Goal: Task Accomplishment & Management: Manage account settings

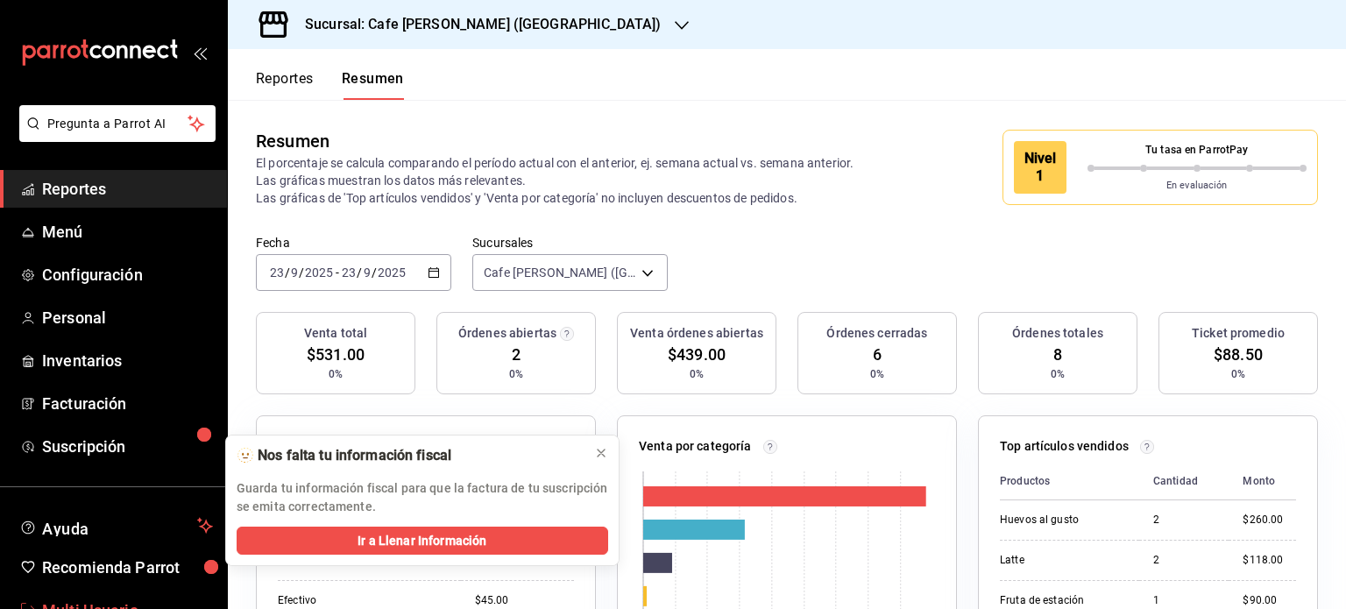
click at [107, 602] on span "Multi Usuario" at bounding box center [127, 610] width 171 height 24
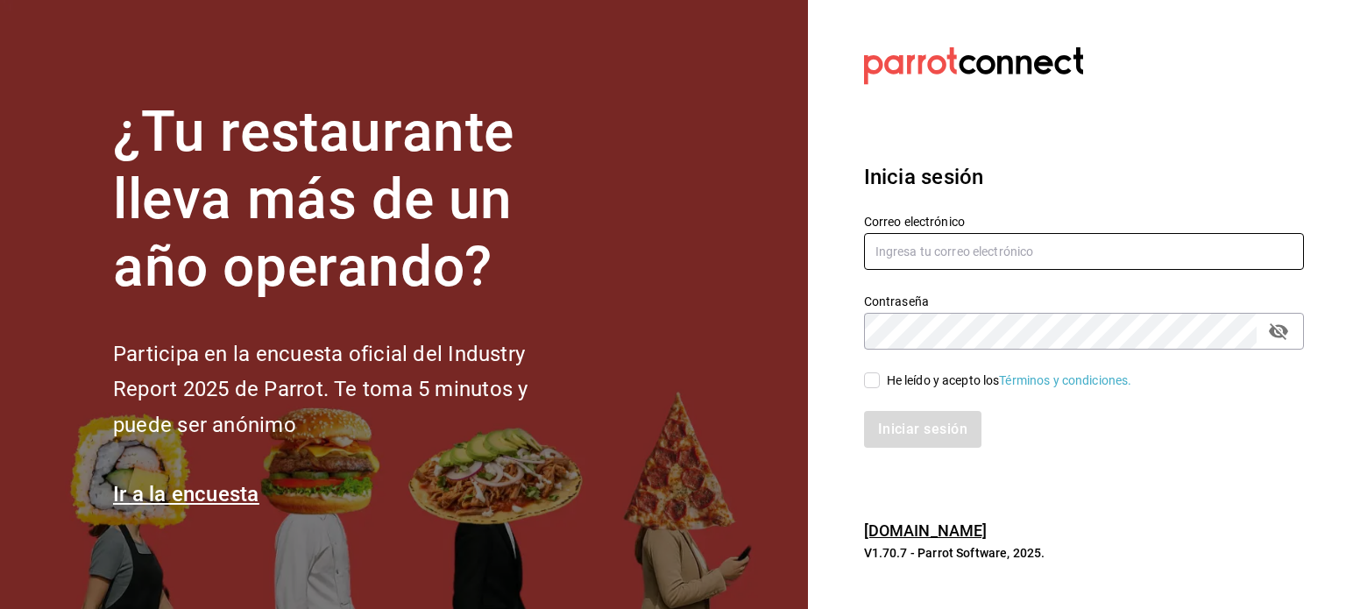
click at [932, 258] on input "text" at bounding box center [1084, 251] width 440 height 37
type input "multiusuario@cafemoreto.com"
click at [872, 386] on input "He leído y acepto los Términos y condiciones." at bounding box center [872, 380] width 16 height 16
checkbox input "true"
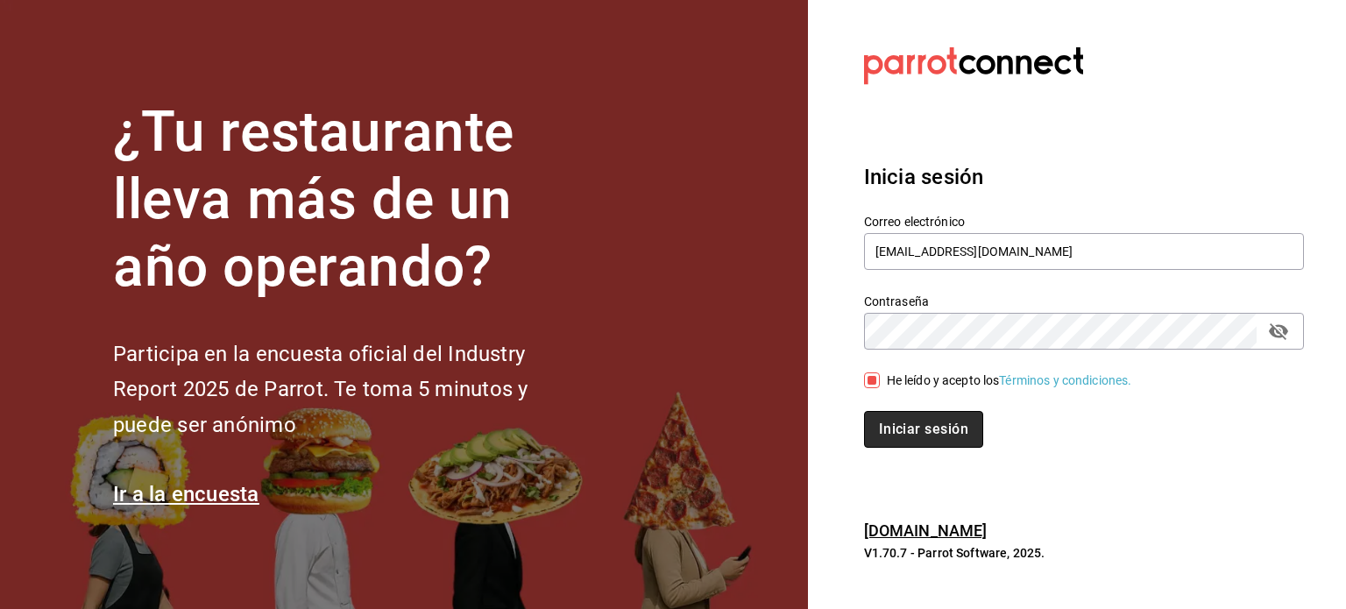
click at [888, 424] on button "Iniciar sesión" at bounding box center [923, 429] width 119 height 37
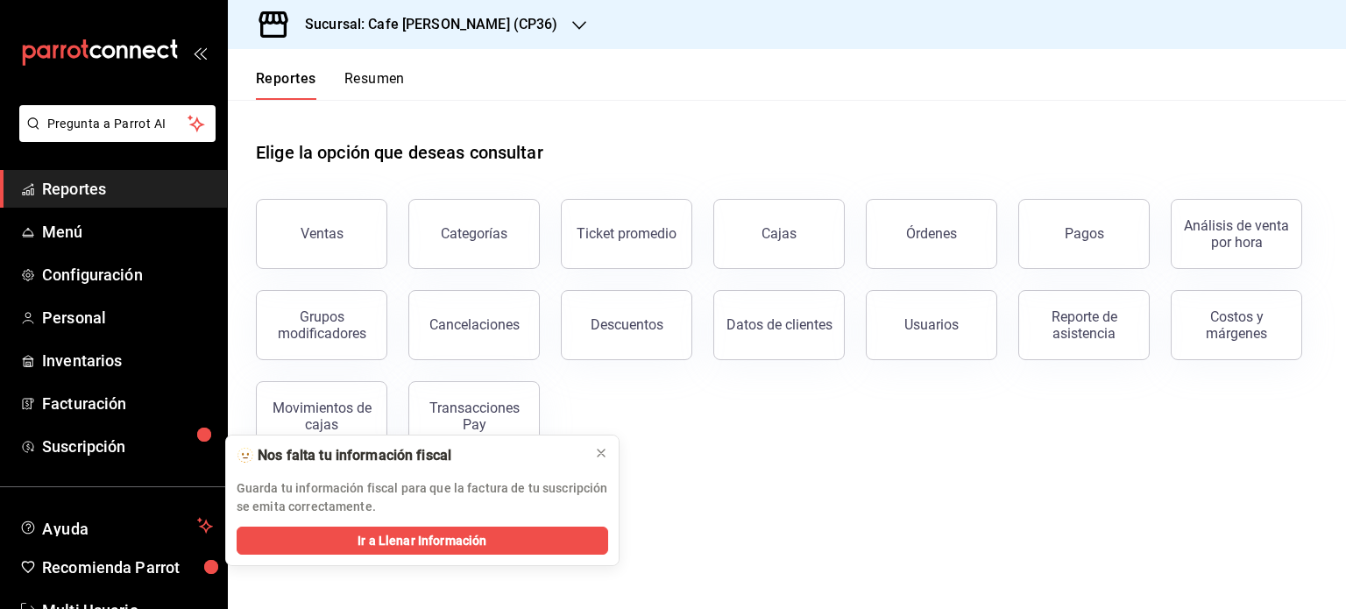
click at [375, 75] on button "Resumen" at bounding box center [374, 85] width 60 height 30
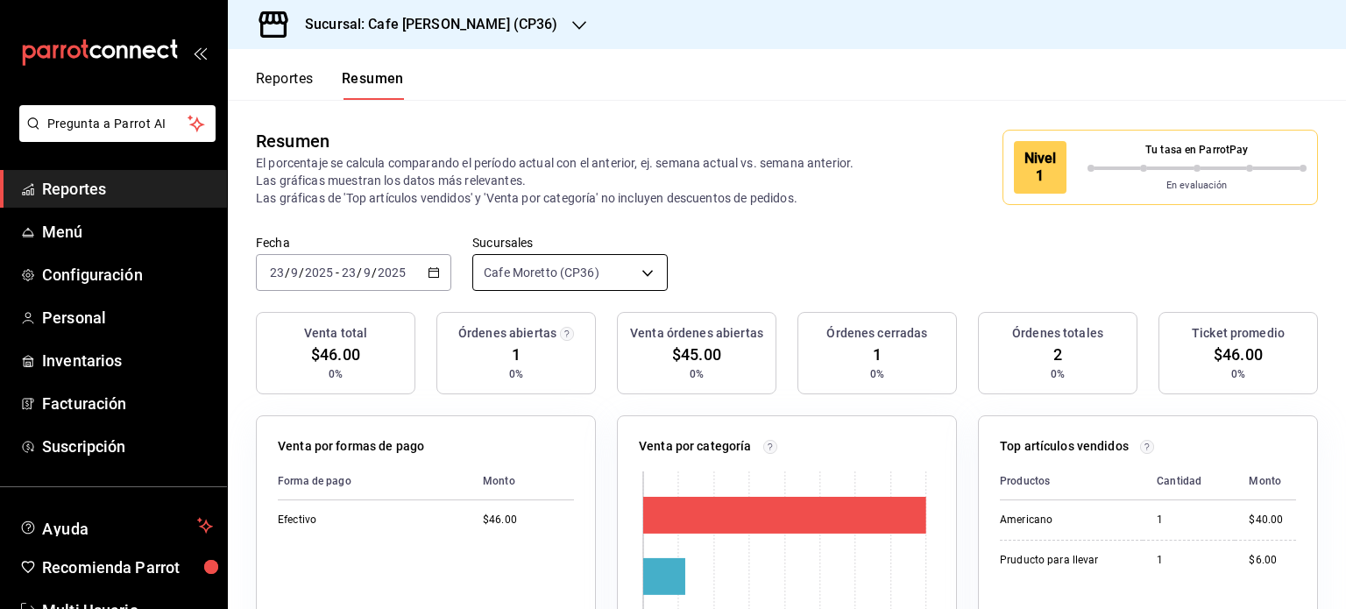
click at [633, 266] on body "Pregunta a Parrot AI Reportes Menú Configuración Personal Inventarios Facturaci…" at bounding box center [673, 304] width 1346 height 609
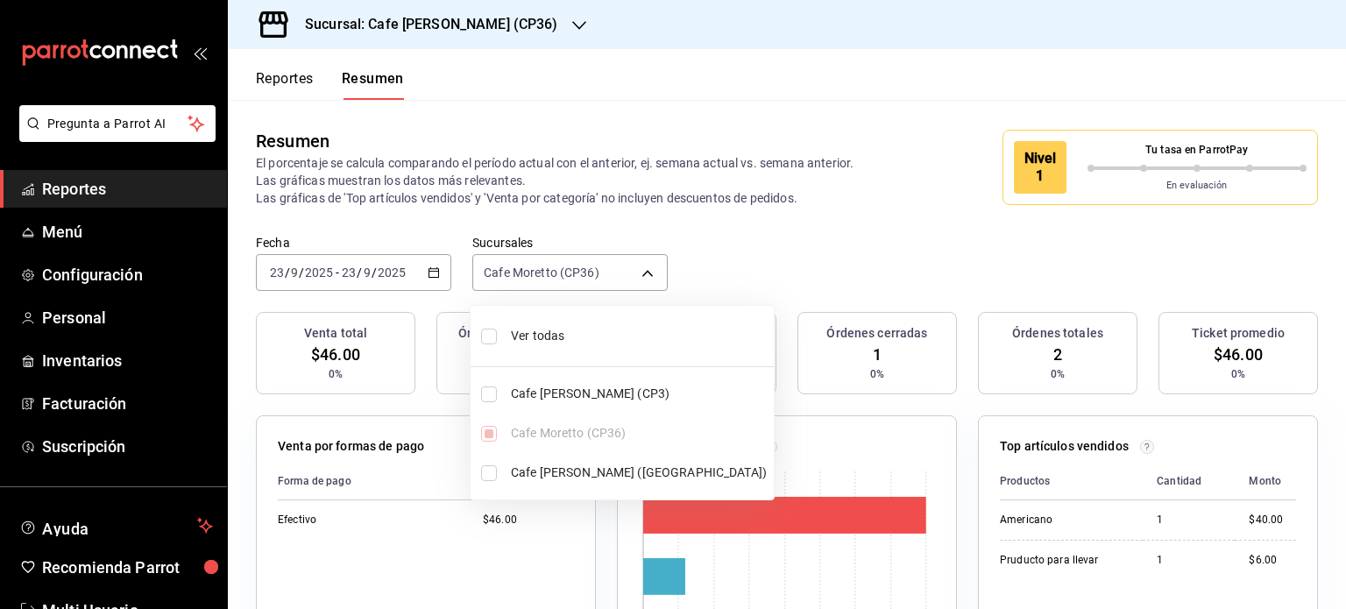
click at [487, 331] on input "checkbox" at bounding box center [489, 337] width 16 height 16
checkbox input "true"
type input "[object Object],[object Object],[object Object]"
checkbox input "true"
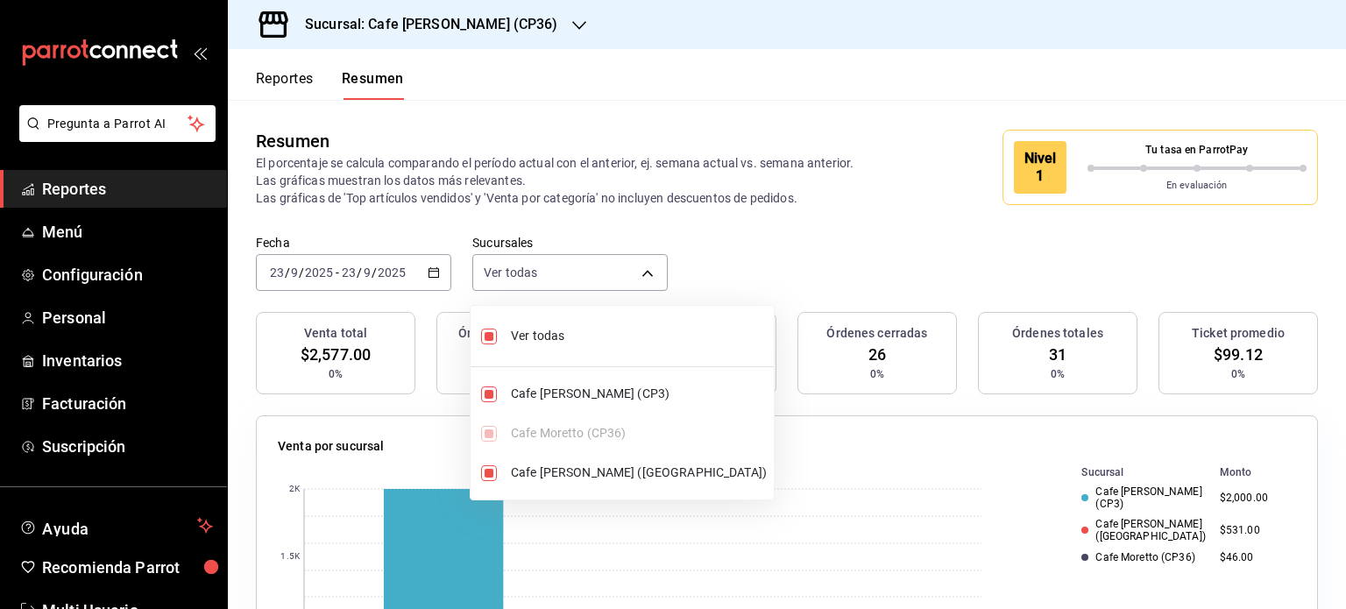
click at [785, 251] on div at bounding box center [673, 304] width 1346 height 609
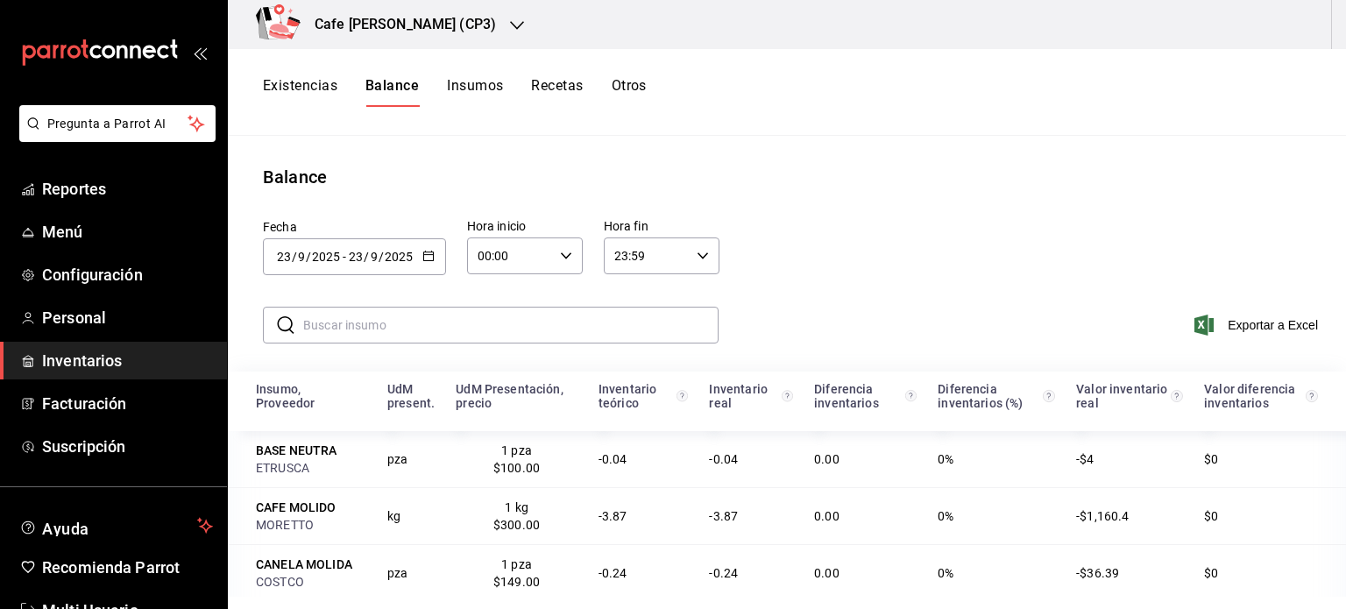
click at [417, 255] on div "[DATE] [DATE] - [DATE] [DATE]" at bounding box center [354, 256] width 183 height 37
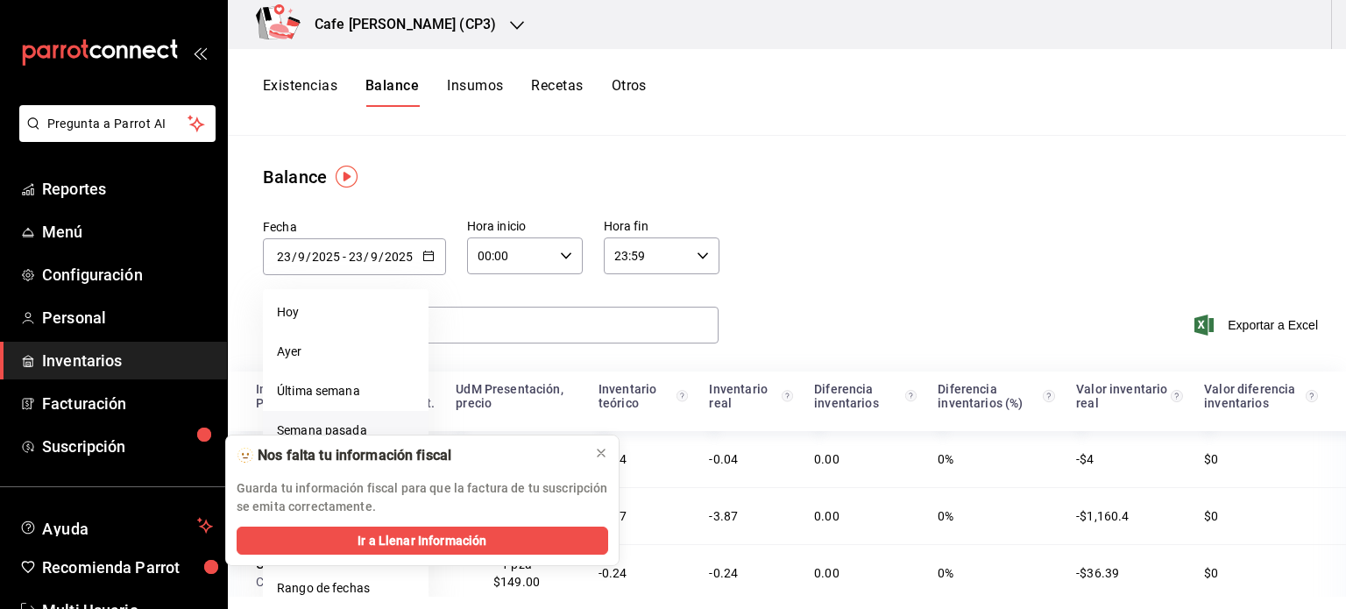
click at [321, 430] on li "Semana pasada" at bounding box center [346, 430] width 166 height 39
type input "2025-09-14"
type input "14"
type input "2025-09-20"
type input "20"
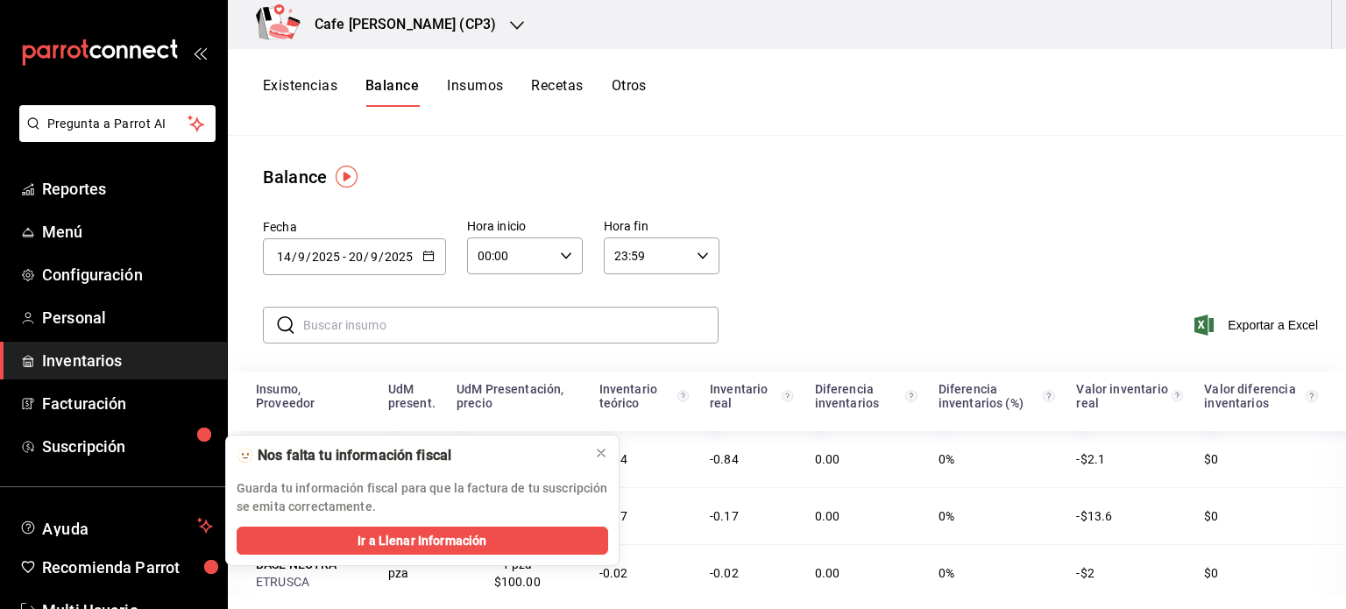
click at [831, 166] on div "Balance" at bounding box center [787, 177] width 1118 height 26
click at [601, 449] on icon at bounding box center [601, 453] width 14 height 14
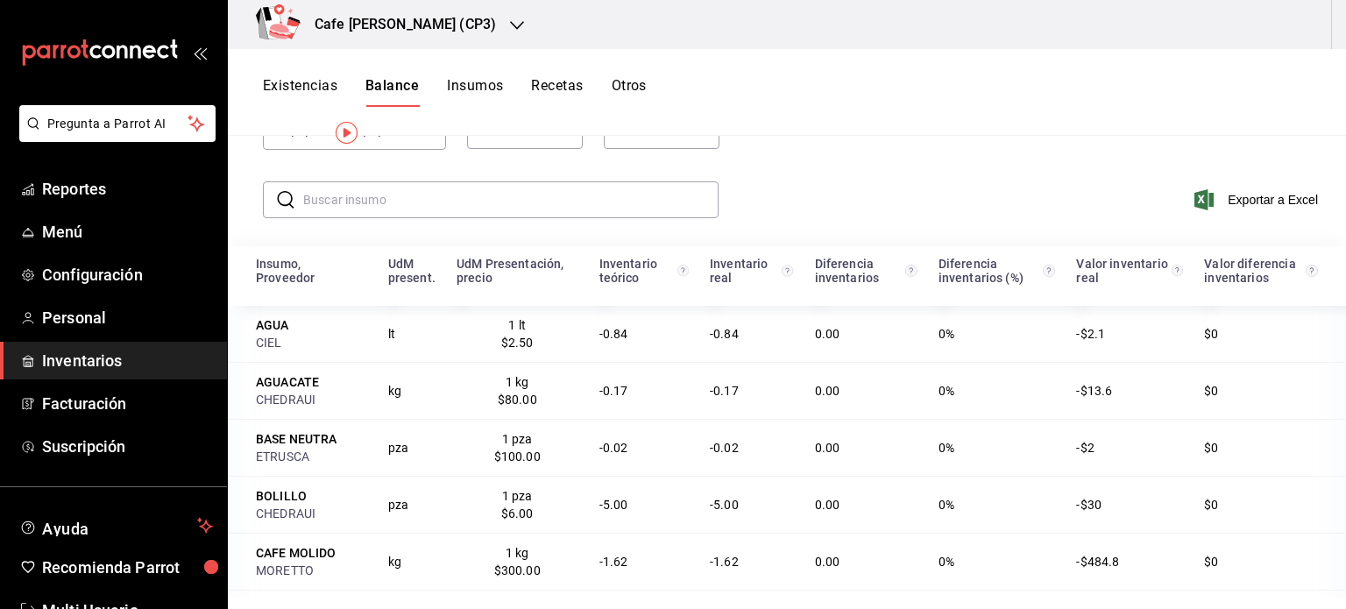
scroll to position [175, 0]
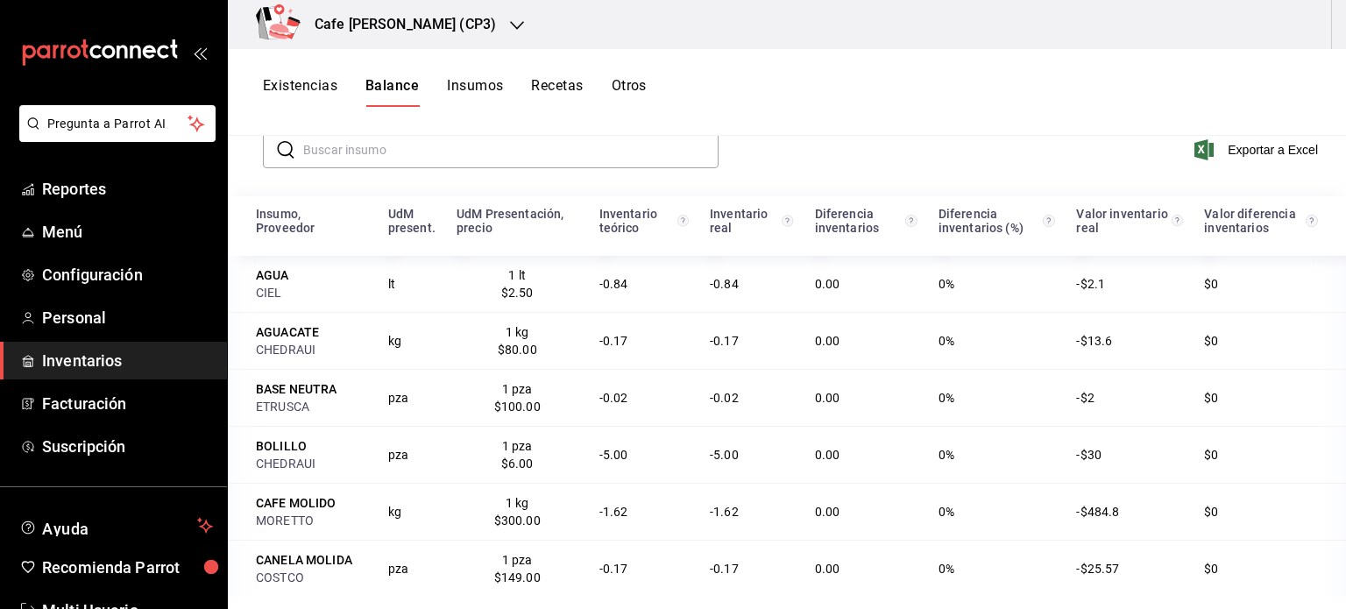
click at [472, 87] on button "Insumos" at bounding box center [475, 92] width 56 height 30
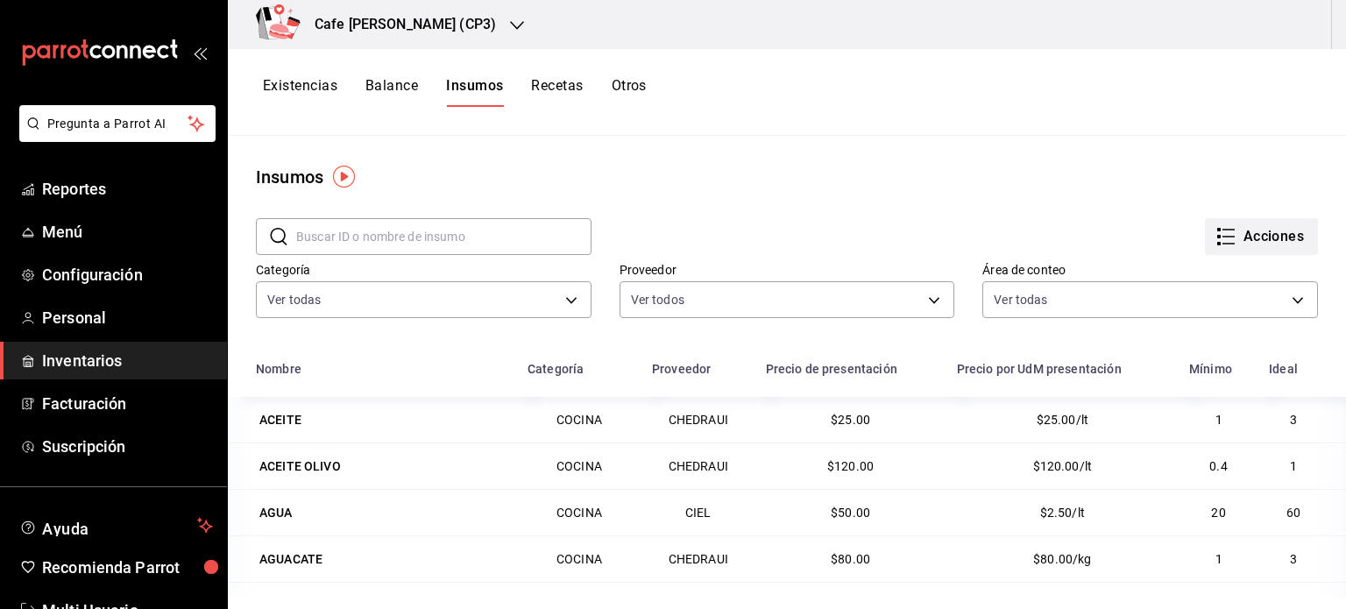
click at [1215, 231] on icon "button" at bounding box center [1225, 236] width 21 height 21
click at [842, 185] on div at bounding box center [673, 304] width 1346 height 609
click at [314, 87] on button "Existencias" at bounding box center [300, 92] width 74 height 30
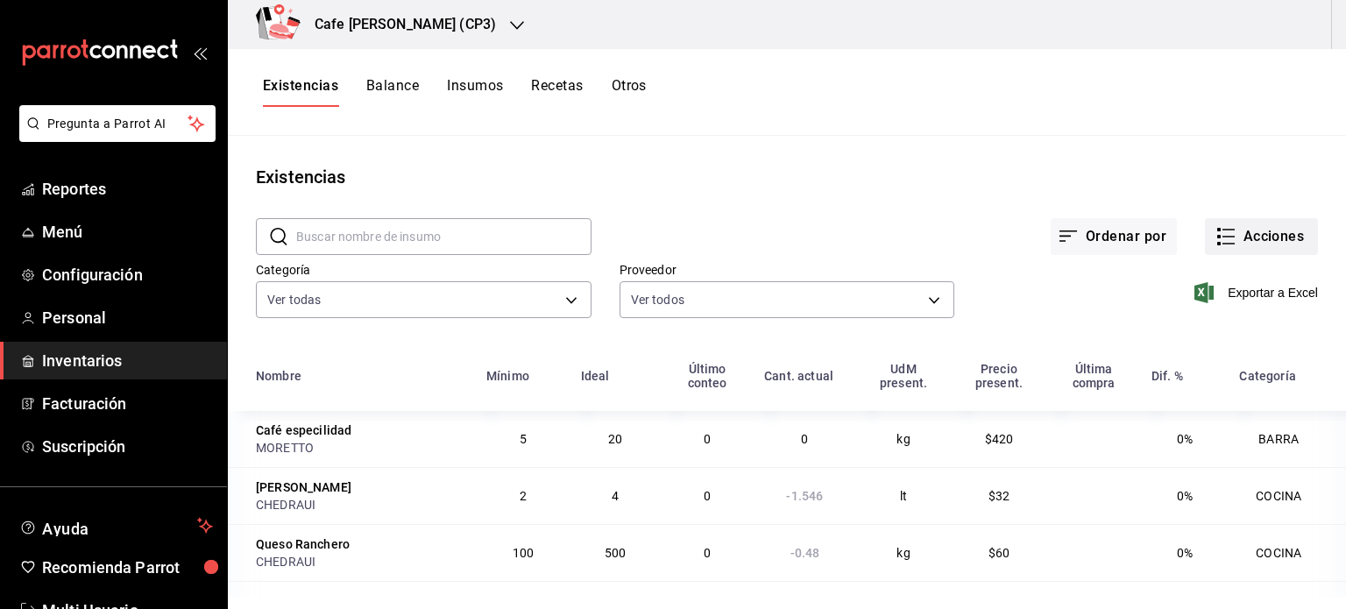
click at [1256, 230] on button "Acciones" at bounding box center [1261, 236] width 113 height 37
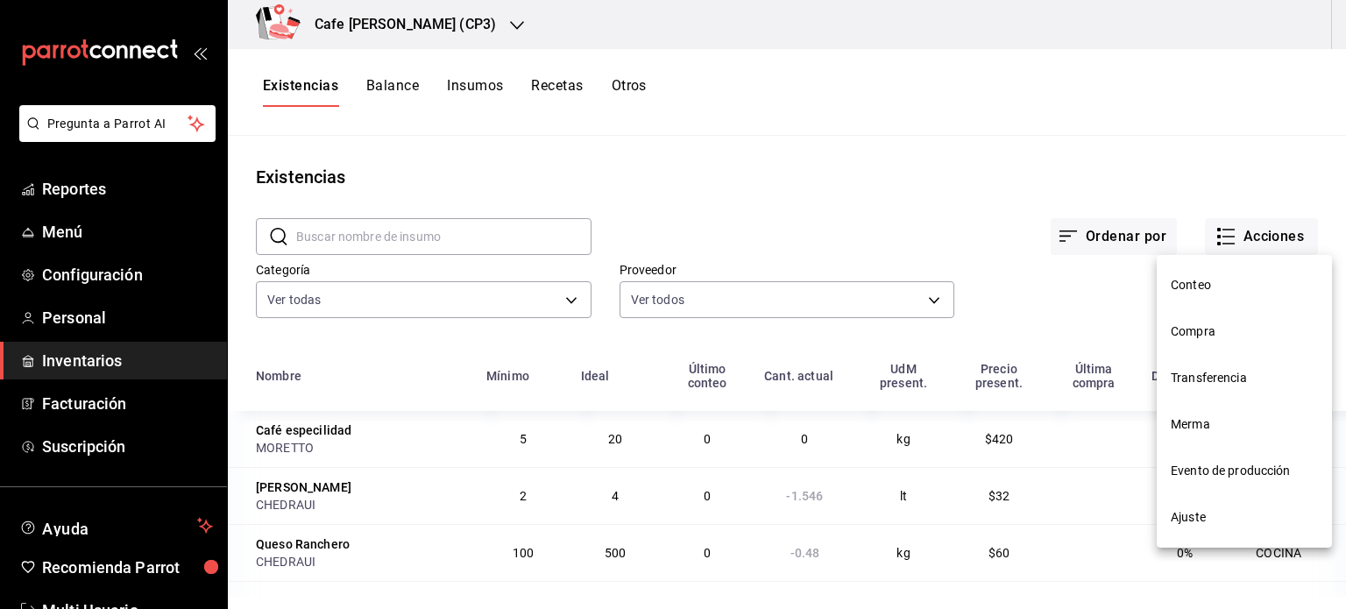
click at [1220, 332] on span "Compra" at bounding box center [1244, 331] width 147 height 18
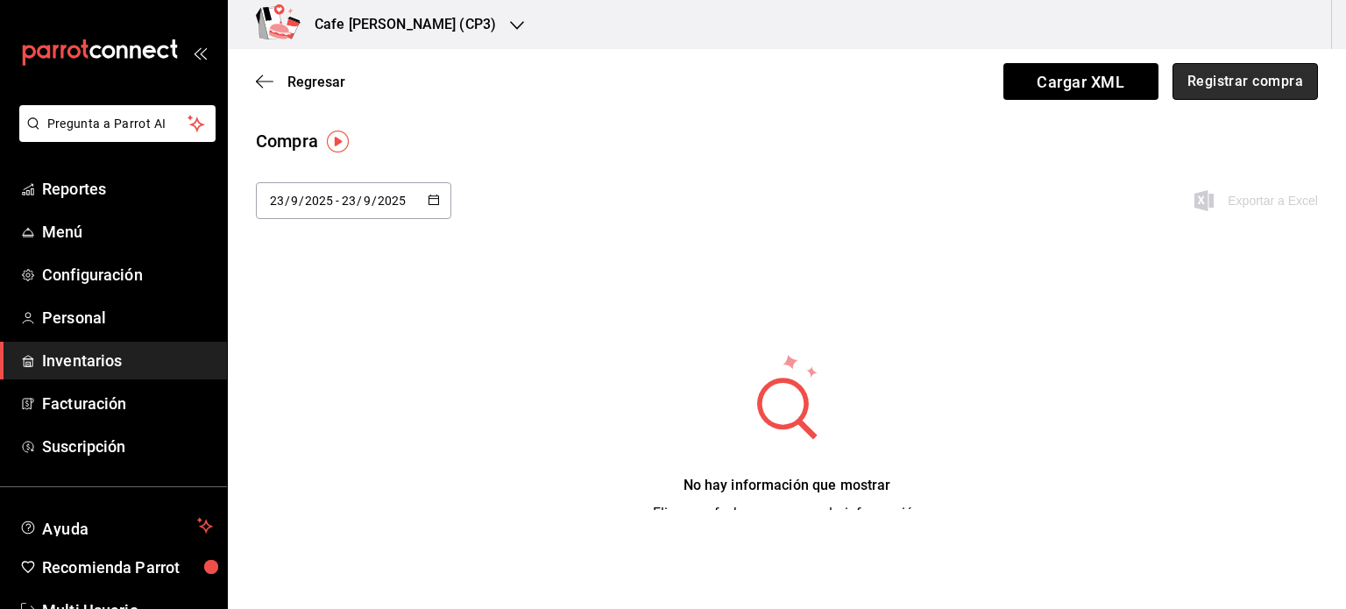
click at [1244, 80] on button "Registrar compra" at bounding box center [1244, 81] width 145 height 37
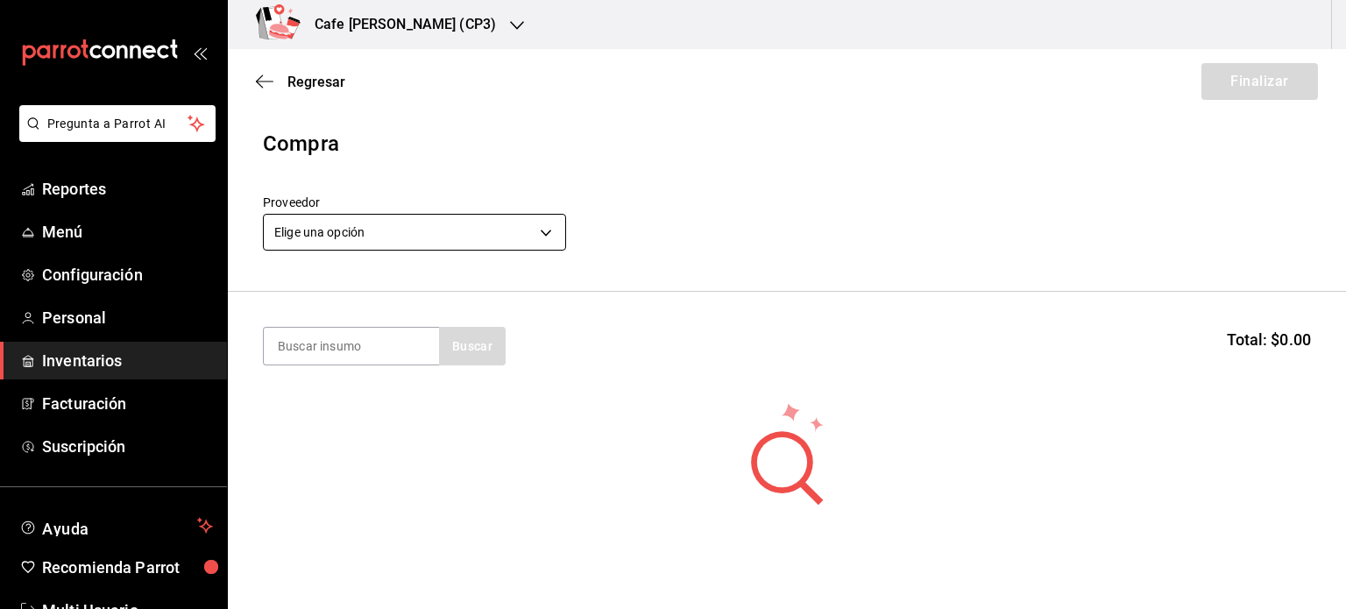
click at [540, 237] on body "Pregunta a Parrot AI Reportes Menú Configuración Personal Inventarios Facturaci…" at bounding box center [673, 255] width 1346 height 510
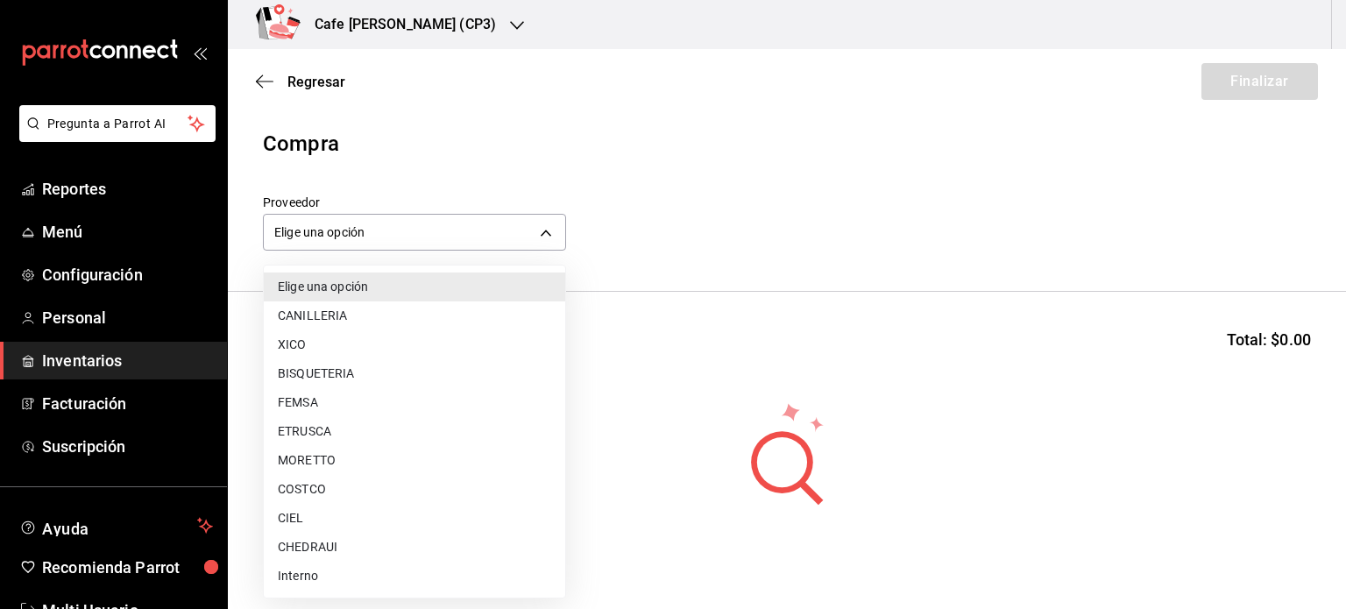
click at [347, 522] on li "CIEL" at bounding box center [414, 518] width 301 height 29
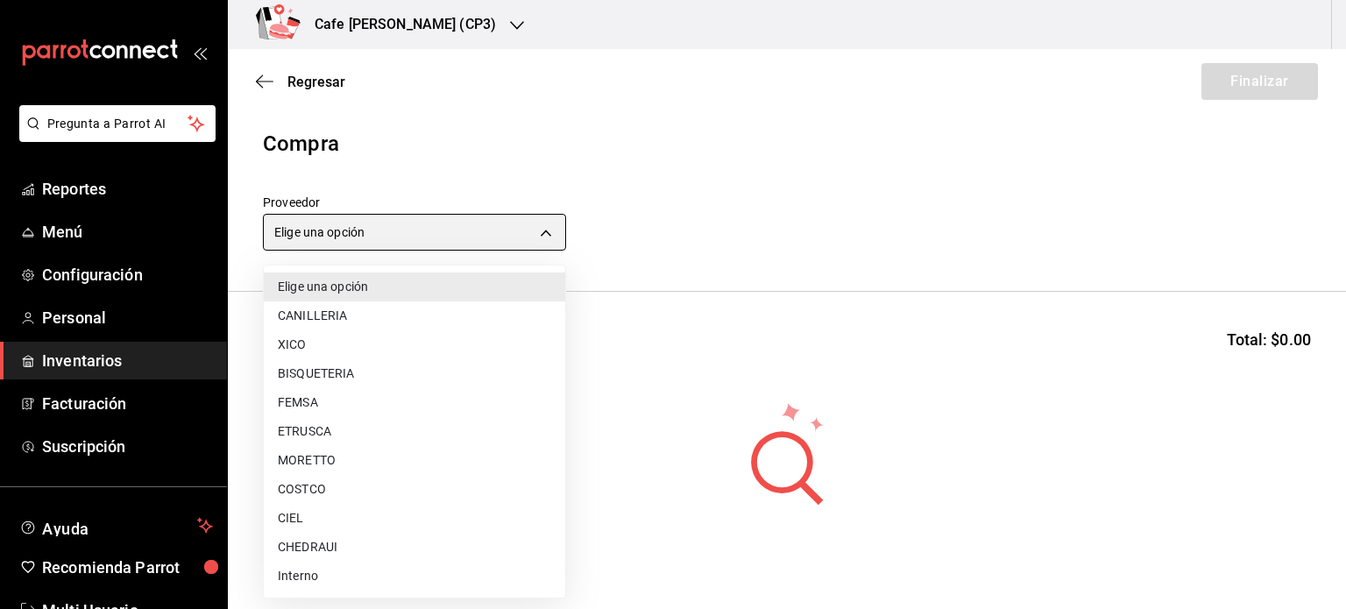
type input "6cc3f438-413e-40cf-be36-f667a7e88233"
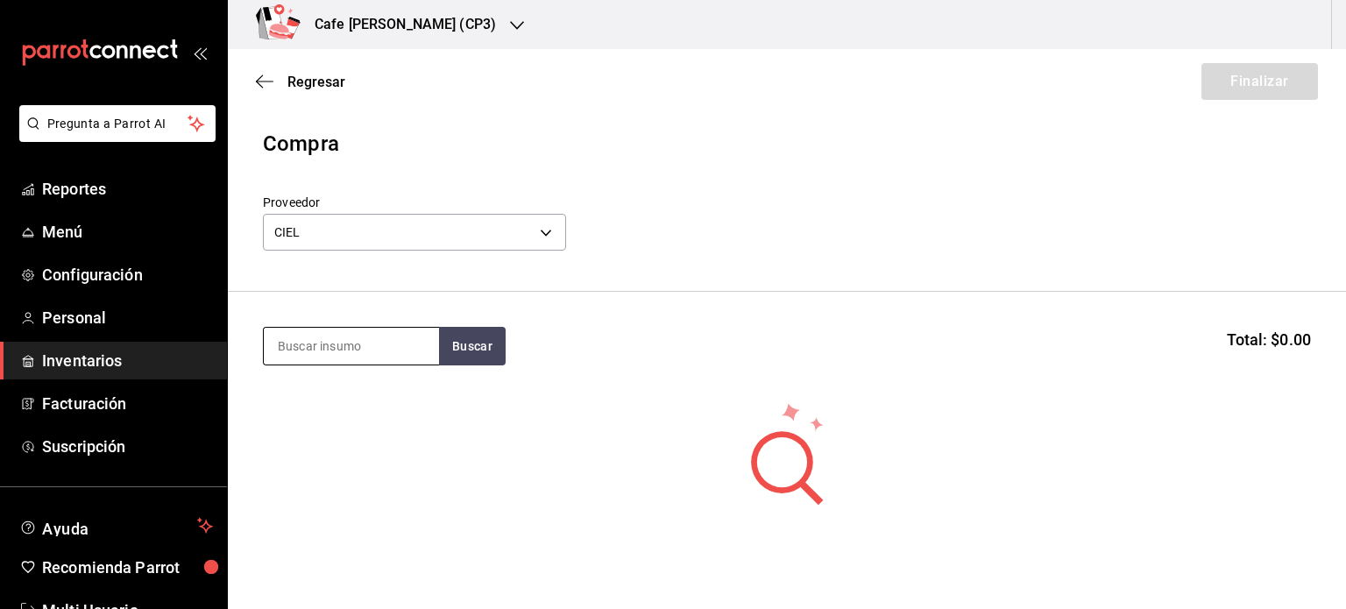
click at [328, 358] on input at bounding box center [351, 346] width 175 height 37
type input "agua"
click at [485, 341] on button "Buscar" at bounding box center [472, 346] width 67 height 39
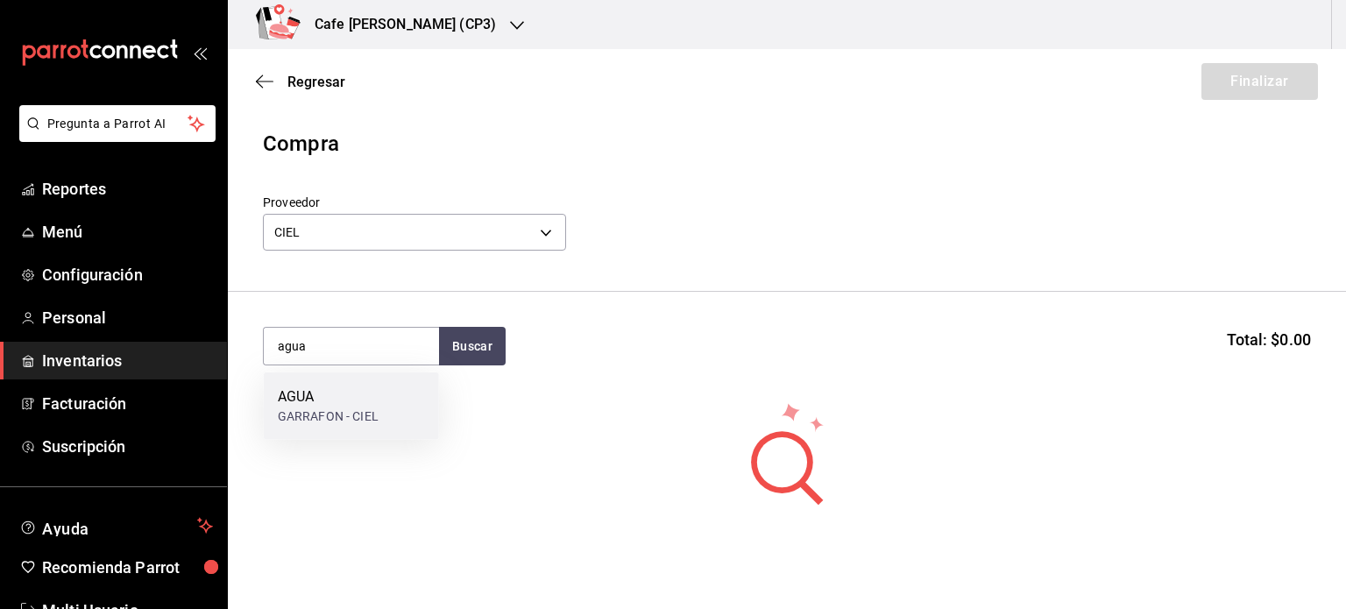
click at [316, 411] on div "GARRAFON - CIEL" at bounding box center [328, 416] width 101 height 18
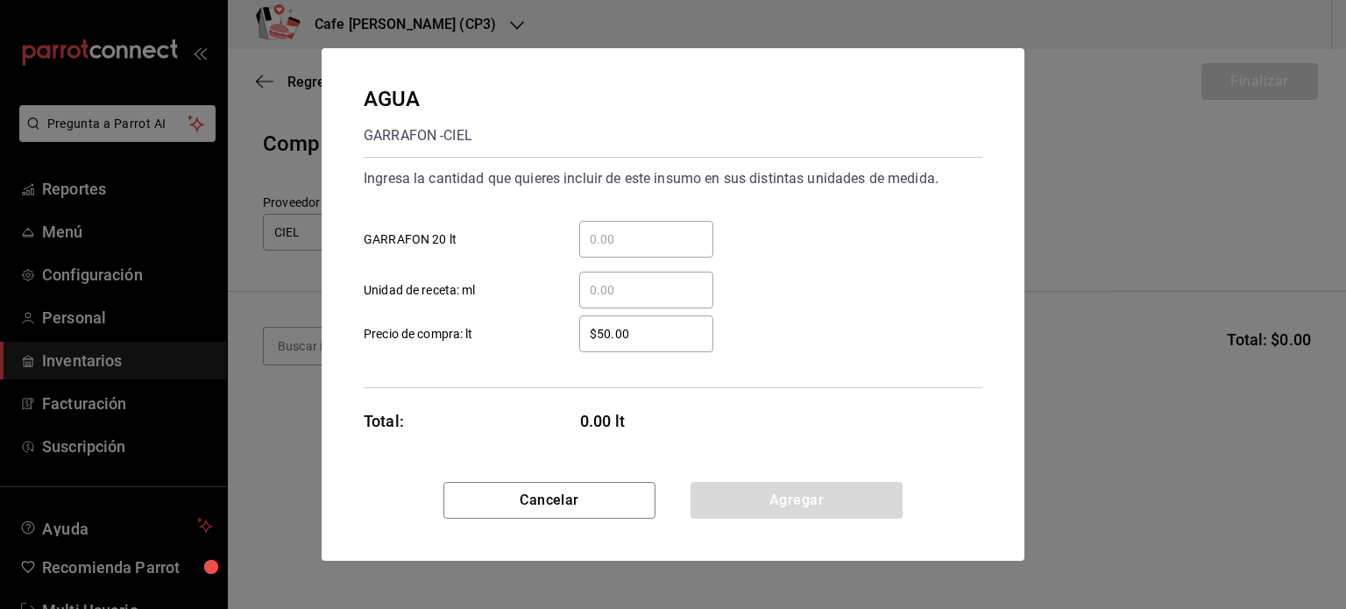
drag, startPoint x: 632, startPoint y: 235, endPoint x: 641, endPoint y: 240, distance: 10.2
click at [633, 235] on input "​ GARRAFON 20 lt" at bounding box center [646, 239] width 134 height 21
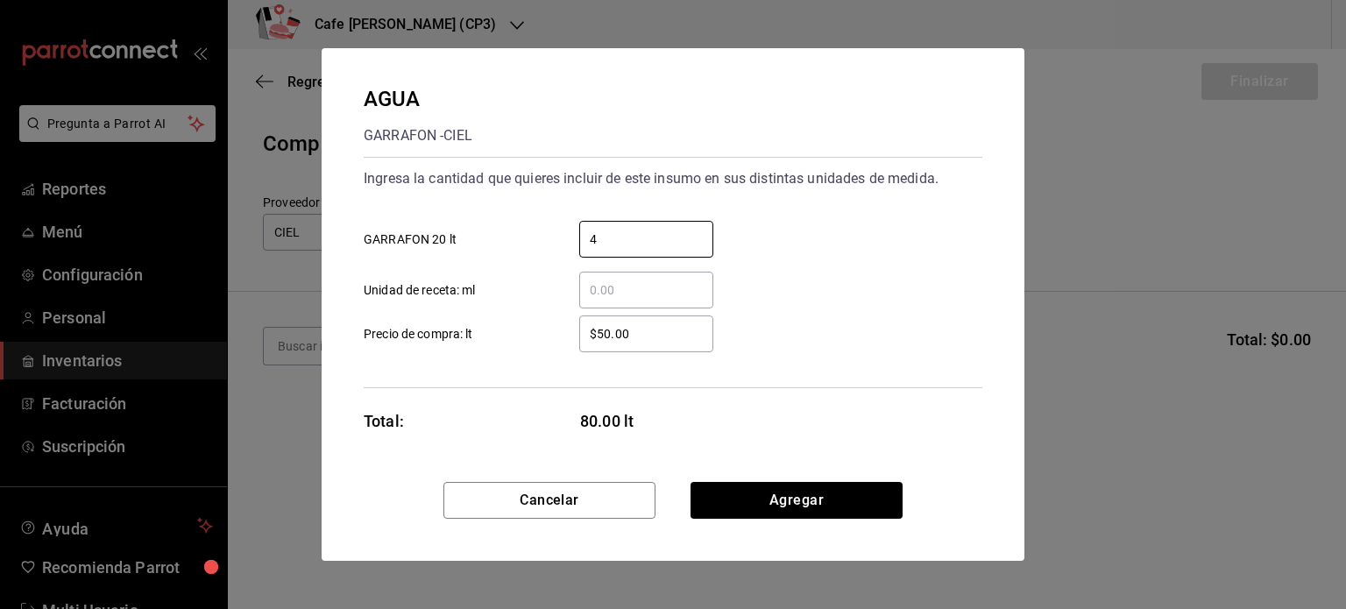
type input "4"
click at [631, 292] on input "​ Unidad de receta: ml" at bounding box center [646, 290] width 134 height 21
type input "1"
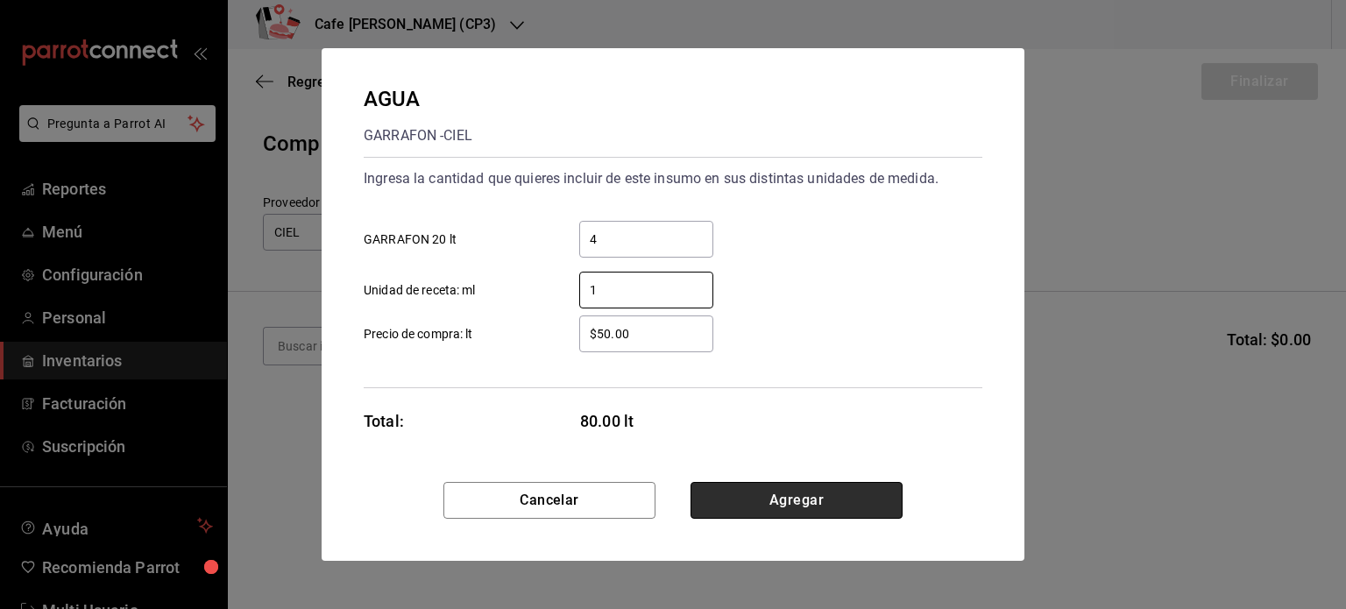
click at [797, 497] on button "Agregar" at bounding box center [796, 500] width 212 height 37
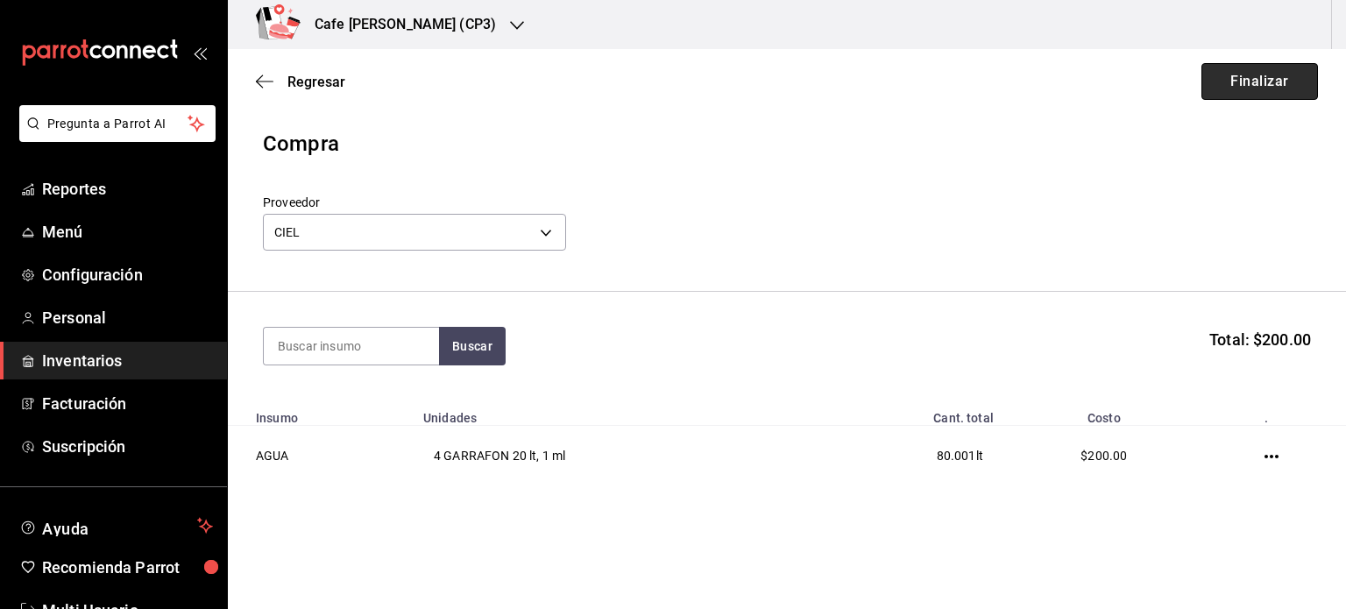
click at [1241, 77] on button "Finalizar" at bounding box center [1259, 81] width 117 height 37
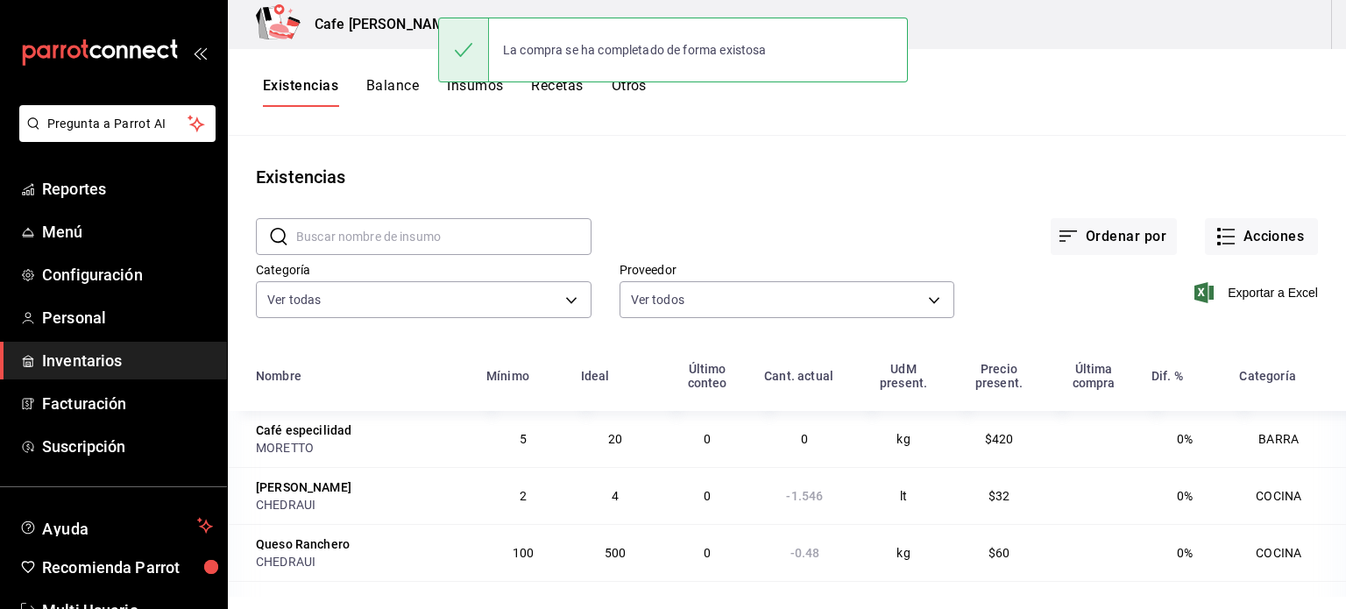
click at [404, 91] on button "Balance" at bounding box center [392, 92] width 53 height 30
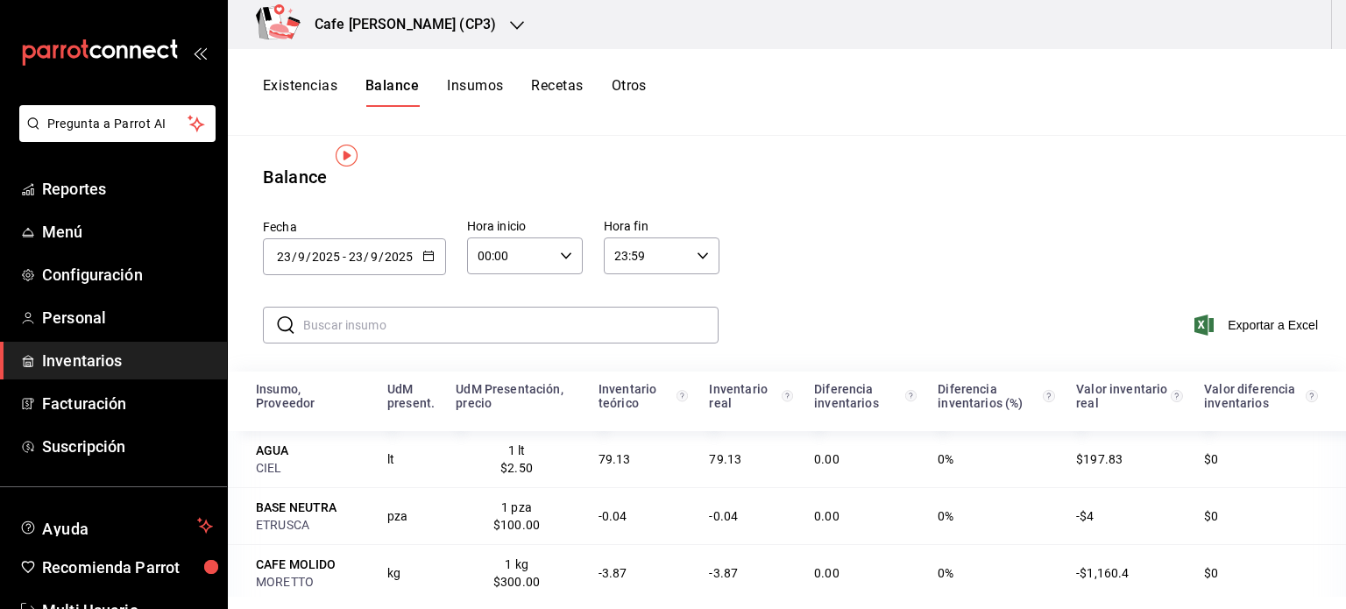
scroll to position [175, 0]
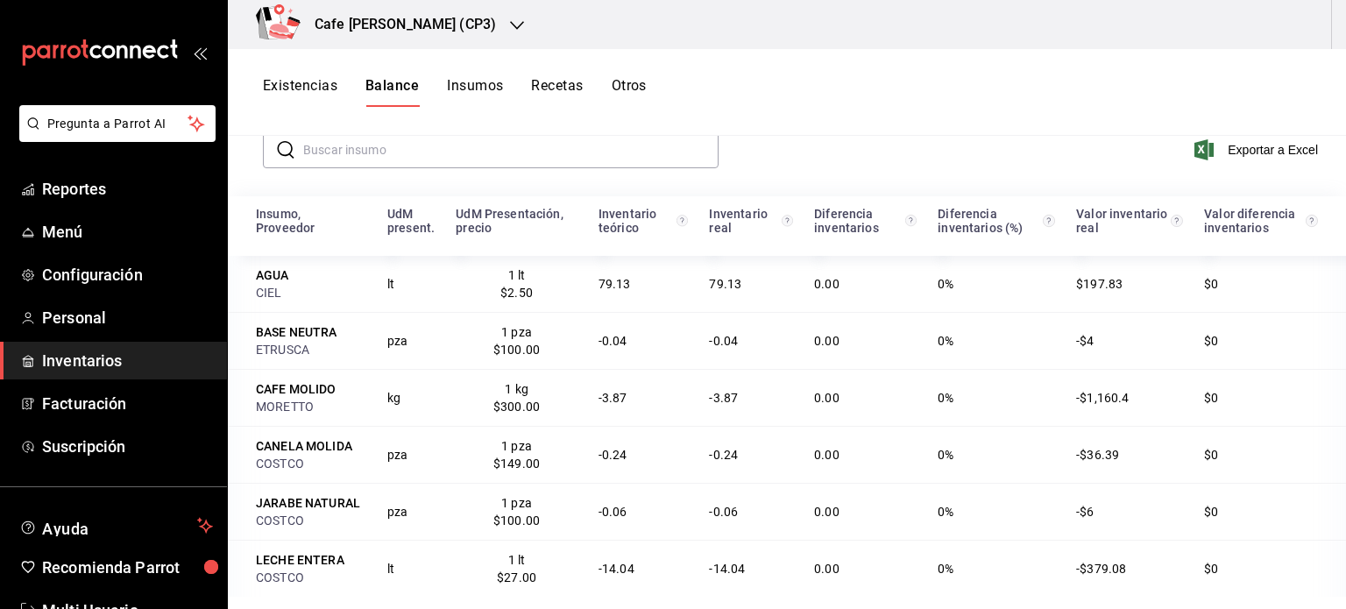
click at [862, 38] on div "Cafe [PERSON_NAME] (CP3)" at bounding box center [787, 24] width 1118 height 49
click at [441, 24] on div "Cafe [PERSON_NAME] (CP3)" at bounding box center [386, 24] width 289 height 49
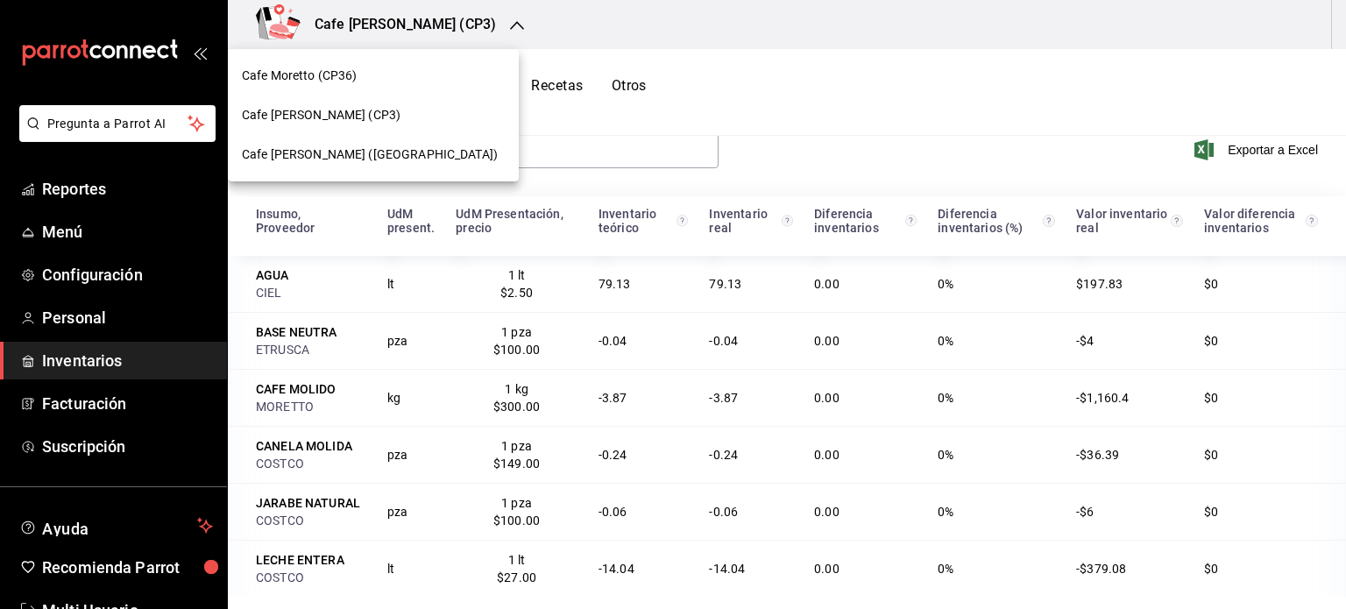
click at [335, 73] on span "Cafe Moretto (CP36)" at bounding box center [300, 76] width 116 height 18
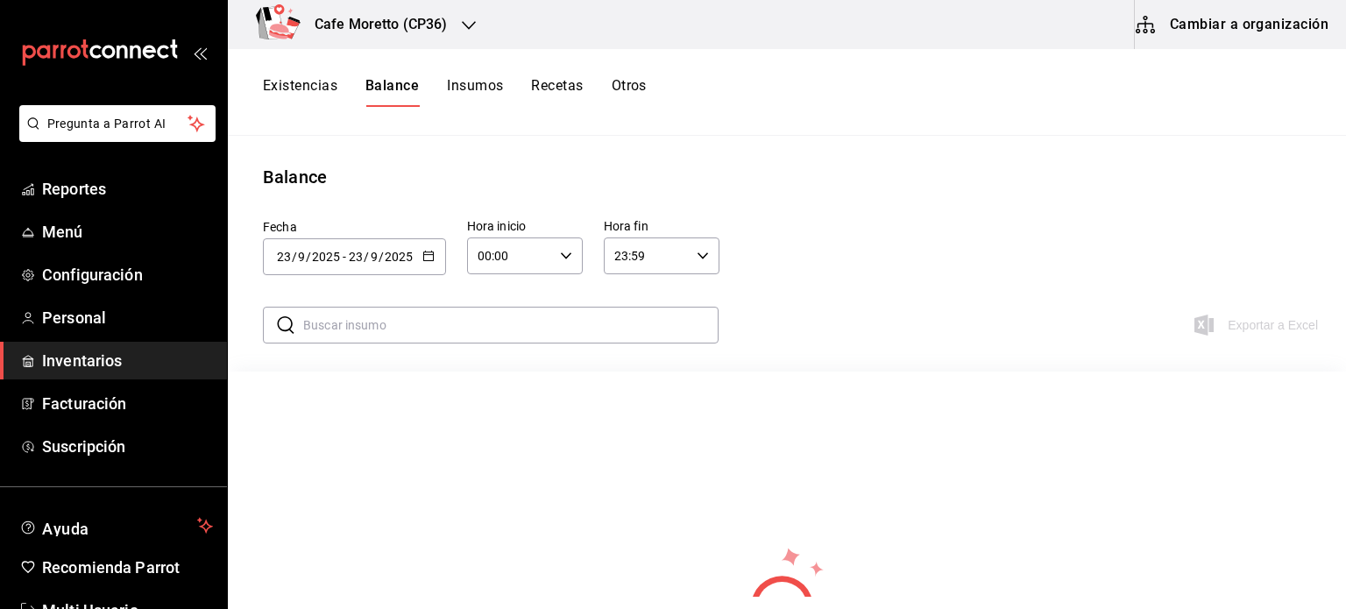
click at [1256, 27] on button "Cambiar a organización" at bounding box center [1233, 24] width 197 height 49
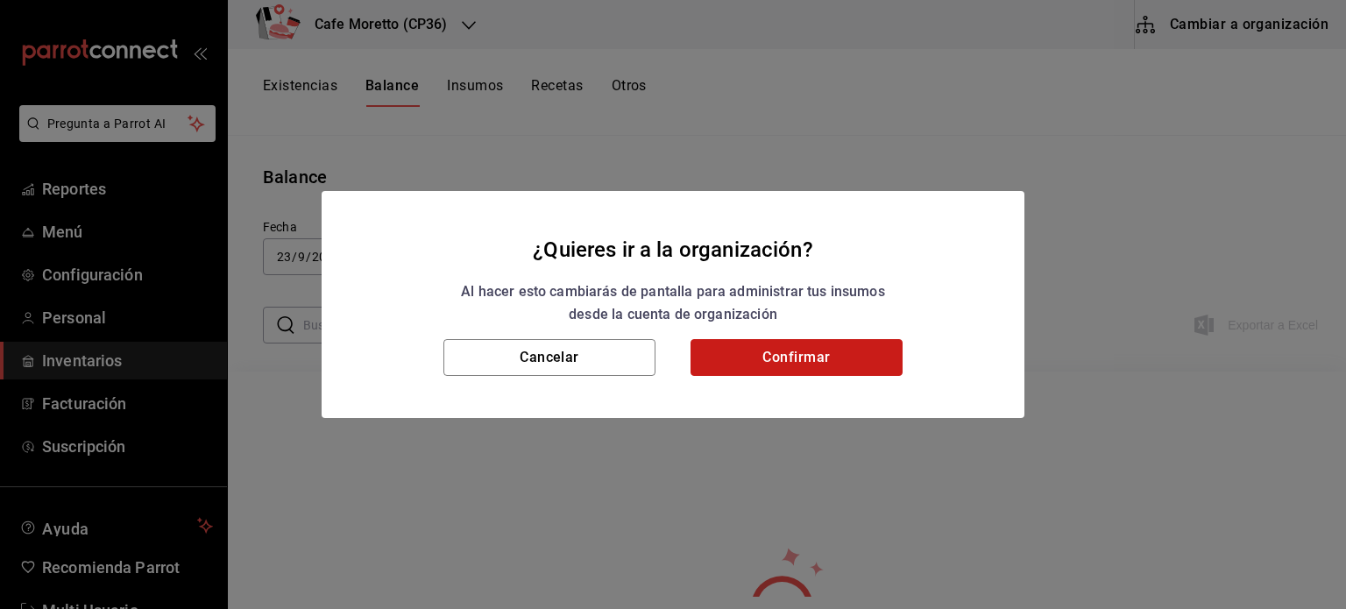
click at [818, 348] on button "Confirmar" at bounding box center [796, 357] width 212 height 37
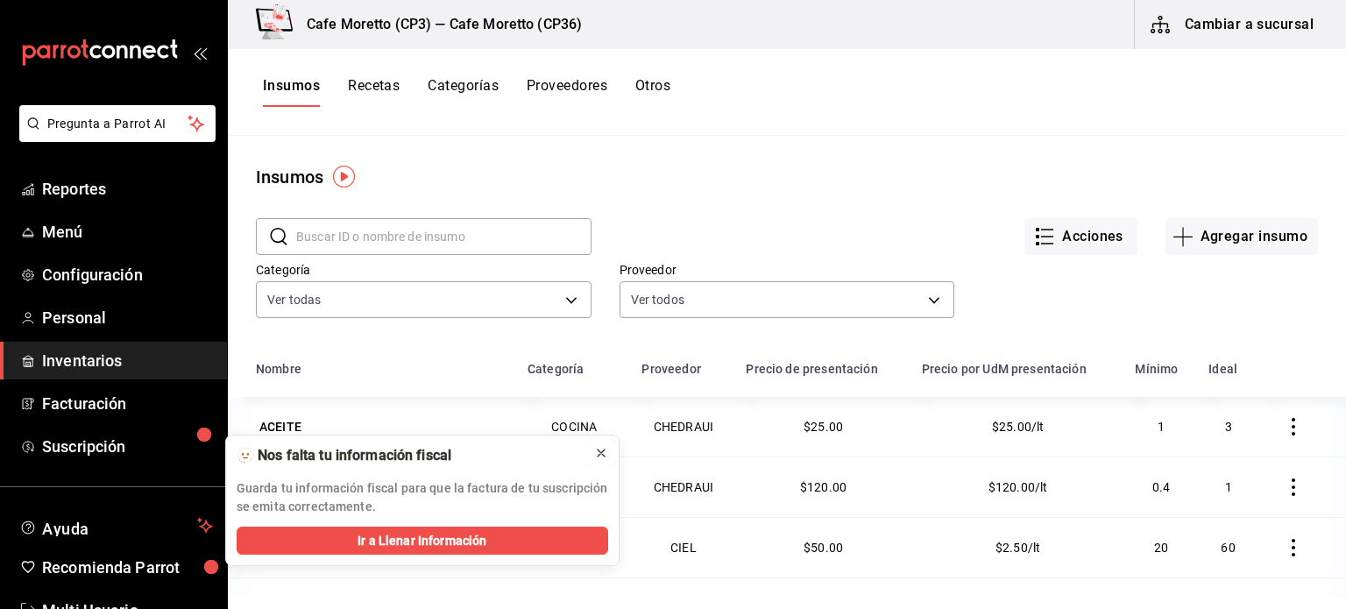
click at [599, 449] on icon at bounding box center [601, 453] width 14 height 14
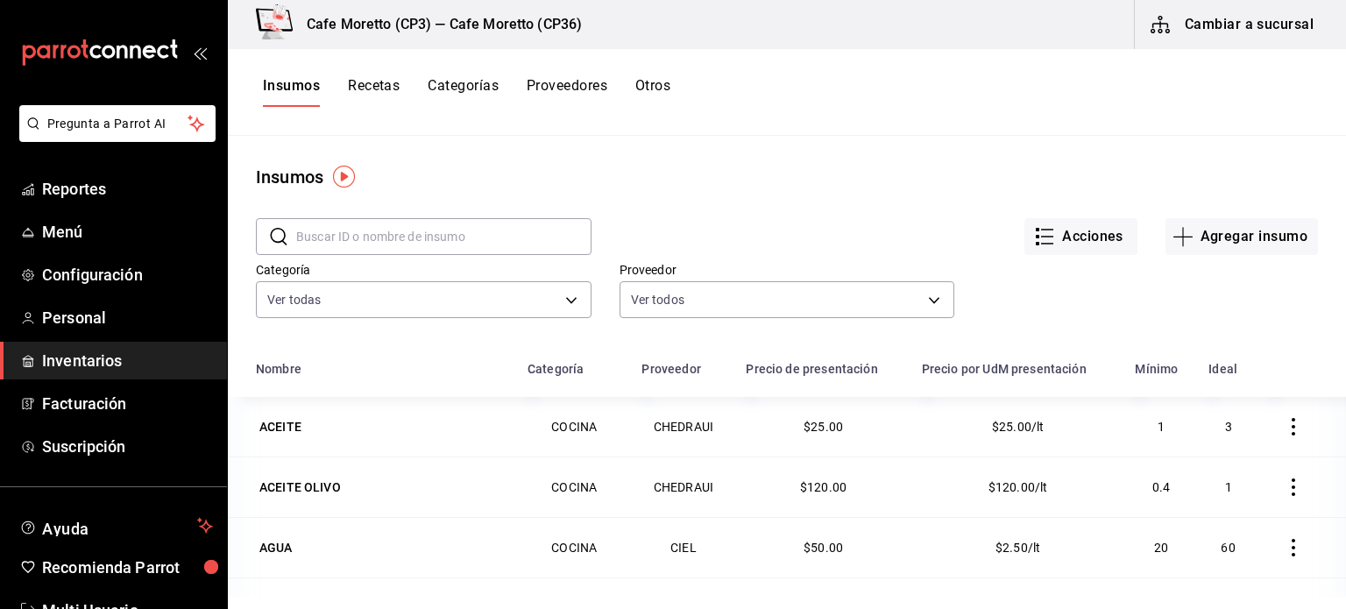
click at [379, 87] on button "Recetas" at bounding box center [374, 92] width 52 height 30
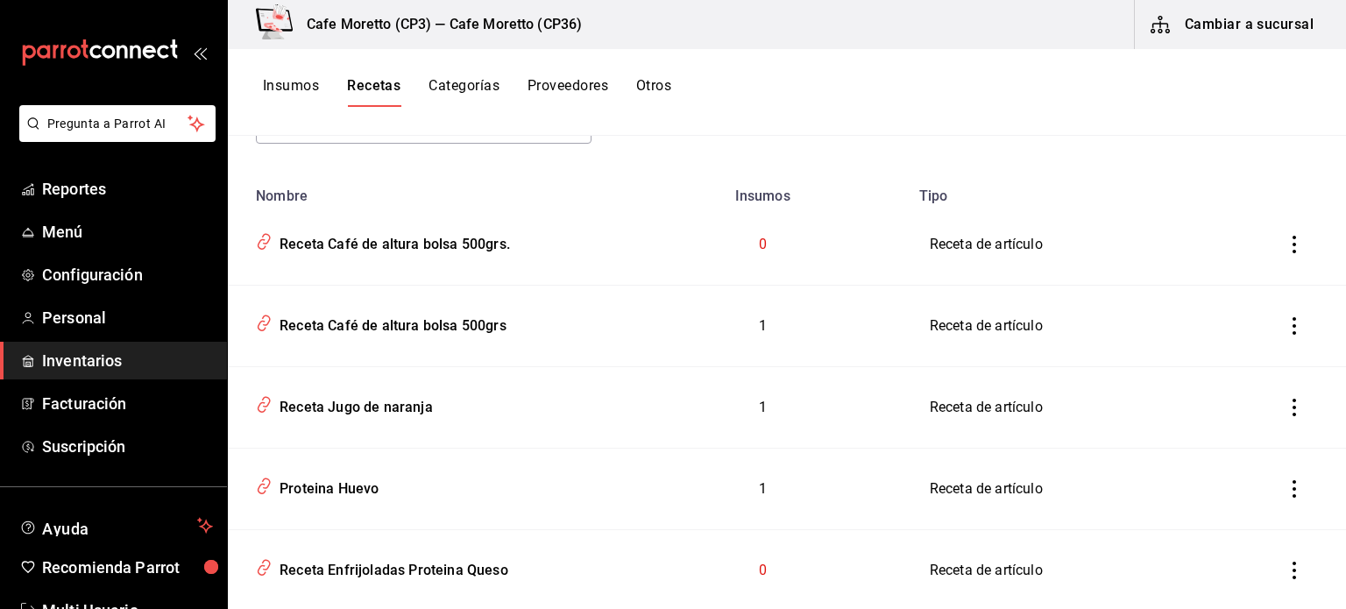
scroll to position [175, 0]
click at [371, 243] on div "Receta Café de altura bolsa 500grs." at bounding box center [390, 240] width 237 height 27
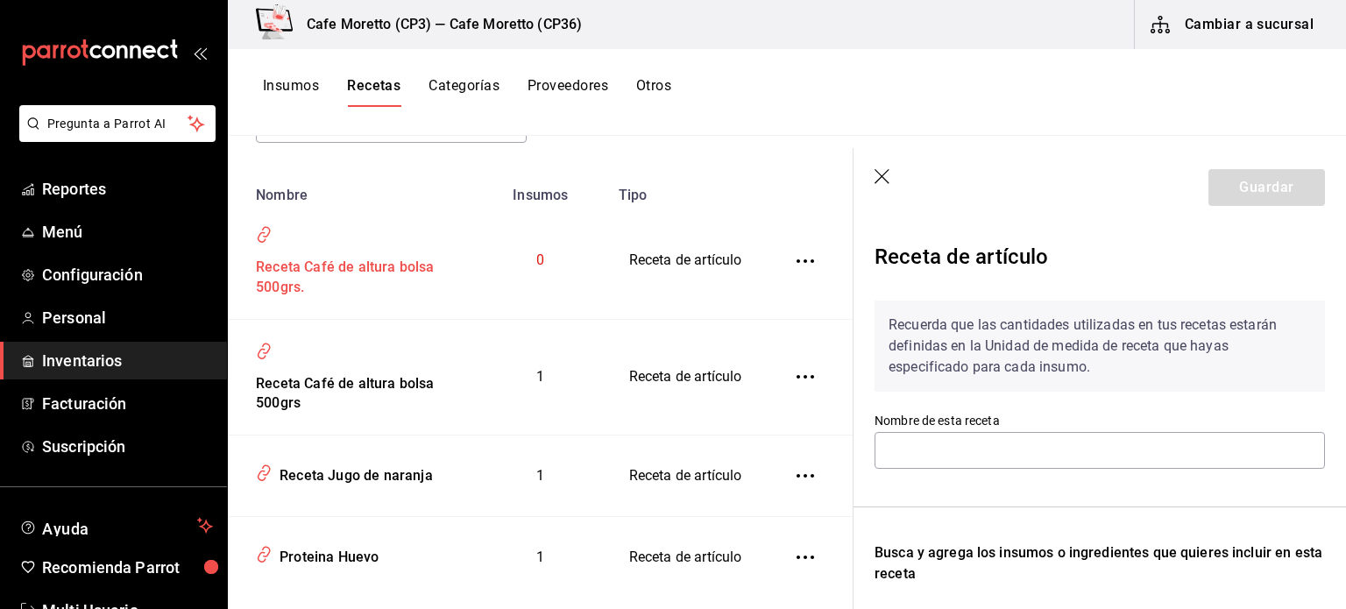
type input "Receta Café de altura bolsa 500grs."
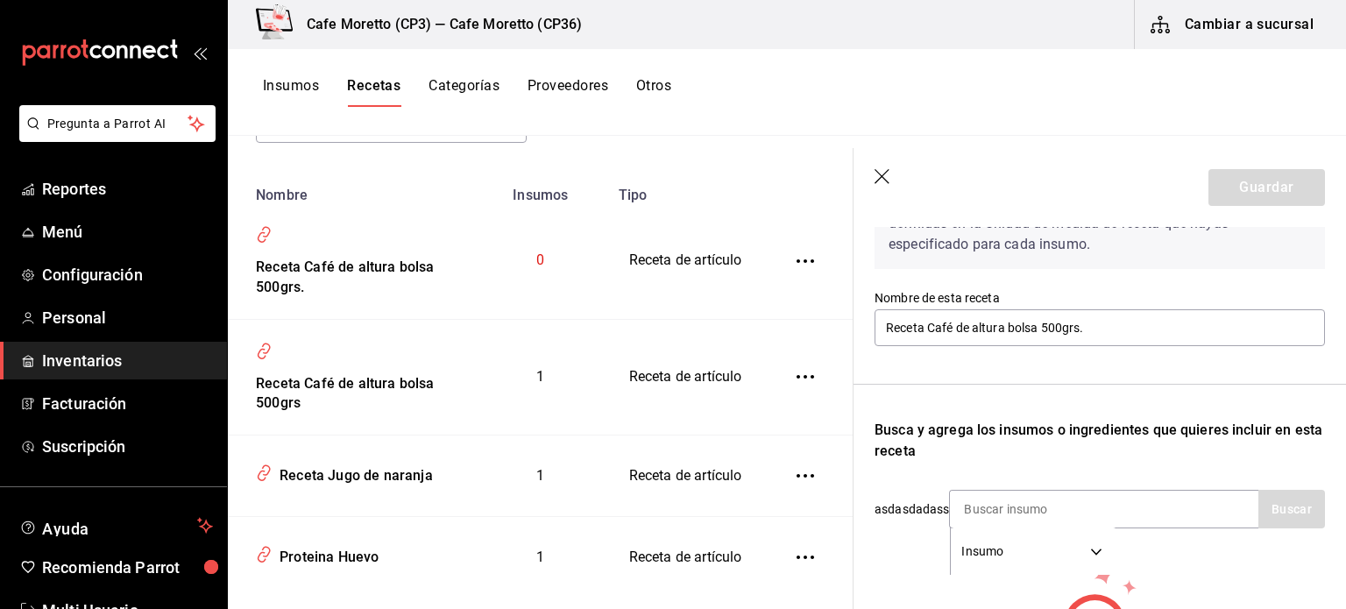
scroll to position [263, 0]
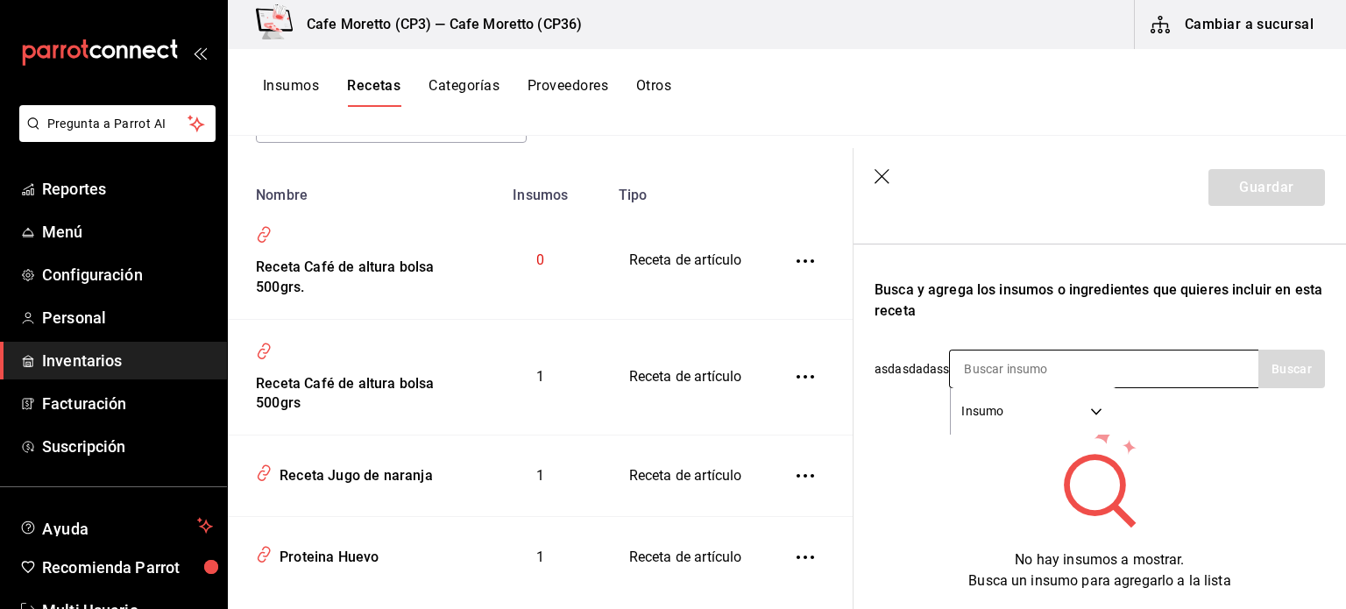
click at [1094, 409] on body "Pregunta a Parrot AI Reportes Menú Configuración Personal Inventarios Facturaci…" at bounding box center [673, 298] width 1346 height 597
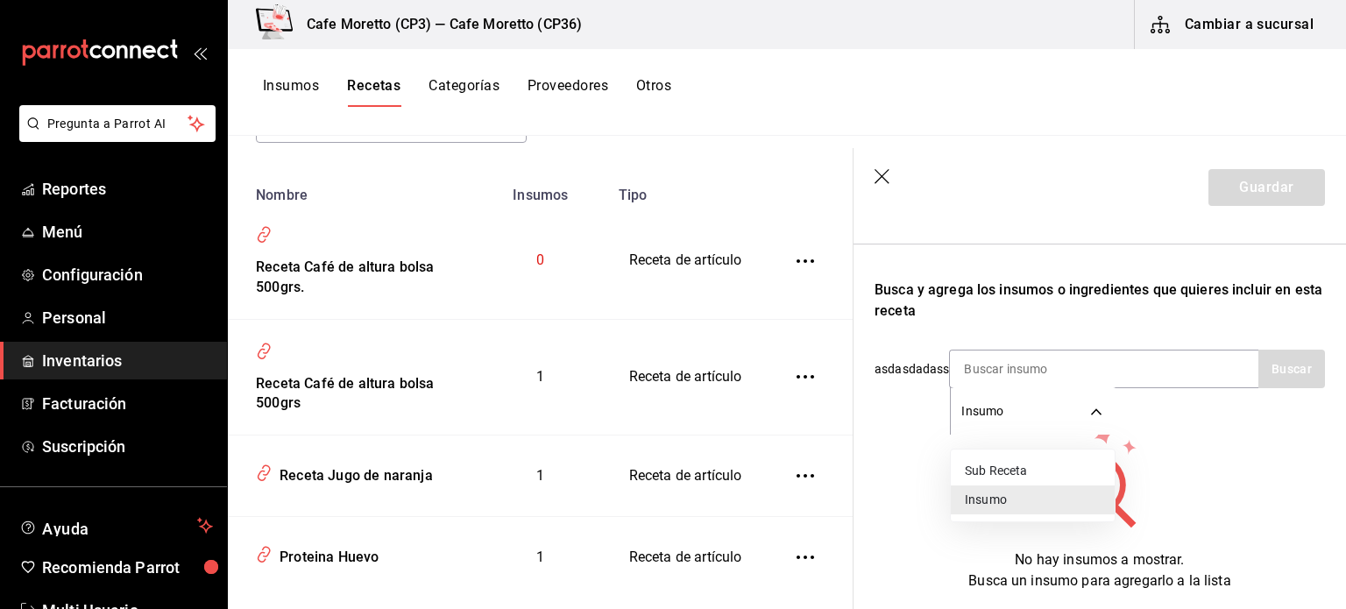
click at [977, 407] on div at bounding box center [673, 304] width 1346 height 609
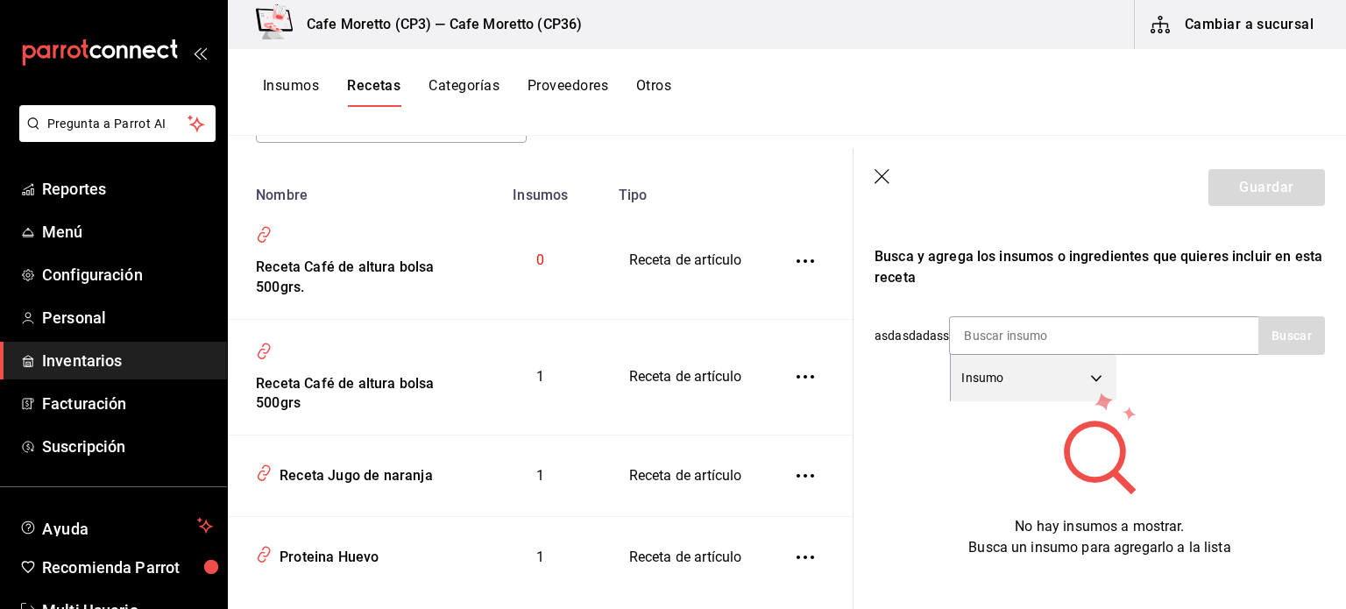
scroll to position [329, 0]
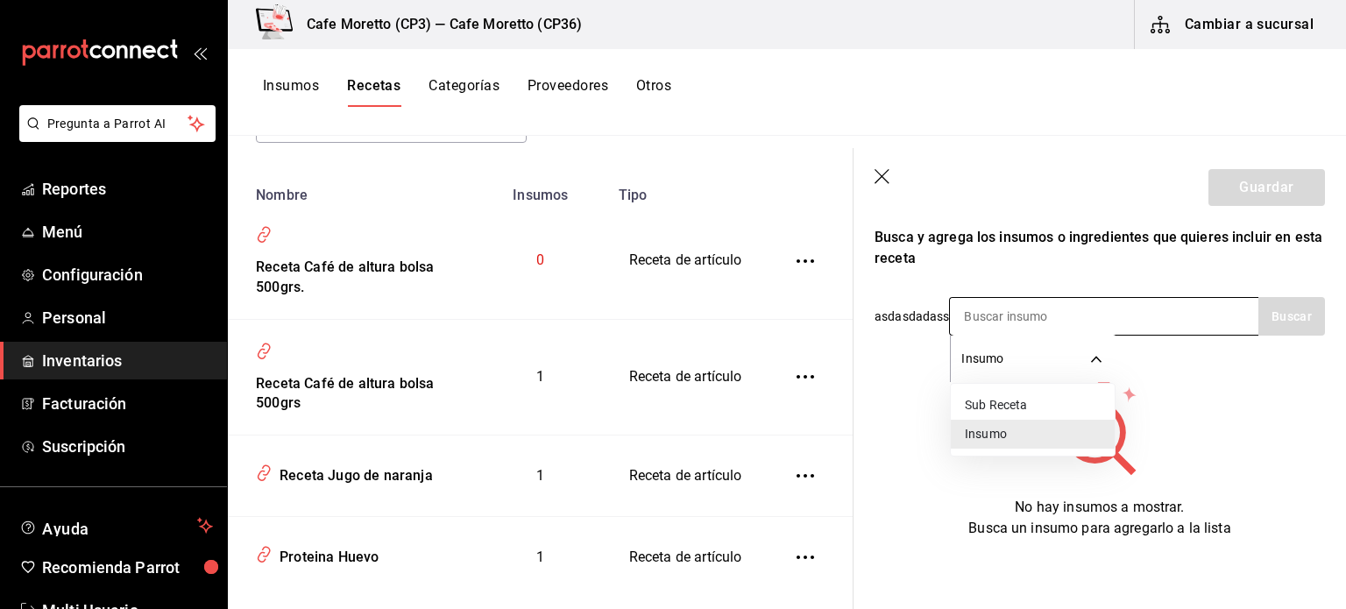
click at [974, 346] on body "Pregunta a Parrot AI Reportes Menú Configuración Personal Inventarios Facturaci…" at bounding box center [673, 298] width 1346 height 597
click at [1003, 439] on li "Insumo" at bounding box center [1033, 434] width 164 height 29
click at [973, 299] on input at bounding box center [1037, 316] width 175 height 37
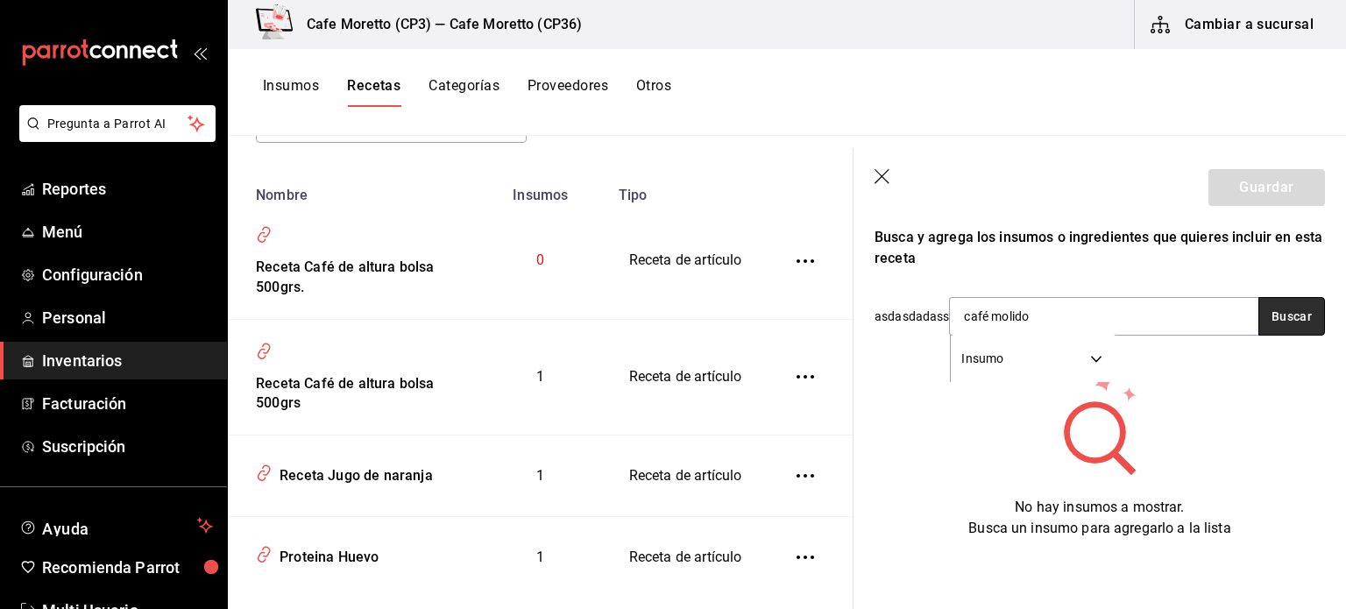
click at [1271, 311] on button "Buscar" at bounding box center [1291, 316] width 67 height 39
click at [984, 339] on body "Pregunta a Parrot AI Reportes Menú Configuración Personal Inventarios Facturaci…" at bounding box center [673, 298] width 1346 height 597
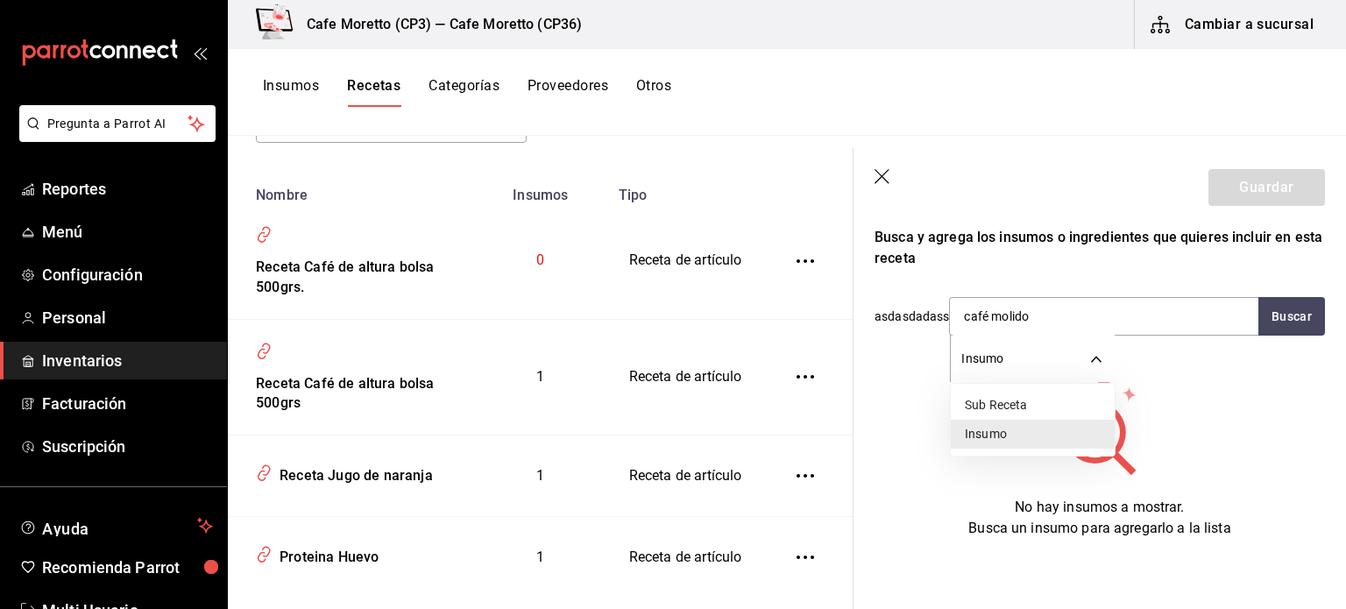
click at [981, 436] on li "Insumo" at bounding box center [1033, 434] width 164 height 29
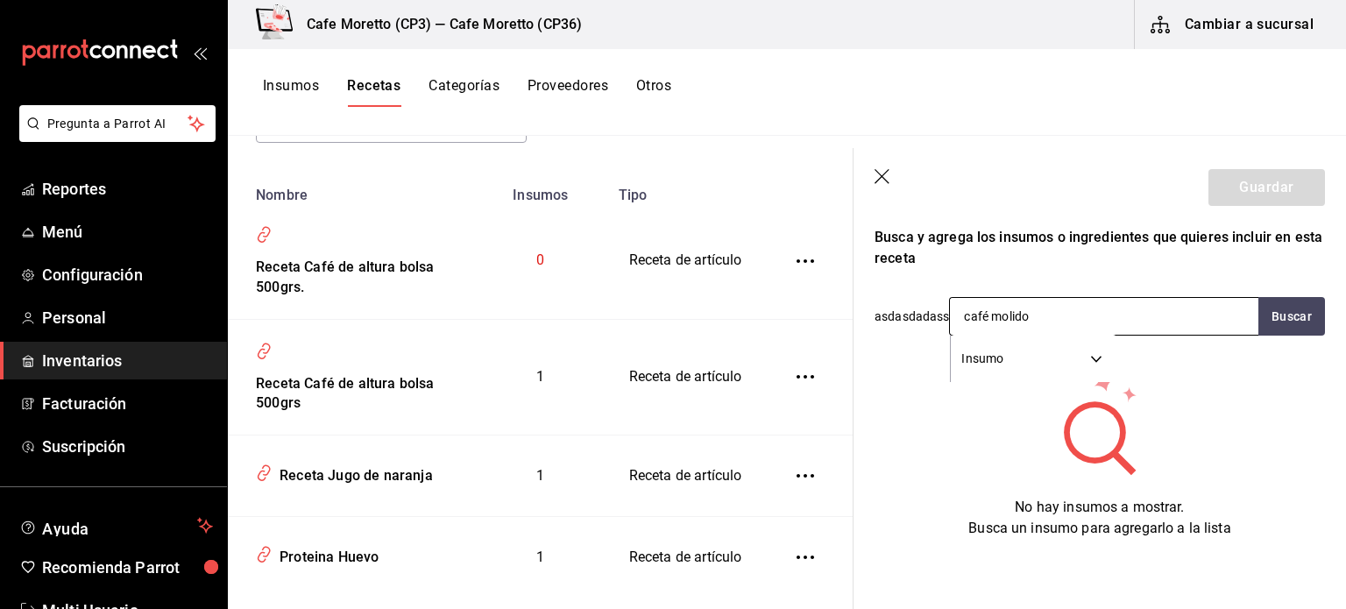
click at [1051, 298] on input "café molido" at bounding box center [1037, 316] width 175 height 37
drag, startPoint x: 1051, startPoint y: 297, endPoint x: 958, endPoint y: 303, distance: 94.0
click at [958, 303] on input "café molido" at bounding box center [1037, 316] width 175 height 37
click at [1291, 299] on button "Buscar" at bounding box center [1291, 316] width 67 height 39
drag, startPoint x: 1065, startPoint y: 301, endPoint x: 940, endPoint y: 294, distance: 125.4
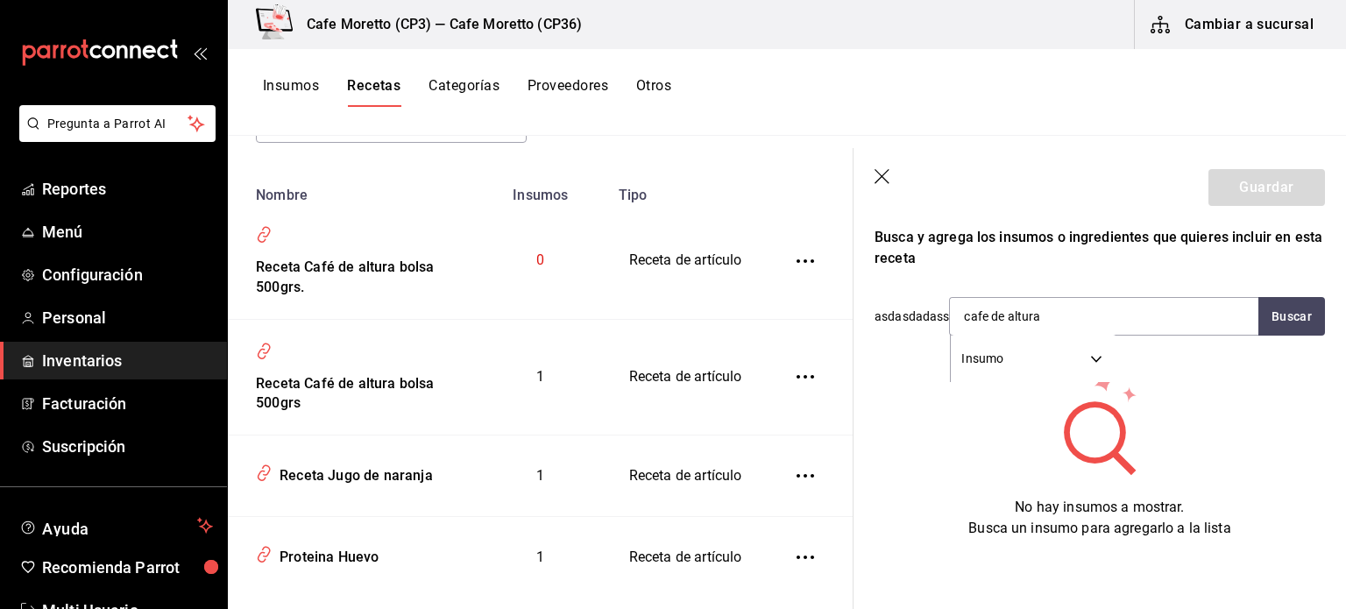
click at [940, 297] on div "asdasdadass cafe de altura Insumo SUPPLY Buscar" at bounding box center [1099, 316] width 450 height 39
type input "caf"
click at [1264, 298] on button "Buscar" at bounding box center [1291, 316] width 67 height 39
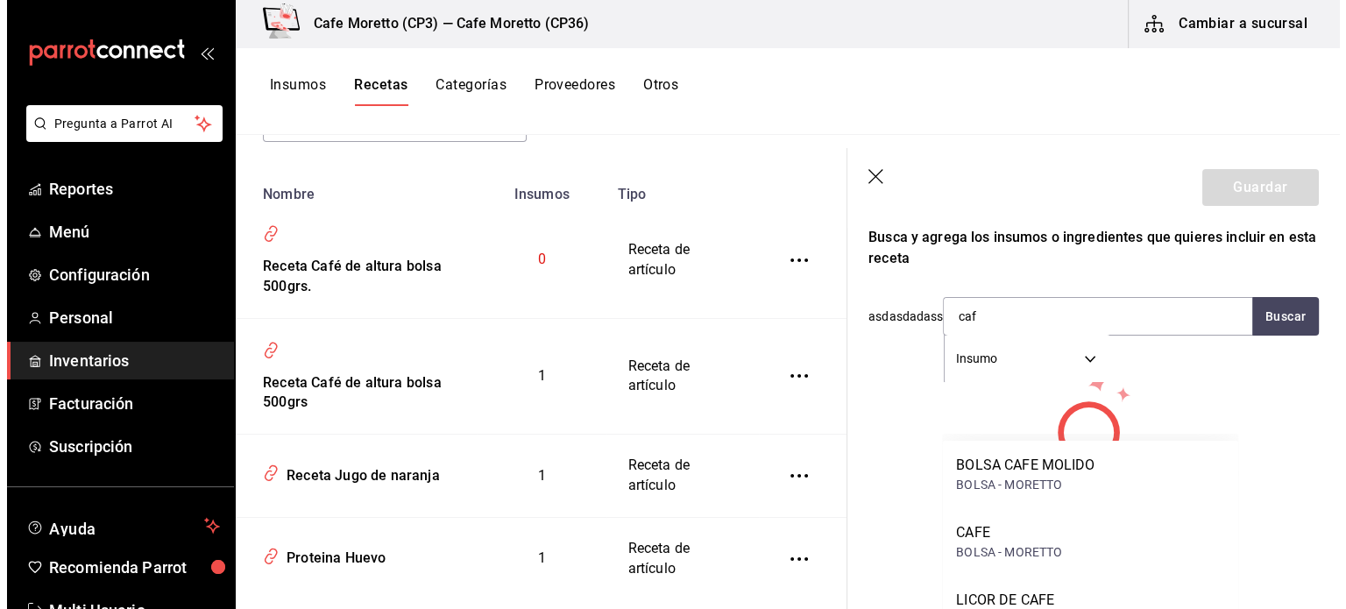
scroll to position [0, 0]
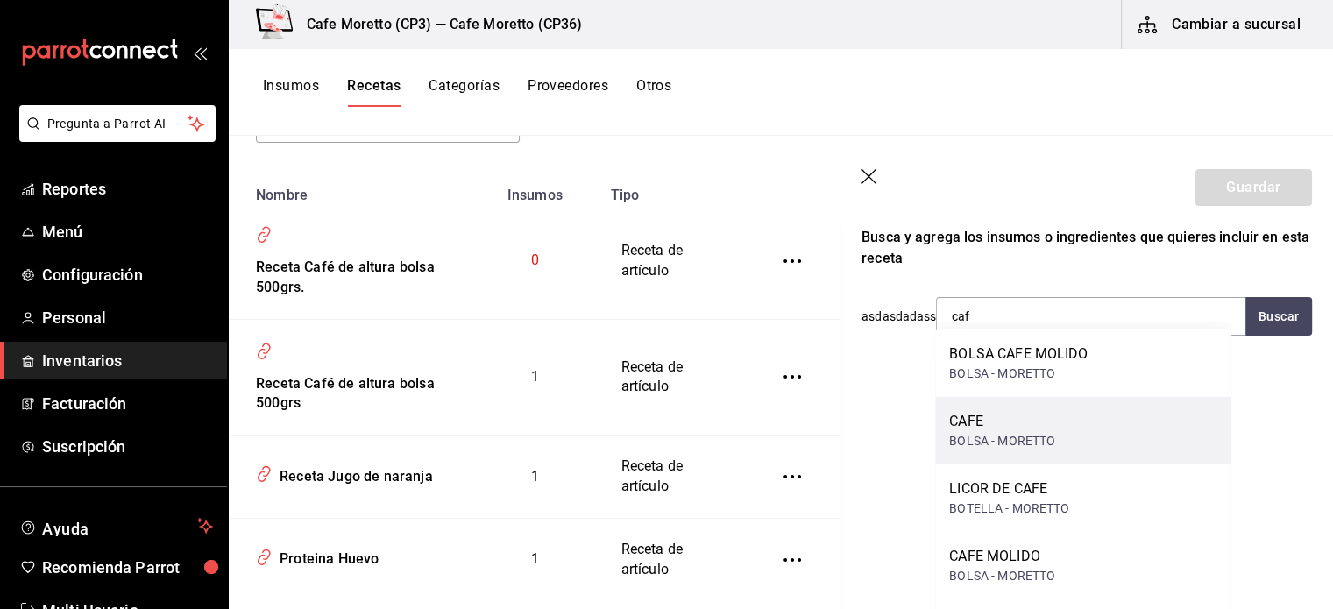
click at [993, 434] on div "BOLSA - MORETTO" at bounding box center [1002, 441] width 106 height 18
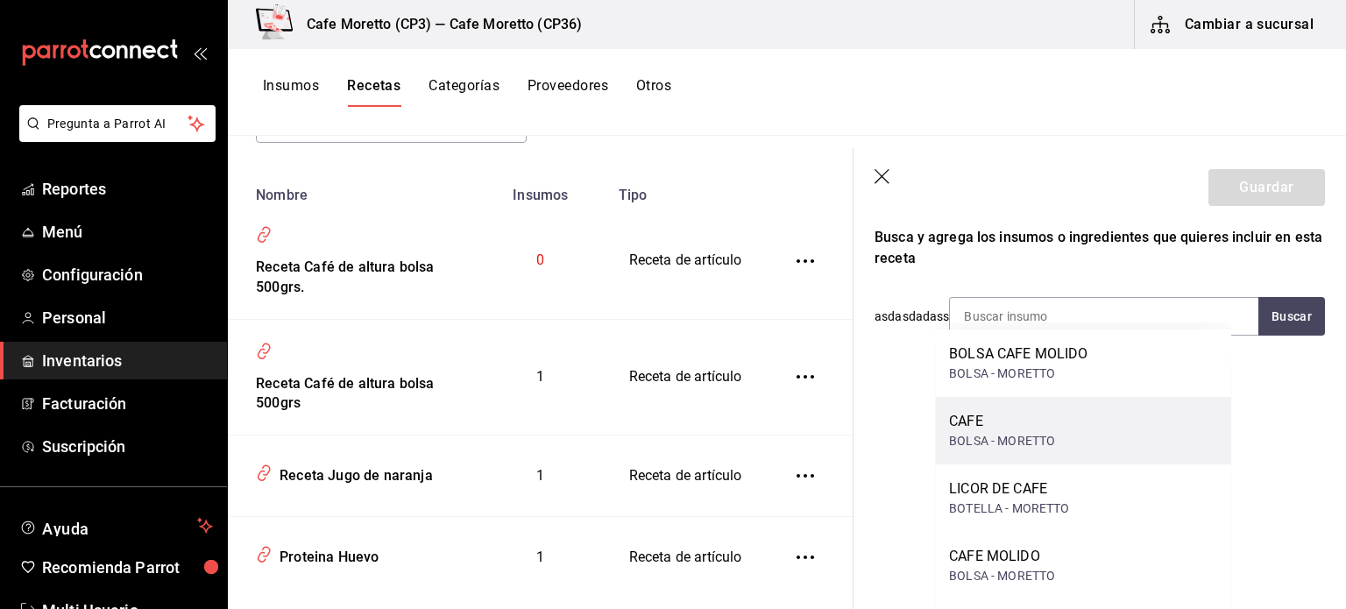
scroll to position [301, 0]
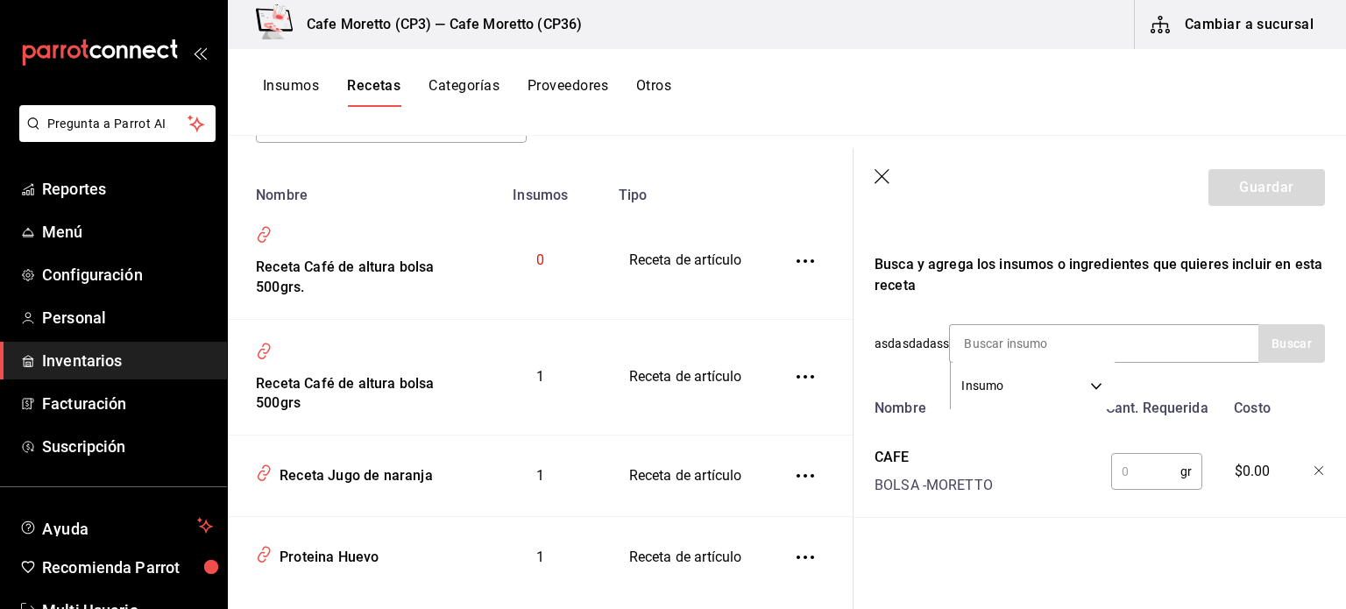
click at [1122, 460] on input "text" at bounding box center [1145, 471] width 69 height 35
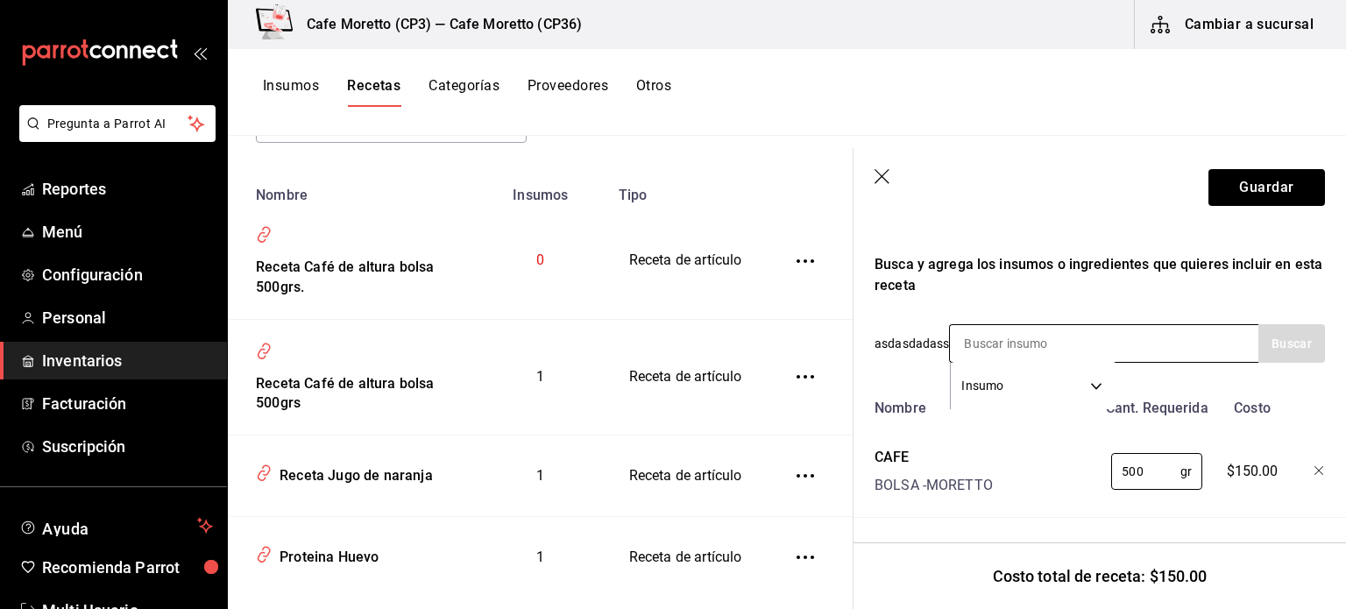
type input "500"
click at [991, 329] on input at bounding box center [1037, 343] width 175 height 37
type input "bols"
click at [1278, 329] on button "Buscar" at bounding box center [1291, 343] width 67 height 39
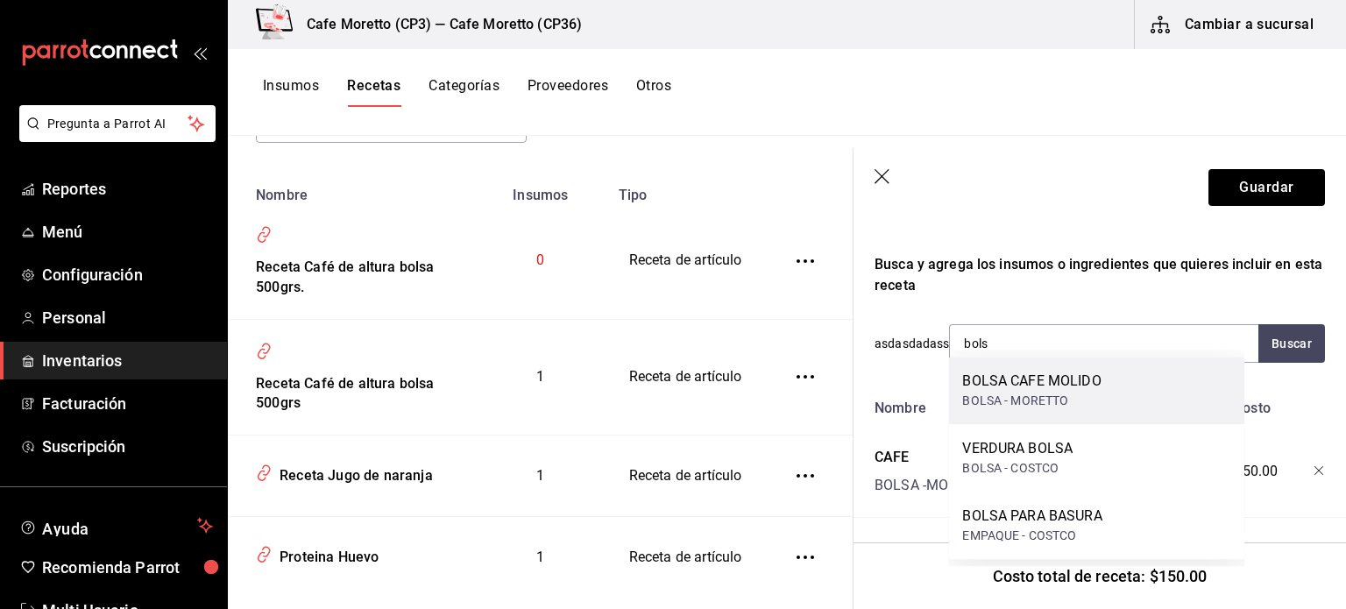
click at [1037, 392] on div "BOLSA - MORETTO" at bounding box center [1031, 401] width 138 height 18
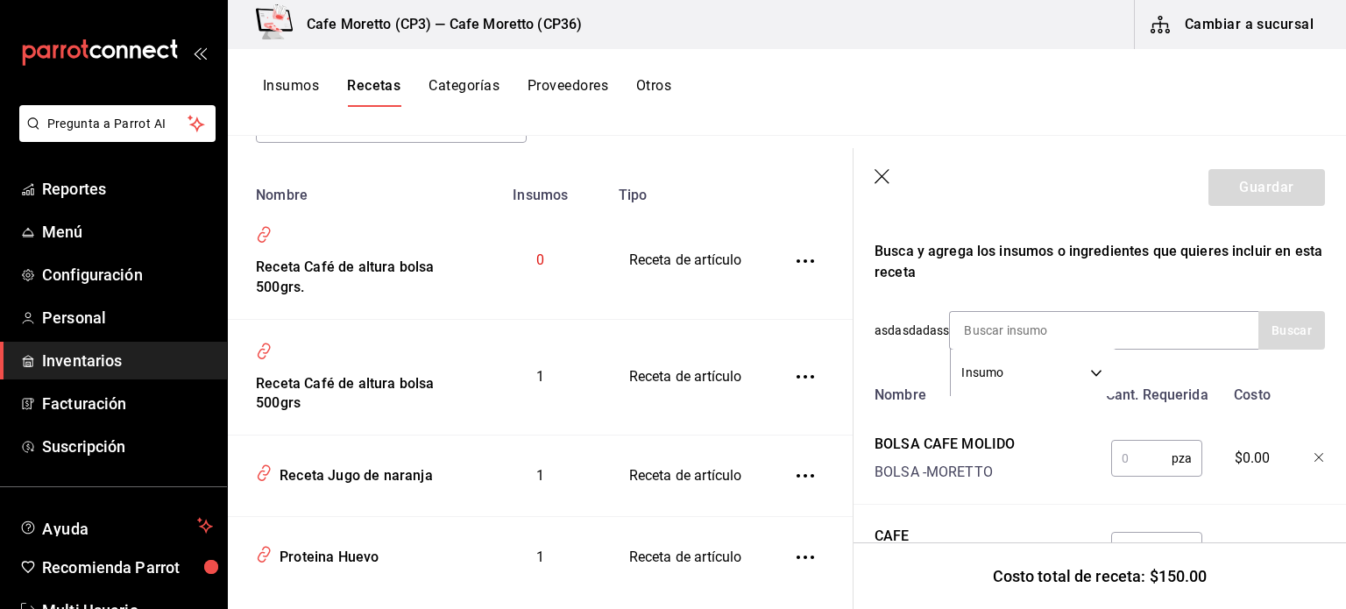
click at [1122, 454] on input "text" at bounding box center [1141, 458] width 60 height 35
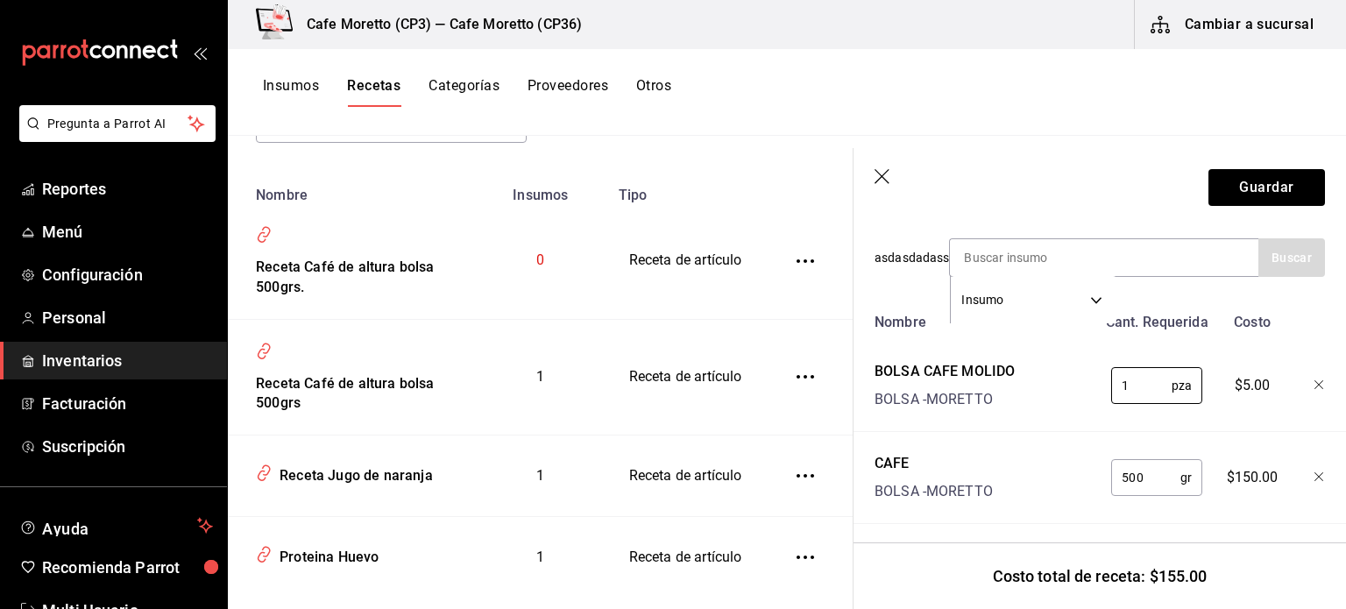
scroll to position [393, 0]
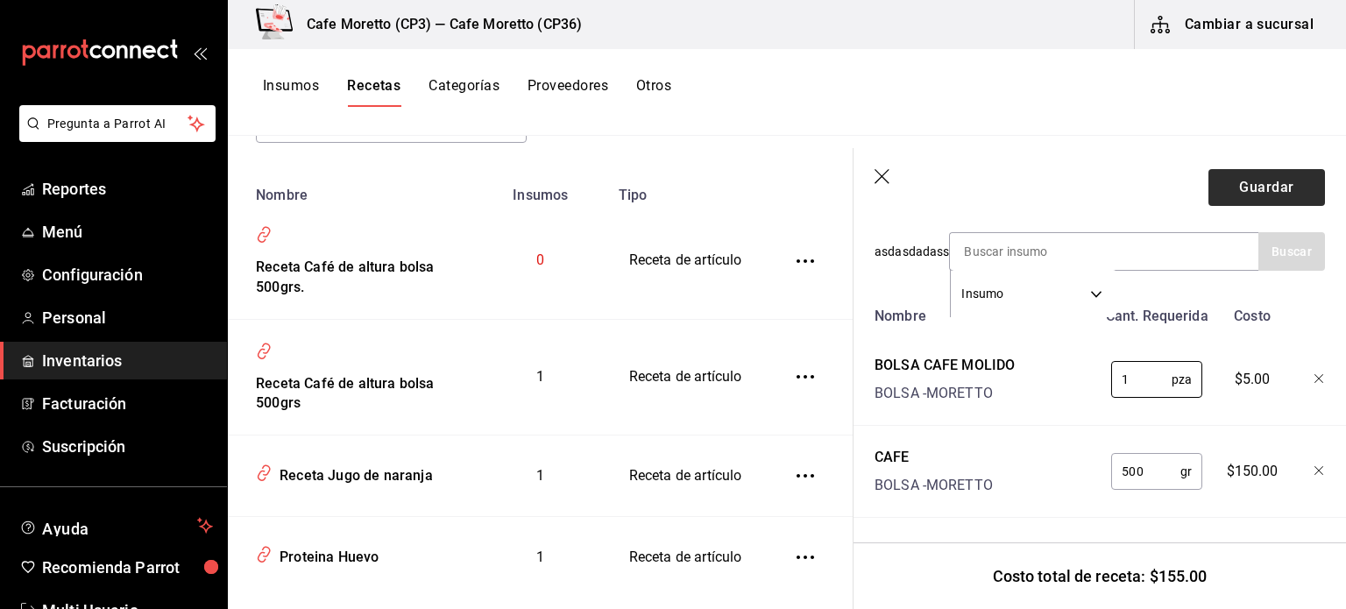
type input "1"
click at [1241, 183] on button "Guardar" at bounding box center [1266, 187] width 117 height 37
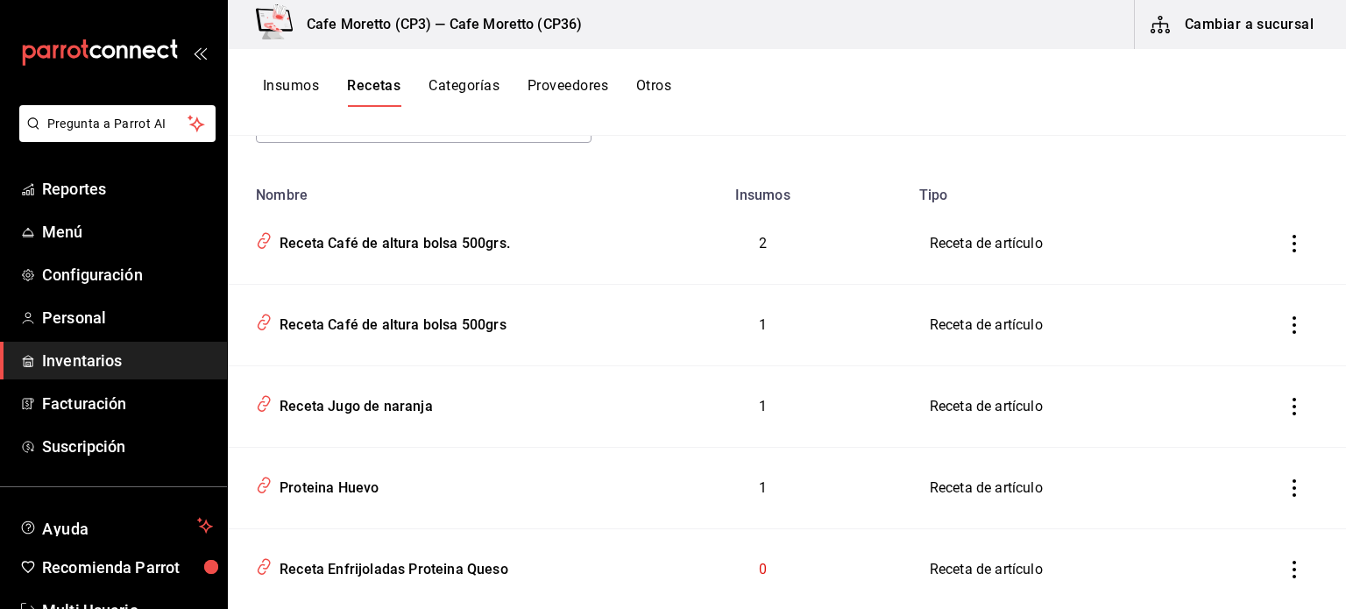
click at [1285, 242] on icon "inventoriesTable" at bounding box center [1294, 244] width 18 height 18
click at [1341, 155] on div at bounding box center [673, 304] width 1346 height 609
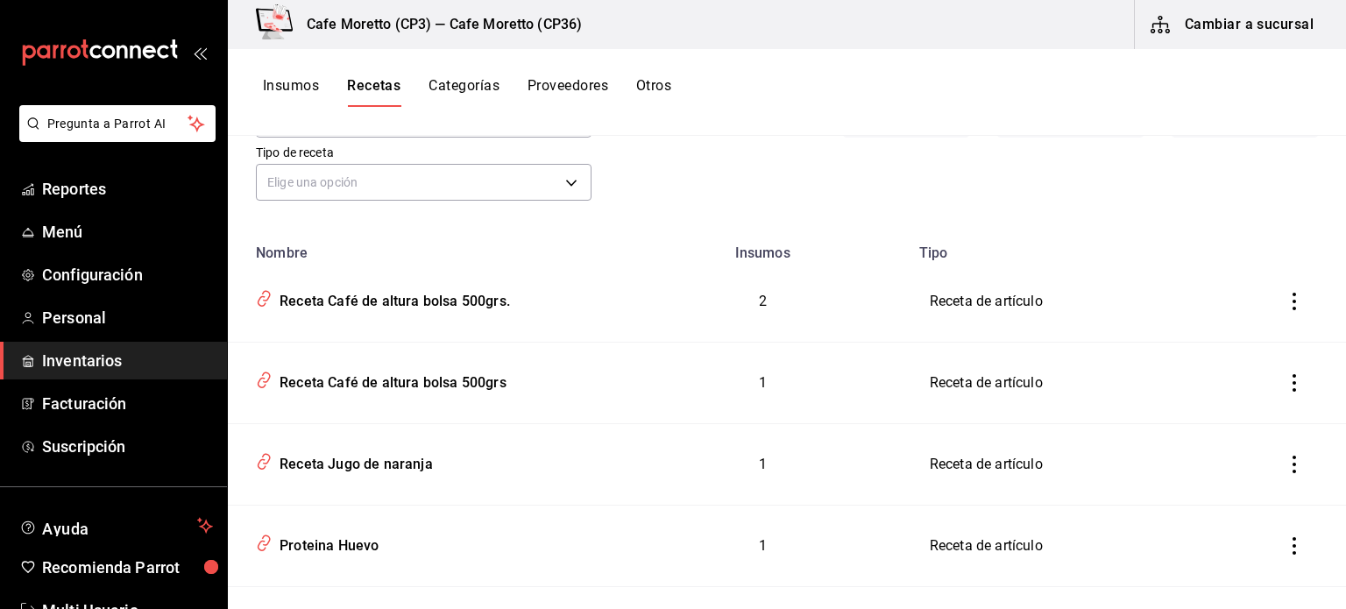
scroll to position [123, 0]
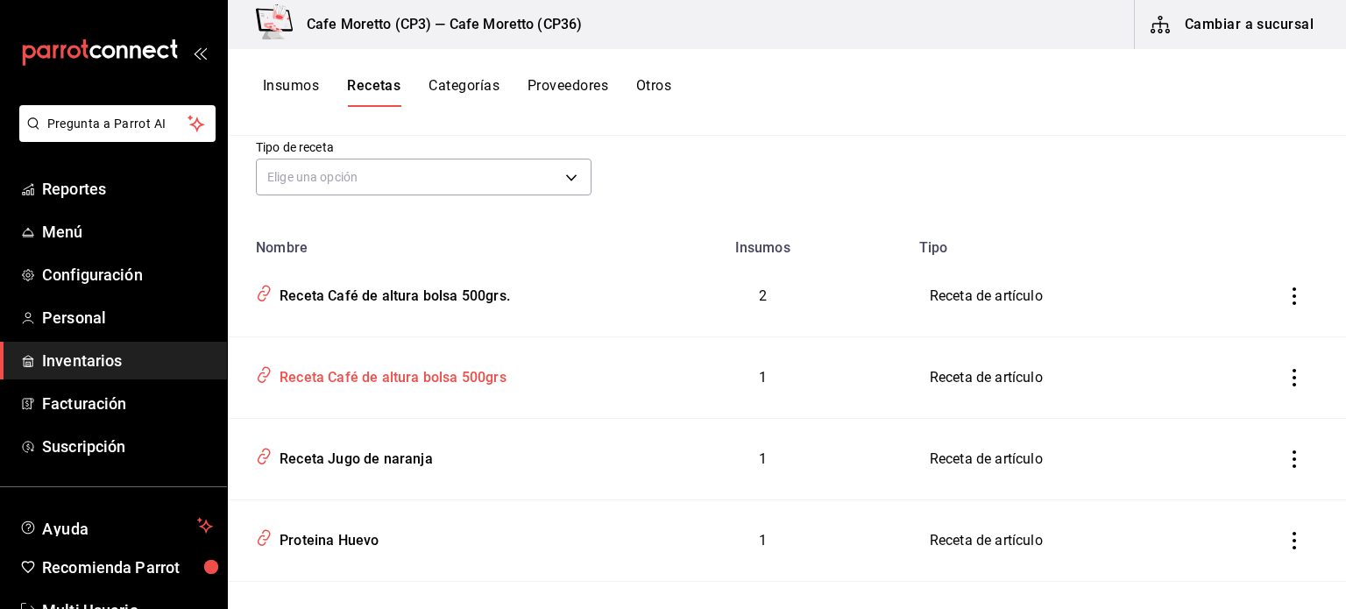
click at [384, 375] on div "Receta Café de altura bolsa 500grs" at bounding box center [389, 374] width 234 height 27
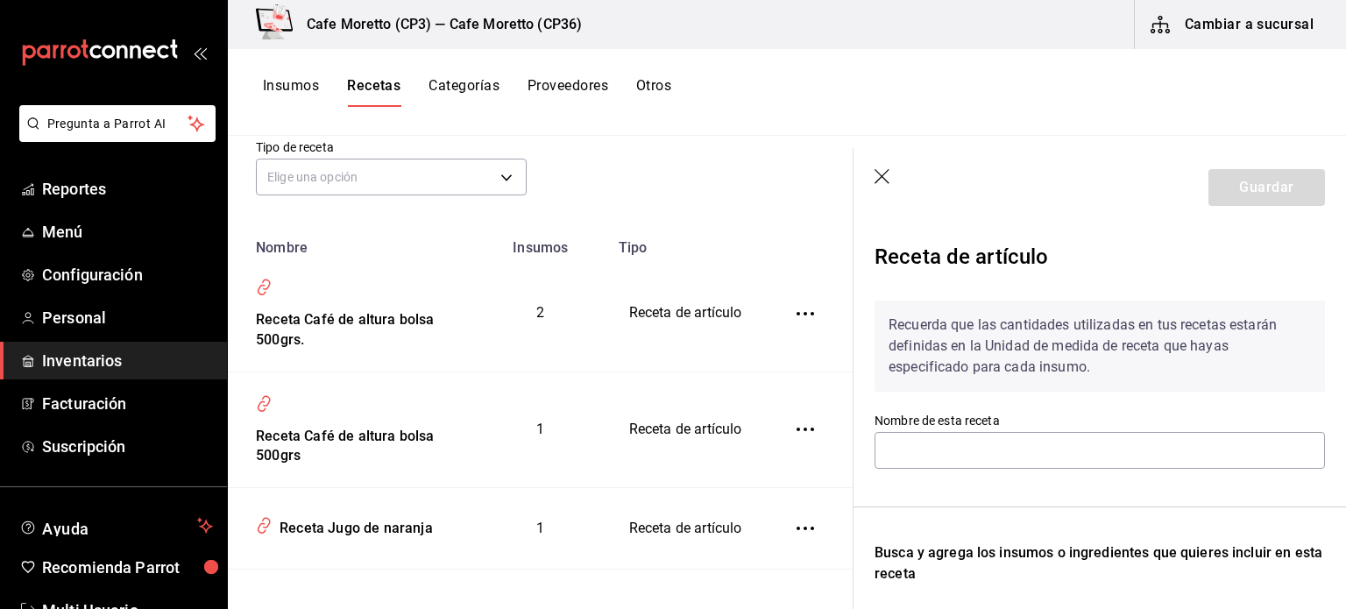
type input "Receta Café de altura bolsa 500grs"
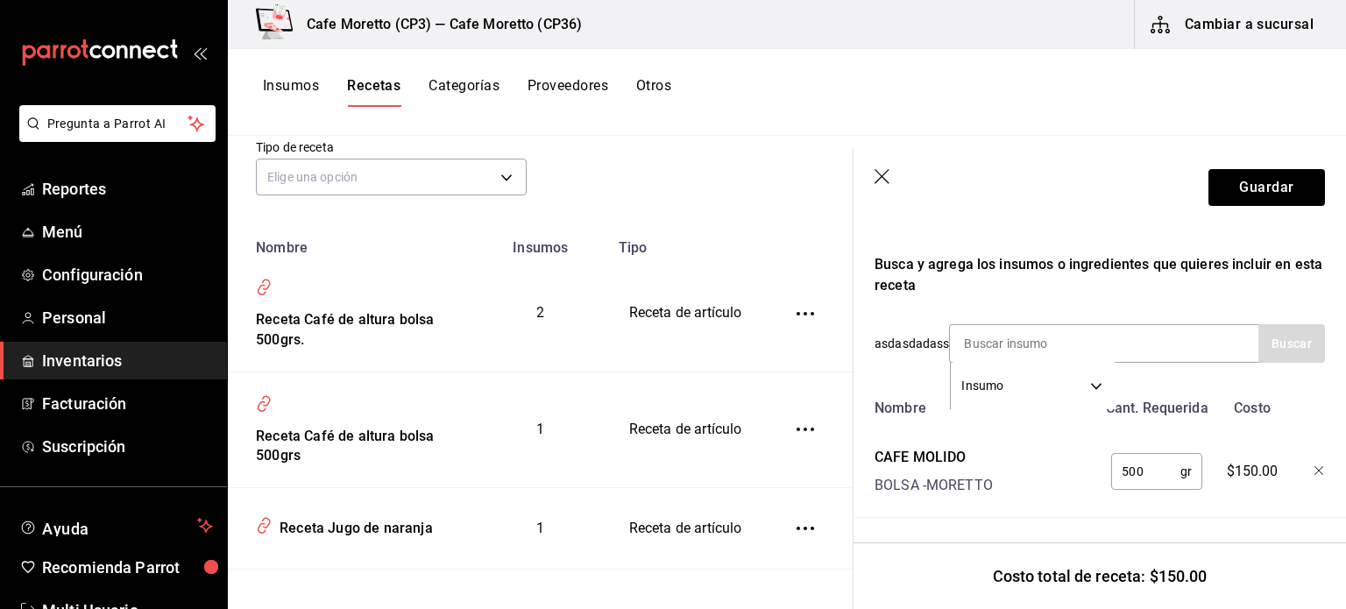
scroll to position [301, 0]
click at [981, 331] on input at bounding box center [1037, 343] width 175 height 37
type input "bol"
click at [1275, 329] on button "Buscar" at bounding box center [1291, 343] width 67 height 39
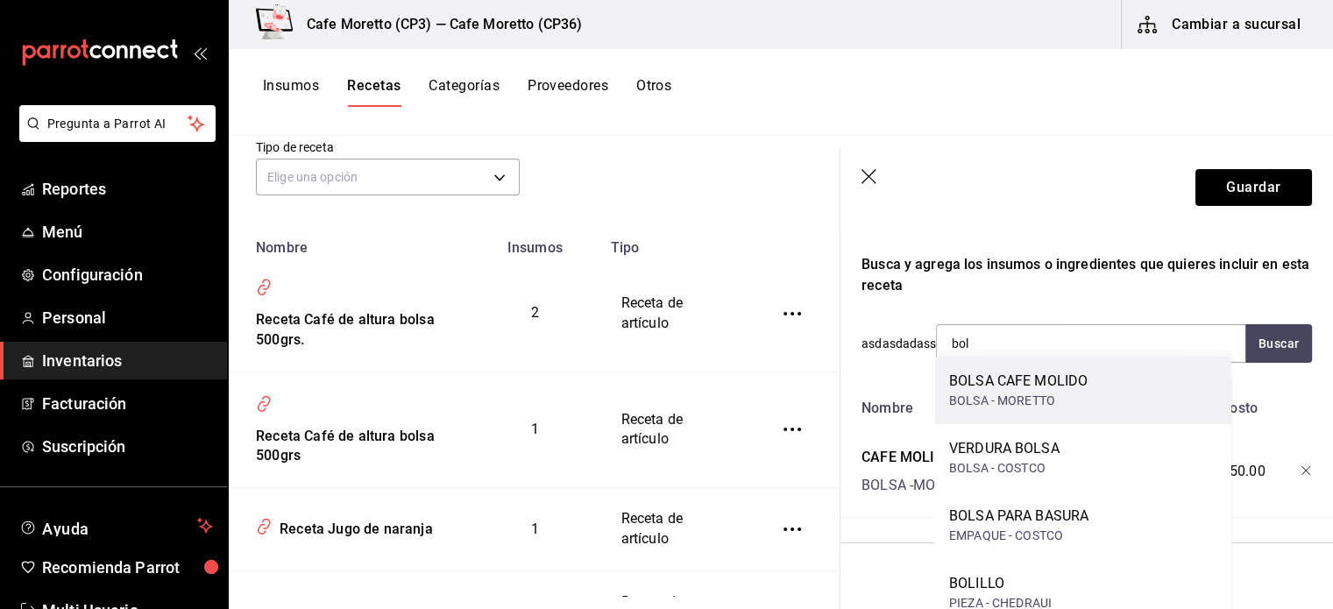
click at [1001, 400] on div "BOLSA - MORETTO" at bounding box center [1018, 401] width 138 height 18
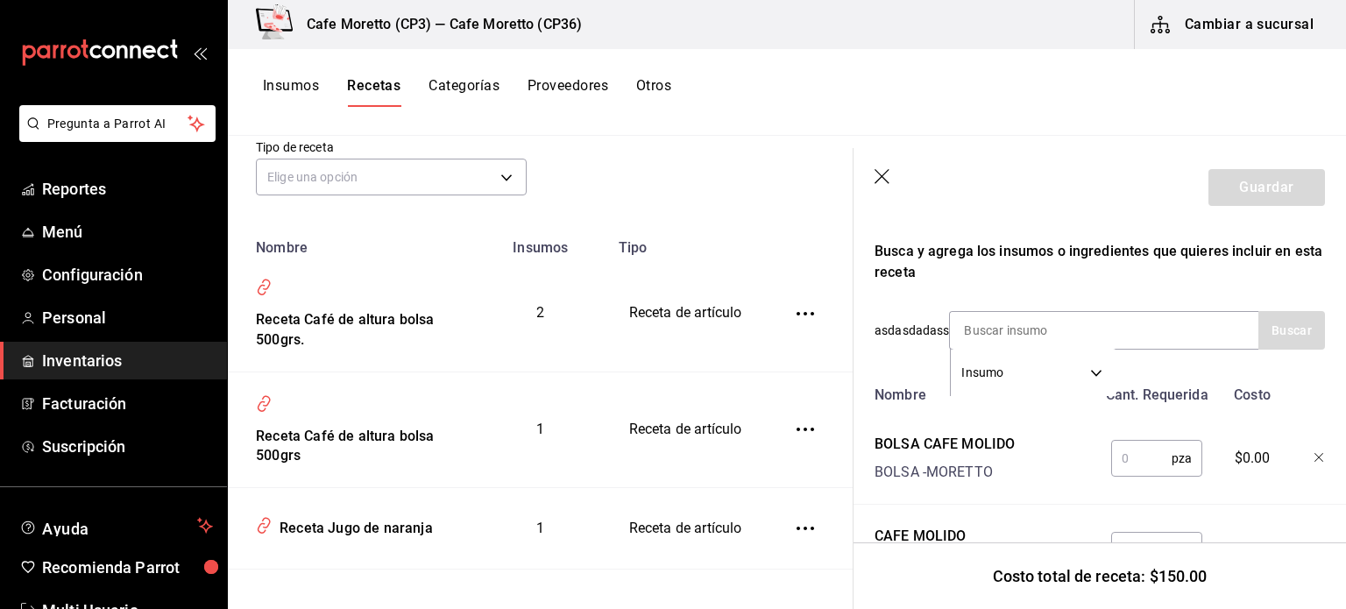
click at [1122, 458] on input "text" at bounding box center [1141, 458] width 60 height 35
type input "1"
click at [1245, 179] on button "Guardar" at bounding box center [1266, 187] width 117 height 37
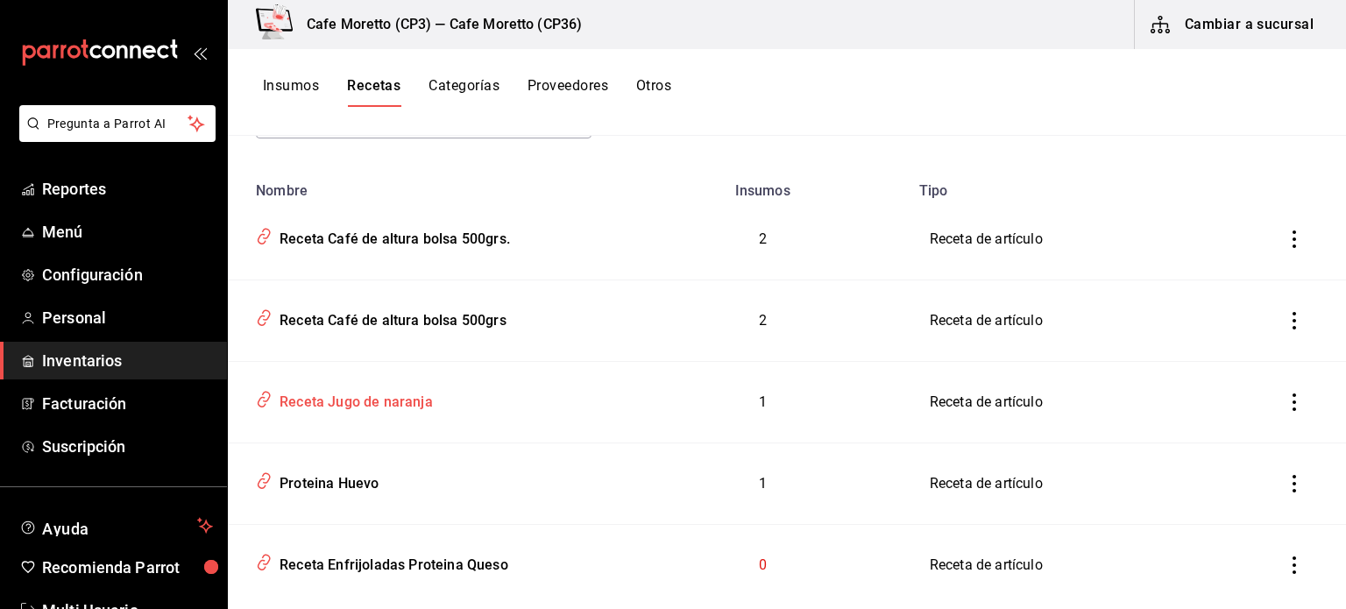
scroll to position [210, 0]
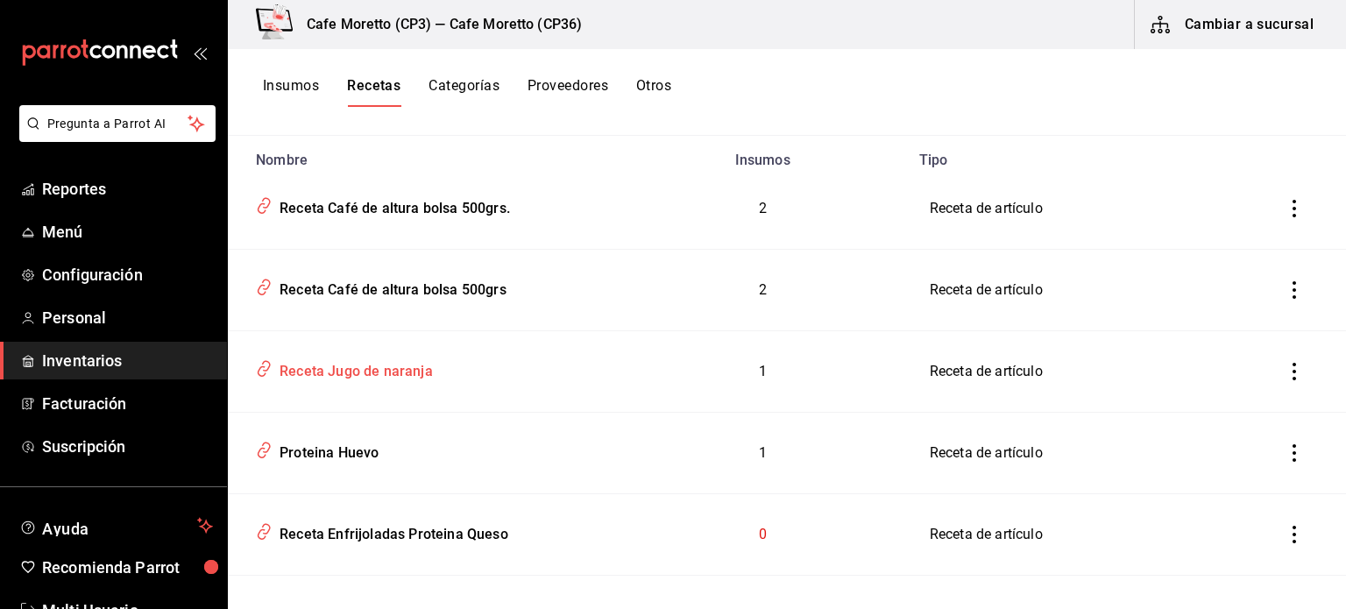
click at [361, 367] on div "Receta Jugo de naranja" at bounding box center [352, 368] width 160 height 27
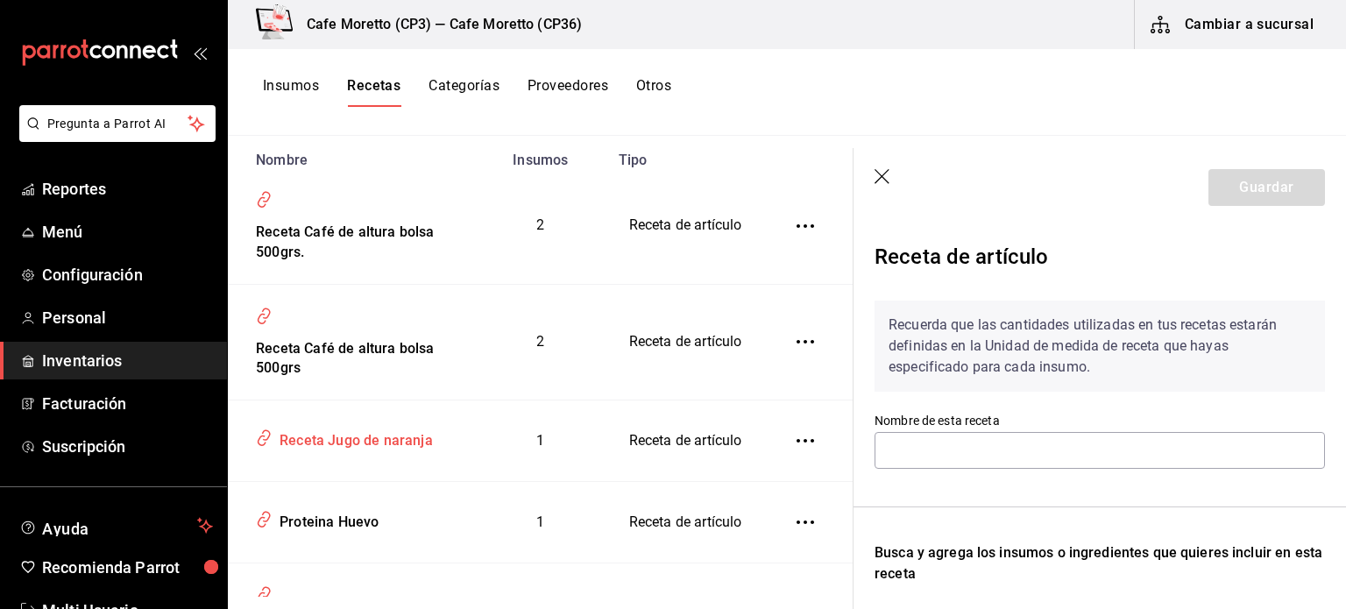
type input "Receta Jugo de naranja"
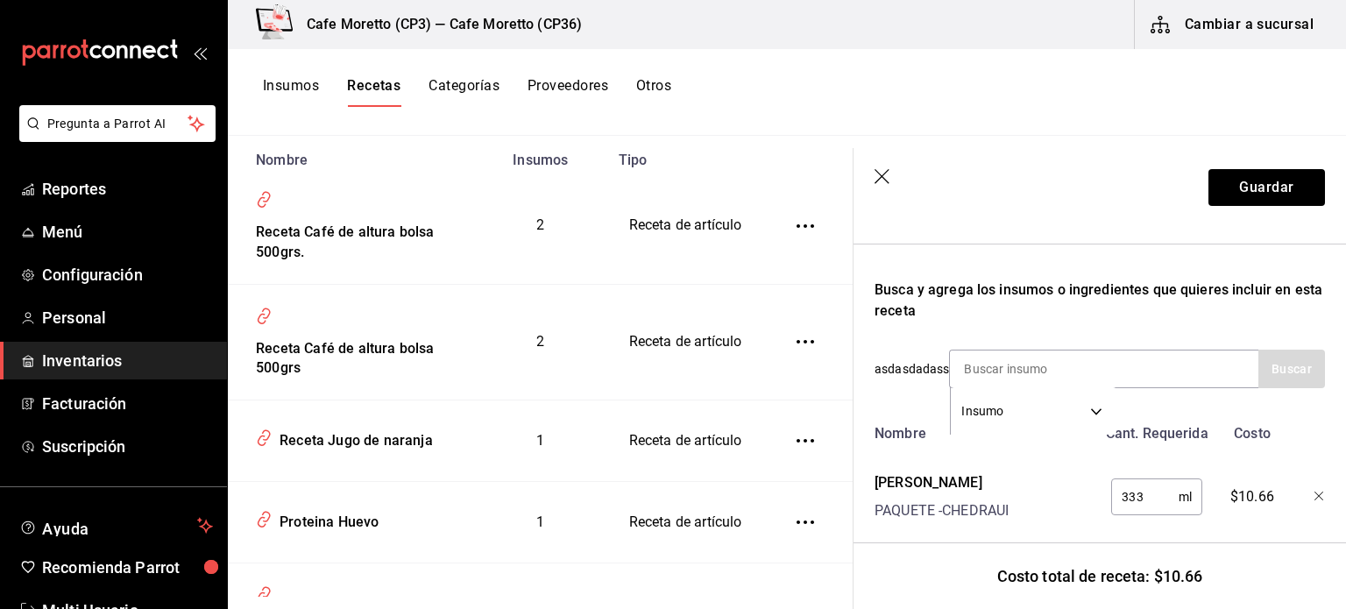
scroll to position [301, 0]
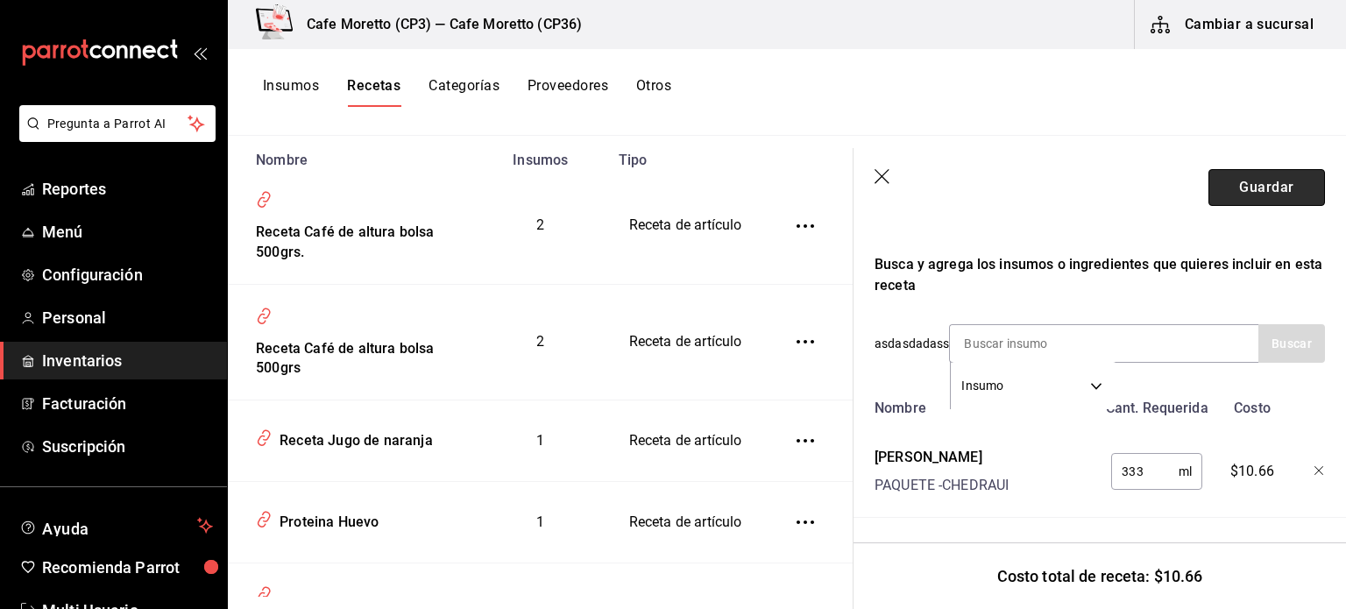
click at [1230, 186] on button "Guardar" at bounding box center [1266, 187] width 117 height 37
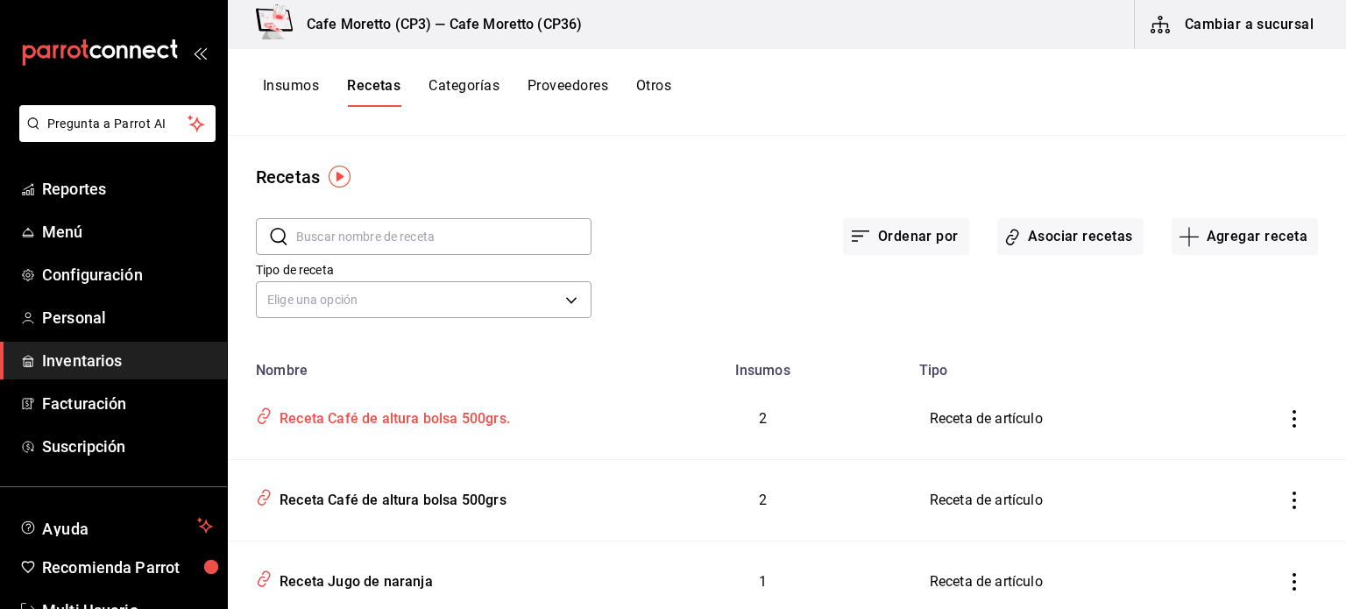
click at [263, 416] on icon "inventoriesTable" at bounding box center [264, 416] width 17 height 20
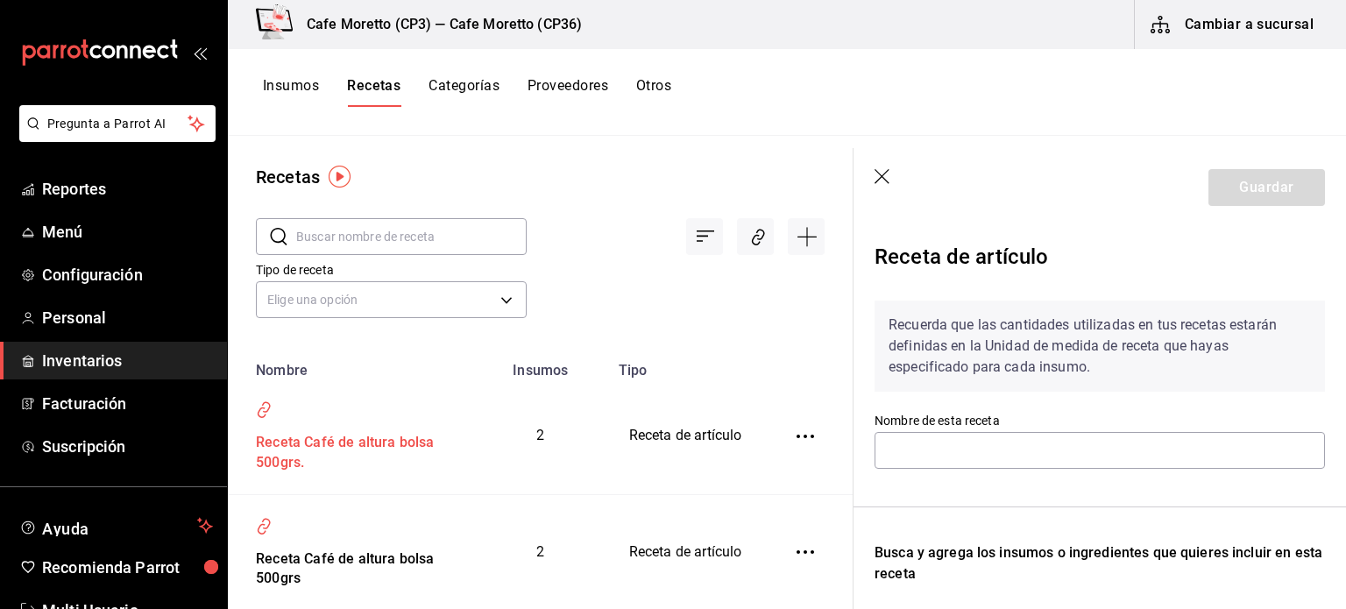
type input "Receta Café de altura bolsa 500grs."
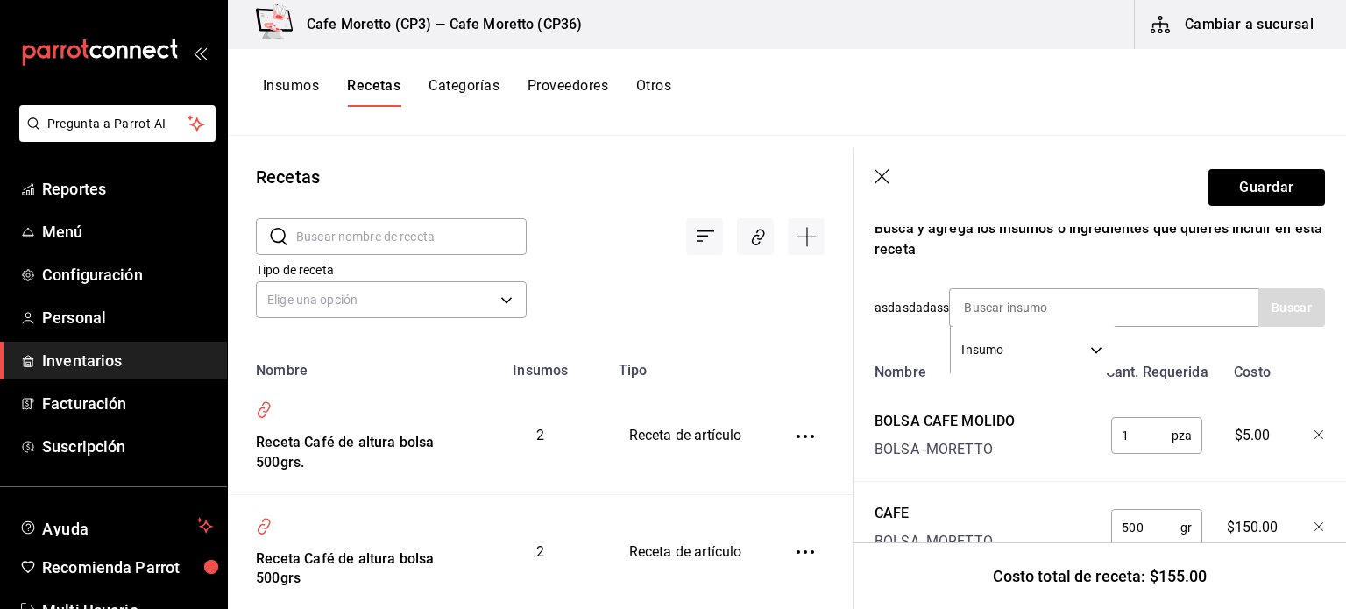
scroll to position [393, 0]
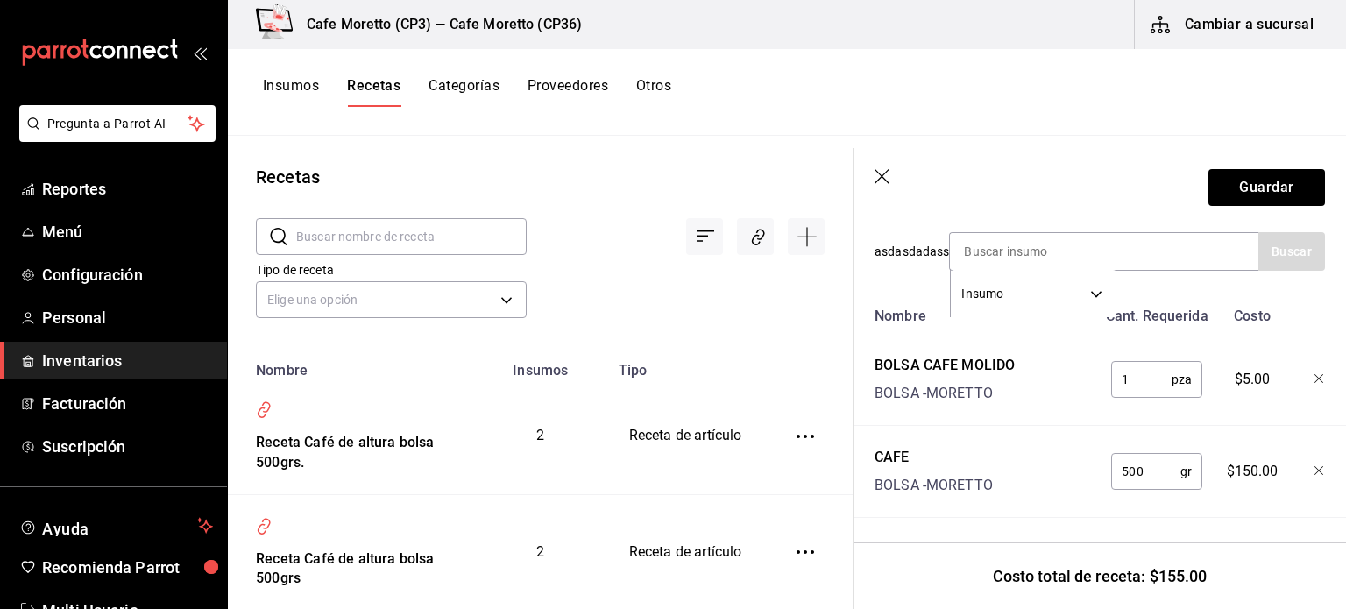
click at [882, 175] on icon "button" at bounding box center [881, 176] width 15 height 15
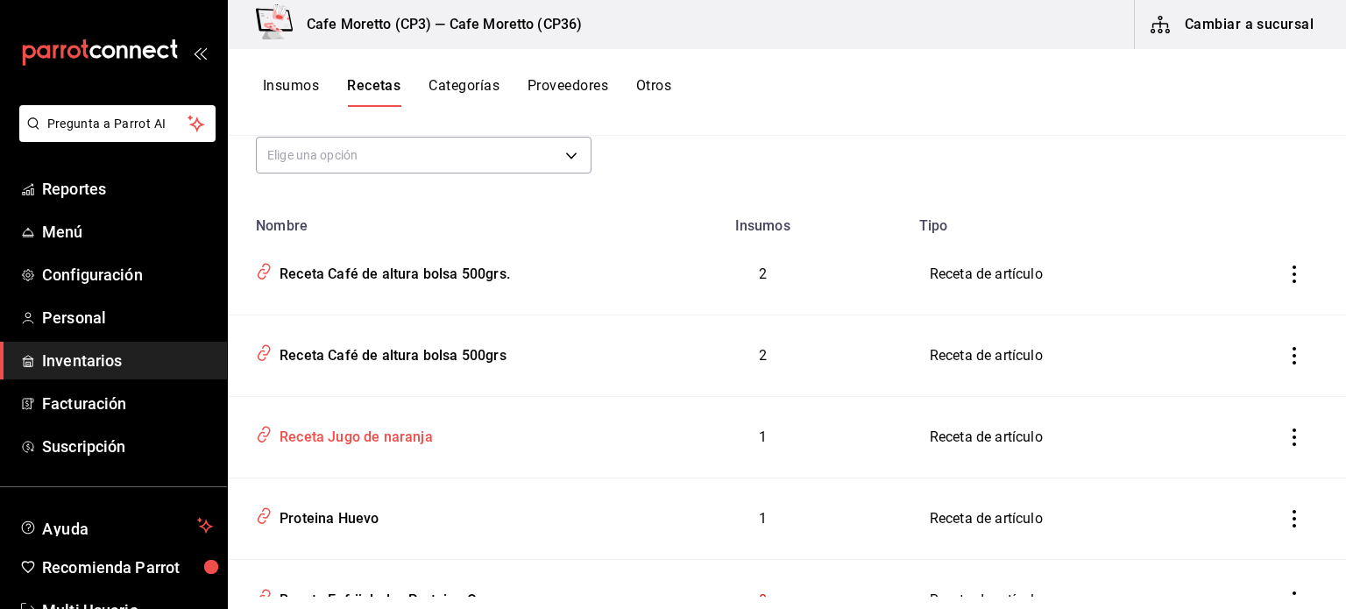
scroll to position [175, 0]
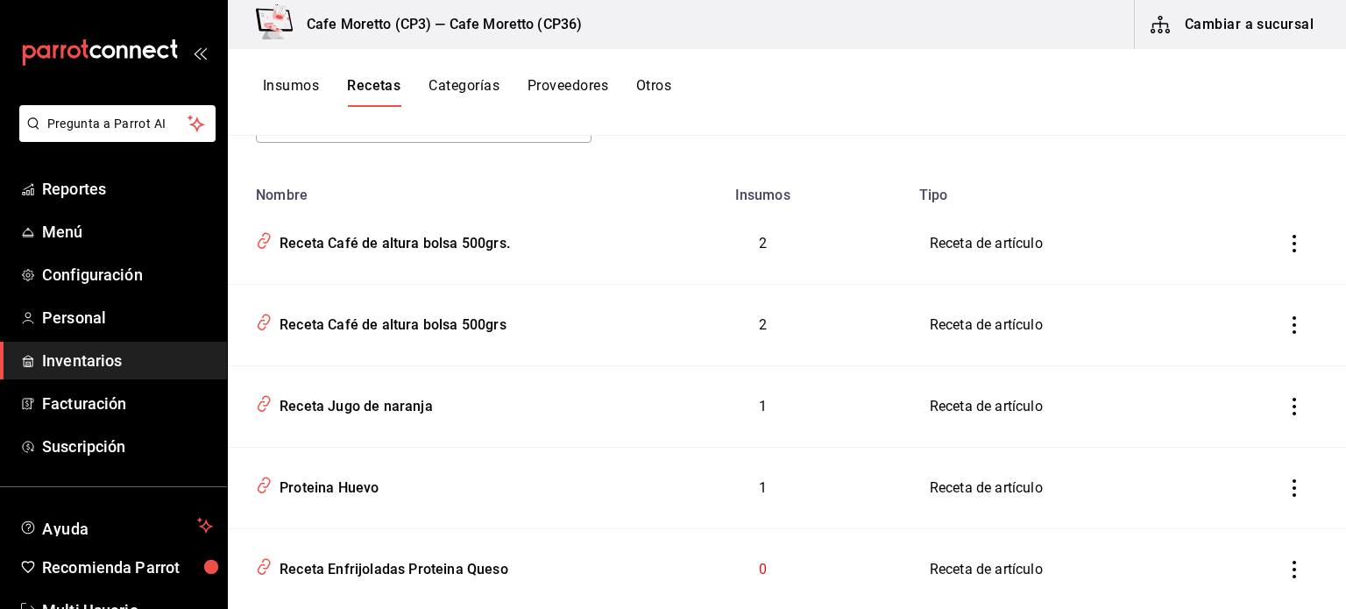
click at [1292, 400] on icon "inventoriesTable" at bounding box center [1294, 407] width 4 height 18
click at [1064, 152] on div at bounding box center [673, 304] width 1346 height 609
click at [1047, 104] on div "Insumos Recetas Categorías Proveedores Otros" at bounding box center [787, 92] width 1118 height 30
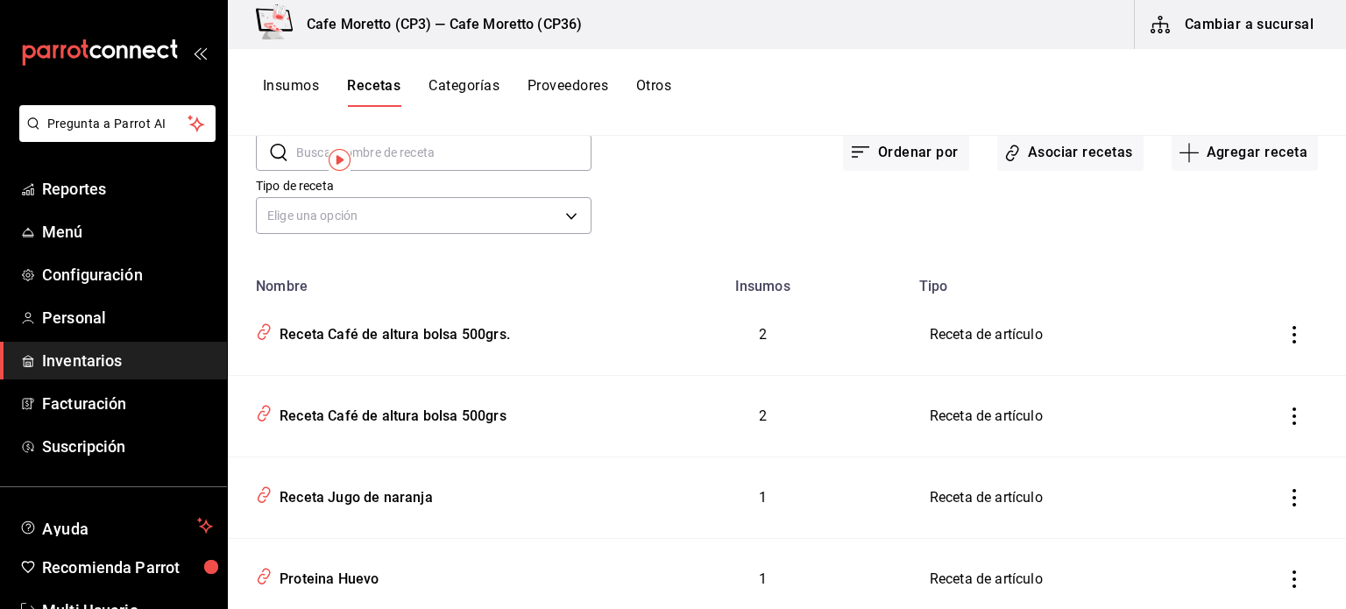
scroll to position [0, 0]
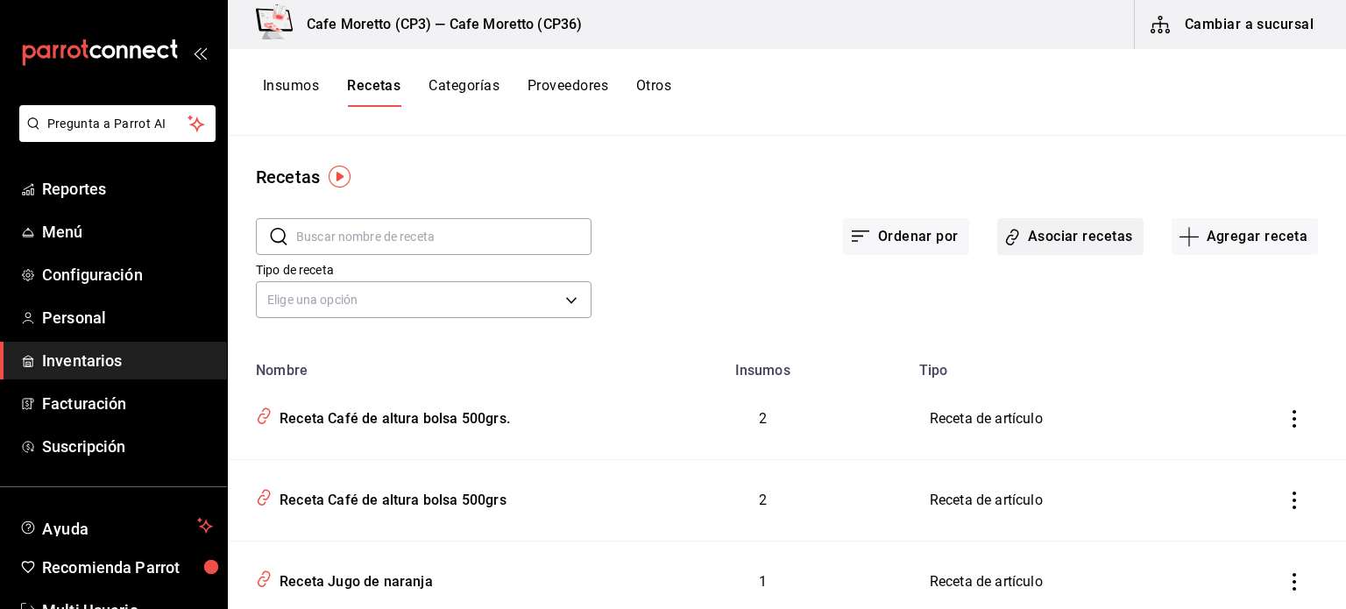
click at [1030, 237] on button "Asociar recetas" at bounding box center [1070, 236] width 146 height 37
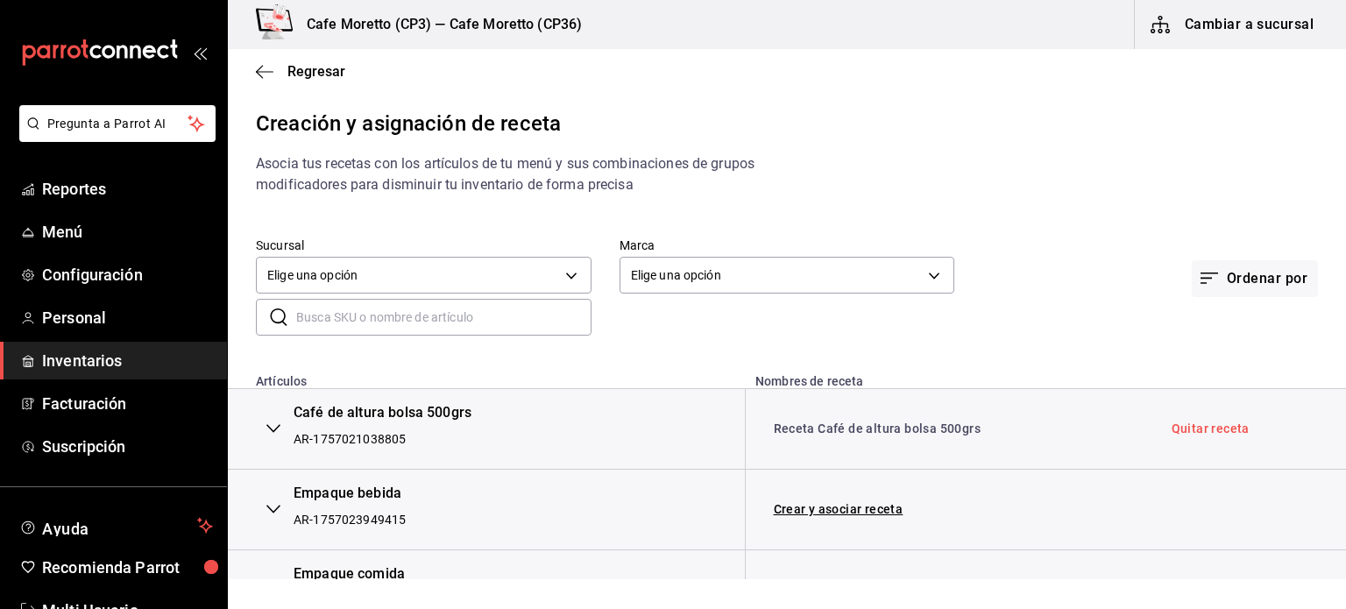
click at [315, 317] on input "text" at bounding box center [443, 317] width 295 height 35
type input "café de"
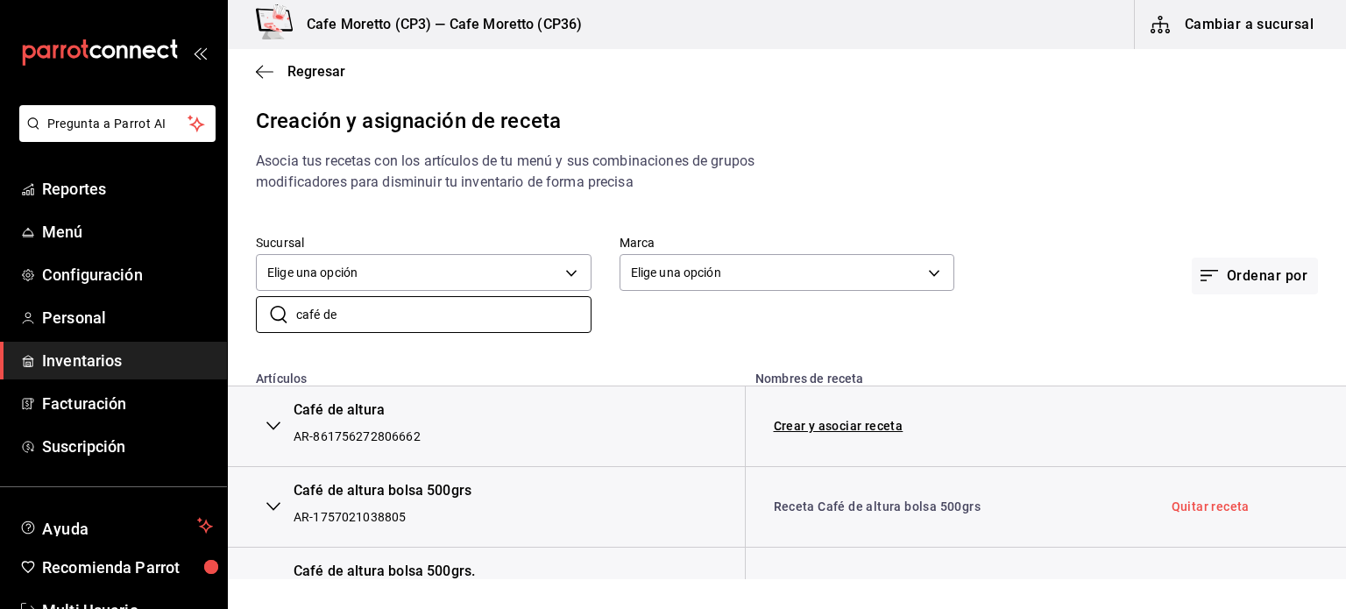
scroll to position [51, 0]
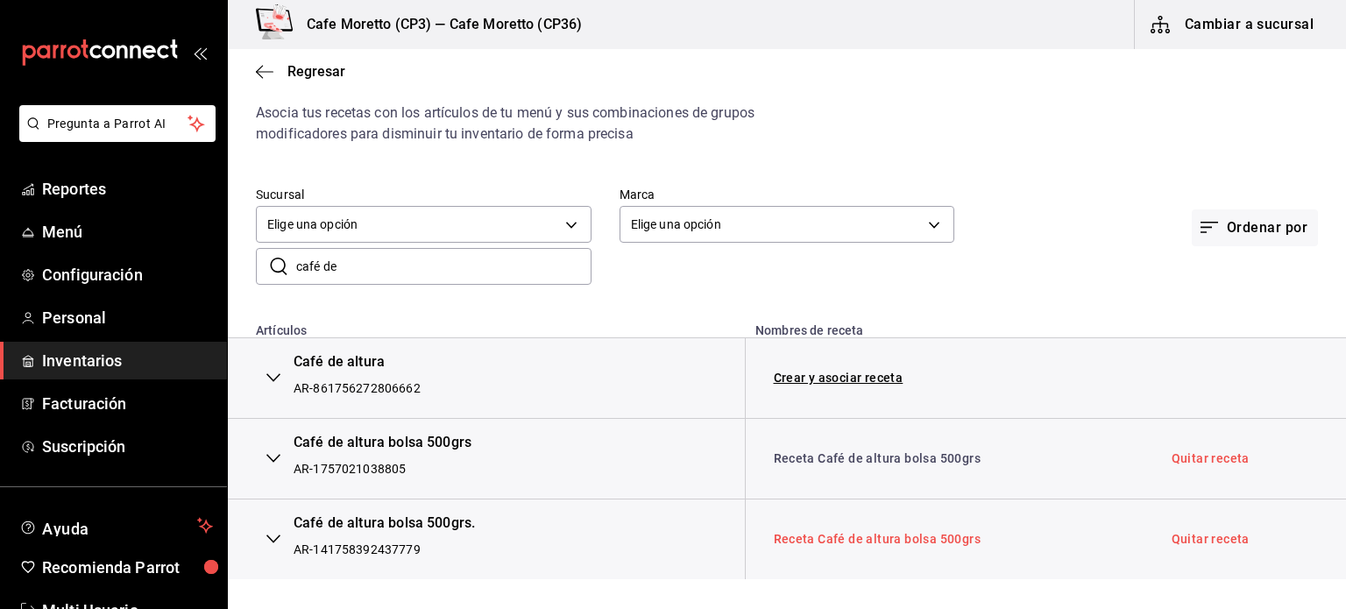
click at [872, 536] on link "Receta Café de altura bolsa 500grs" at bounding box center [878, 539] width 208 height 14
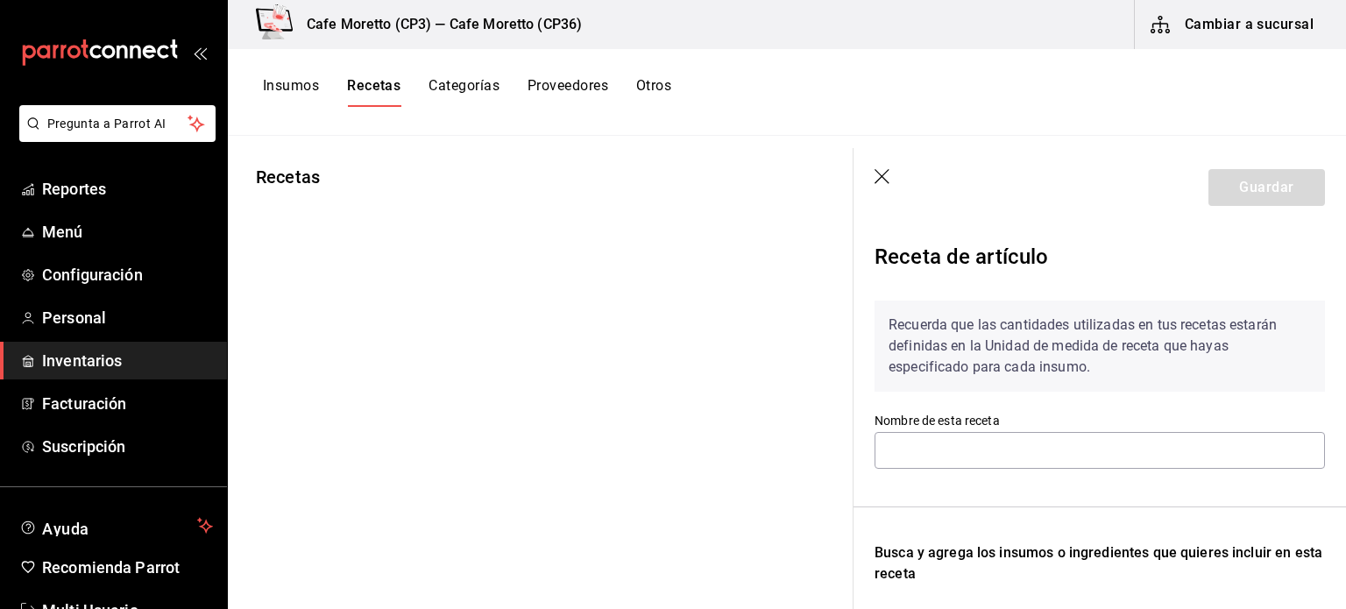
type input "Receta Café de altura bolsa 500grs"
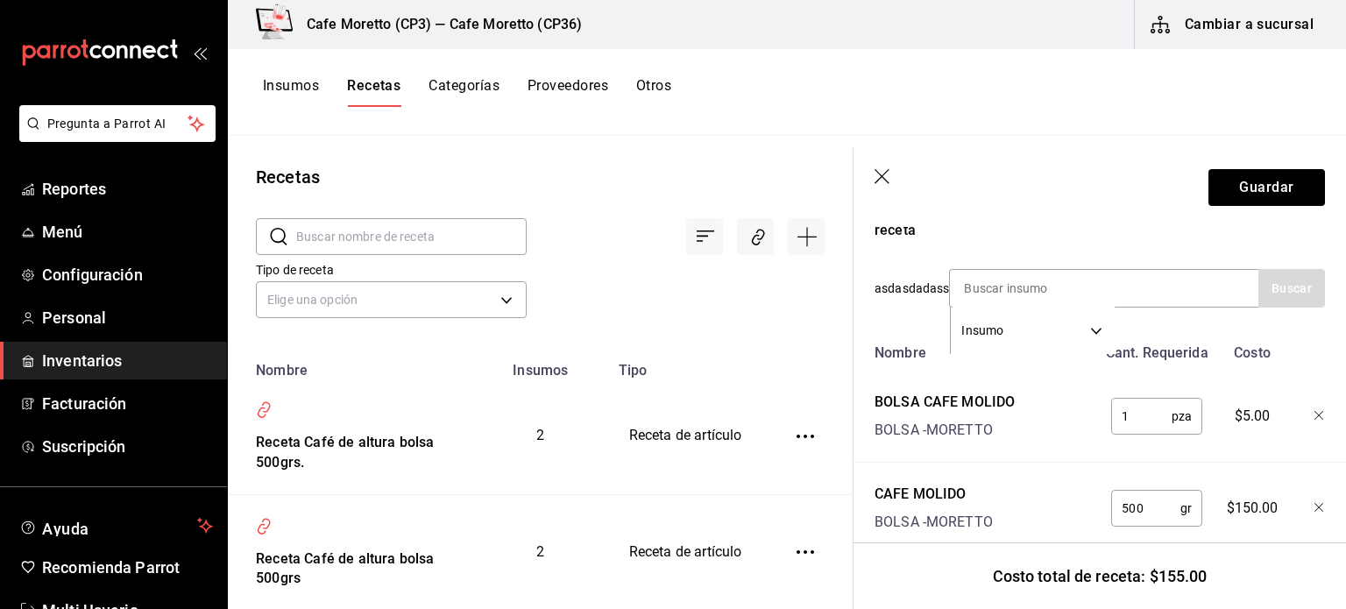
scroll to position [350, 0]
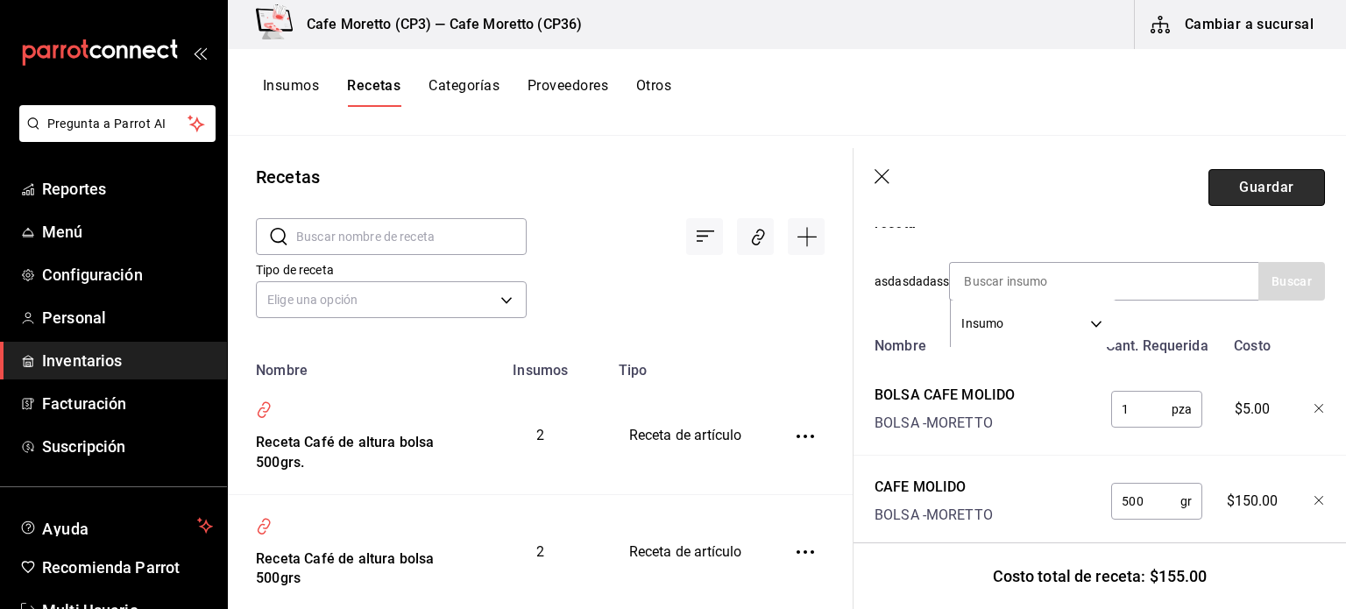
click at [1255, 192] on button "Guardar" at bounding box center [1266, 187] width 117 height 37
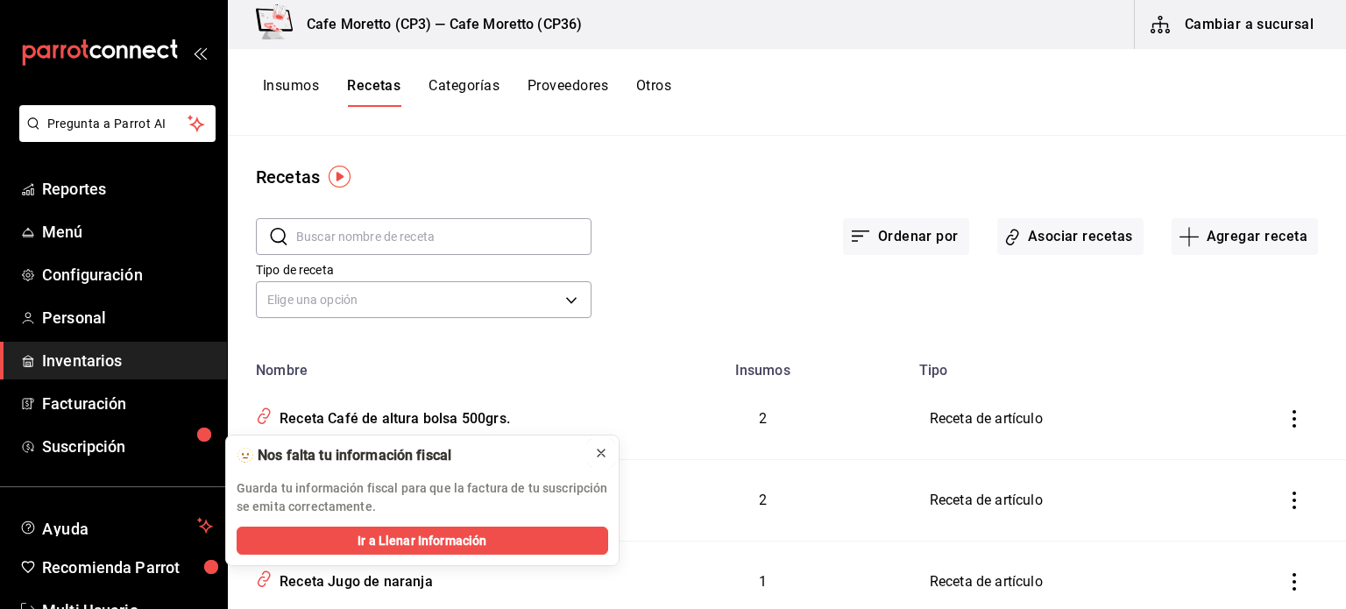
click at [599, 451] on icon at bounding box center [601, 452] width 7 height 7
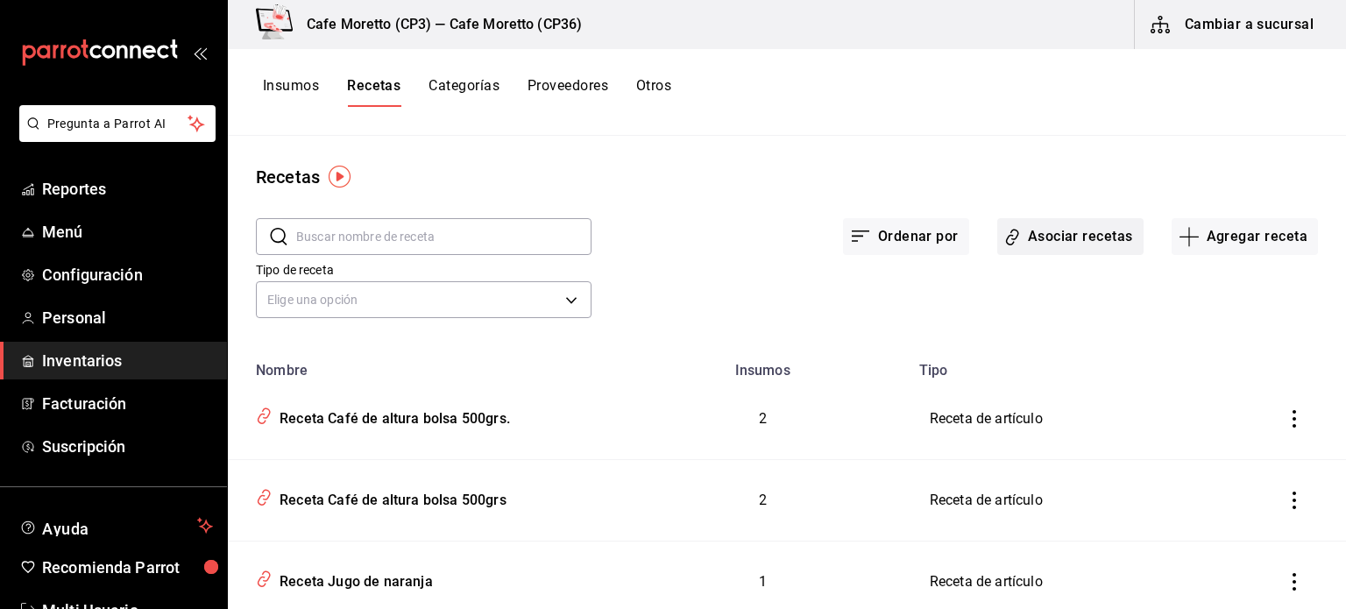
click at [1054, 237] on button "Asociar recetas" at bounding box center [1070, 236] width 146 height 37
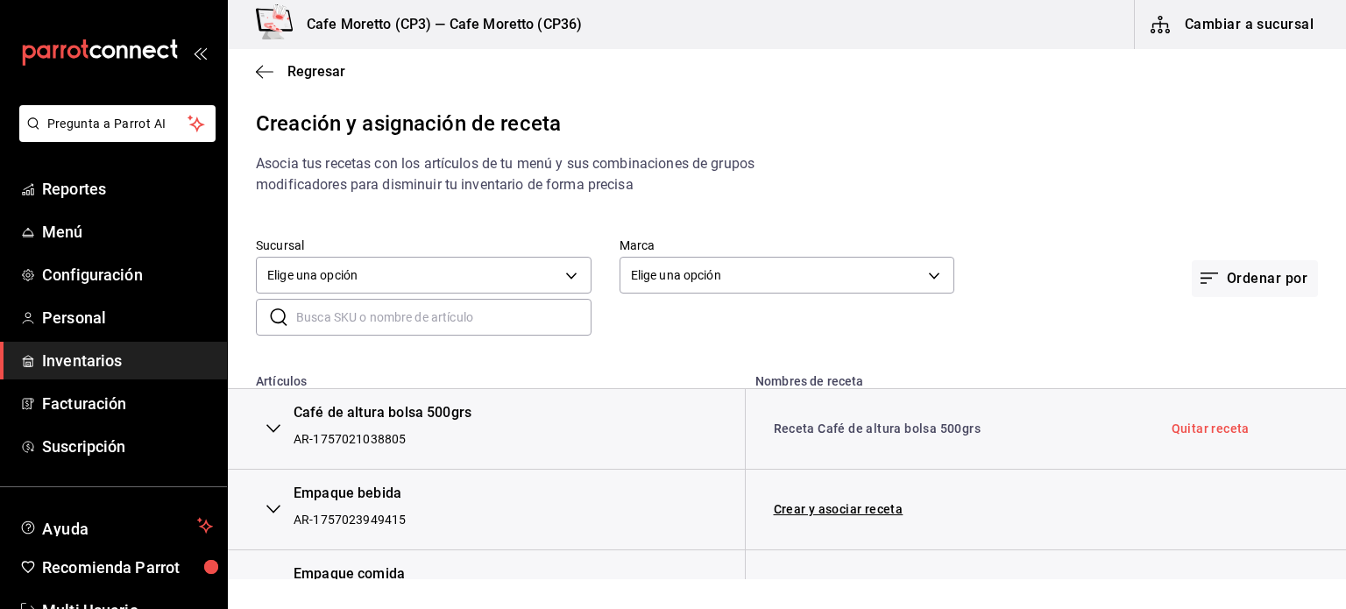
scroll to position [175, 0]
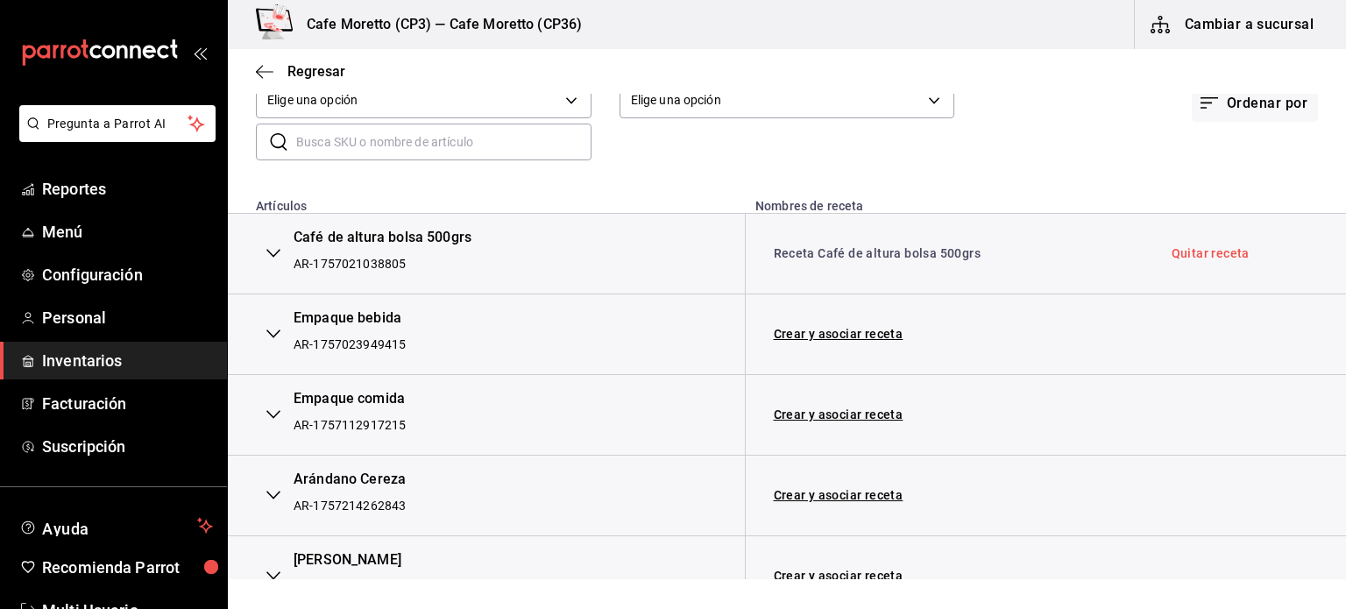
click at [277, 336] on icon "button" at bounding box center [273, 334] width 14 height 14
click at [270, 250] on icon "button" at bounding box center [273, 253] width 14 height 14
click at [275, 416] on icon "button" at bounding box center [273, 416] width 14 height 14
click at [272, 495] on icon "button" at bounding box center [273, 498] width 14 height 14
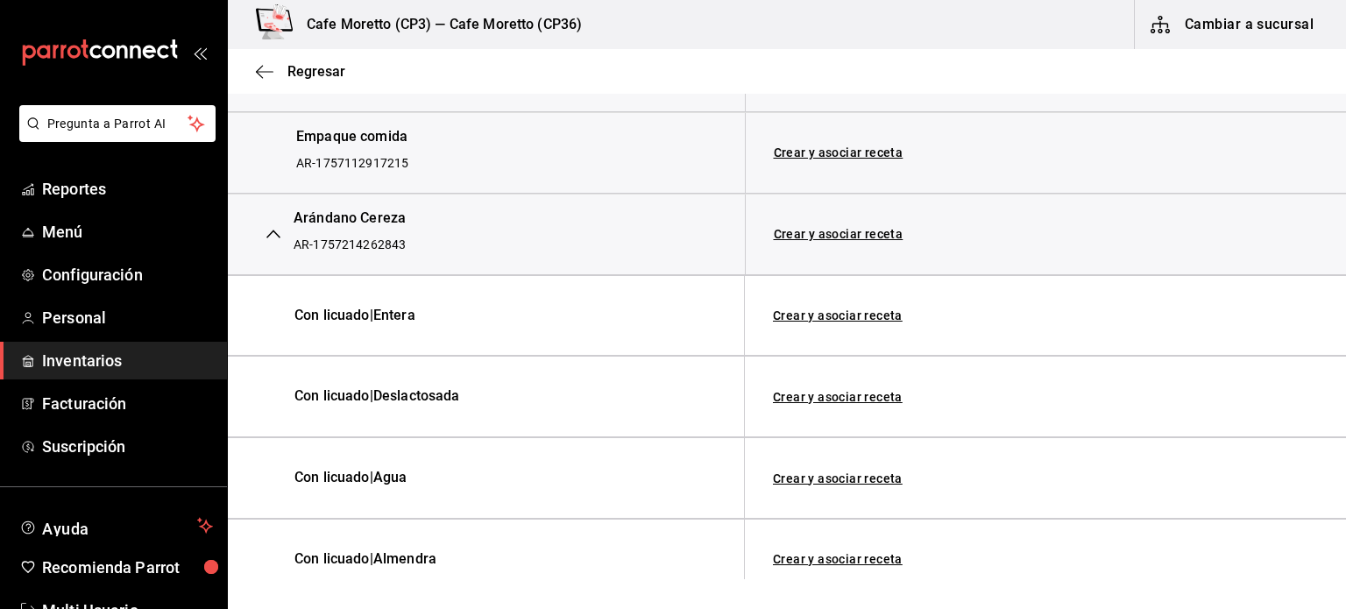
scroll to position [438, 0]
click at [859, 232] on link "Crear y asociar receta" at bounding box center [839, 235] width 130 height 12
click at [841, 230] on link "Receta Arándano Cereza" at bounding box center [847, 235] width 146 height 14
click at [843, 233] on link "Receta Arándano Cereza" at bounding box center [847, 235] width 146 height 14
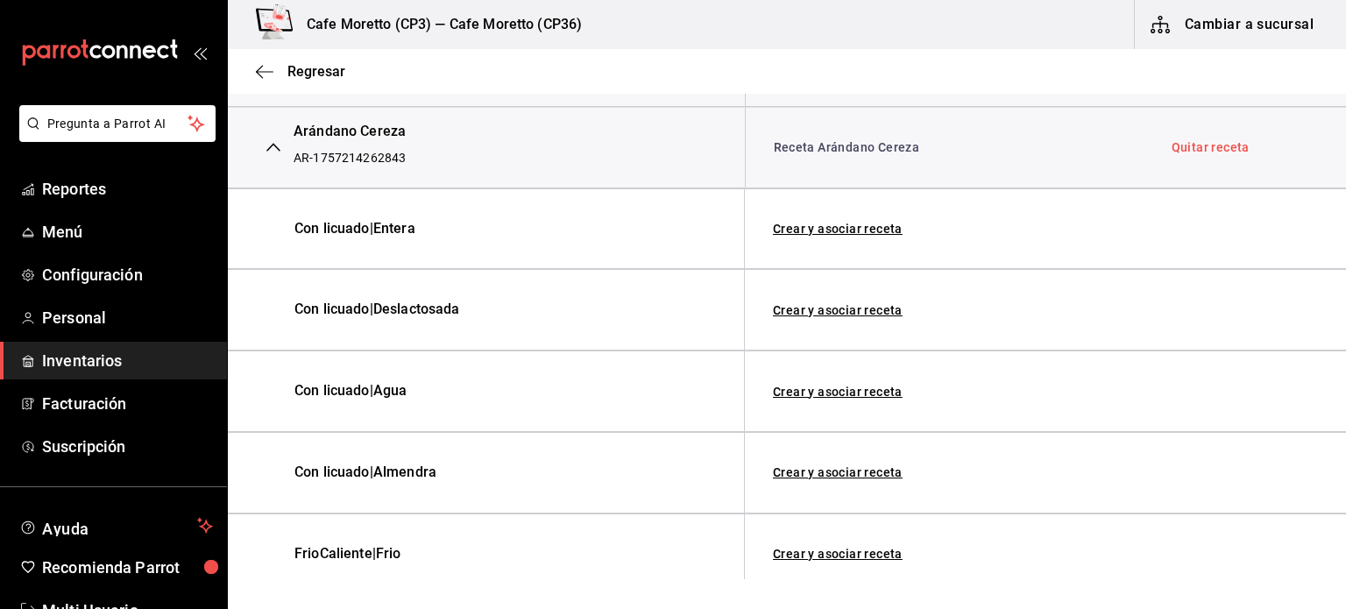
click at [271, 143] on icon "button" at bounding box center [273, 147] width 14 height 14
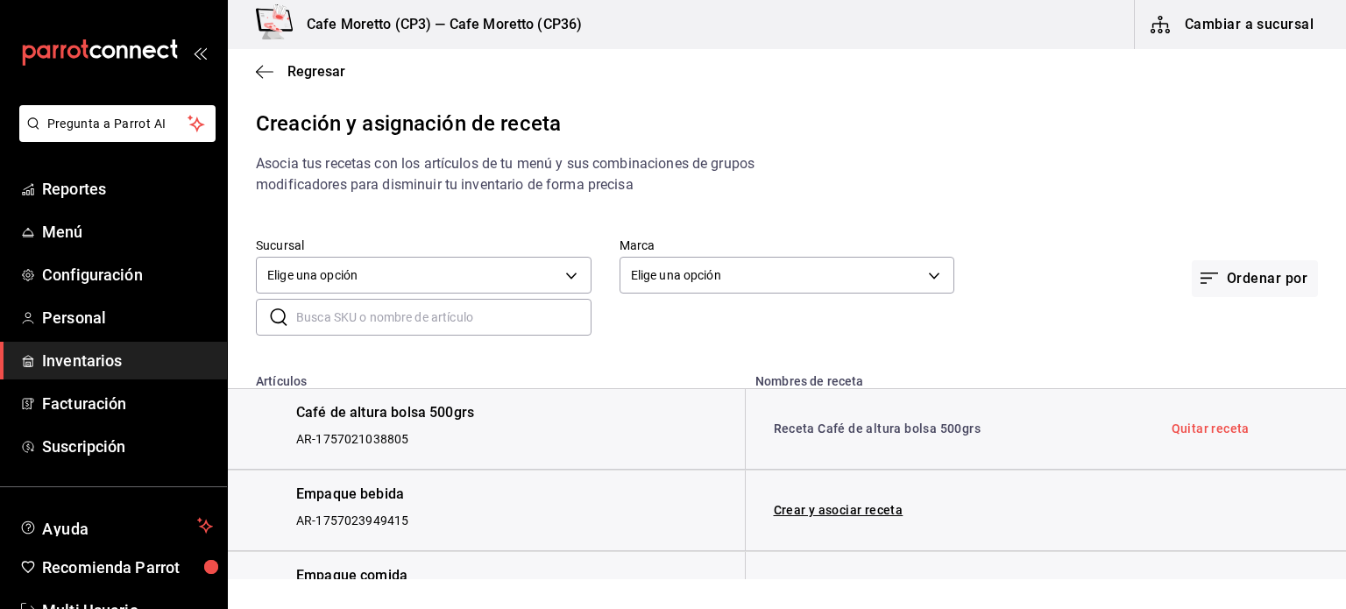
scroll to position [0, 0]
click at [319, 318] on input "text" at bounding box center [443, 317] width 295 height 35
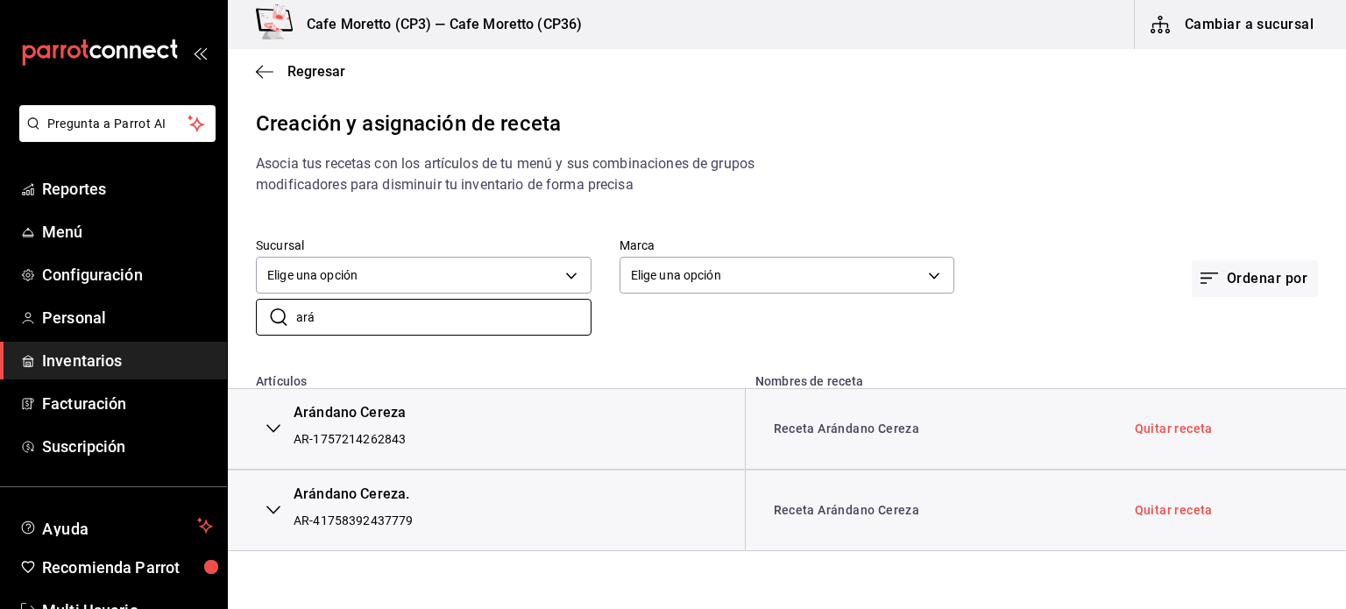
type input "ará"
click at [1075, 280] on div "Ordenar por" at bounding box center [1136, 253] width 364 height 89
click at [273, 428] on icon "button" at bounding box center [273, 428] width 14 height 14
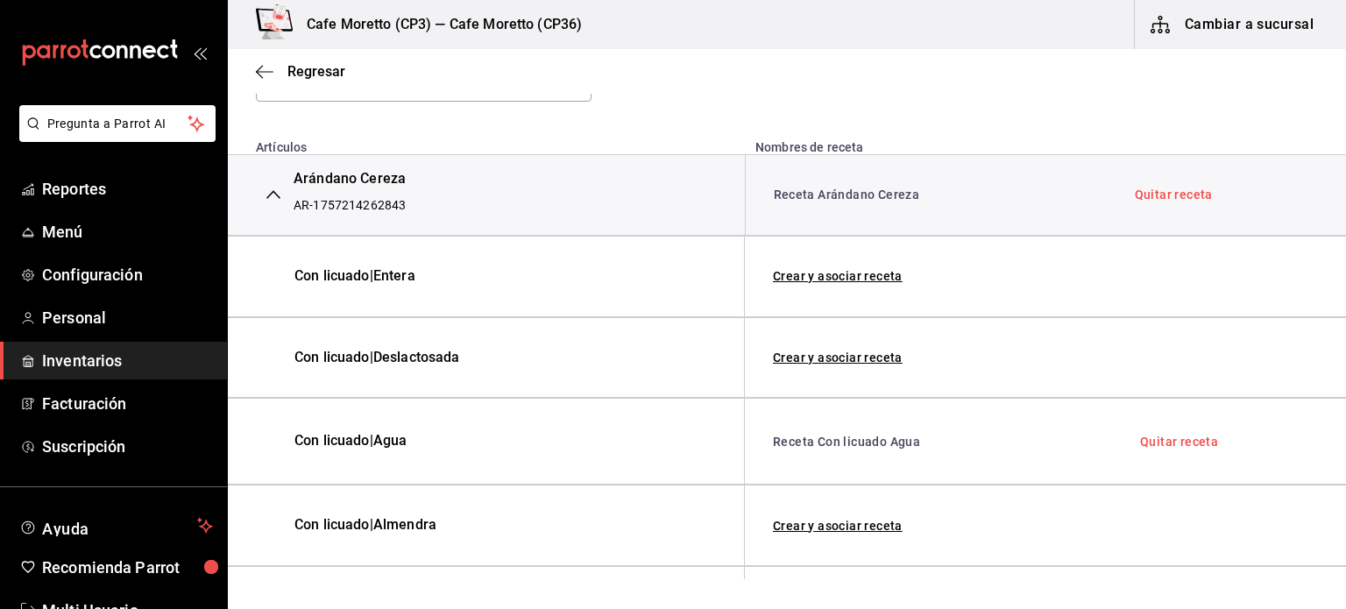
scroll to position [263, 0]
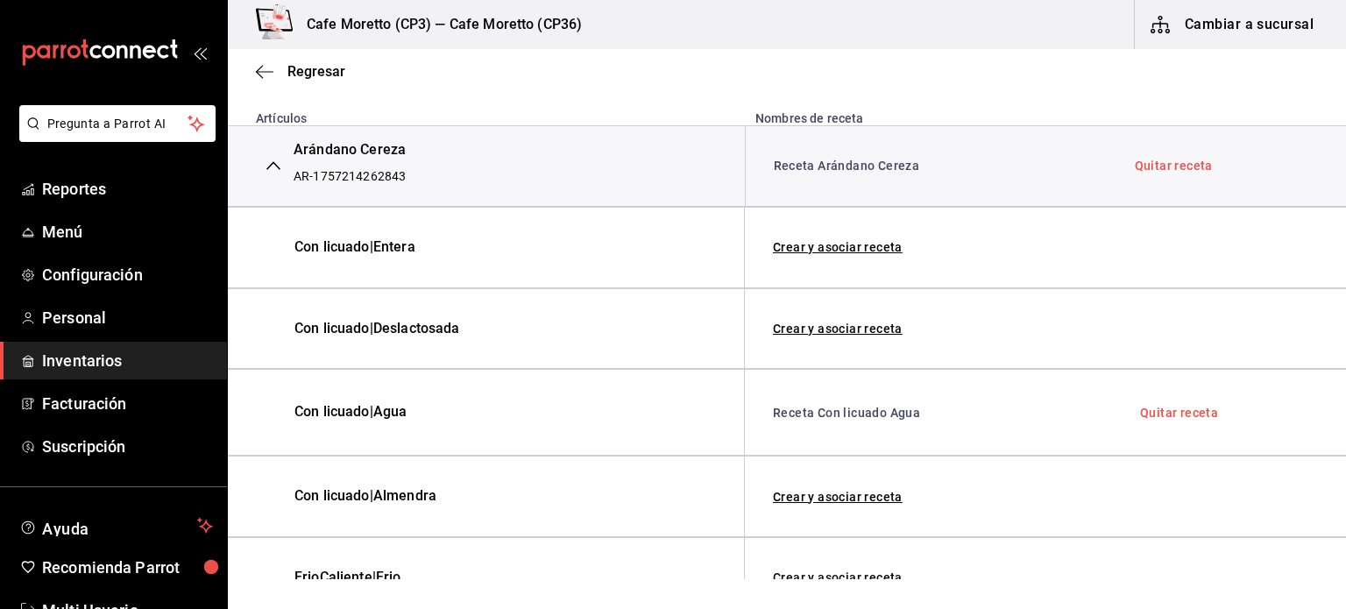
click at [273, 168] on icon "button" at bounding box center [273, 166] width 14 height 14
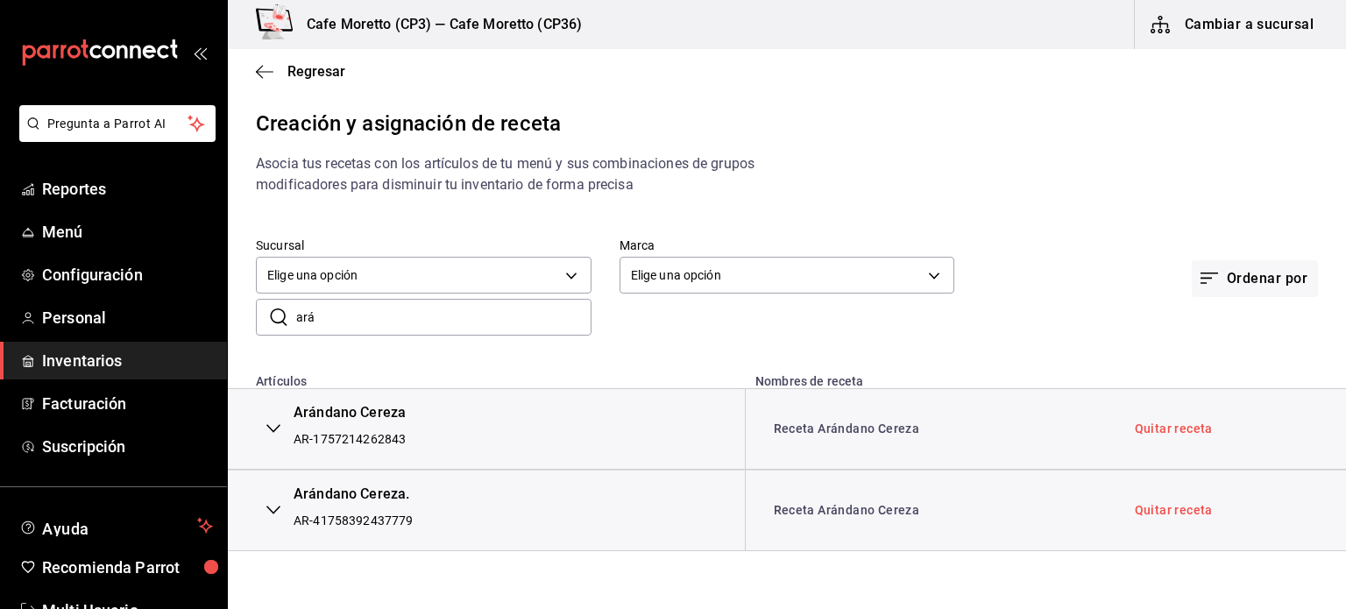
scroll to position [0, 0]
click at [276, 512] on icon "button" at bounding box center [273, 510] width 14 height 14
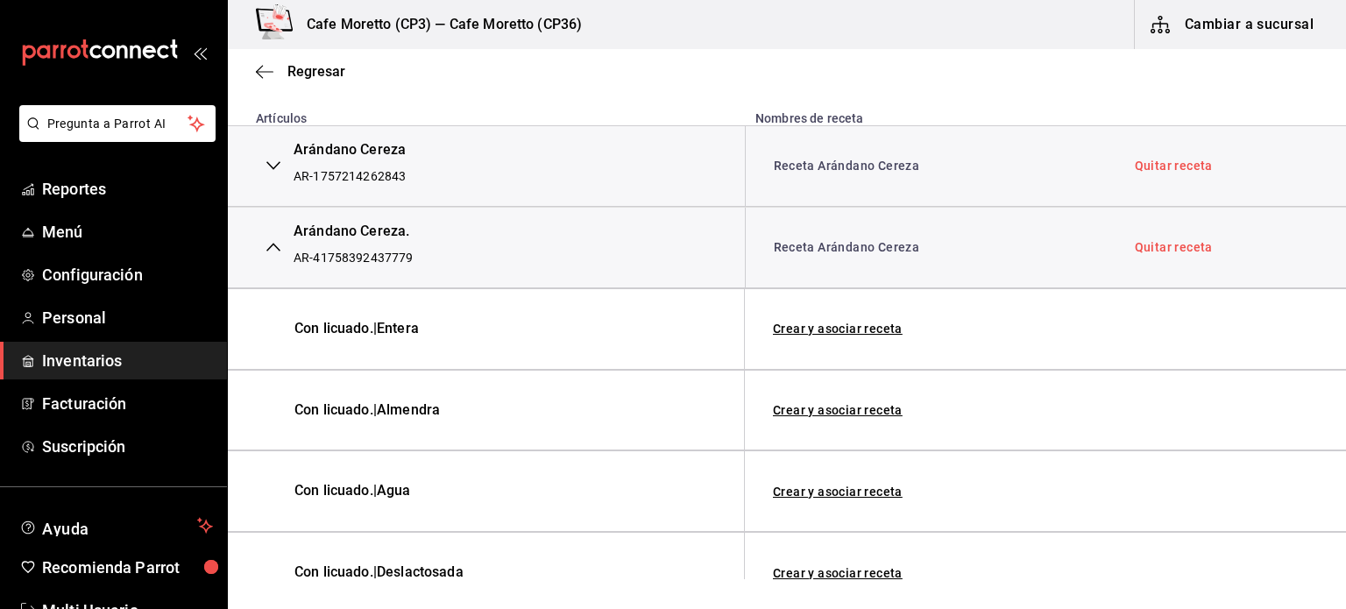
click at [272, 164] on icon "button" at bounding box center [273, 166] width 14 height 14
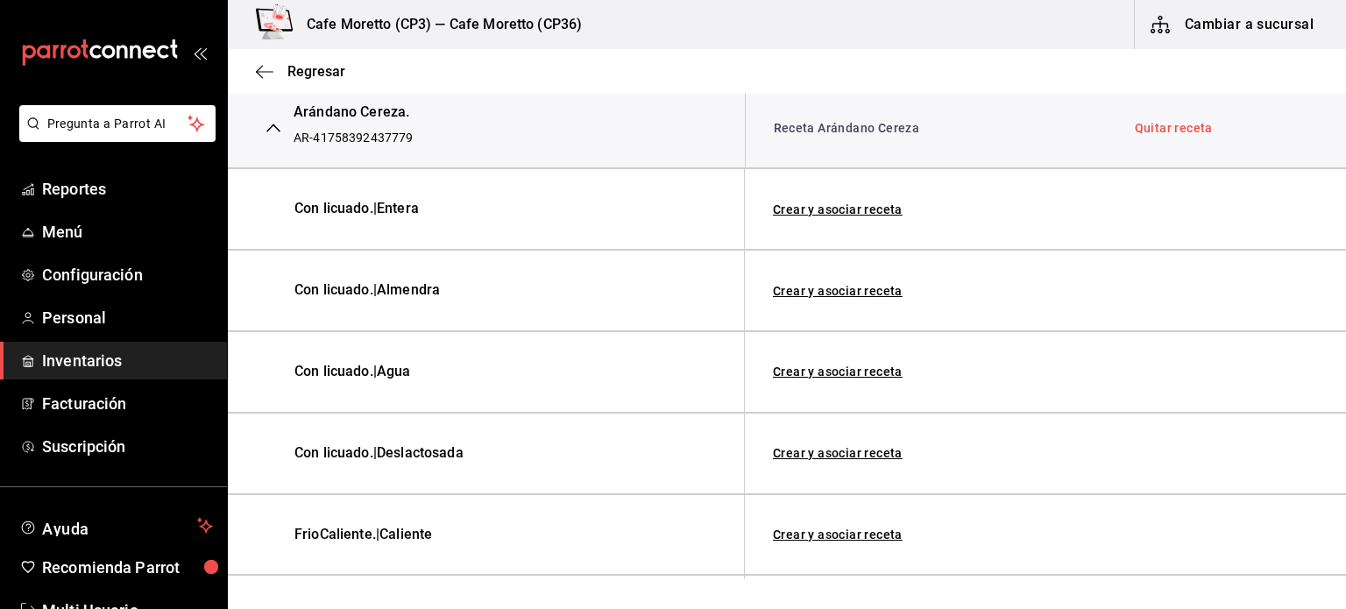
scroll to position [876, 0]
click at [841, 369] on link "Crear y asociar receta" at bounding box center [838, 370] width 130 height 12
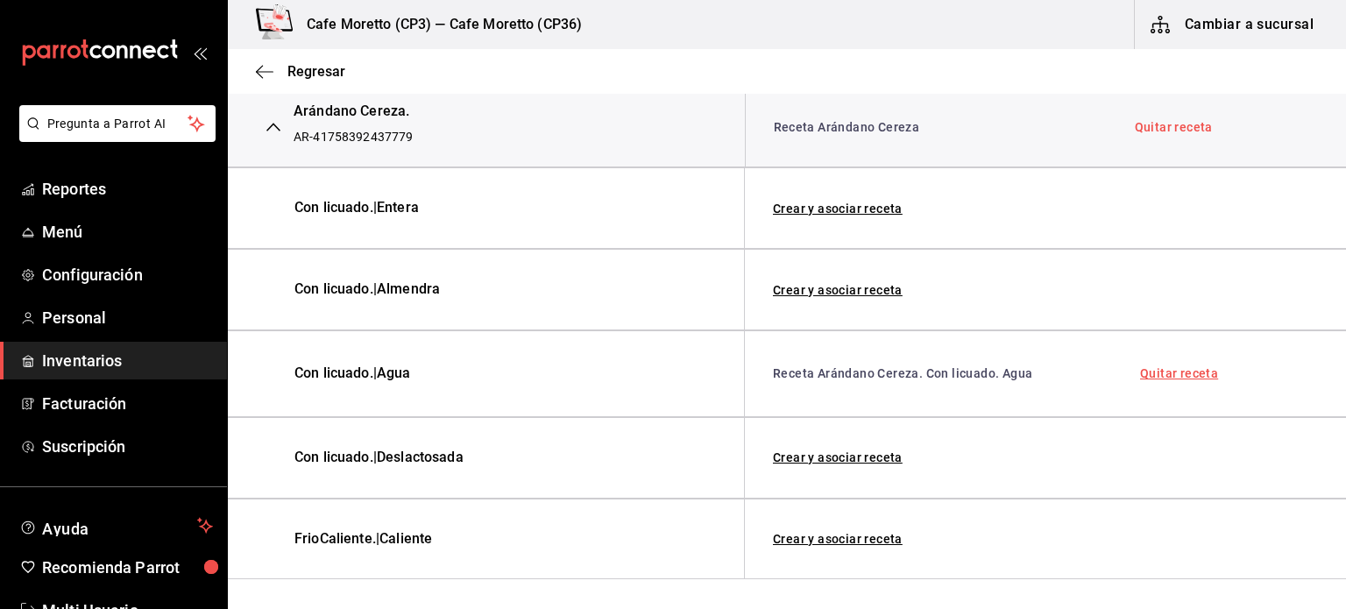
click at [1178, 371] on link "Quitar receta" at bounding box center [1179, 373] width 78 height 12
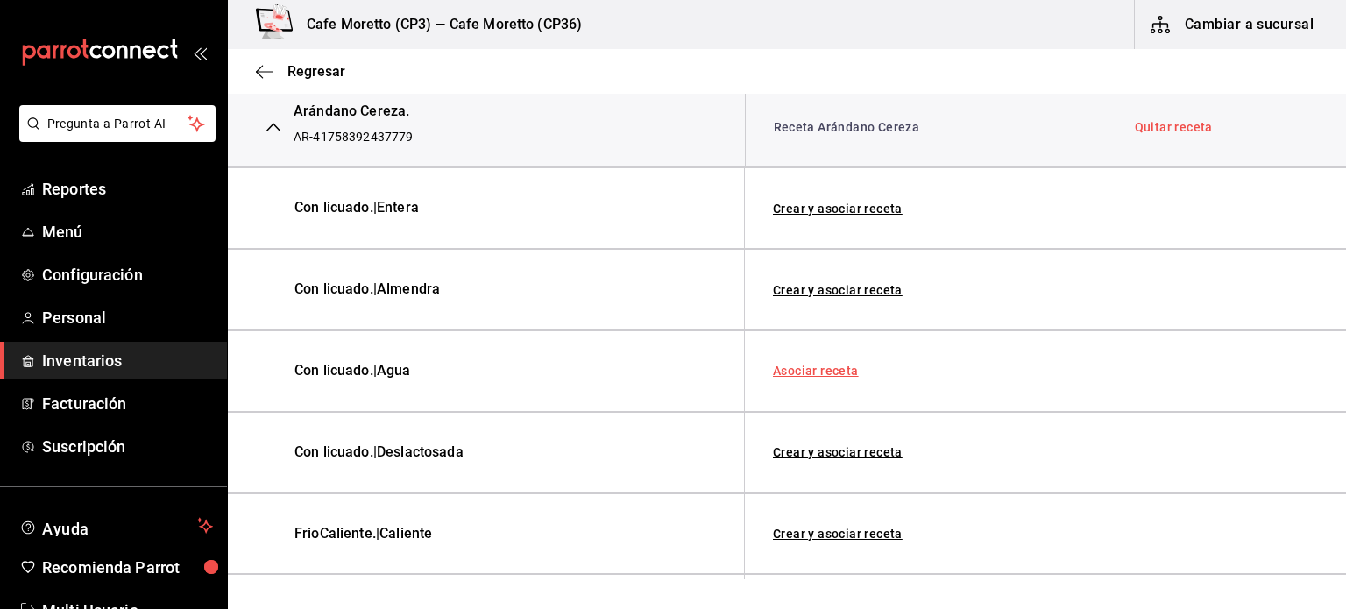
click at [811, 367] on link "Asociar receta" at bounding box center [816, 370] width 86 height 12
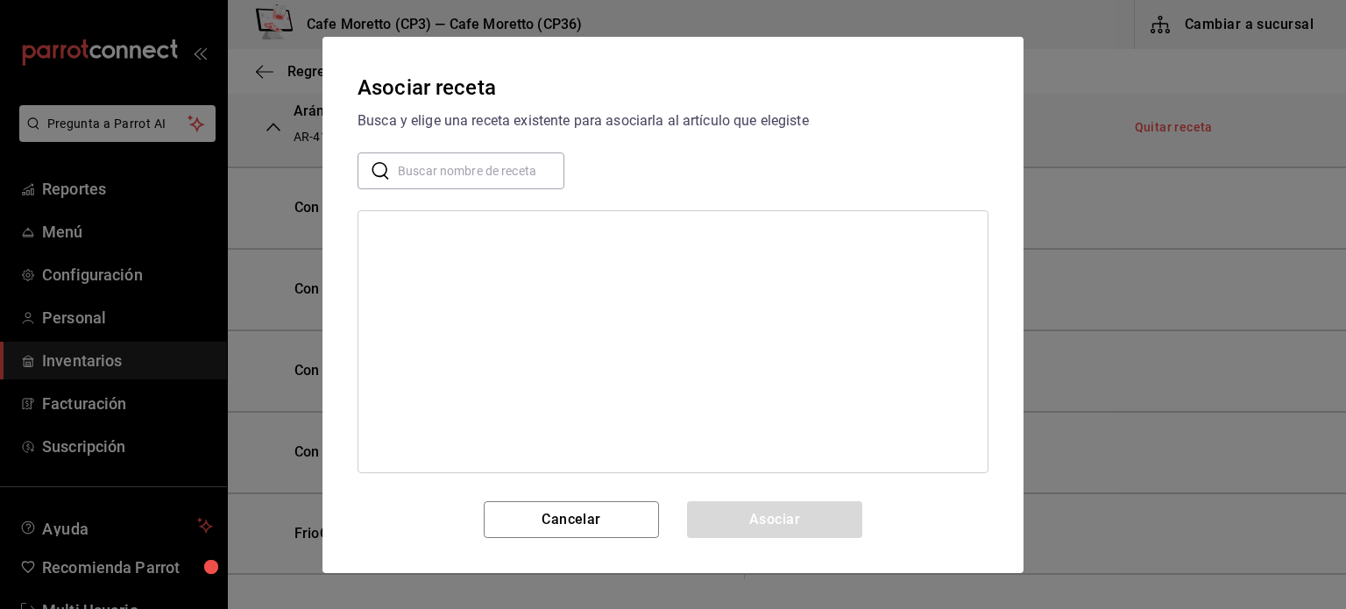
click at [442, 240] on div at bounding box center [672, 341] width 631 height 263
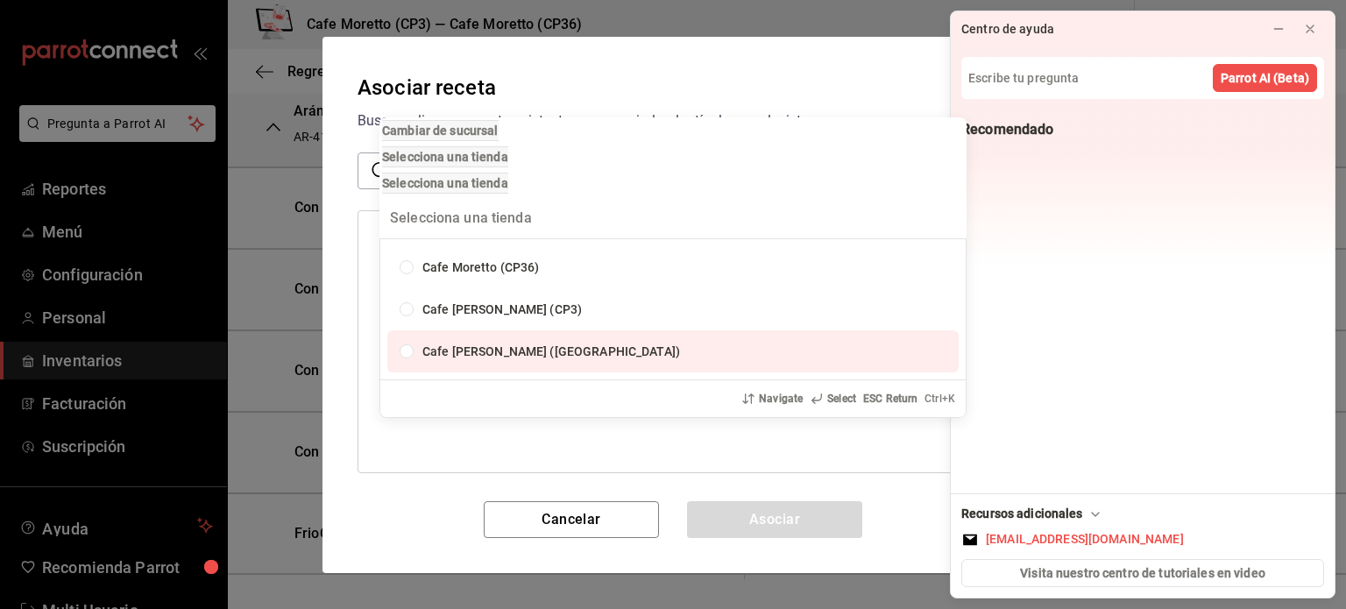
click at [366, 431] on div "Cambiar de sucursal Selecciona una tienda Selecciona una tienda Cafe Moretto (C…" at bounding box center [673, 304] width 1346 height 609
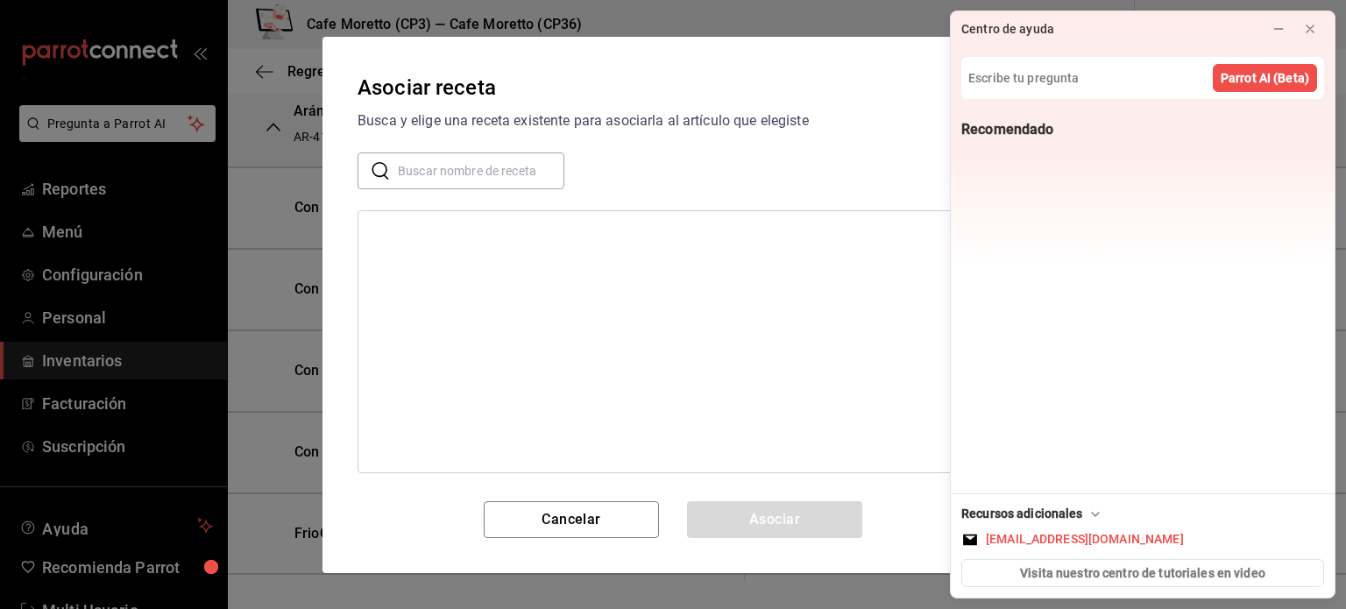
click at [400, 166] on input "text" at bounding box center [481, 169] width 166 height 35
type input "receta"
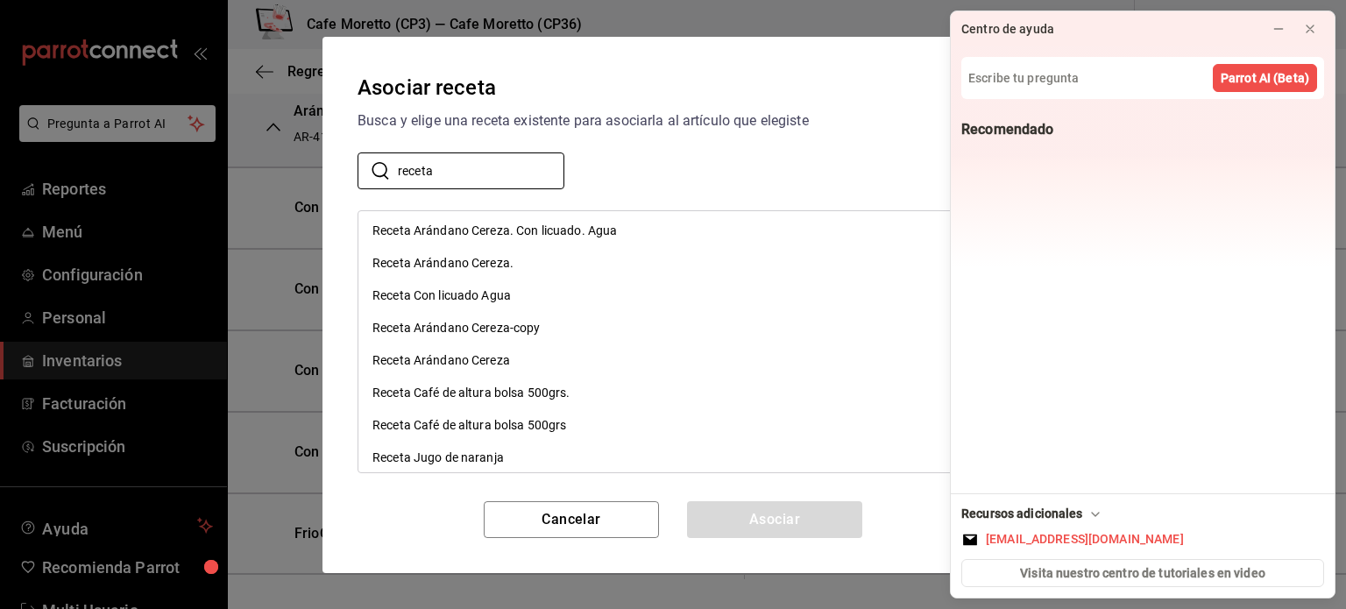
scroll to position [0, 0]
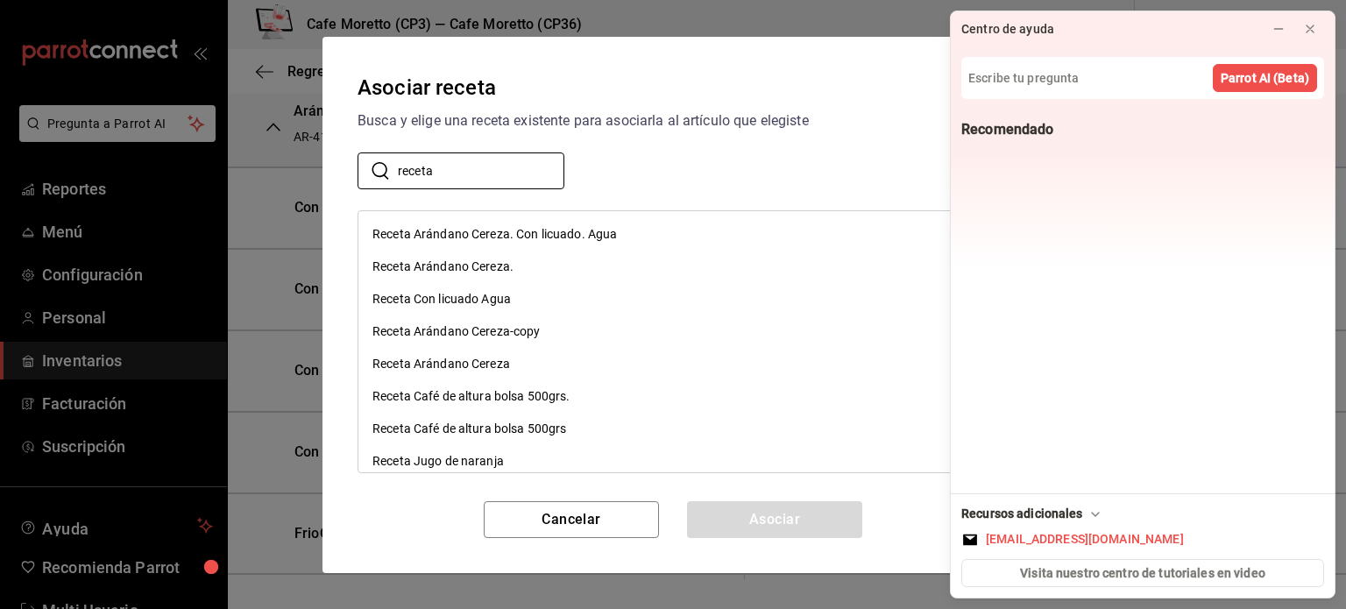
click at [476, 298] on div "Receta Con licuado Agua" at bounding box center [441, 299] width 138 height 18
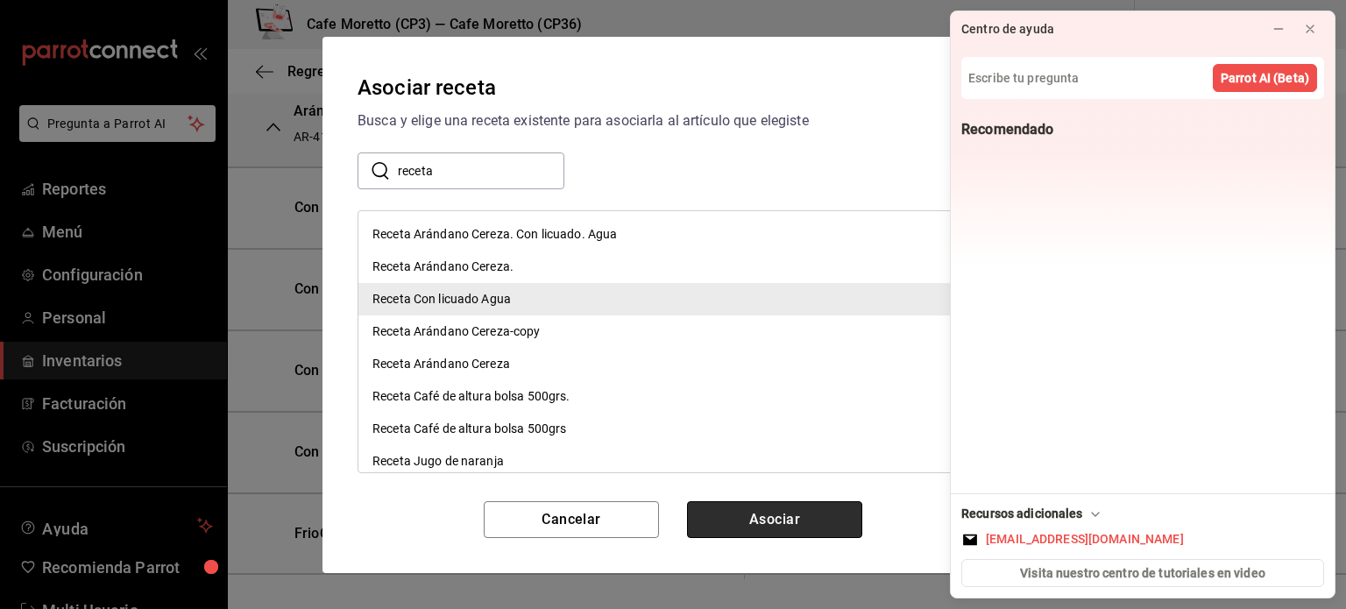
click at [775, 522] on button "Asociar" at bounding box center [774, 519] width 175 height 37
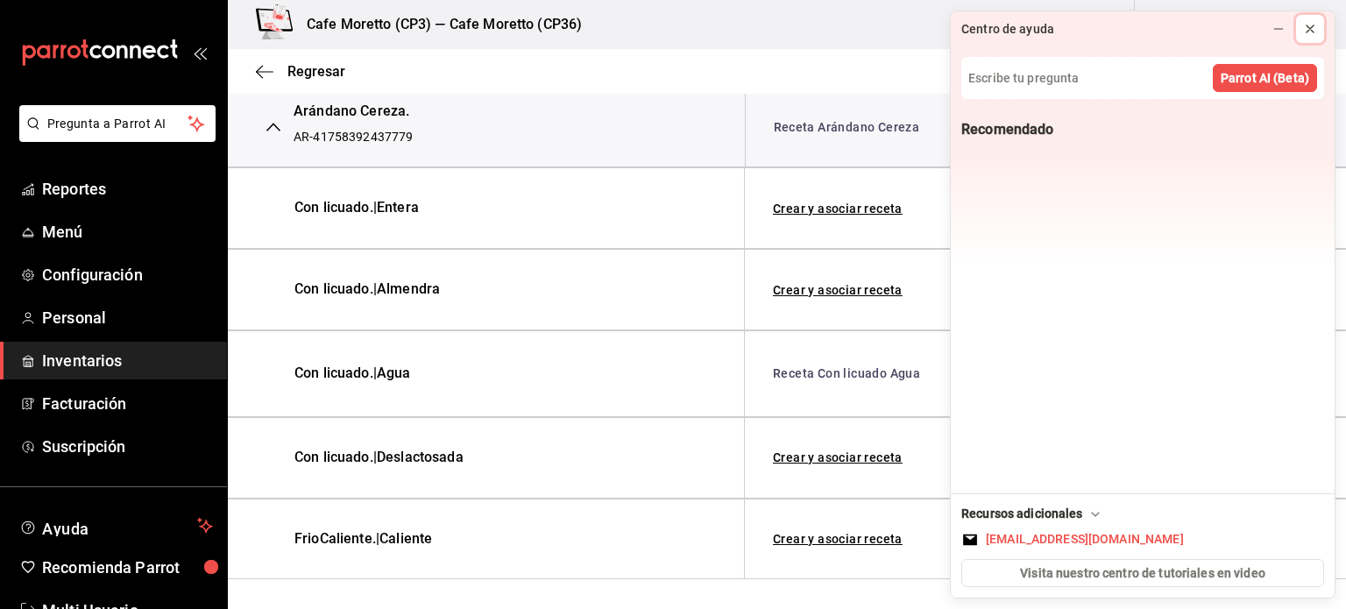
click at [1315, 32] on icon at bounding box center [1310, 29] width 14 height 14
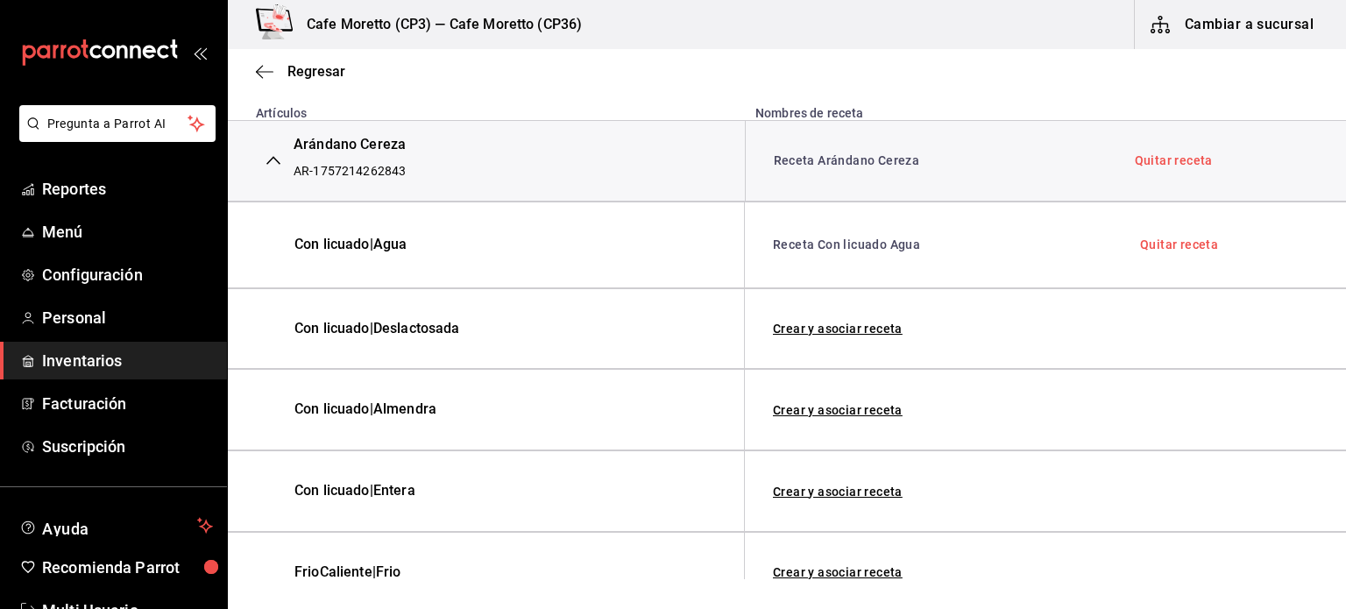
scroll to position [252, 0]
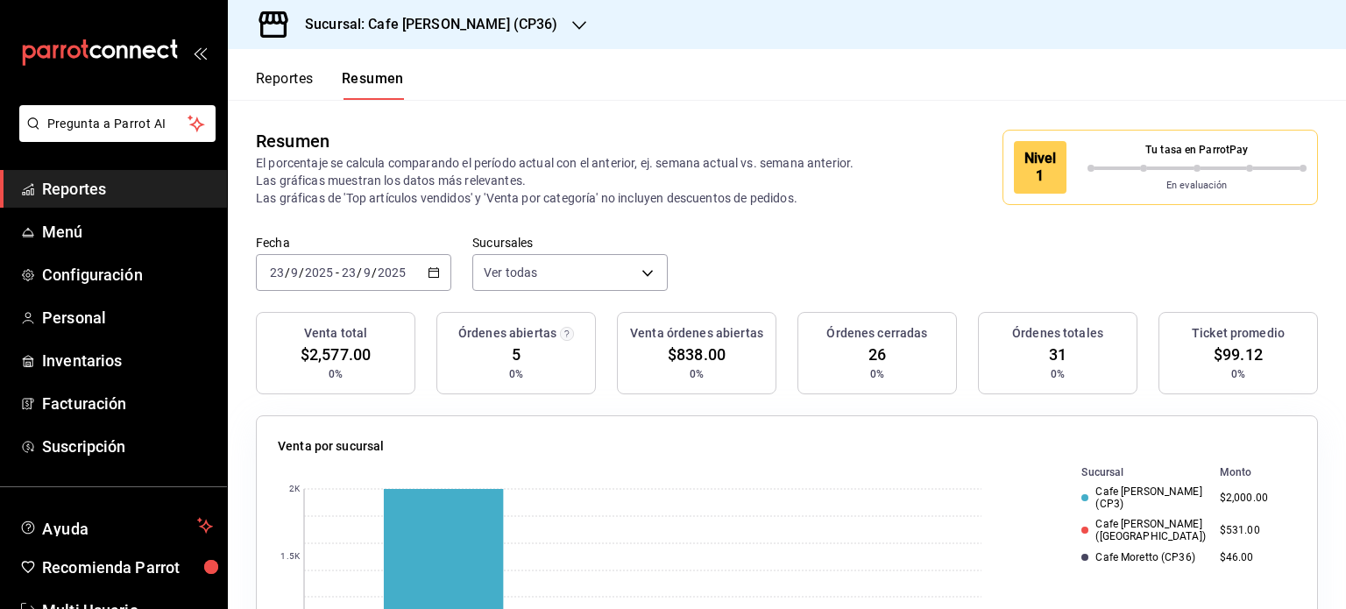
click at [284, 80] on button "Reportes" at bounding box center [285, 85] width 58 height 30
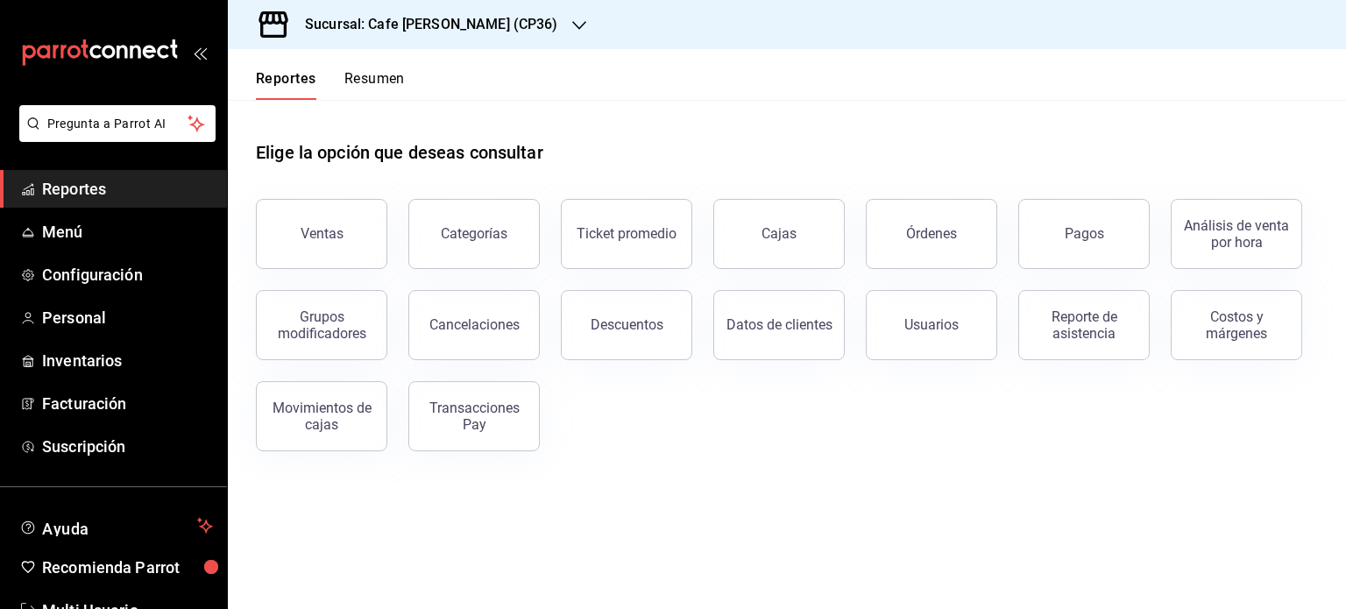
click at [369, 75] on button "Resumen" at bounding box center [374, 85] width 60 height 30
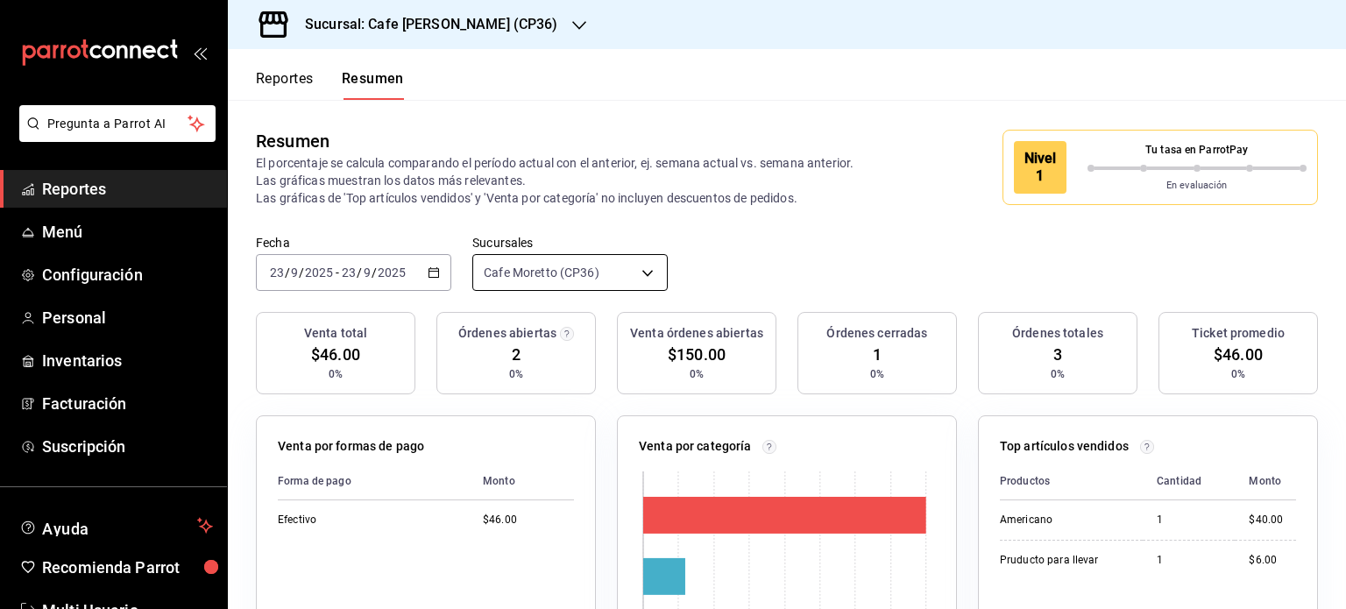
click at [603, 269] on body "Pregunta a Parrot AI Reportes Menú Configuración Personal Inventarios Facturaci…" at bounding box center [673, 304] width 1346 height 609
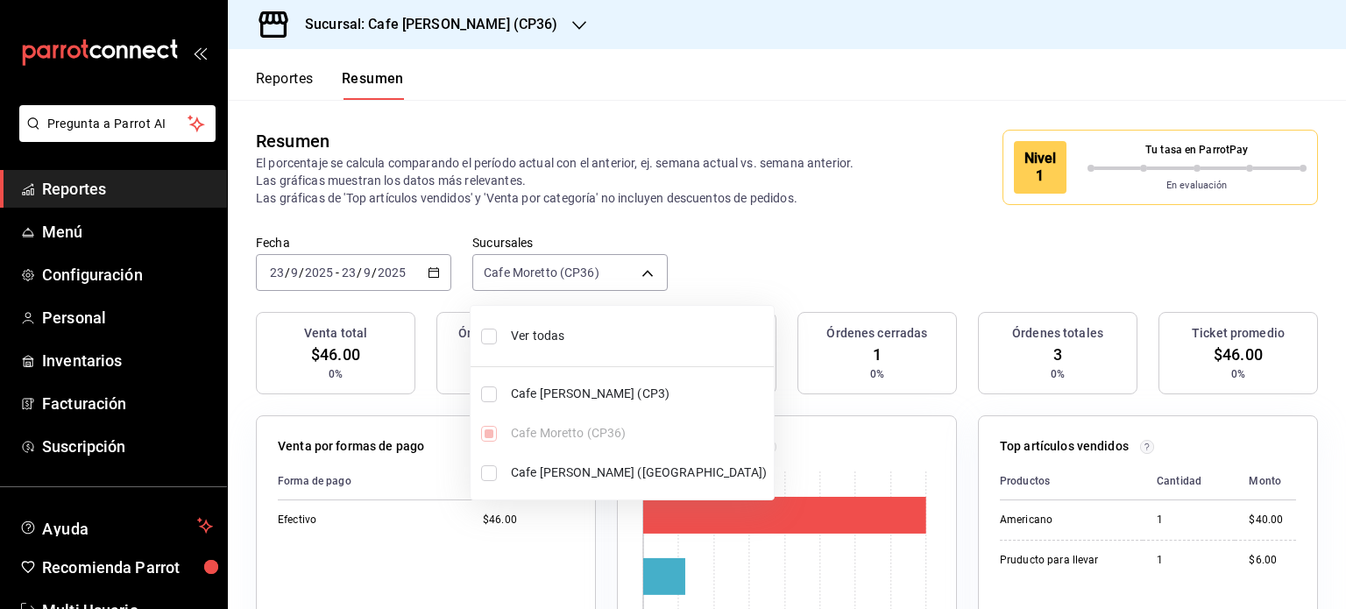
click at [492, 339] on input "checkbox" at bounding box center [489, 337] width 16 height 16
checkbox input "true"
type input "[object Object],[object Object],[object Object]"
checkbox input "true"
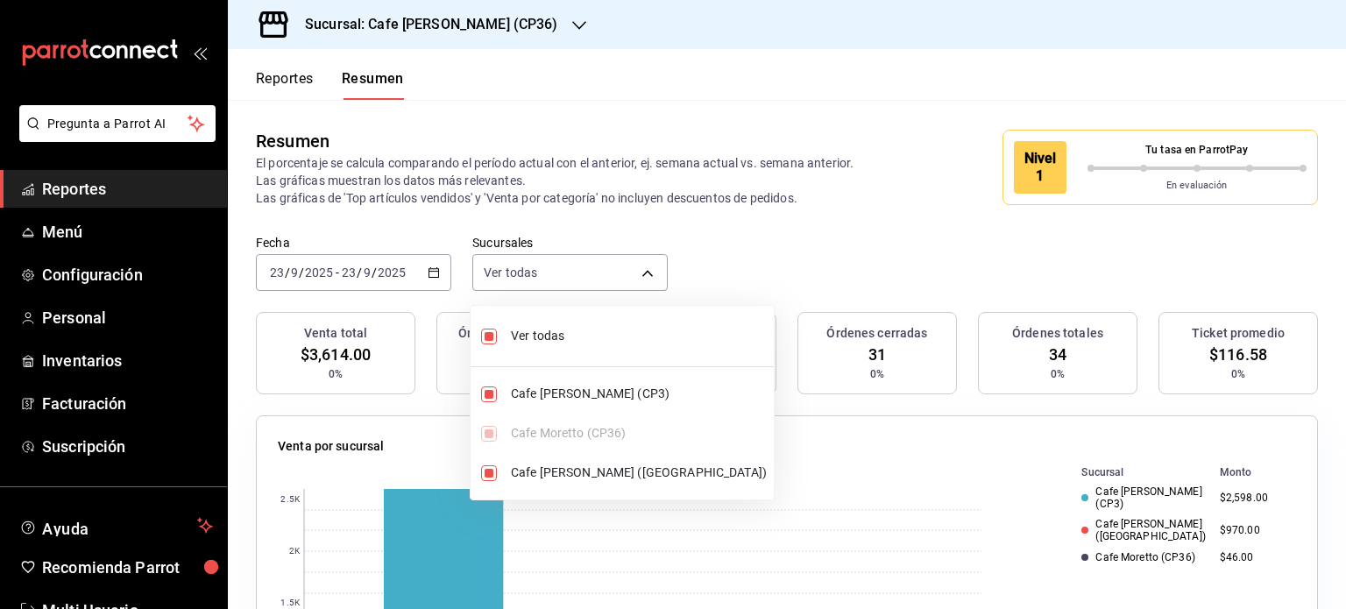
click at [690, 53] on div at bounding box center [673, 304] width 1346 height 609
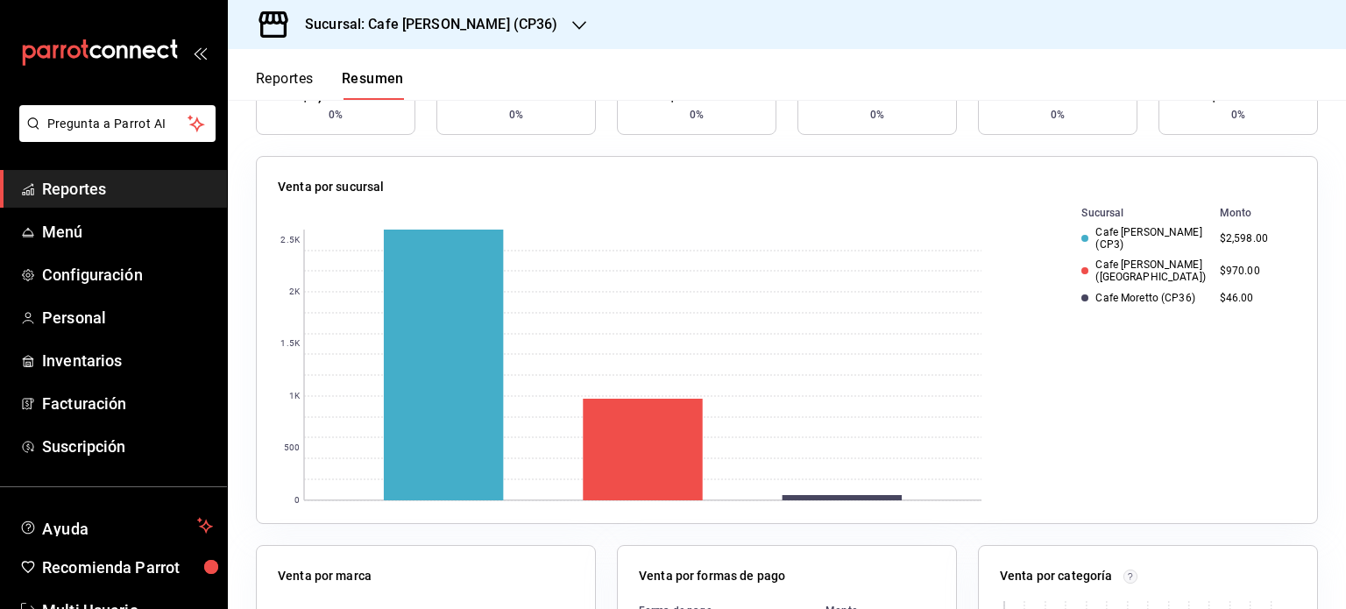
scroll to position [350, 0]
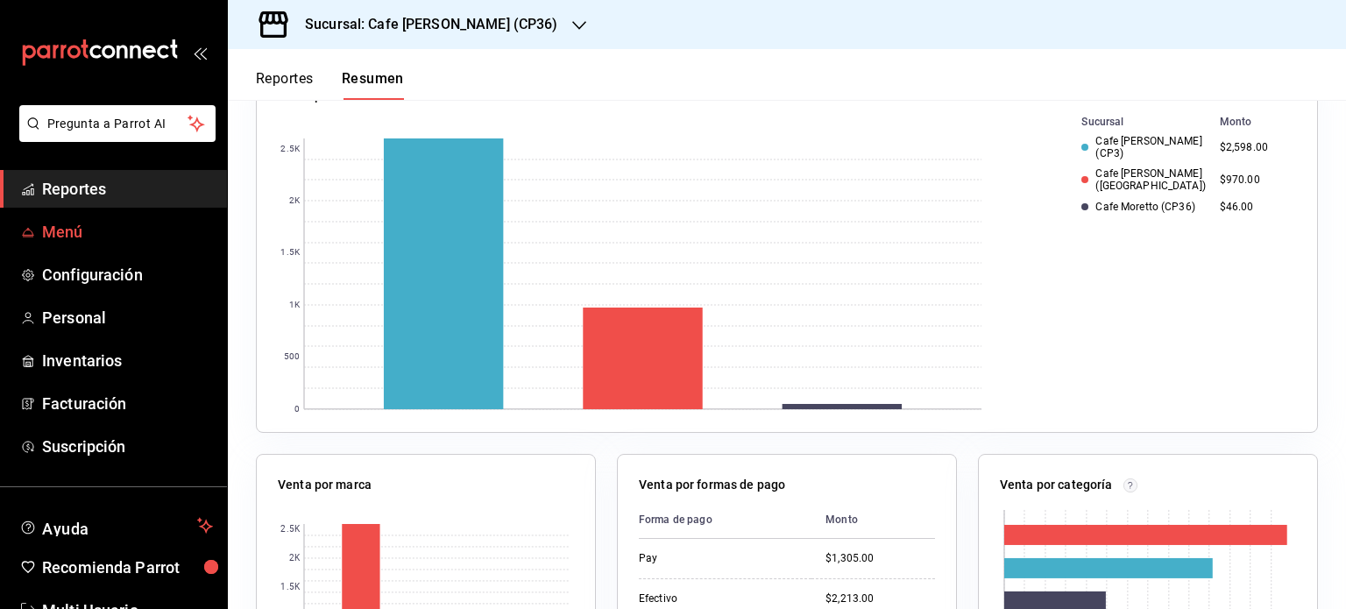
click at [58, 229] on span "Menú" at bounding box center [127, 232] width 171 height 24
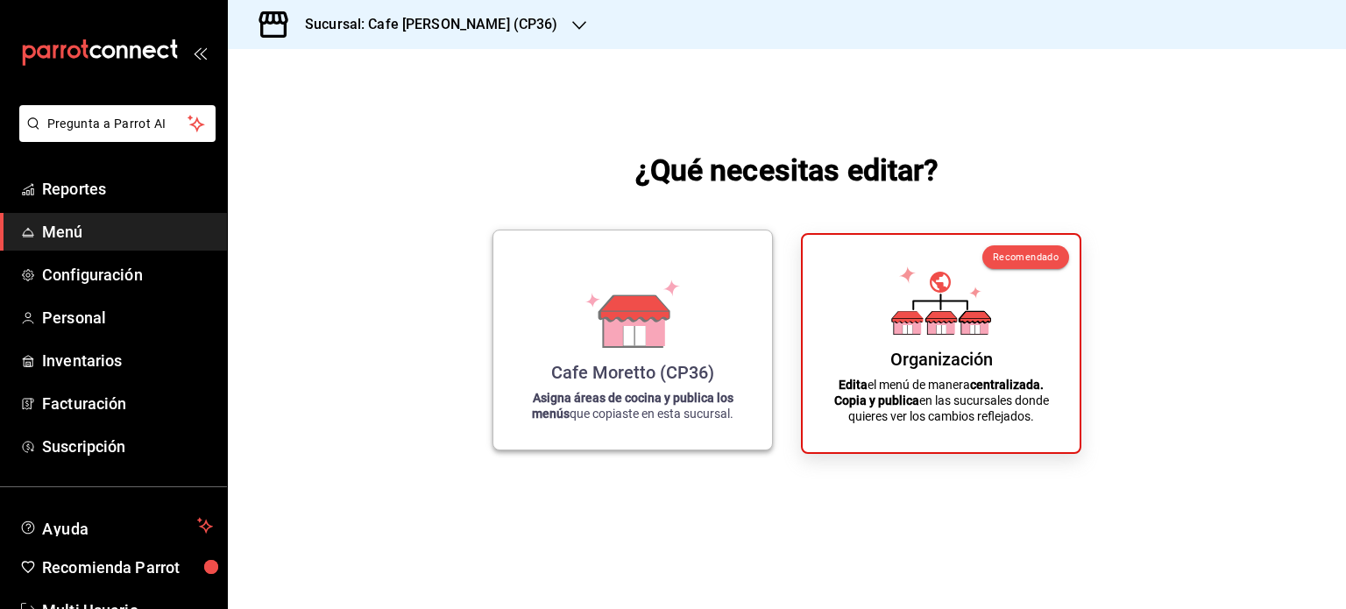
click at [645, 346] on icon at bounding box center [632, 329] width 60 height 38
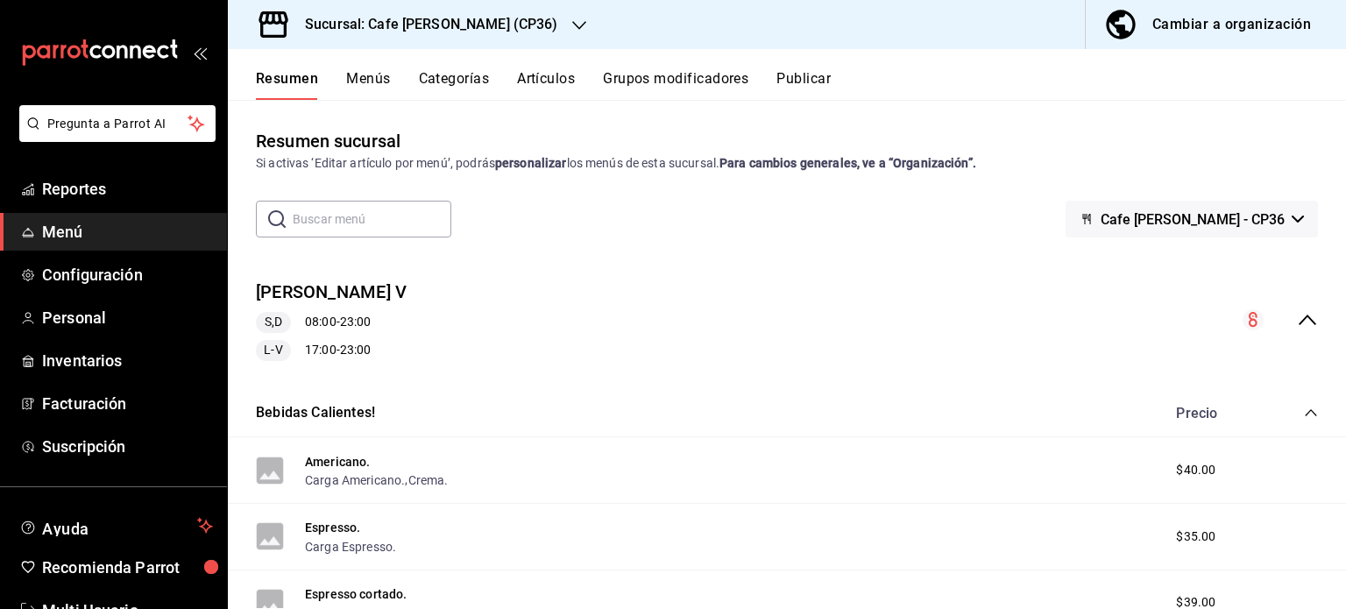
click at [551, 83] on button "Artículos" at bounding box center [546, 85] width 58 height 30
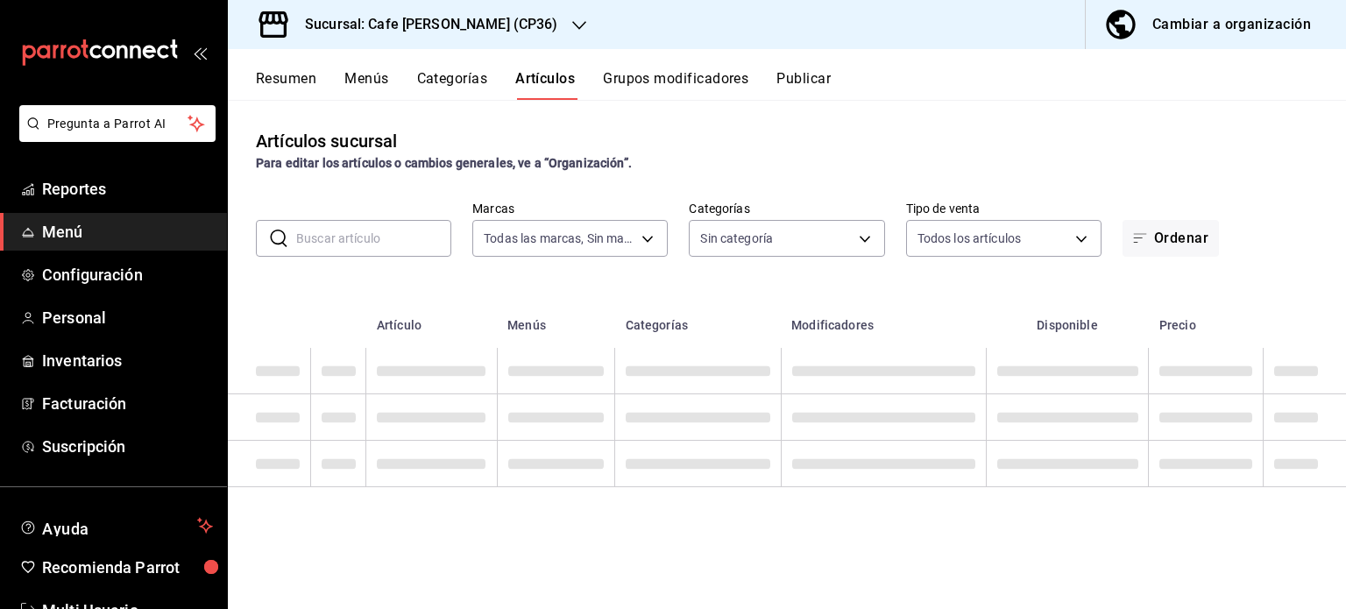
type input "14973aab-c9cc-48cb-9bb2-8f78a4739193"
type input "8ce86bc6-4c1f-4513-9e8c-0f4751d88961,355aa964-8d59-4be4-b1b6-0d412f7503f9,a0ca7…"
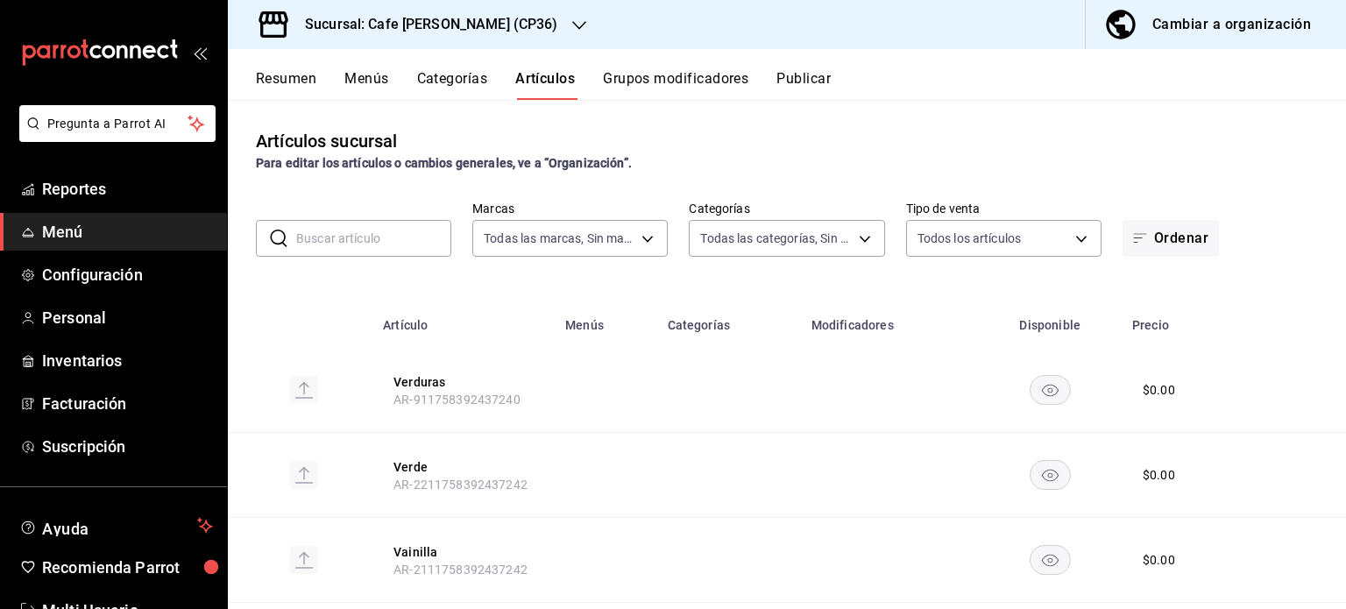
click at [319, 241] on input "text" at bounding box center [373, 238] width 155 height 35
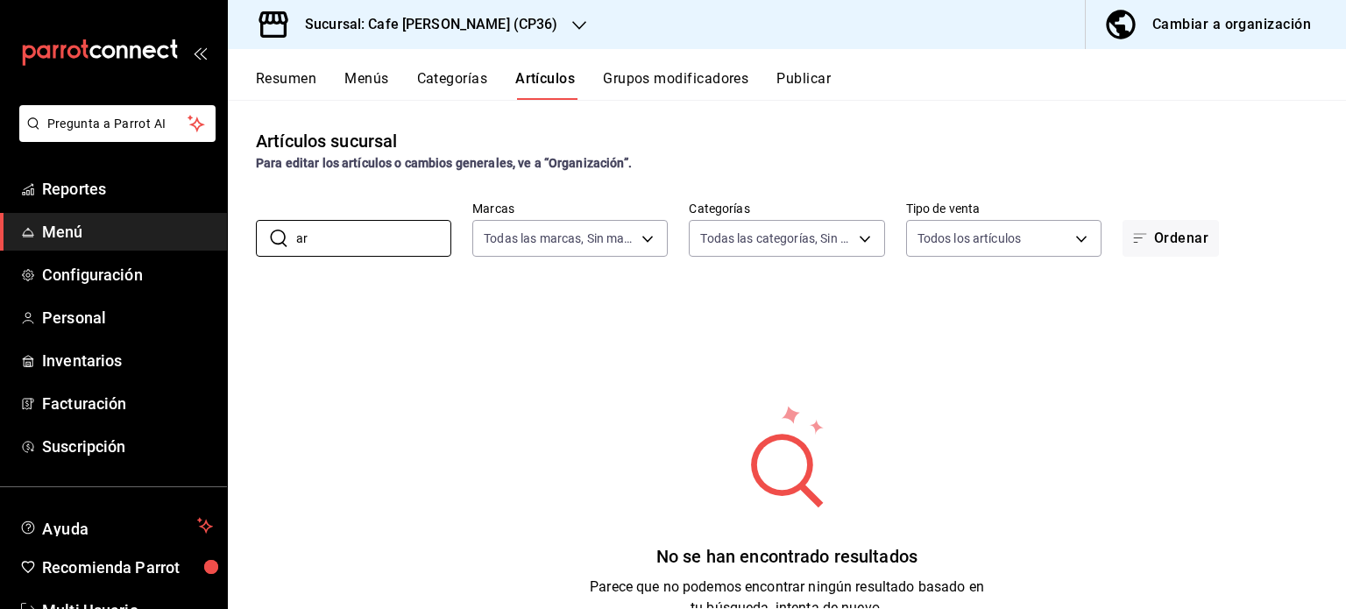
type input "a"
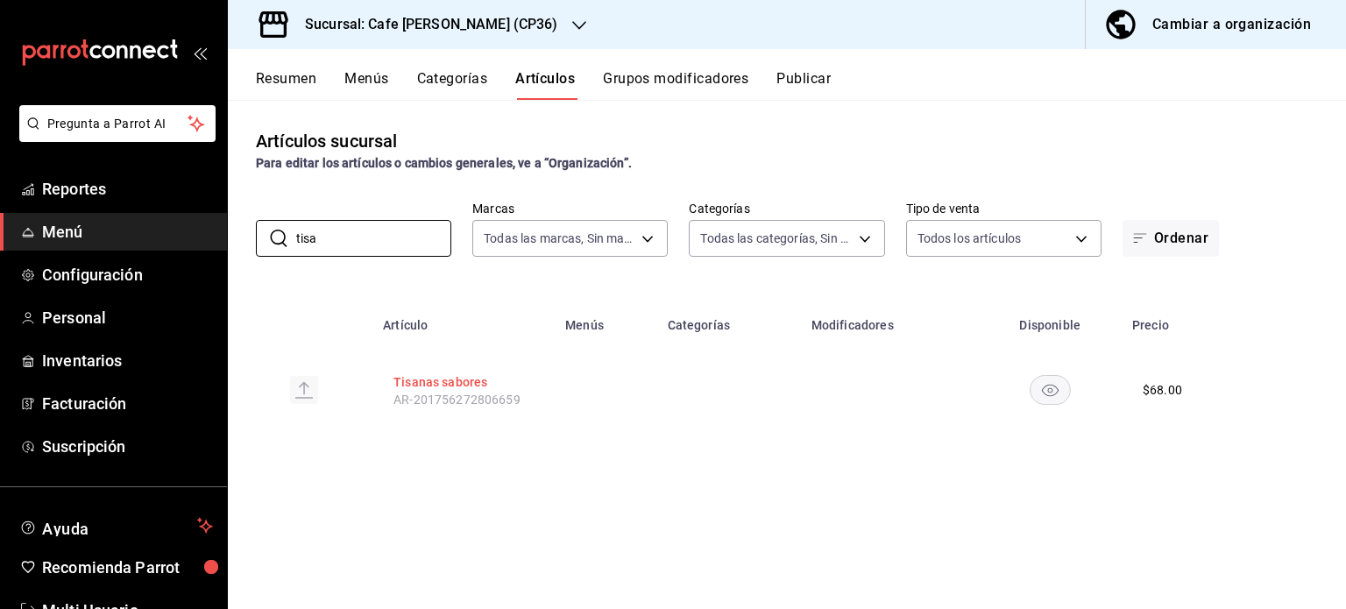
click at [437, 379] on button "Tisanas sabores" at bounding box center [463, 382] width 140 height 18
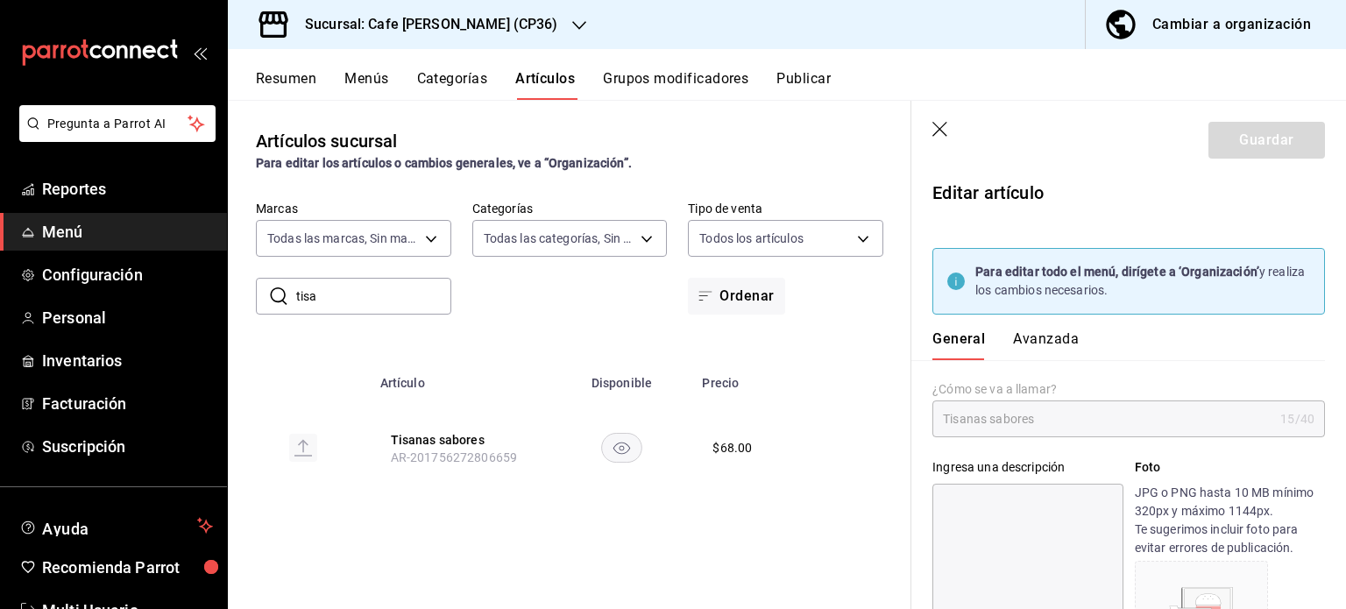
click at [938, 125] on icon "button" at bounding box center [941, 131] width 18 height 18
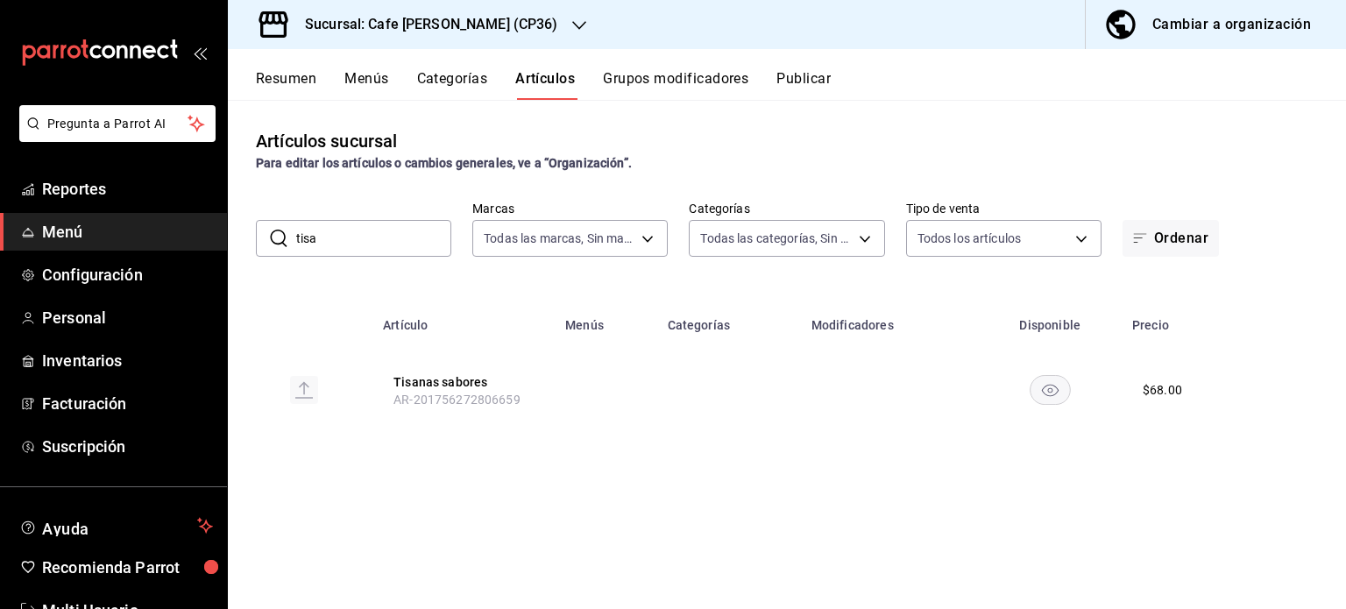
click at [862, 328] on th "Modificadores" at bounding box center [890, 320] width 178 height 56
click at [326, 242] on input "tisa" at bounding box center [373, 238] width 155 height 35
type input "t"
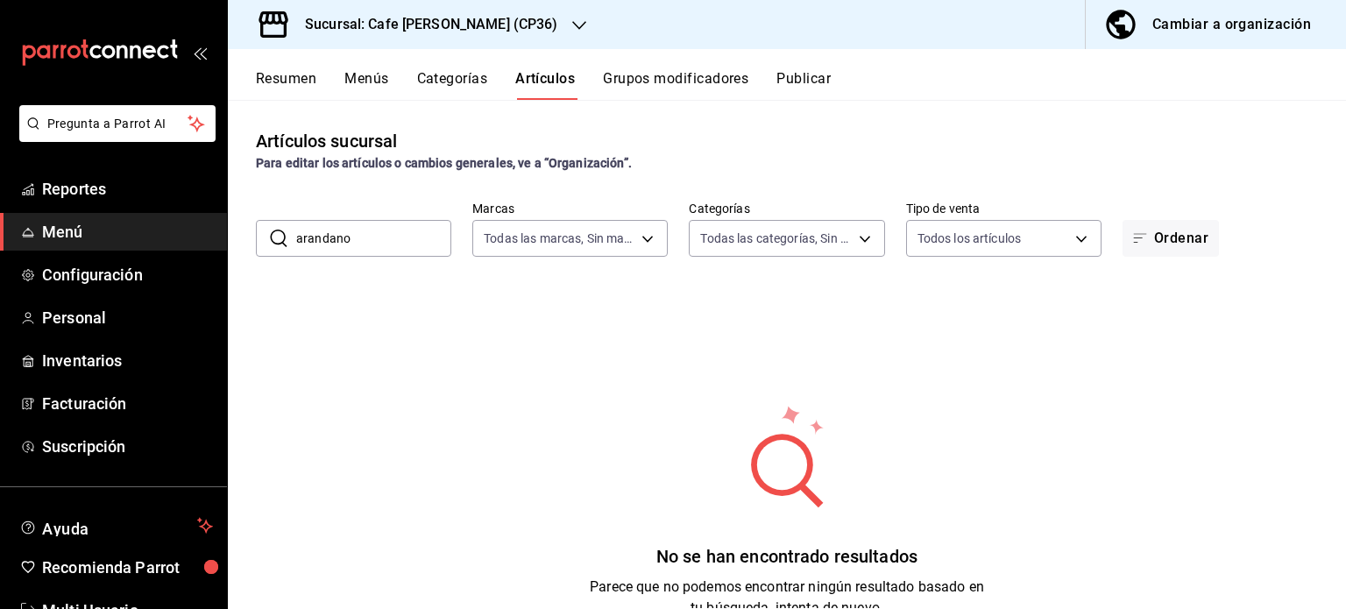
click at [315, 239] on input "arandano" at bounding box center [373, 238] width 155 height 35
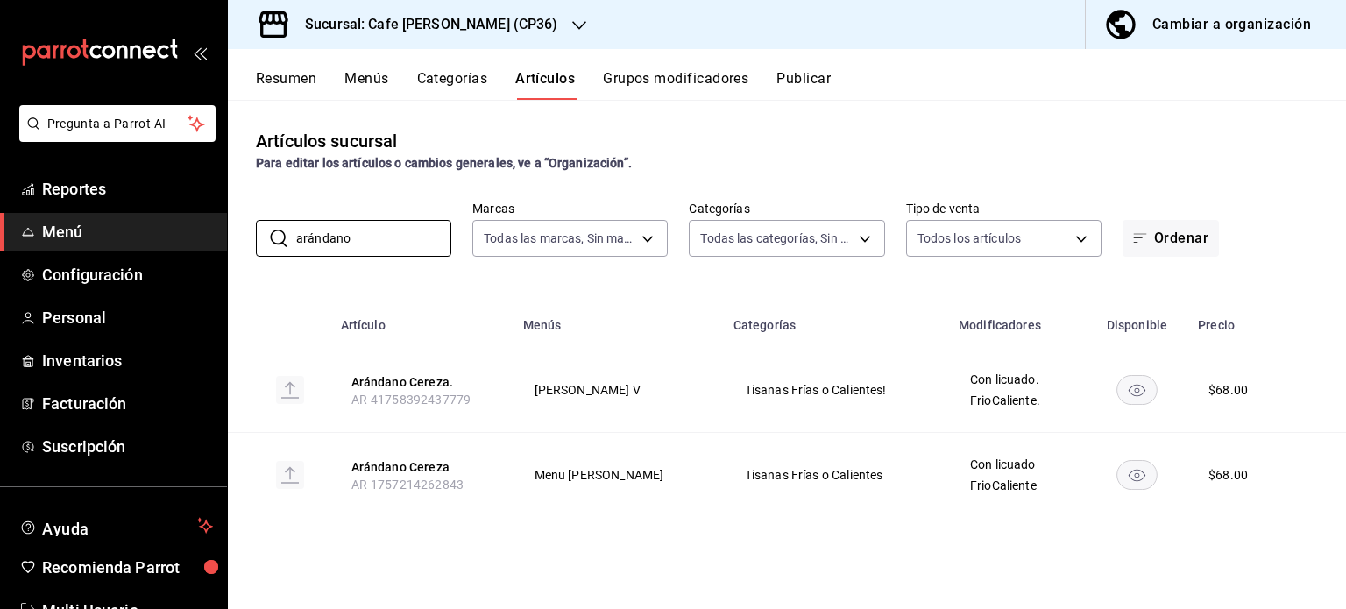
type input "arándano"
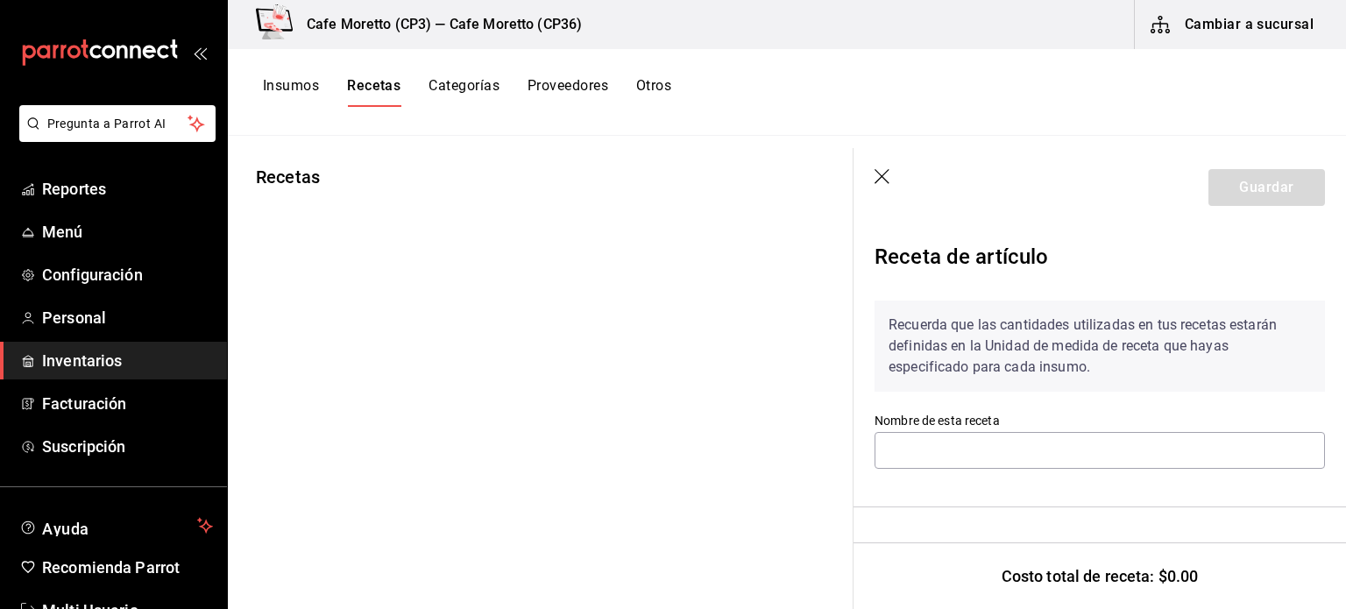
type input "Receta Arándano Cereza"
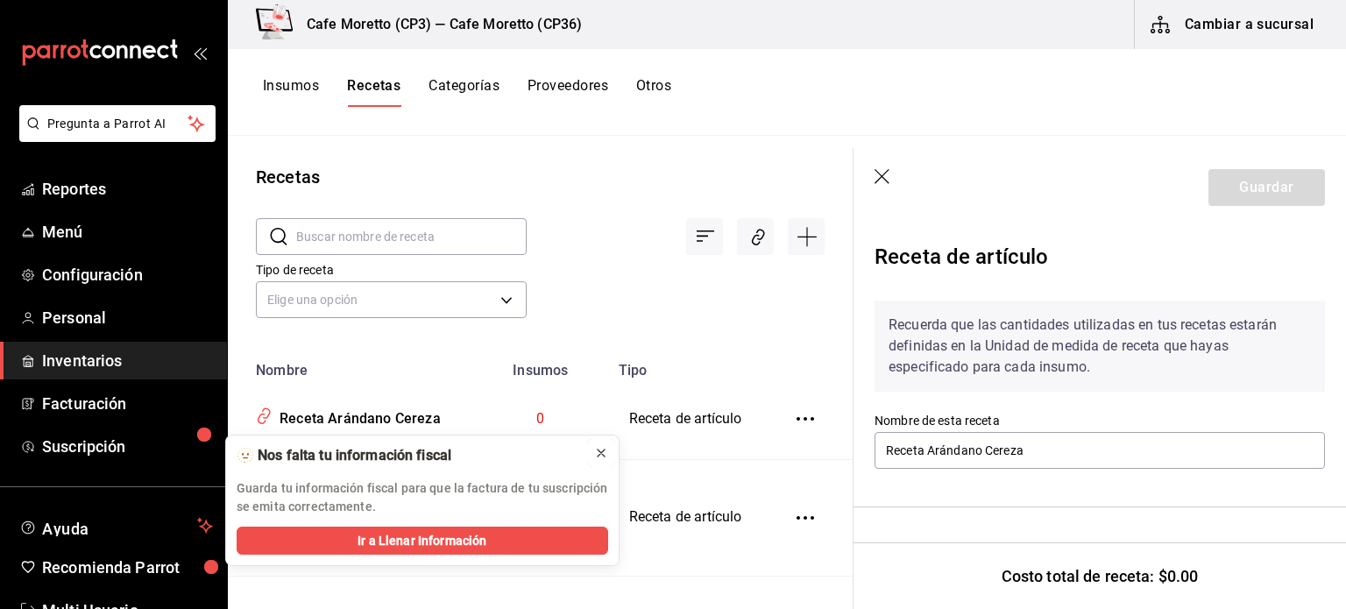
click at [599, 450] on icon at bounding box center [601, 453] width 14 height 14
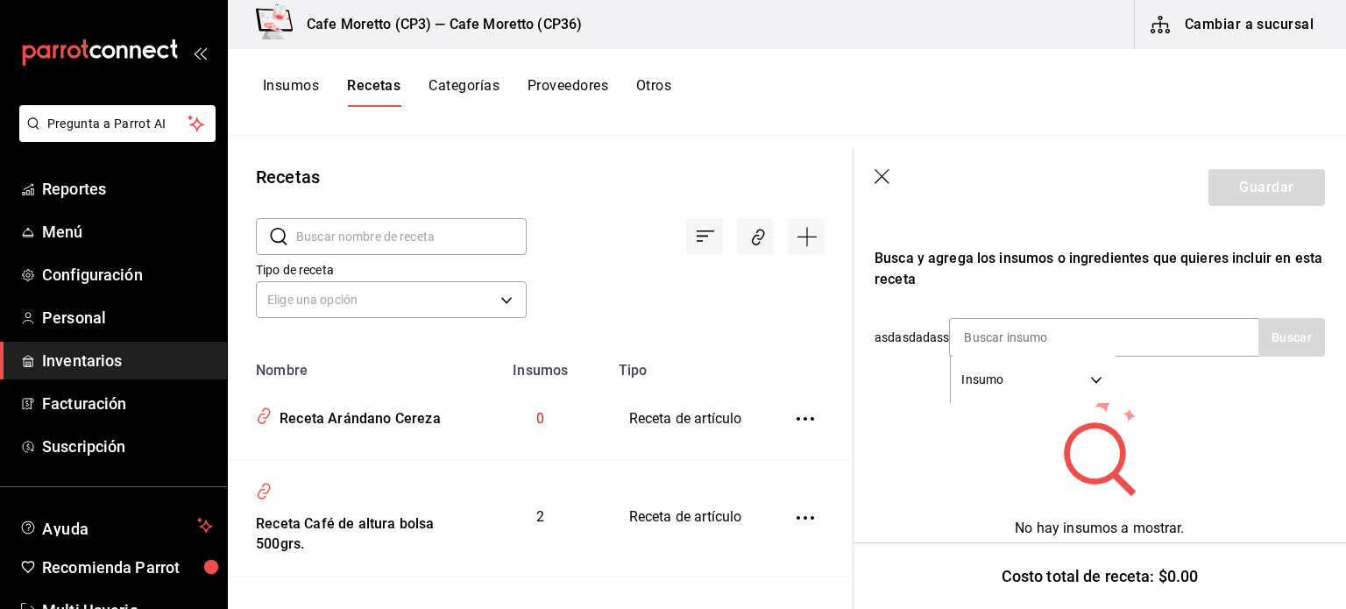
scroll to position [329, 0]
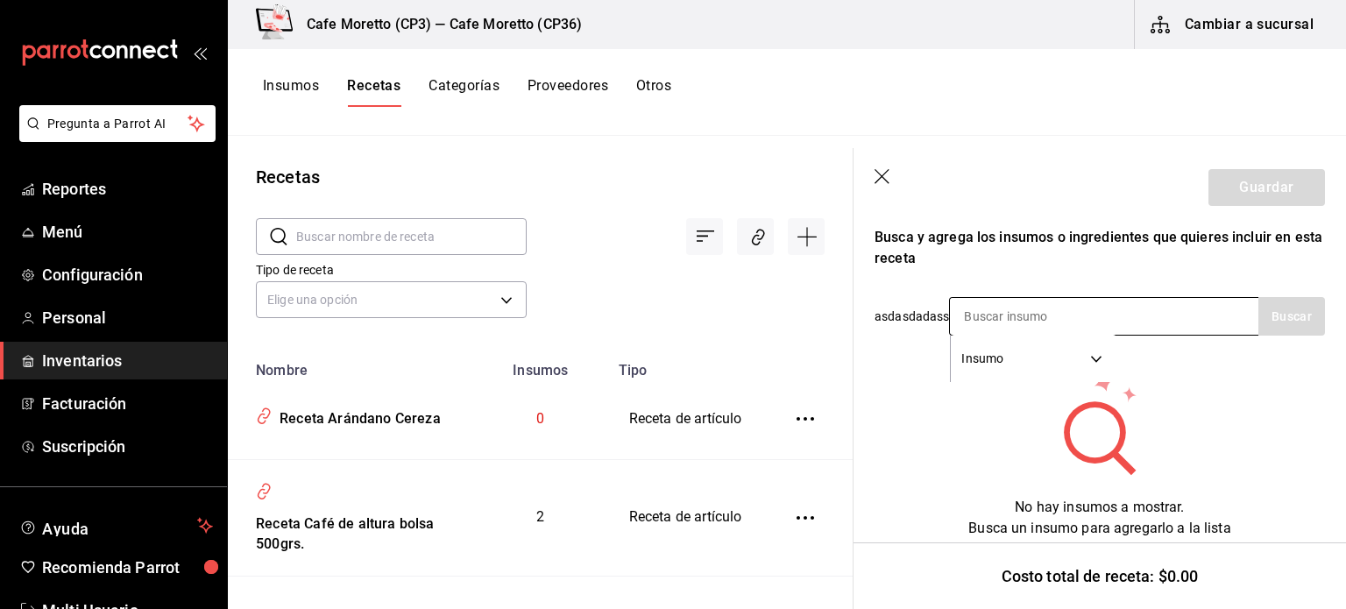
click at [969, 302] on input at bounding box center [1037, 316] width 175 height 37
type input "arán"
click at [1294, 297] on button "Buscar" at bounding box center [1291, 316] width 67 height 39
click at [290, 89] on button "Insumos" at bounding box center [291, 92] width 56 height 30
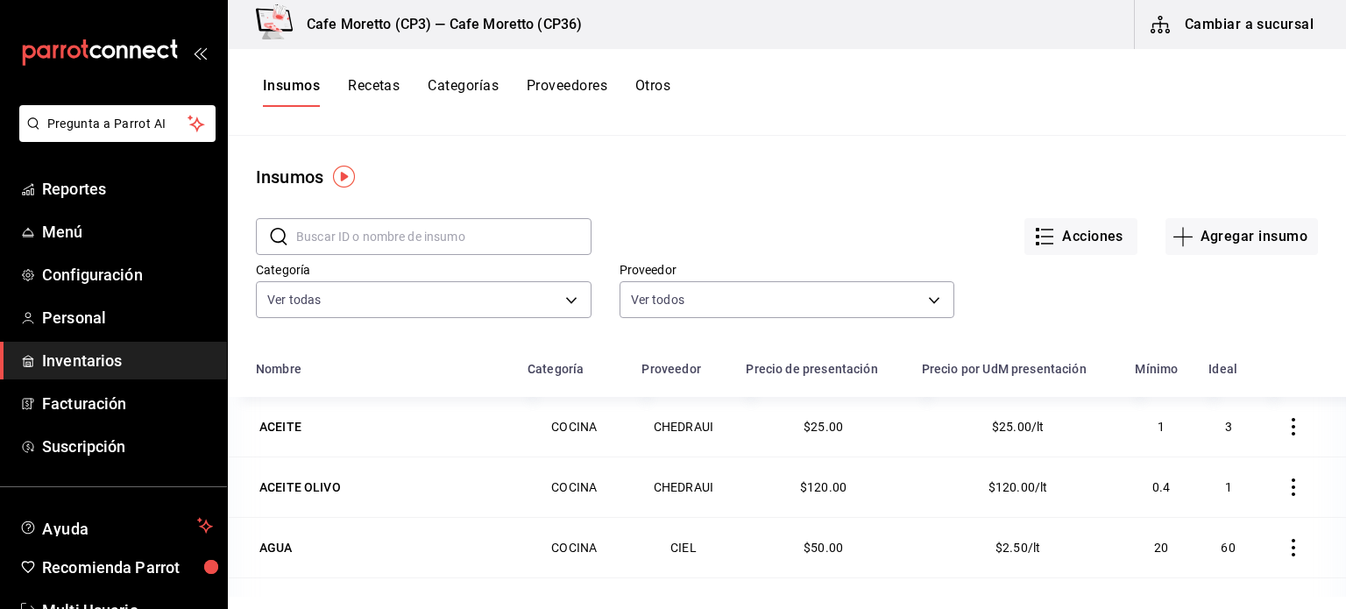
drag, startPoint x: 465, startPoint y: 314, endPoint x: 853, endPoint y: 162, distance: 415.9
click at [853, 162] on main "Insumos ​ ​ Acciones Agregar insumo Categoría Ver todas f786f56f-6a73-40d2-b14e…" at bounding box center [787, 366] width 1118 height 461
click at [1214, 243] on button "Agregar insumo" at bounding box center [1241, 236] width 152 height 37
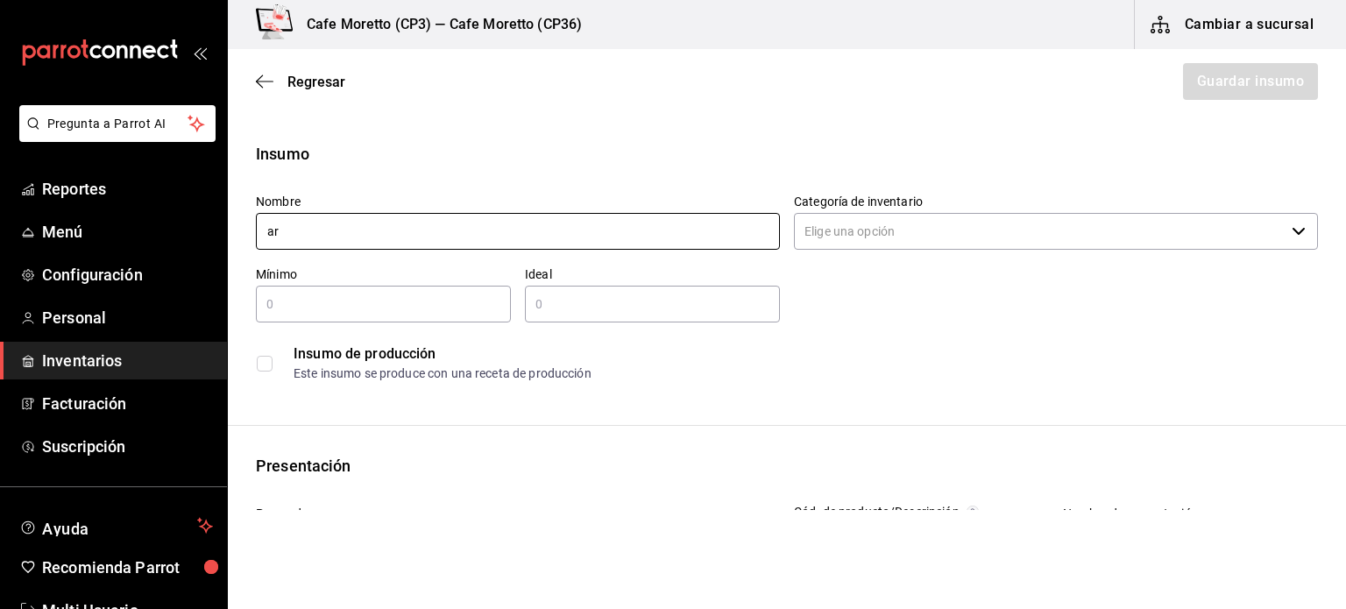
type input "a"
type input "Arándano cereza tisana"
click at [1292, 230] on icon "button" at bounding box center [1299, 231] width 14 height 14
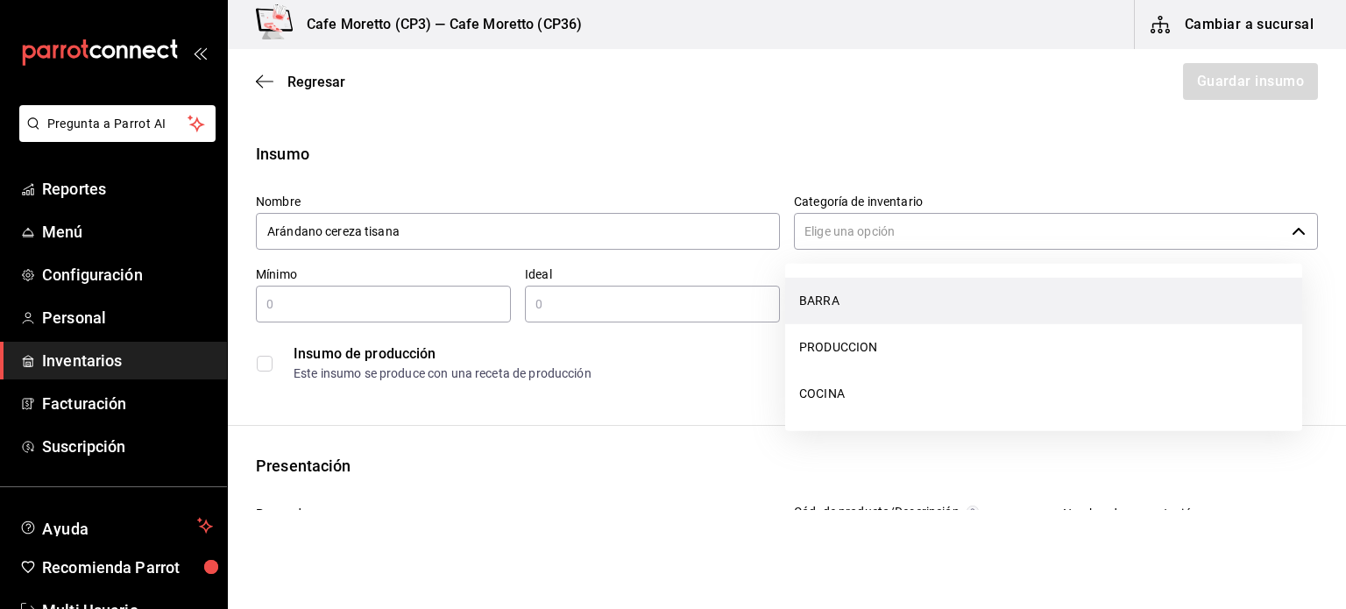
click at [836, 299] on li "BARRA" at bounding box center [1043, 301] width 517 height 46
type input "BARRA"
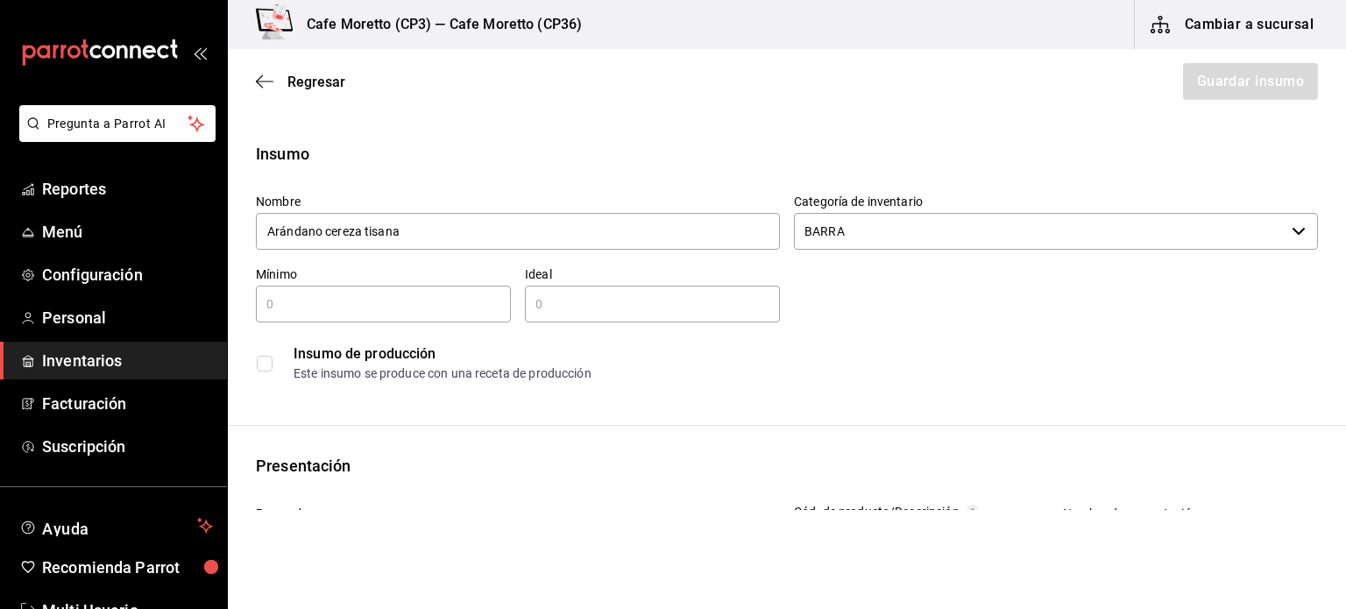
type input "Arándano cereza tisana"
click at [297, 308] on input "text" at bounding box center [383, 304] width 255 height 21
click at [553, 303] on input "text" at bounding box center [652, 304] width 255 height 21
drag, startPoint x: 299, startPoint y: 294, endPoint x: 226, endPoint y: 312, distance: 75.0
click at [226, 312] on div "Pregunta a Parrot AI Reportes Menú Configuración Personal Inventarios Facturaci…" at bounding box center [673, 255] width 1346 height 510
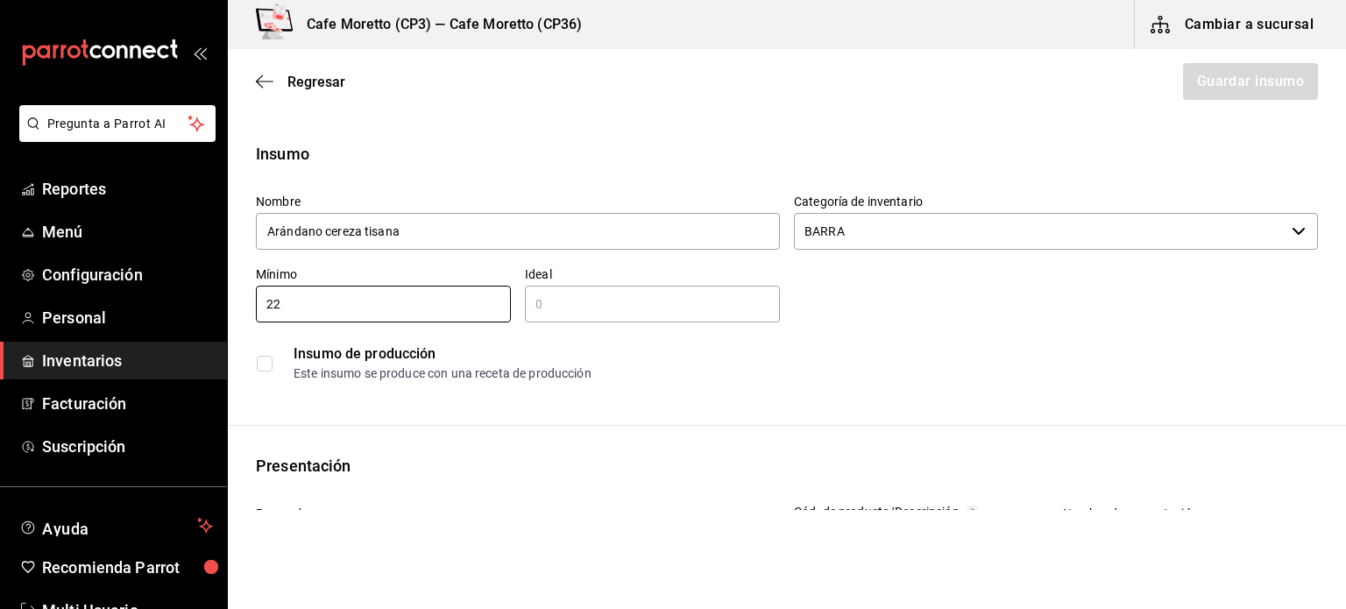
type input "2"
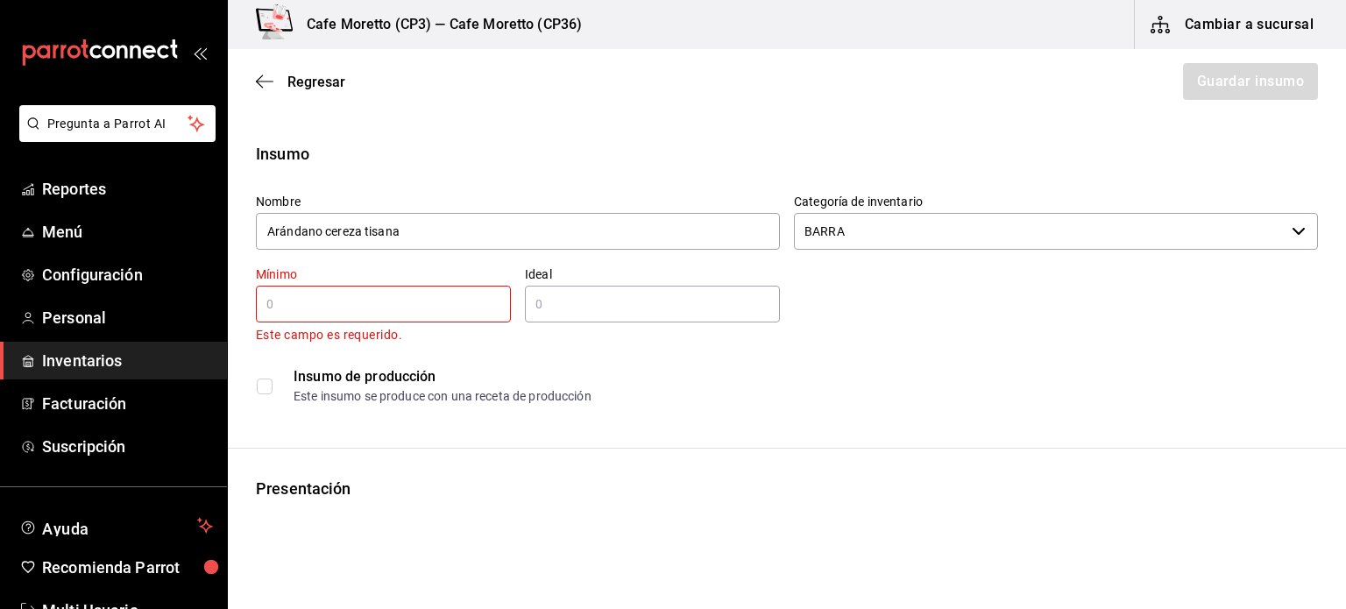
click at [296, 305] on input "text" at bounding box center [383, 304] width 255 height 21
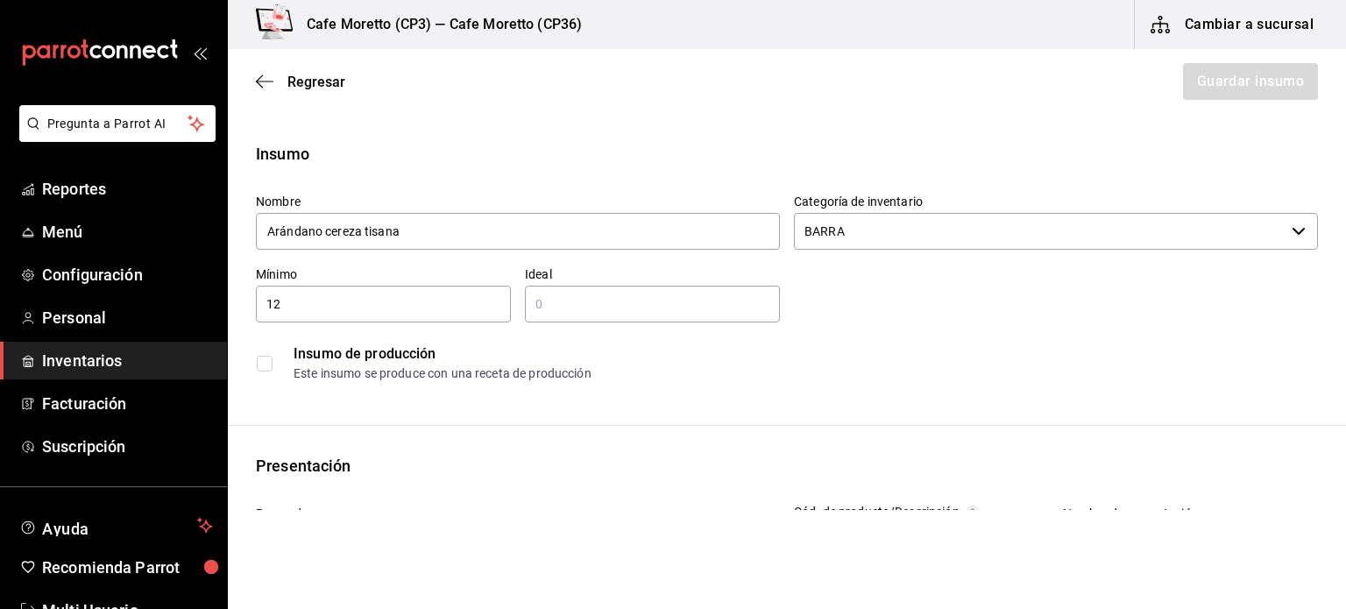
type input "1"
type input "200"
click at [535, 309] on input "text" at bounding box center [652, 304] width 255 height 21
type input "500"
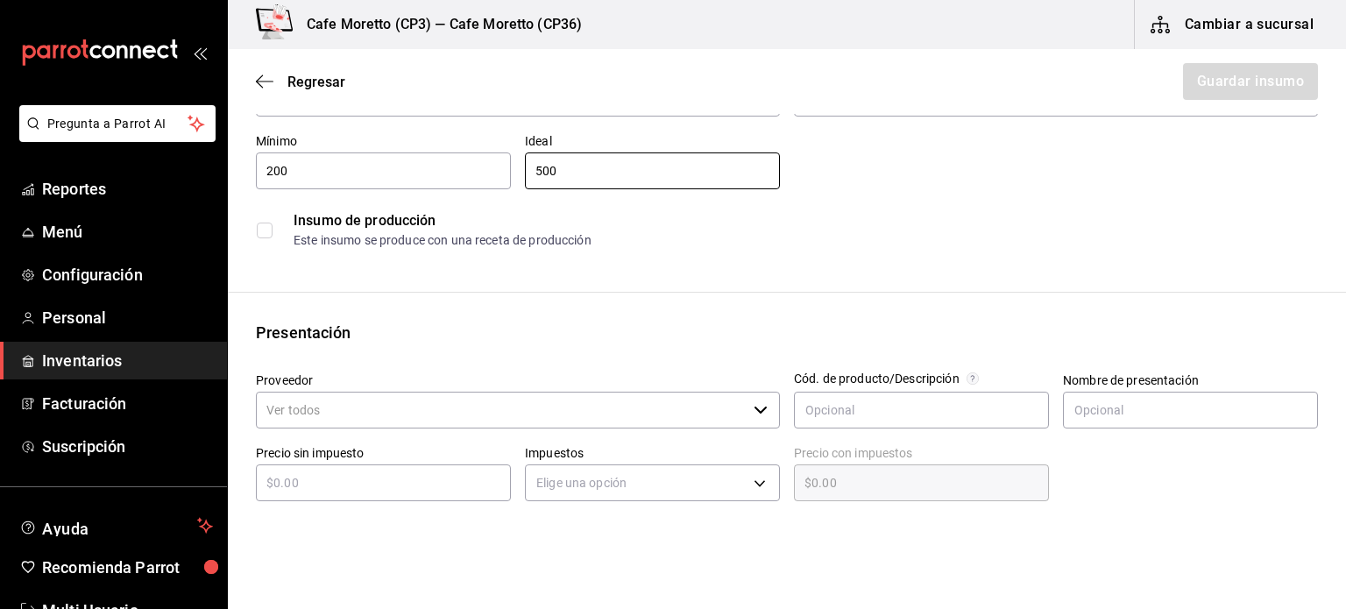
scroll to position [175, 0]
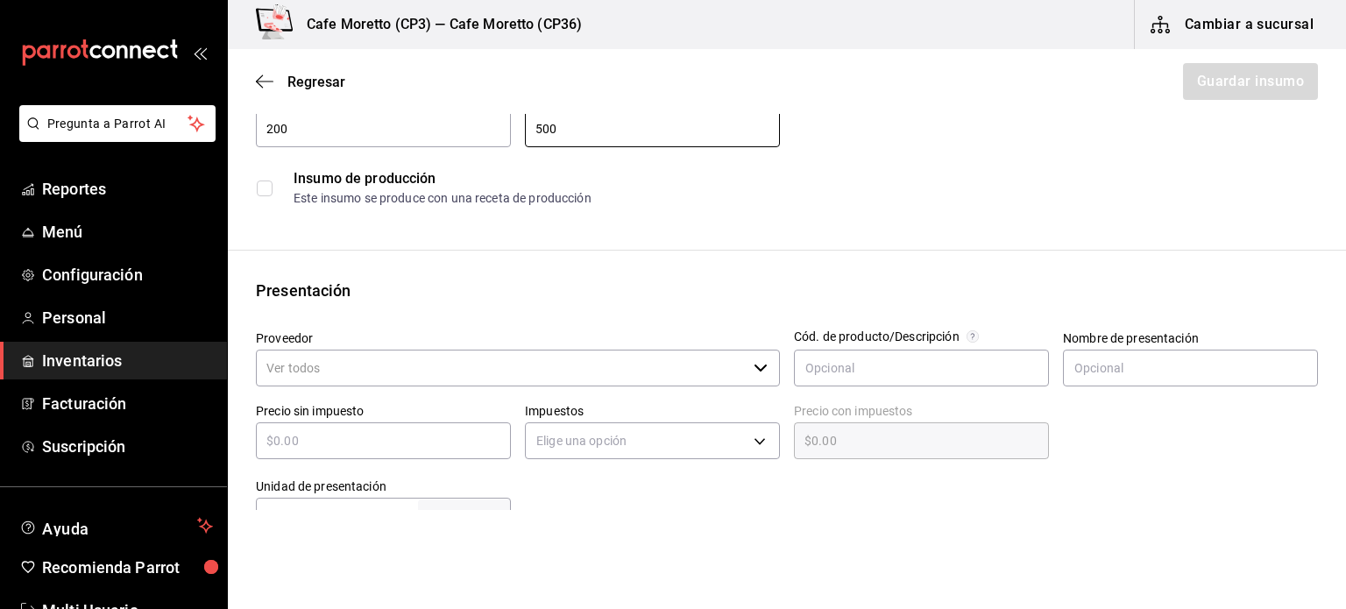
click at [754, 367] on icon "button" at bounding box center [761, 368] width 14 height 14
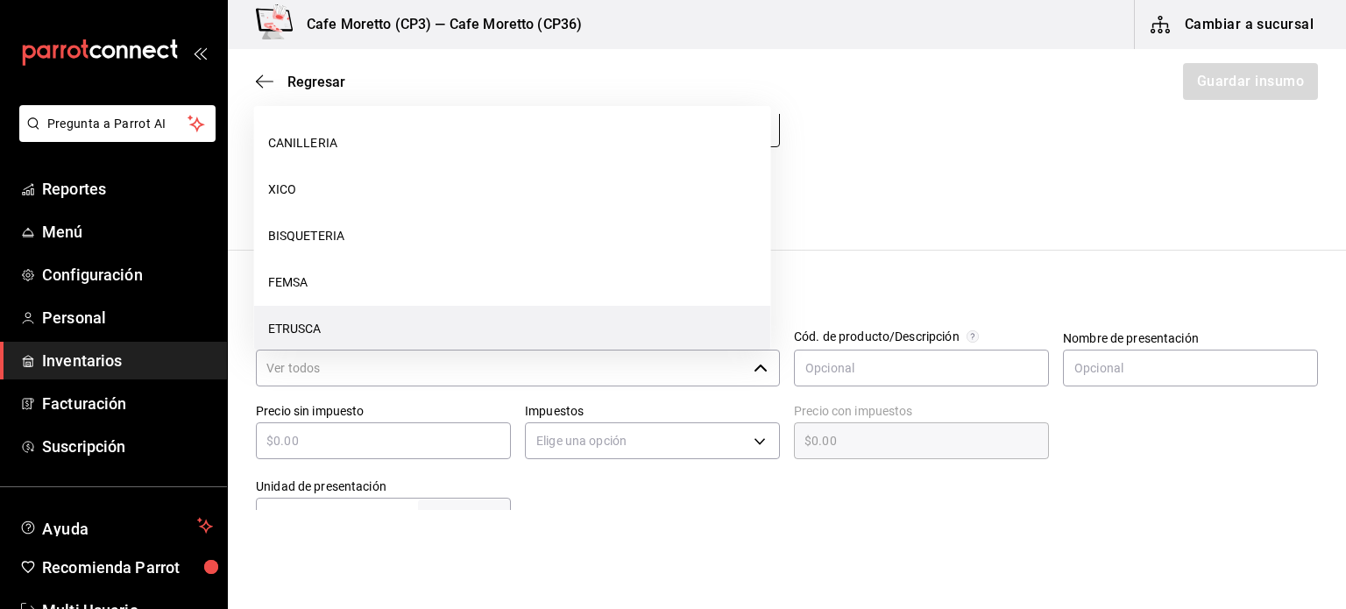
click at [350, 321] on li "ETRUSCA" at bounding box center [512, 329] width 517 height 46
type input "ETRUSCA"
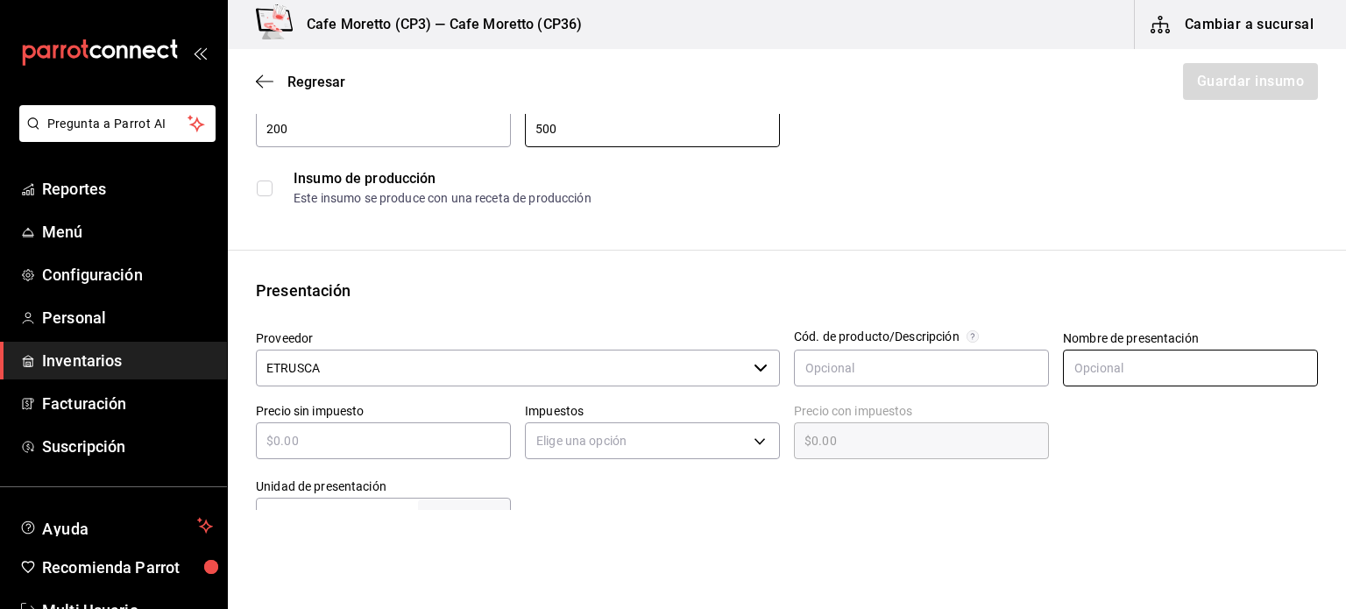
click at [1103, 374] on input "text" at bounding box center [1190, 368] width 255 height 37
type input "EMPAQUE"
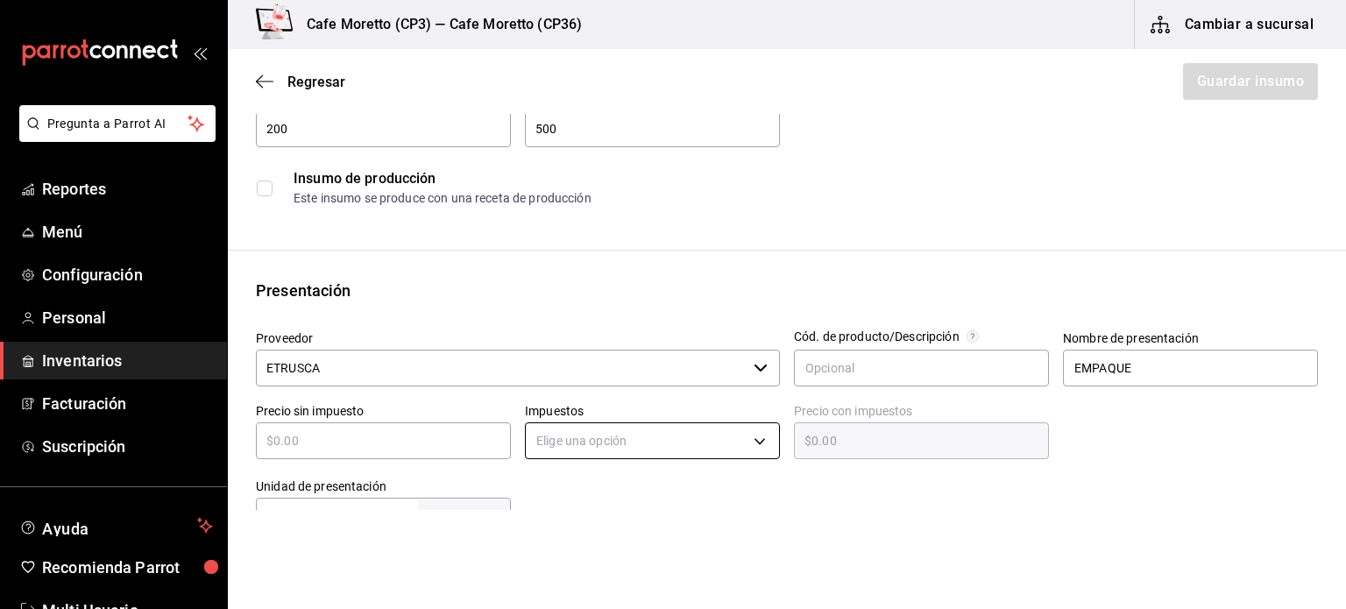
click at [753, 440] on body "Pregunta a Parrot AI Reportes Menú Configuración Personal Inventarios Facturaci…" at bounding box center [673, 255] width 1346 height 510
click at [576, 552] on li "IVA 16%" at bounding box center [647, 553] width 250 height 29
type input "IVA_16"
click at [298, 449] on input "text" at bounding box center [383, 440] width 255 height 21
type input "$8"
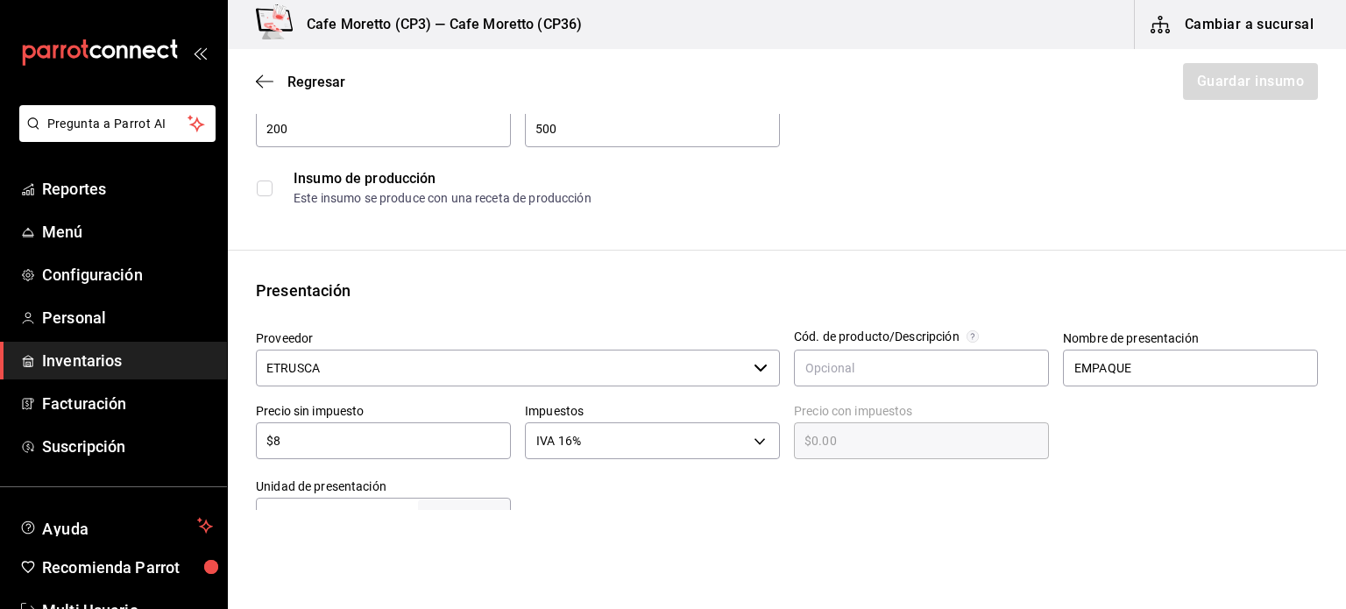
type input "$9.28"
type input "$80"
type input "$92.80"
type input "$800"
type input "$928.00"
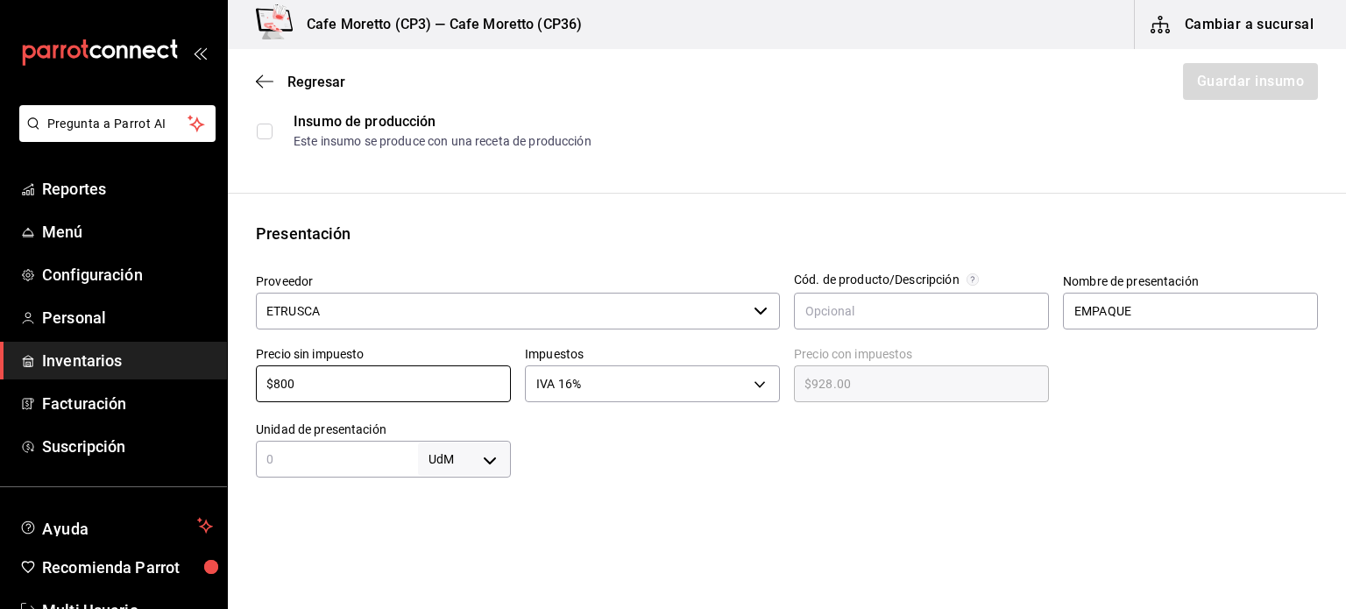
scroll to position [350, 0]
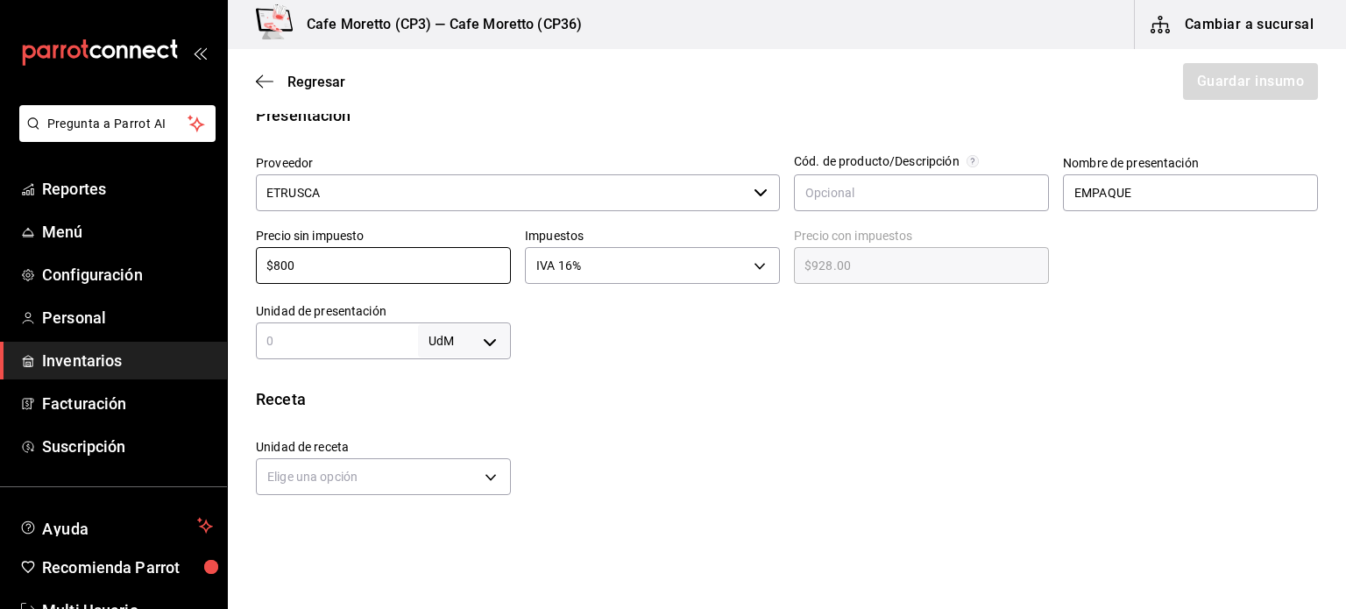
type input "$800"
click at [486, 343] on body "Pregunta a Parrot AI Reportes Menú Configuración Personal Inventarios Facturaci…" at bounding box center [673, 255] width 1346 height 510
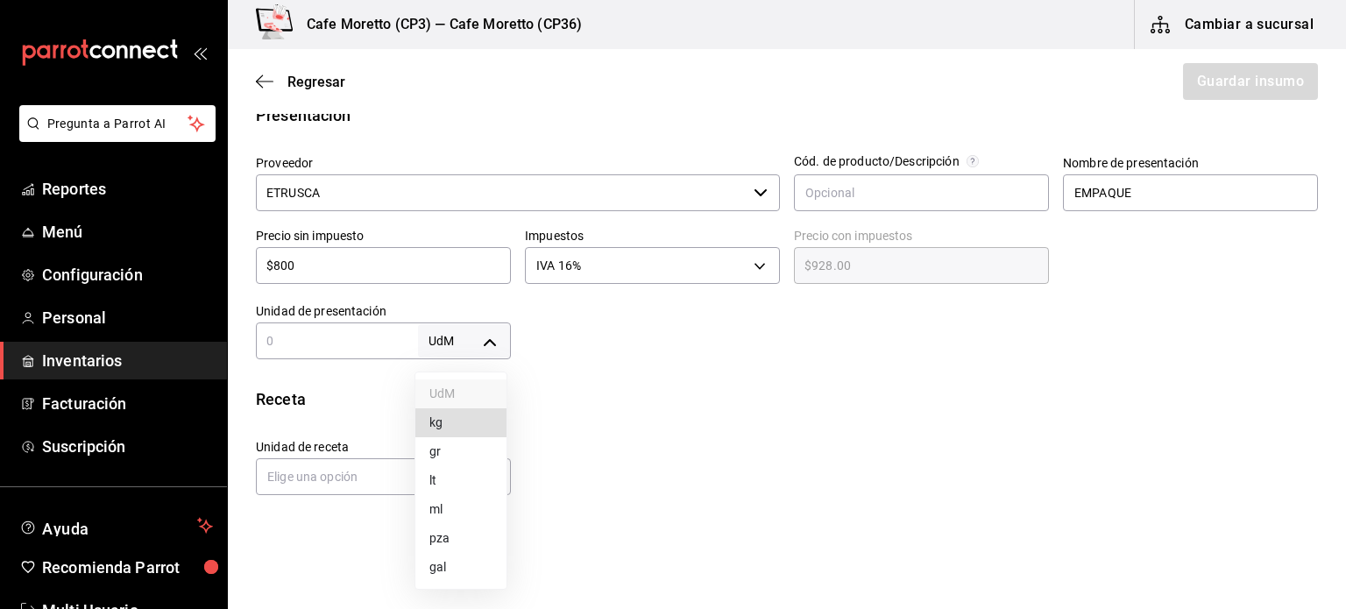
click at [440, 453] on li "gr" at bounding box center [460, 451] width 91 height 29
type input "GRAM"
click at [308, 340] on input "text" at bounding box center [337, 340] width 162 height 21
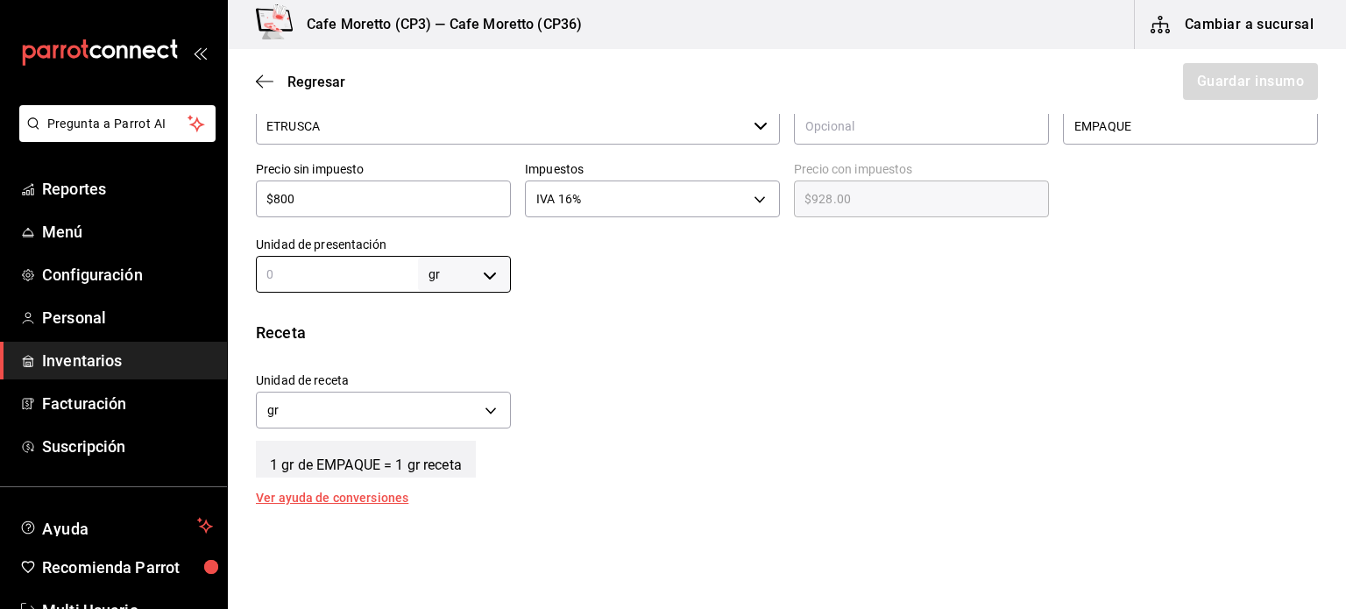
scroll to position [438, 0]
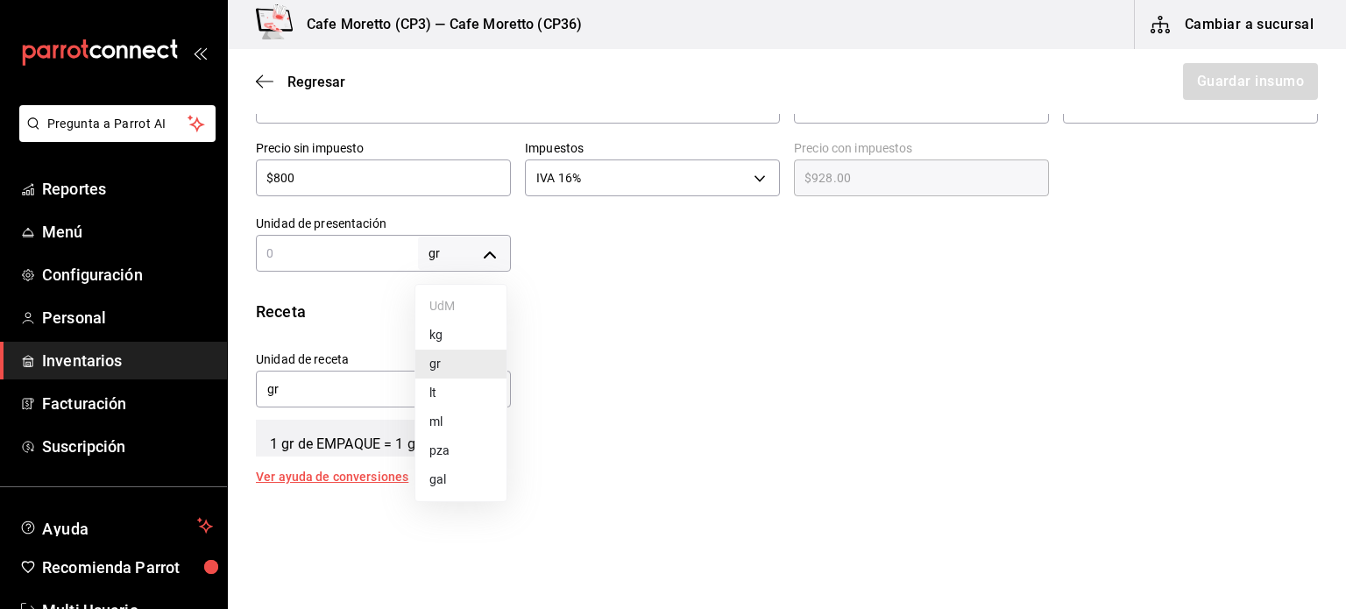
click at [485, 251] on body "Pregunta a Parrot AI Reportes Menú Configuración Personal Inventarios Facturaci…" at bounding box center [673, 255] width 1346 height 510
click at [430, 367] on li "gr" at bounding box center [460, 364] width 91 height 29
click at [280, 248] on input "text" at bounding box center [337, 253] width 162 height 21
type input "1"
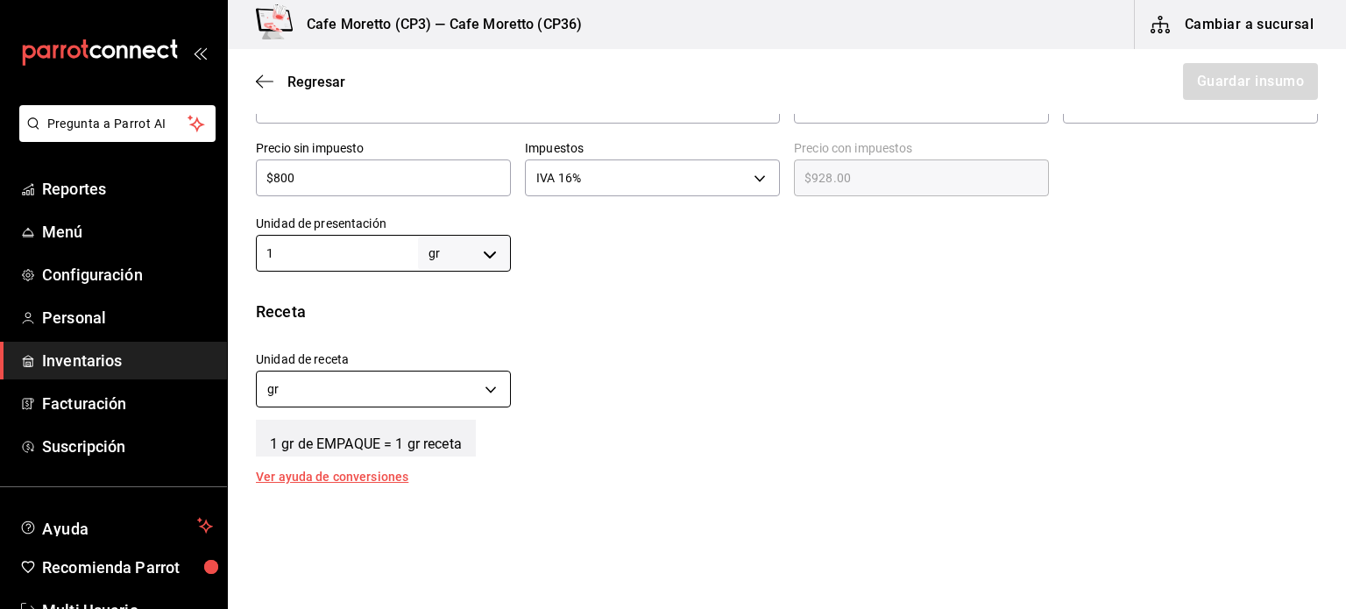
click at [489, 388] on body "Pregunta a Parrot AI Reportes Menú Configuración Personal Inventarios Facturaci…" at bounding box center [673, 255] width 1346 height 510
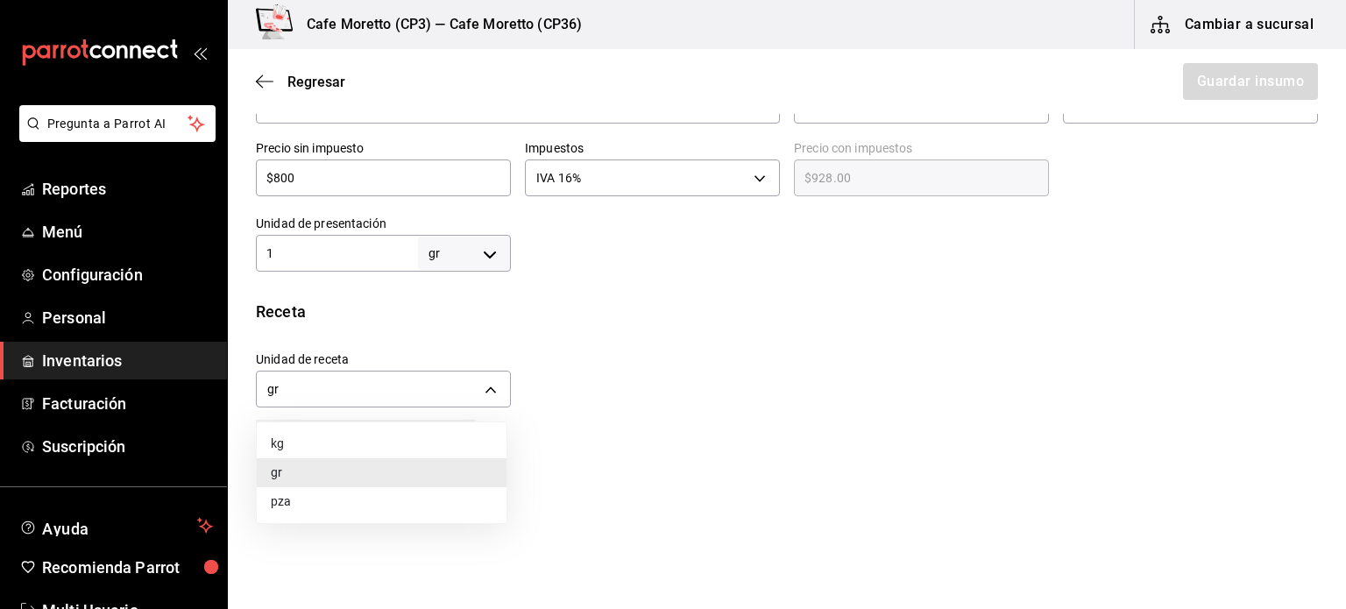
click at [307, 478] on li "gr" at bounding box center [382, 472] width 250 height 29
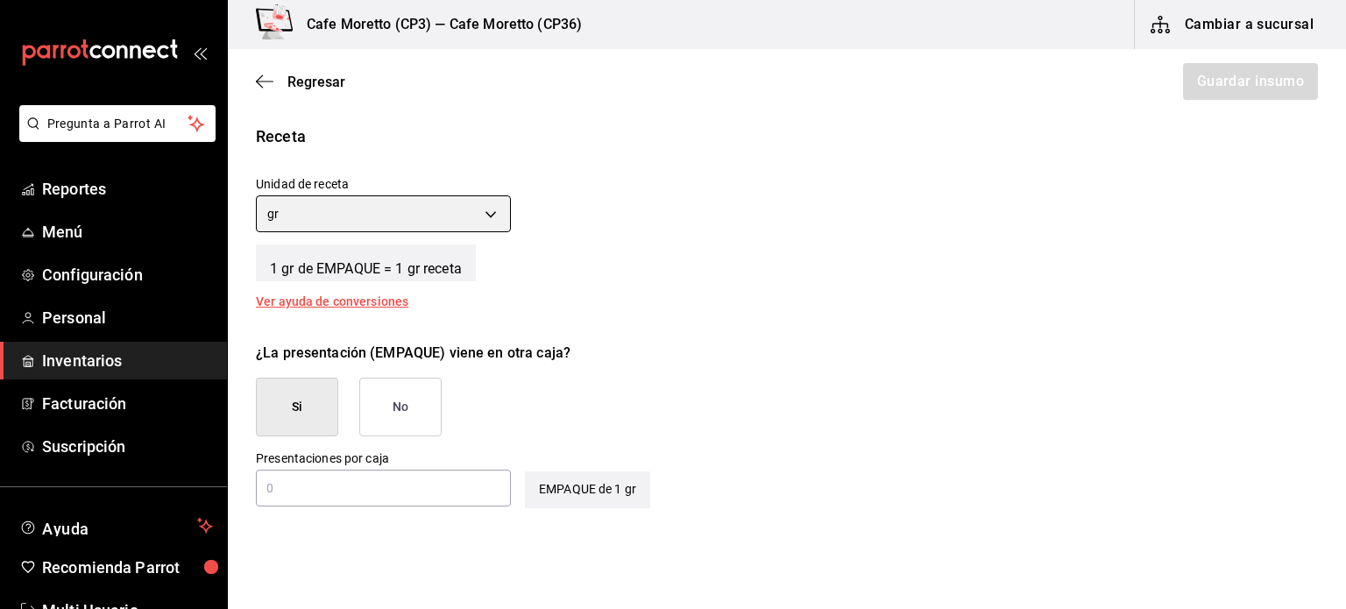
scroll to position [701, 0]
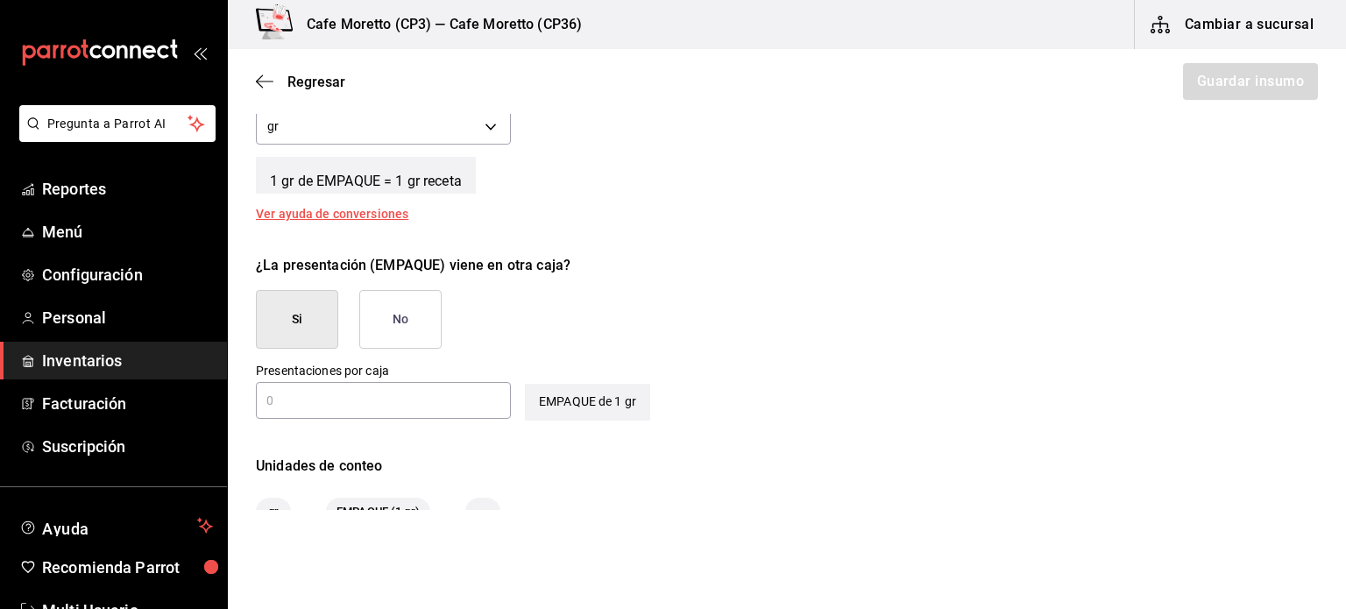
click at [395, 325] on button "No" at bounding box center [400, 319] width 82 height 59
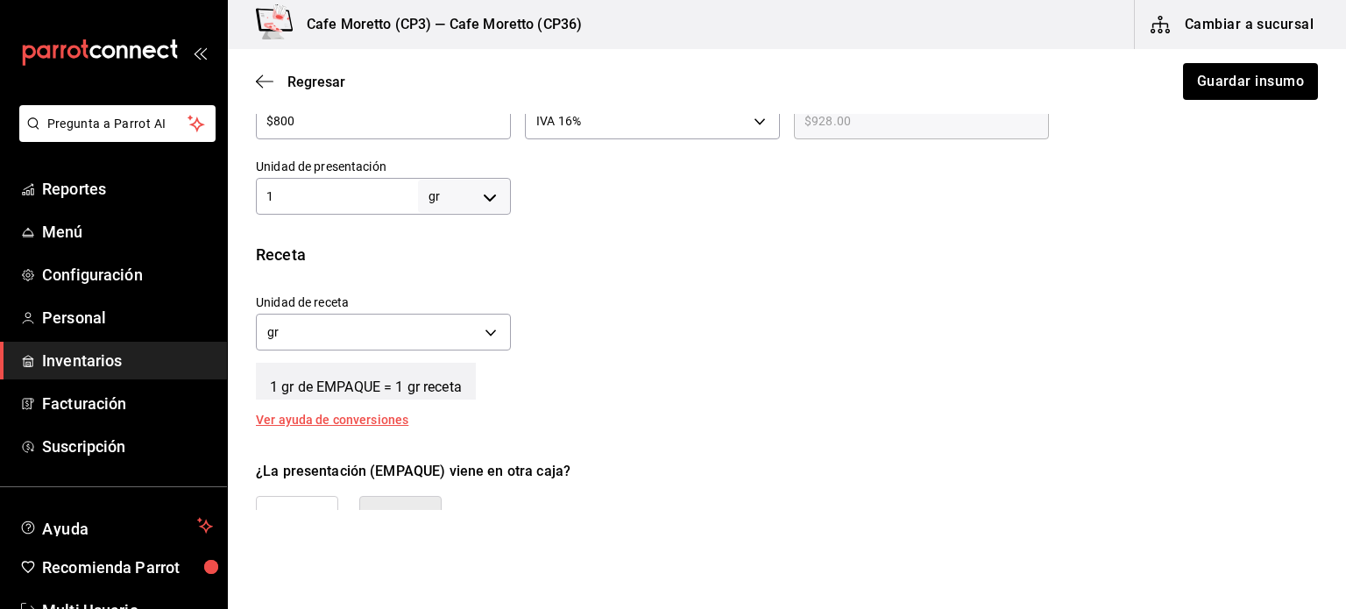
scroll to position [464, 0]
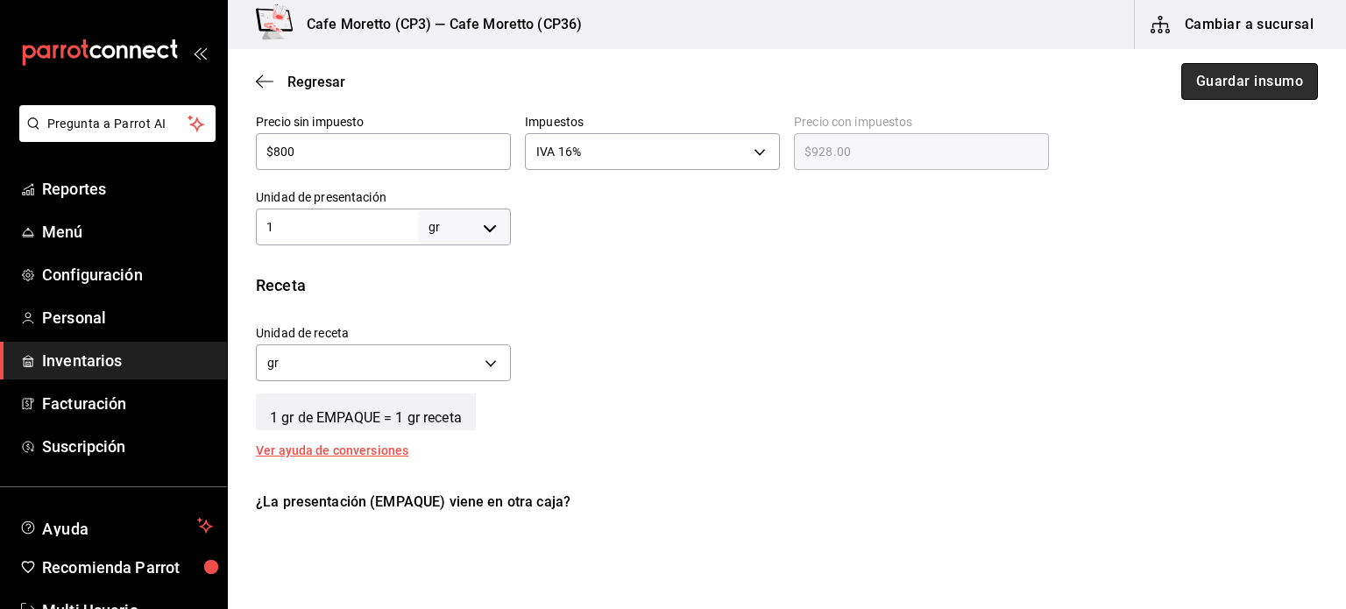
click at [1230, 81] on button "Guardar insumo" at bounding box center [1249, 81] width 137 height 37
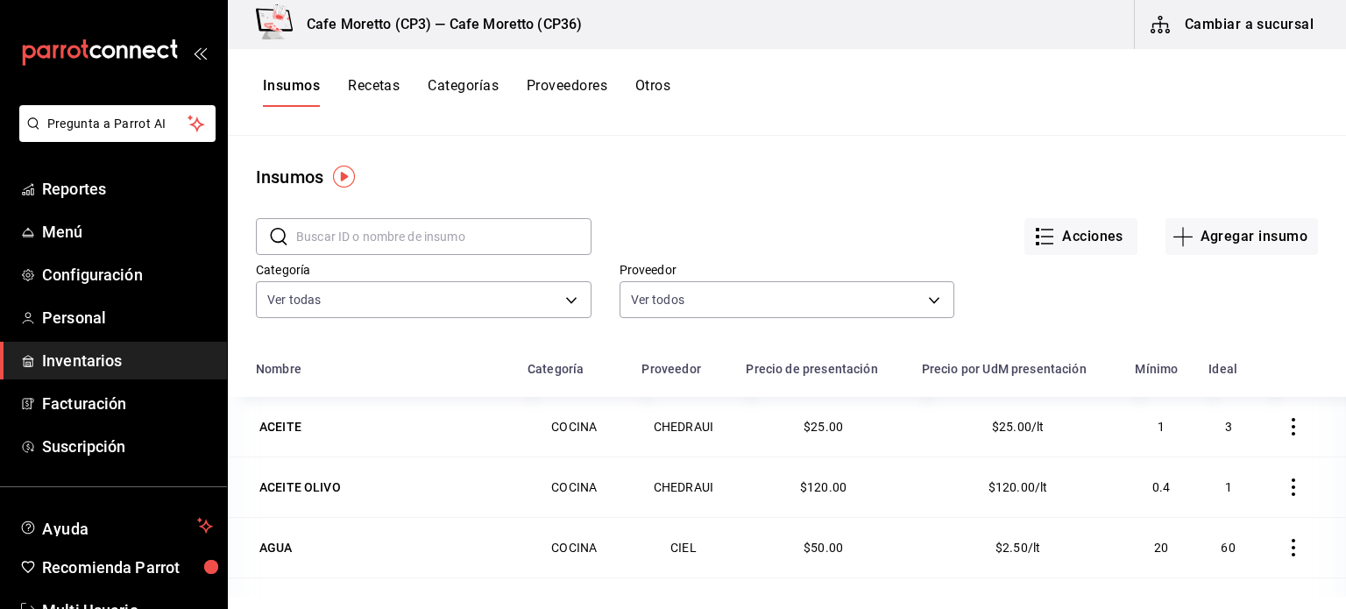
click at [327, 233] on input "text" at bounding box center [443, 236] width 295 height 35
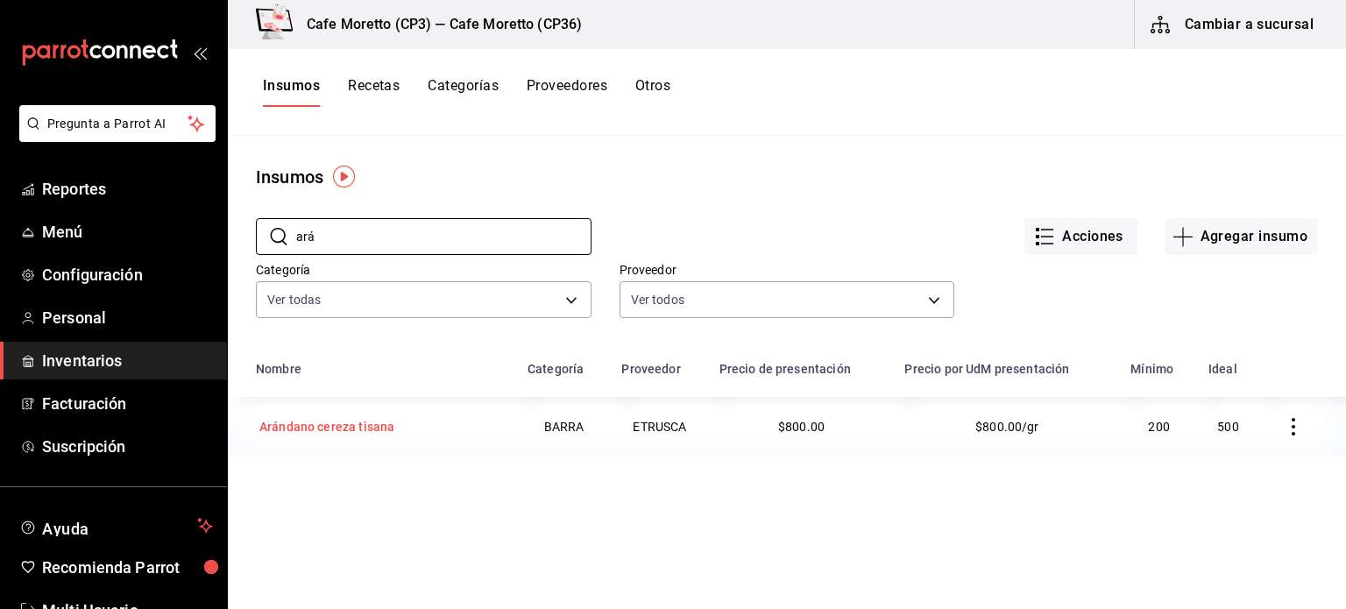
type input "ará"
click at [357, 423] on div "Arándano cereza tisana" at bounding box center [326, 427] width 135 height 18
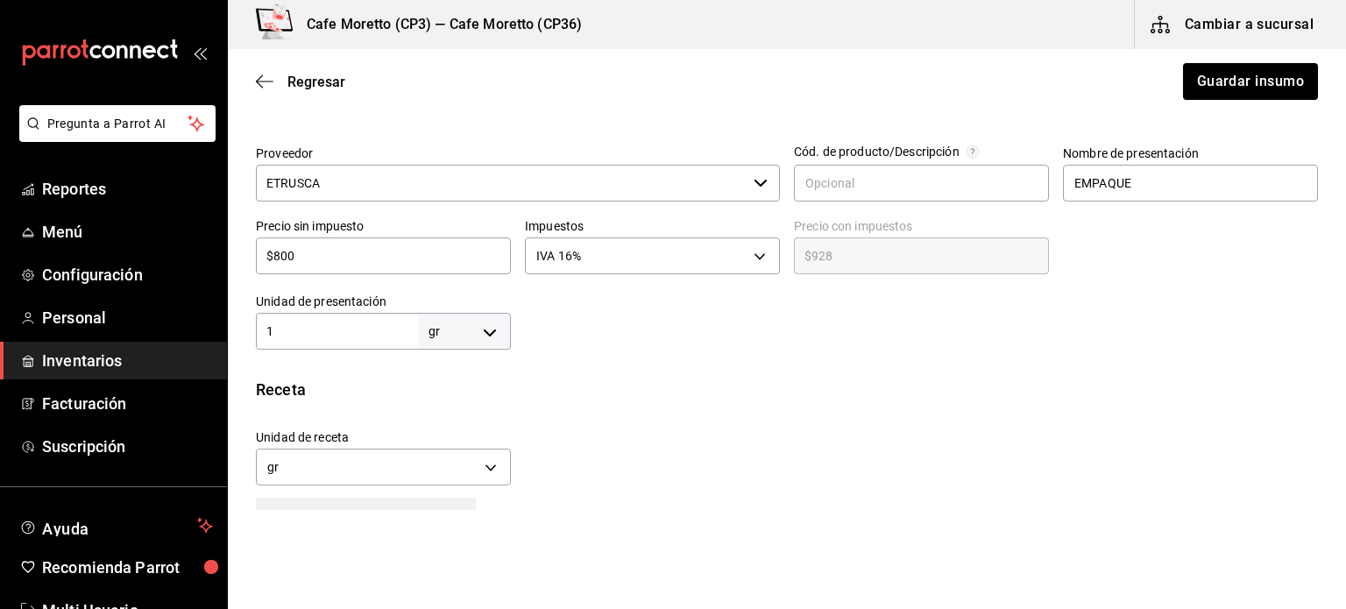
scroll to position [420, 0]
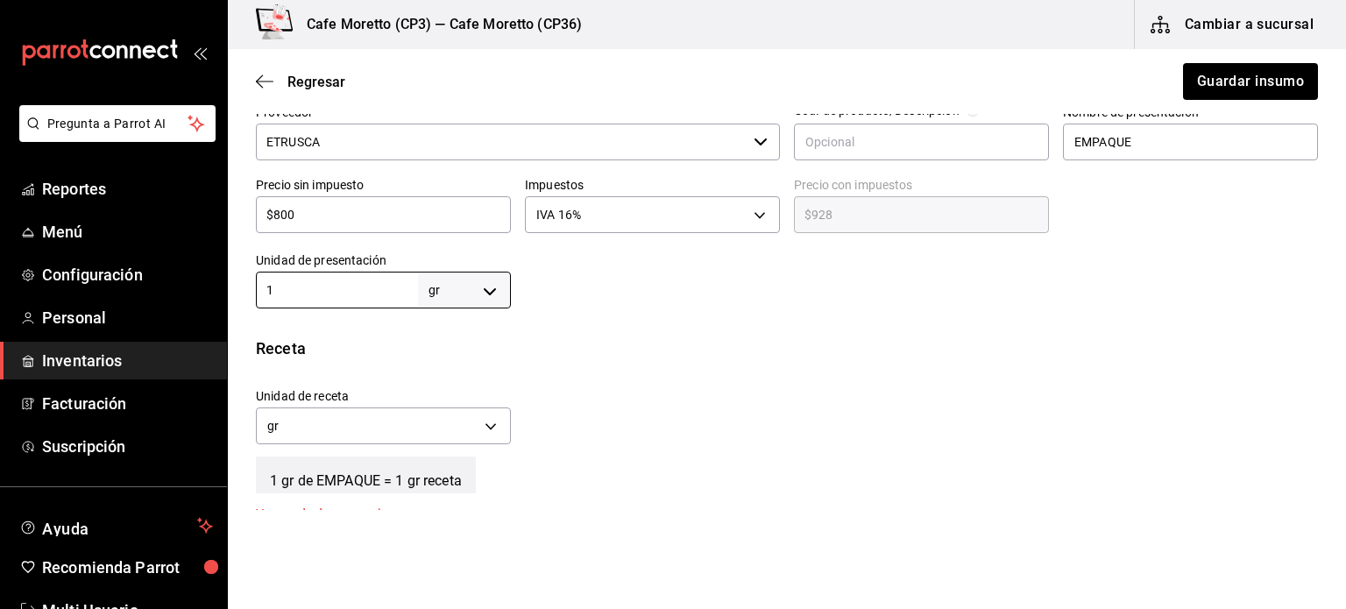
drag, startPoint x: 334, startPoint y: 286, endPoint x: 235, endPoint y: 291, distance: 99.2
click at [235, 291] on div "Presentación Proveedor ETRUSCA ​ Cód. de producto/Descripción Nombre de present…" at bounding box center [787, 181] width 1118 height 256
type input "10"
type input "100"
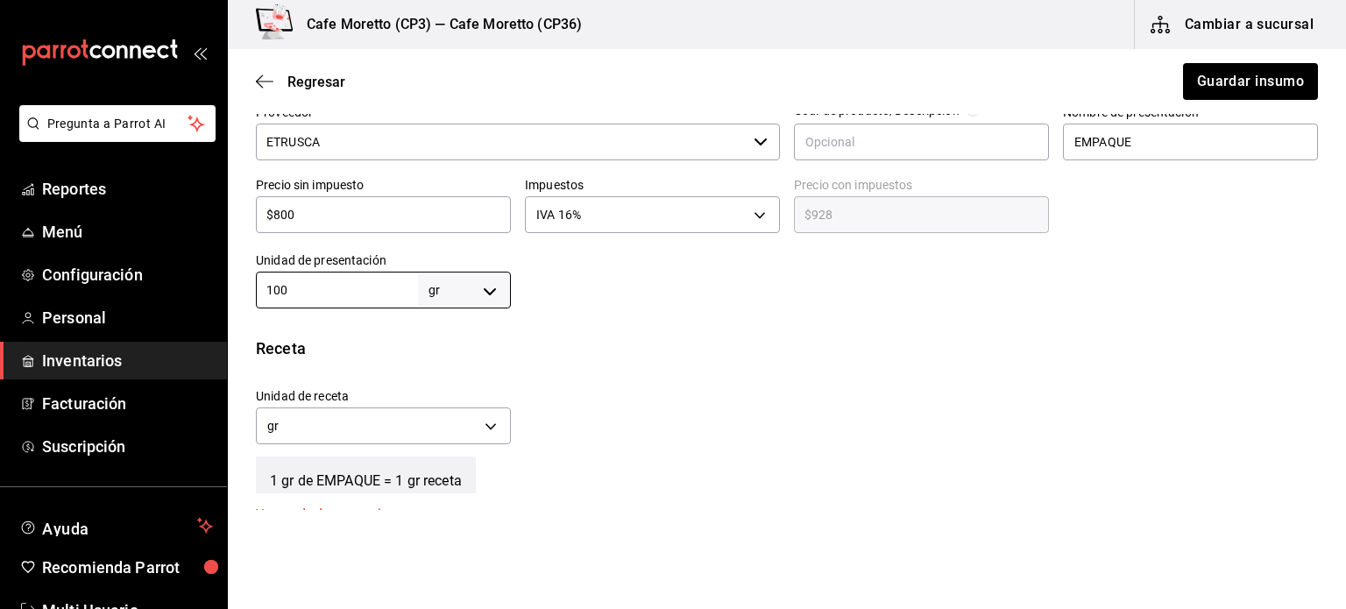
type input "100"
type input "1,000"
click at [1254, 77] on button "Guardar insumo" at bounding box center [1249, 81] width 137 height 37
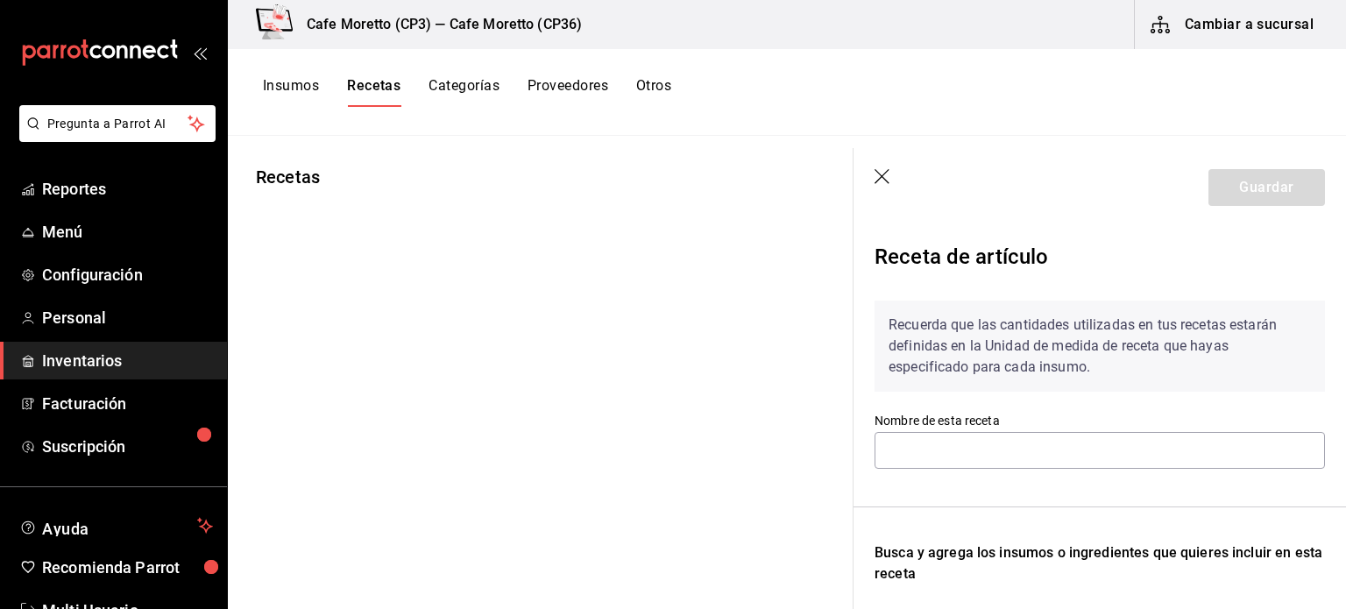
type input "Receta Arándano Cereza"
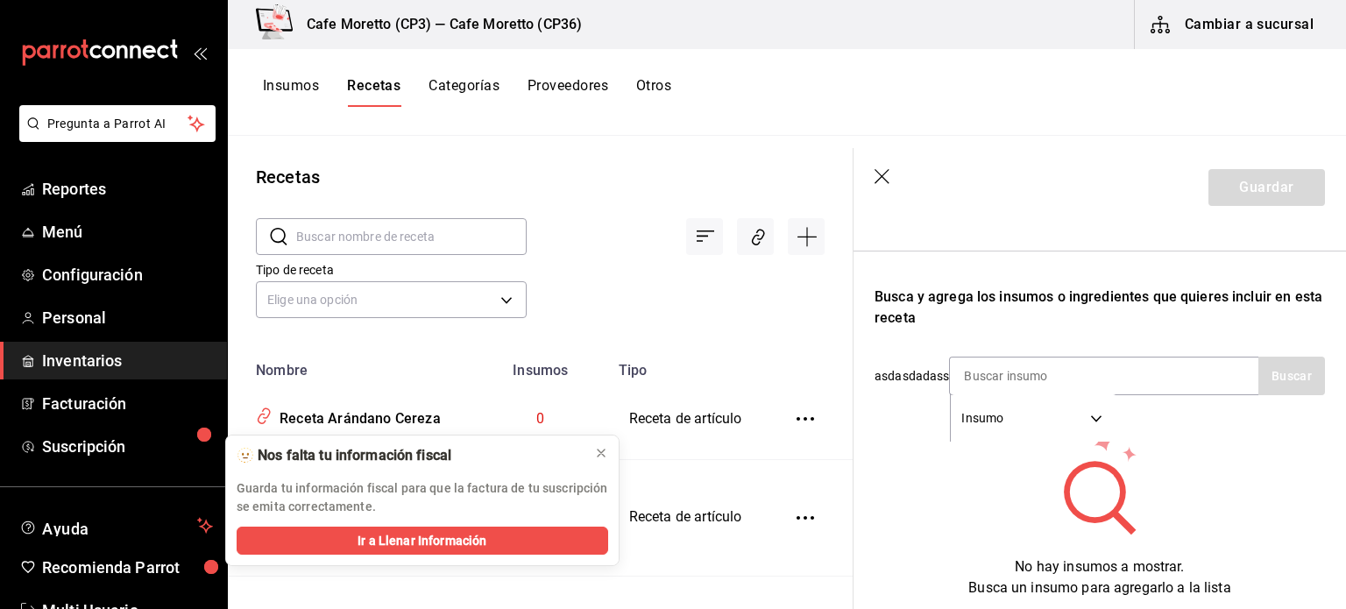
scroll to position [263, 0]
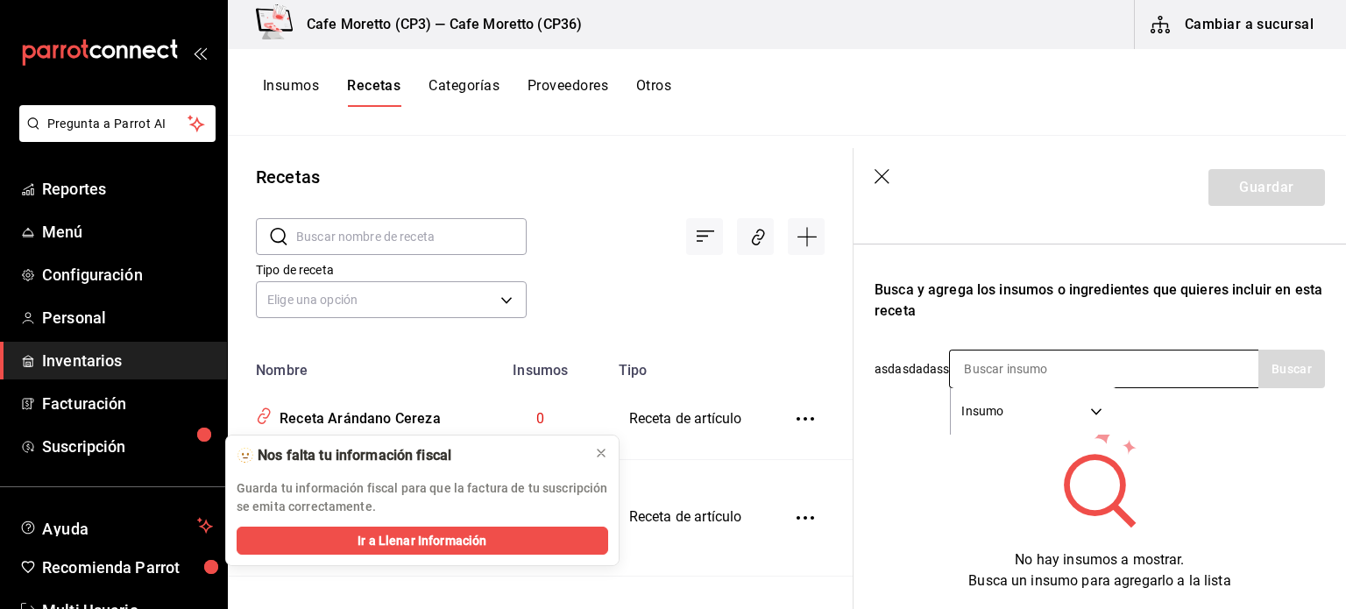
click at [983, 370] on input at bounding box center [1037, 368] width 175 height 37
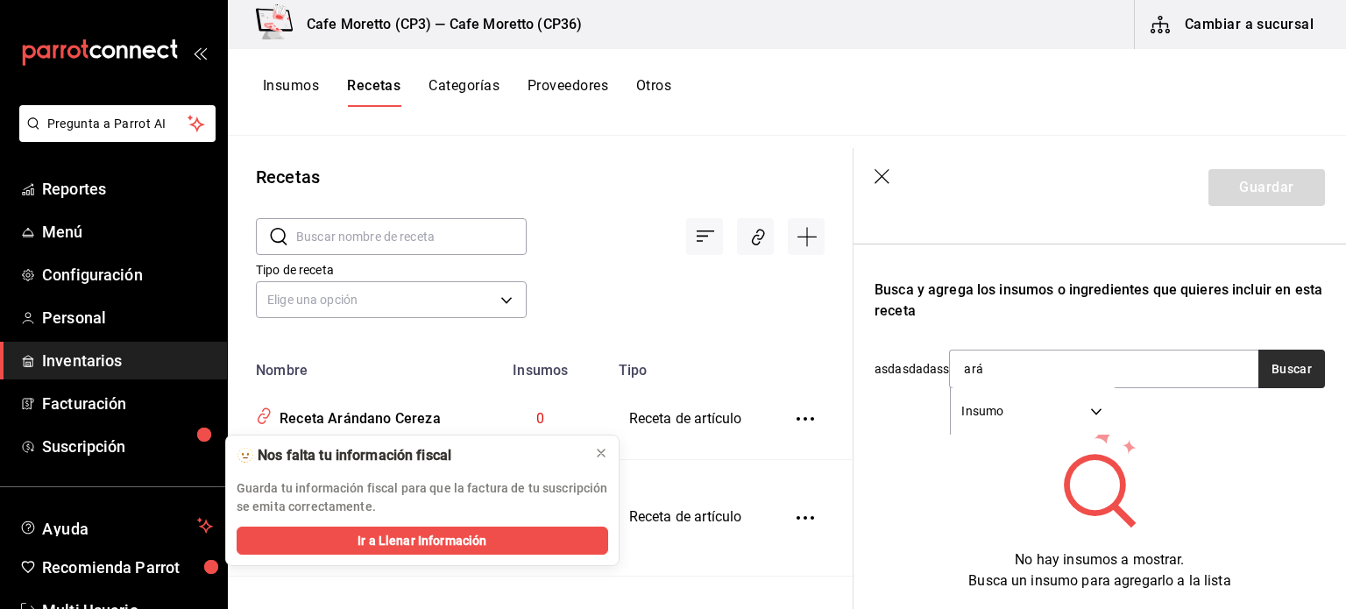
type input "ará"
click at [1279, 360] on button "Buscar" at bounding box center [1291, 369] width 67 height 39
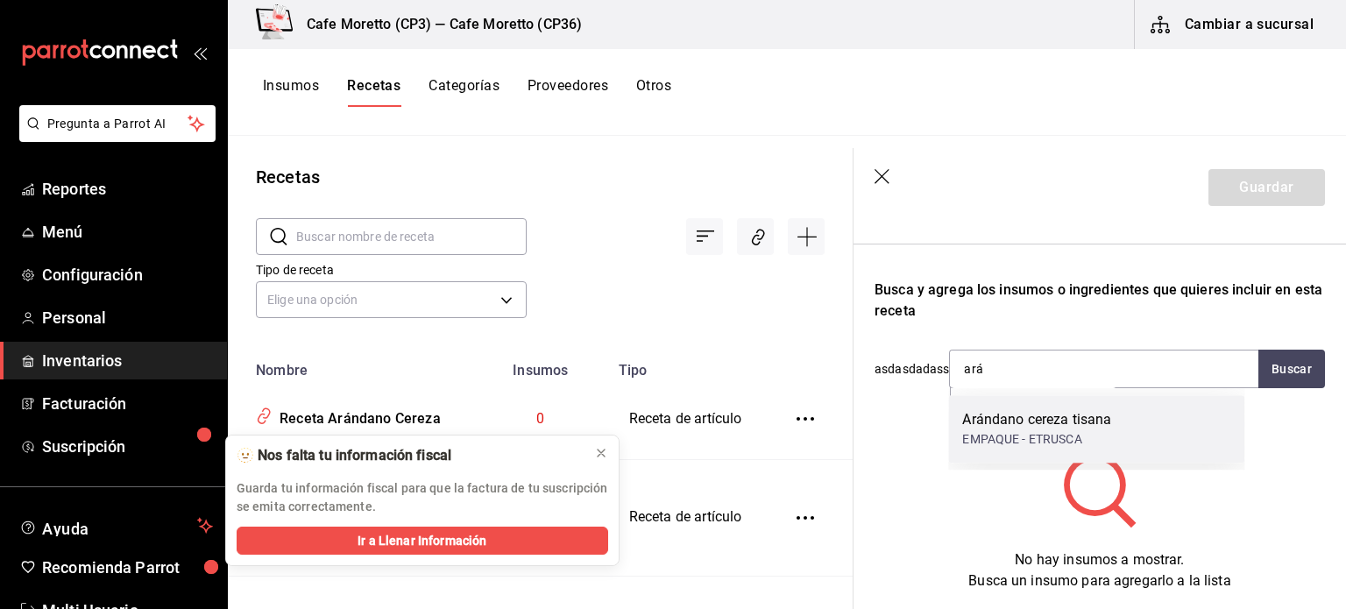
click at [1043, 421] on div "Arándano cereza tisana" at bounding box center [1036, 419] width 149 height 21
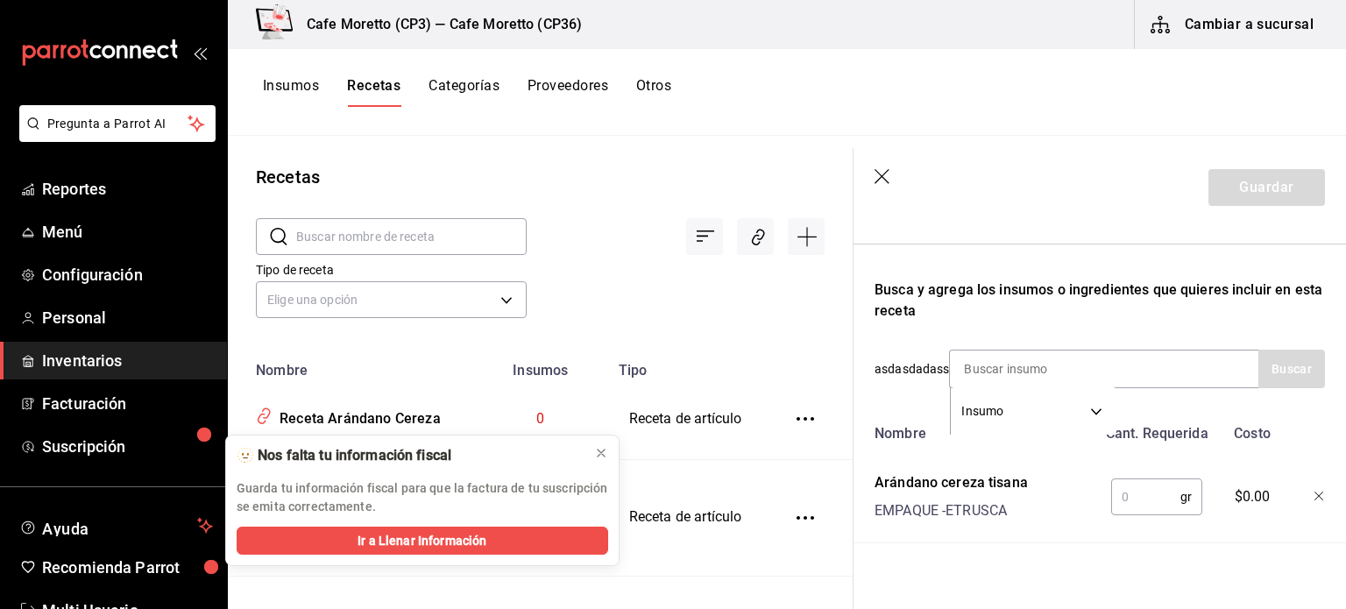
click at [1127, 500] on input "text" at bounding box center [1145, 496] width 69 height 35
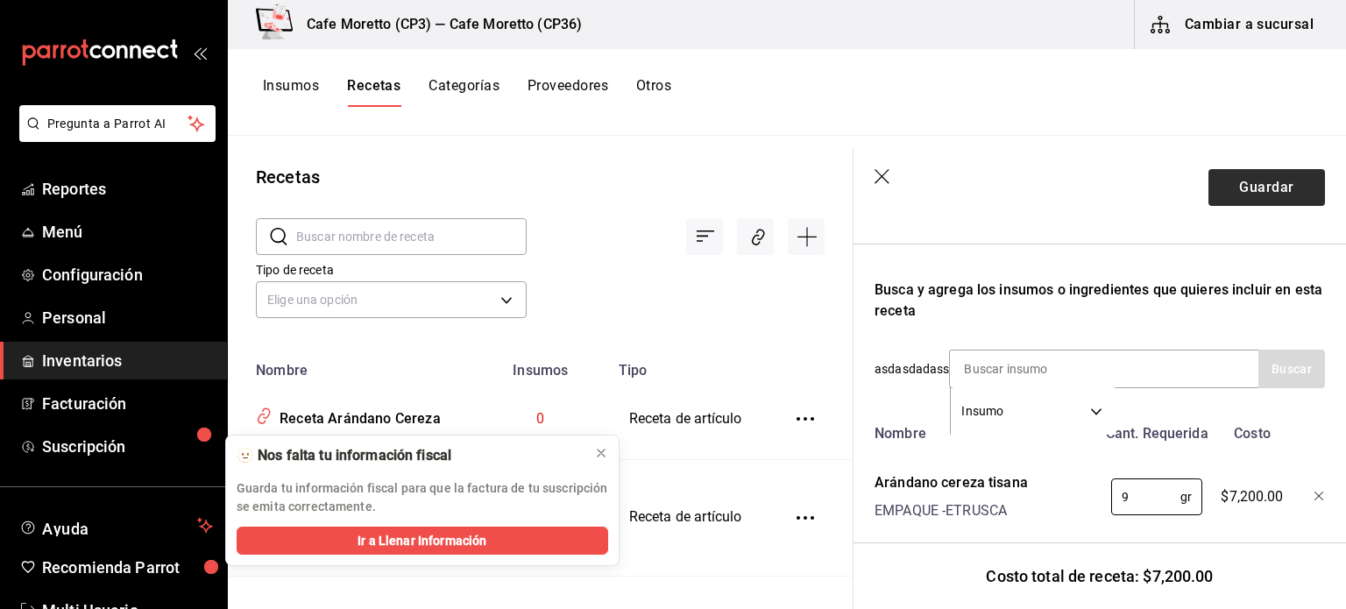
type input "9"
click at [1258, 194] on button "Guardar" at bounding box center [1266, 187] width 117 height 37
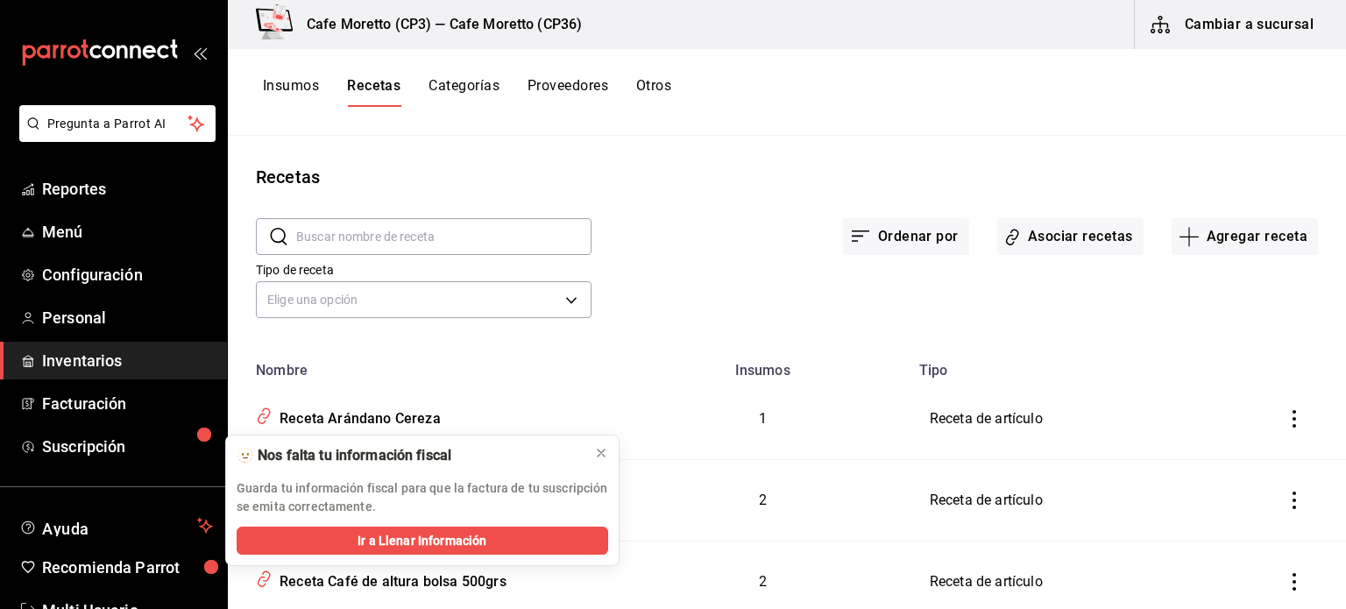
click at [986, 73] on div "Insumos Recetas Categorías Proveedores Otros" at bounding box center [787, 92] width 1118 height 87
click at [386, 419] on div "Receta Arándano Cereza" at bounding box center [356, 415] width 168 height 27
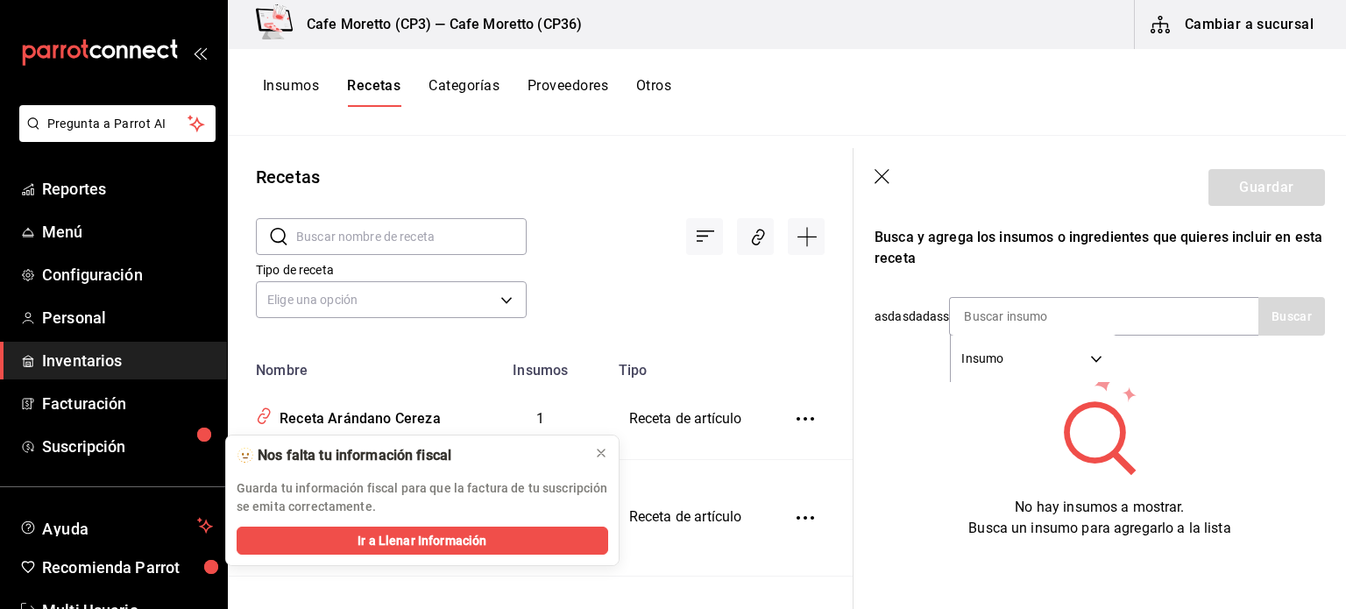
type input "Receta Arándano Cereza"
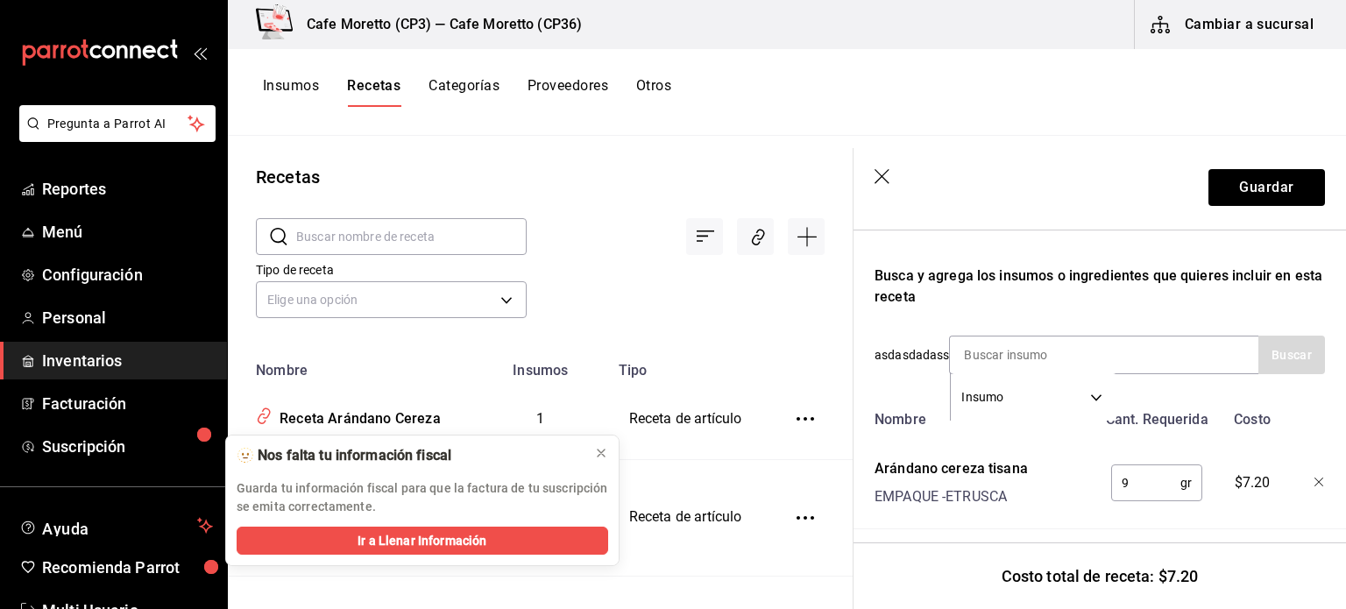
scroll to position [301, 0]
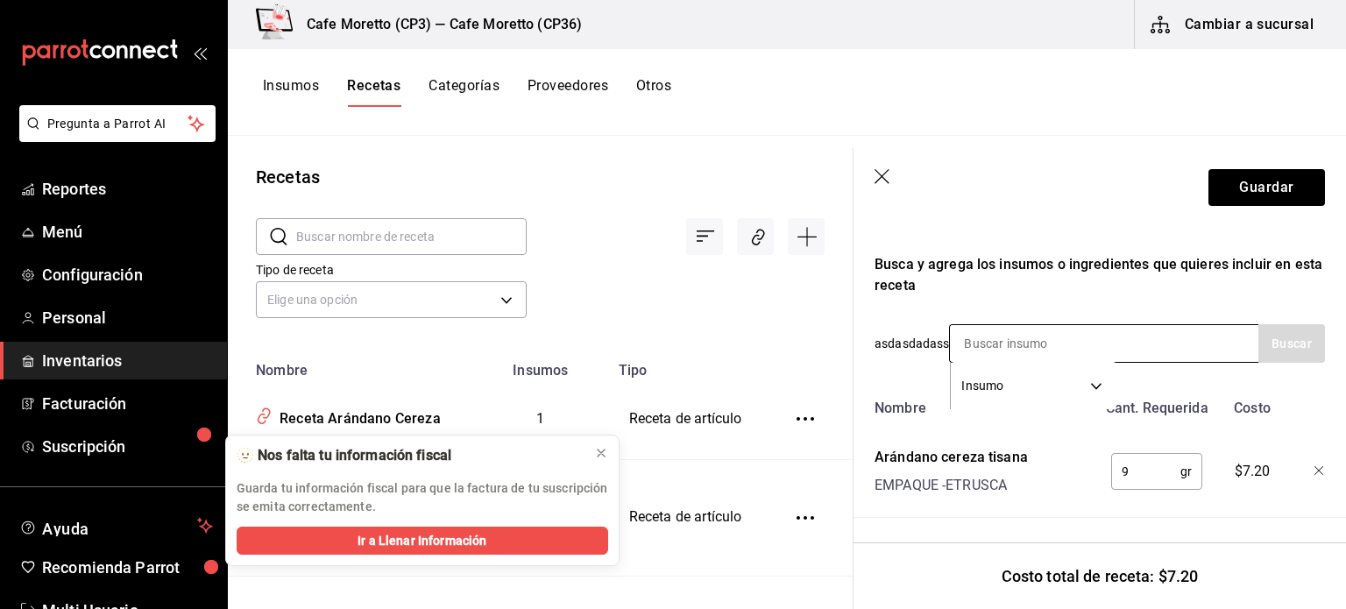
click at [954, 326] on input at bounding box center [1037, 343] width 175 height 37
type input "agua"
click at [1269, 324] on button "Buscar" at bounding box center [1291, 343] width 67 height 39
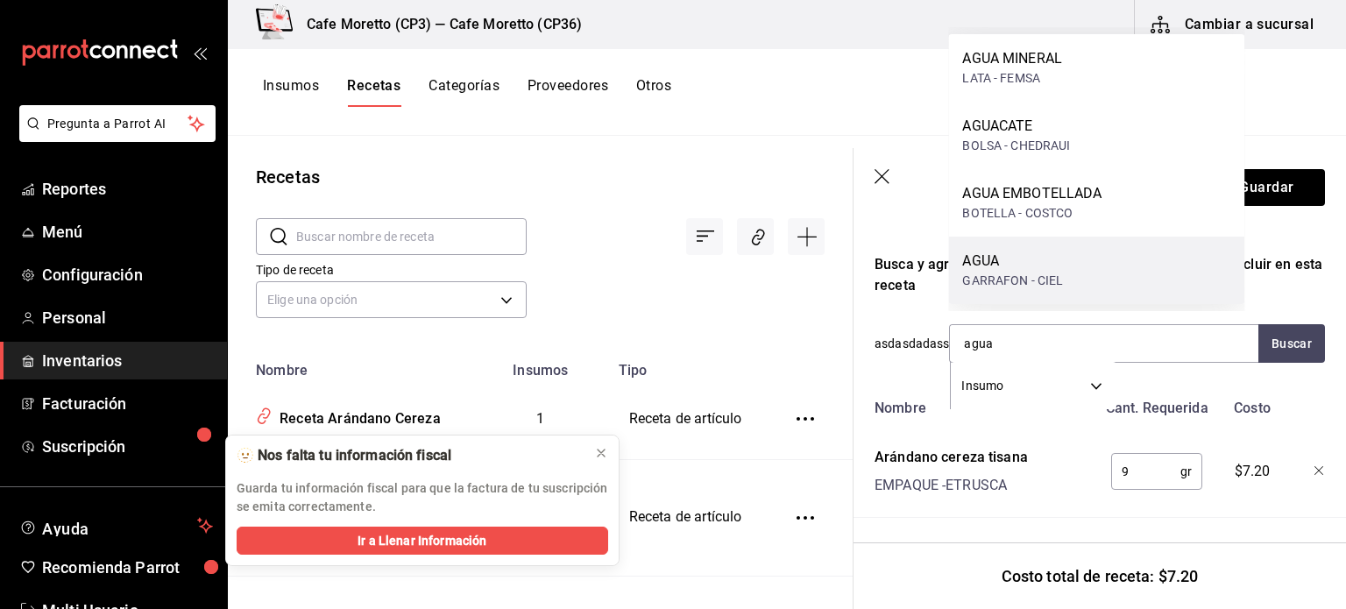
click at [1031, 273] on div "GARRAFON - CIEL" at bounding box center [1012, 281] width 101 height 18
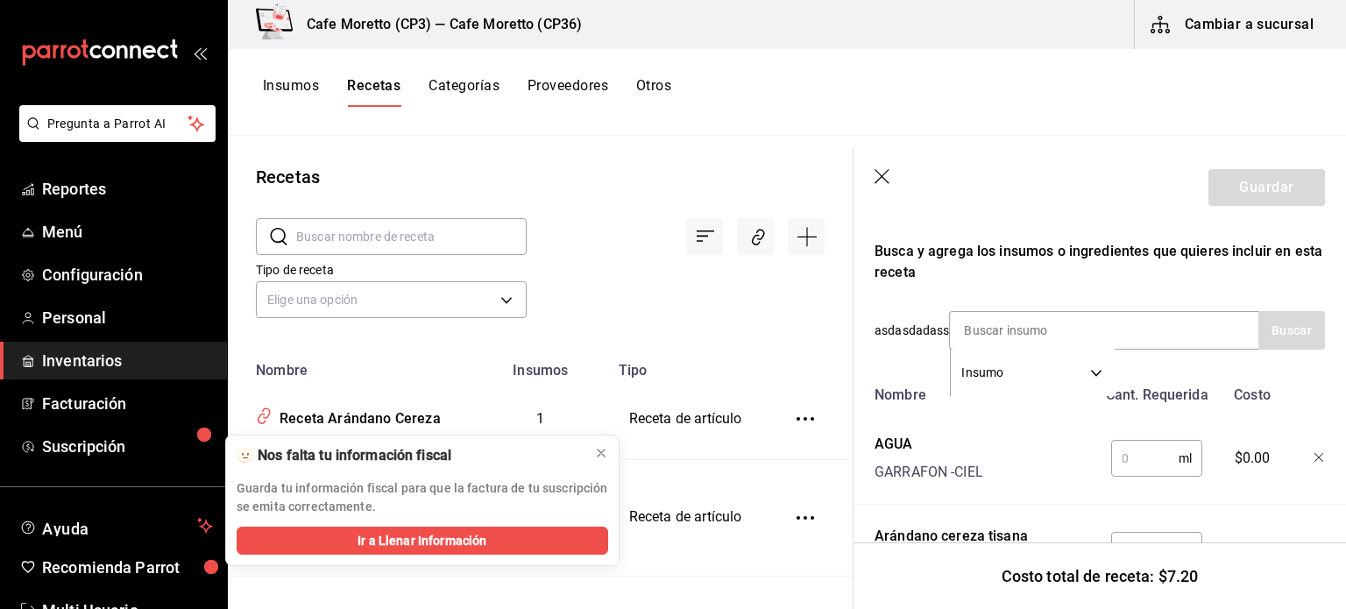
click at [1127, 460] on input "text" at bounding box center [1144, 458] width 67 height 35
type input "2"
type input "300"
click at [1260, 196] on button "Guardar" at bounding box center [1266, 187] width 117 height 37
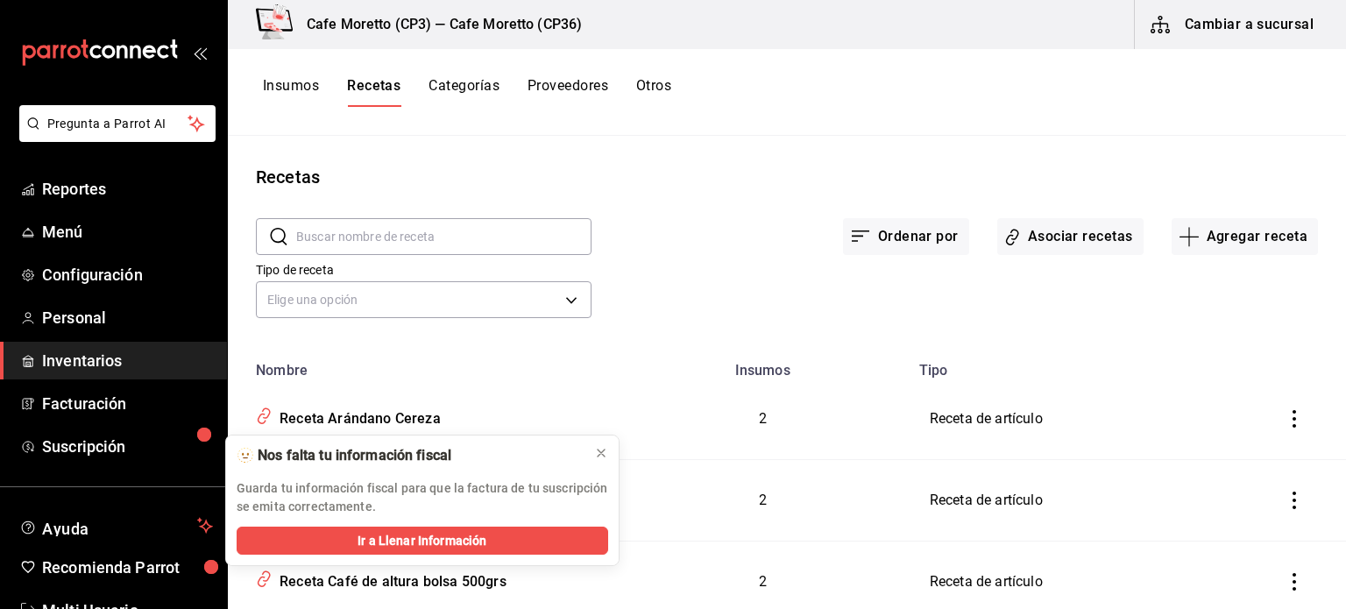
drag, startPoint x: 1257, startPoint y: 202, endPoint x: 1252, endPoint y: 213, distance: 11.8
drag, startPoint x: 1252, startPoint y: 213, endPoint x: 1000, endPoint y: 103, distance: 275.4
click at [1000, 103] on div "Insumos Recetas Categorías Proveedores Otros" at bounding box center [787, 92] width 1118 height 30
click at [400, 416] on div "Receta Arándano Cereza" at bounding box center [356, 415] width 168 height 27
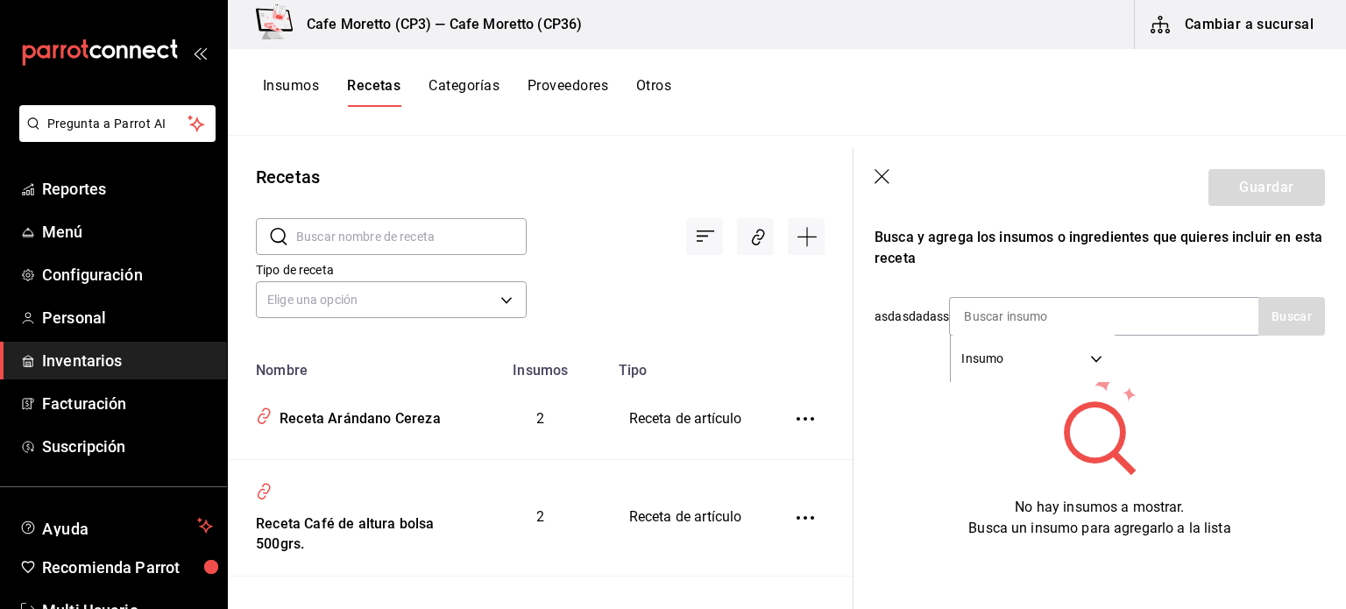
scroll to position [329, 0]
type input "Receta Arándano Cereza"
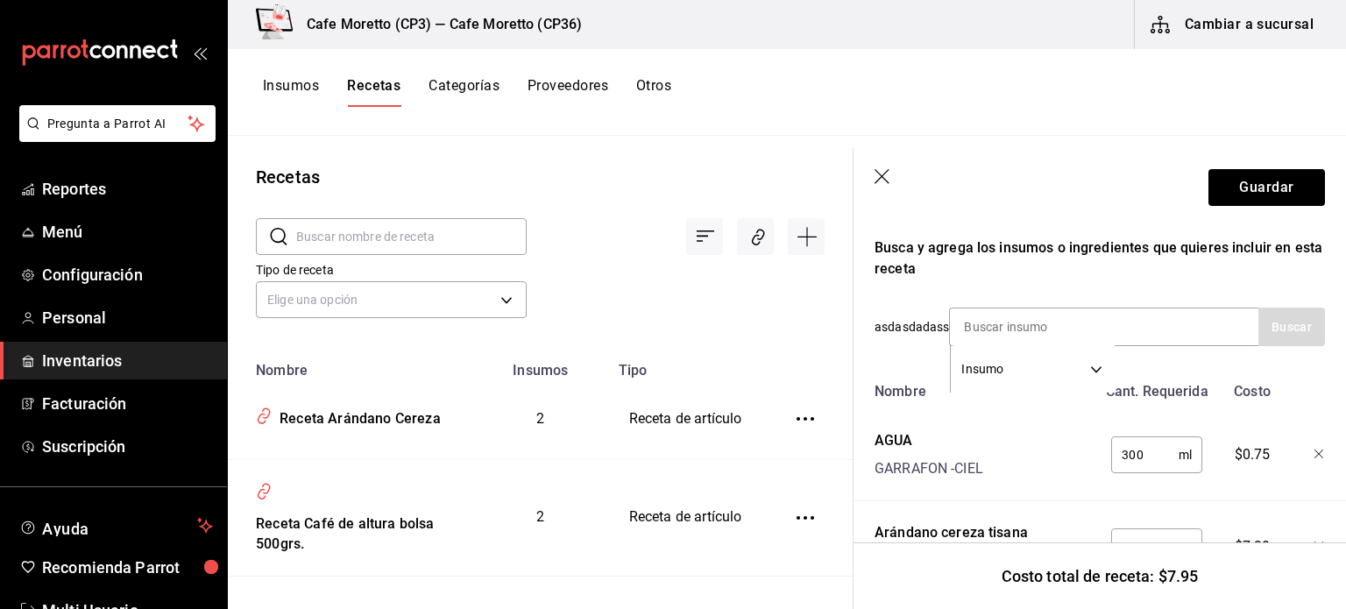
scroll to position [393, 0]
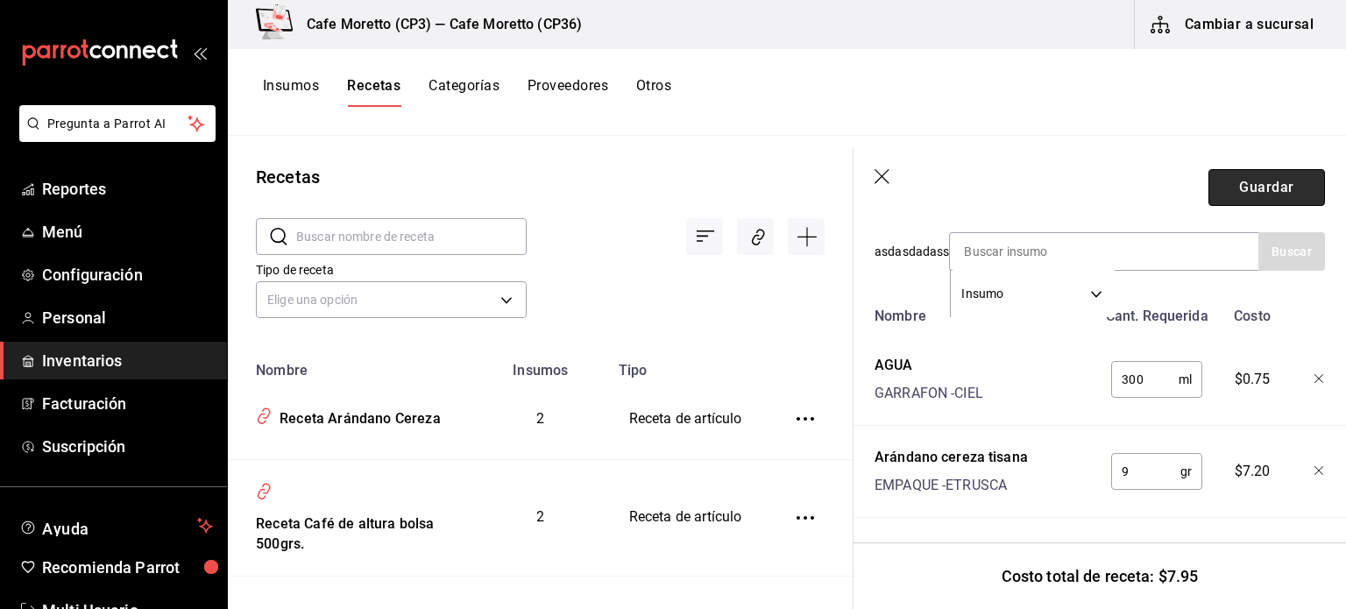
click at [1235, 182] on button "Guardar" at bounding box center [1266, 187] width 117 height 37
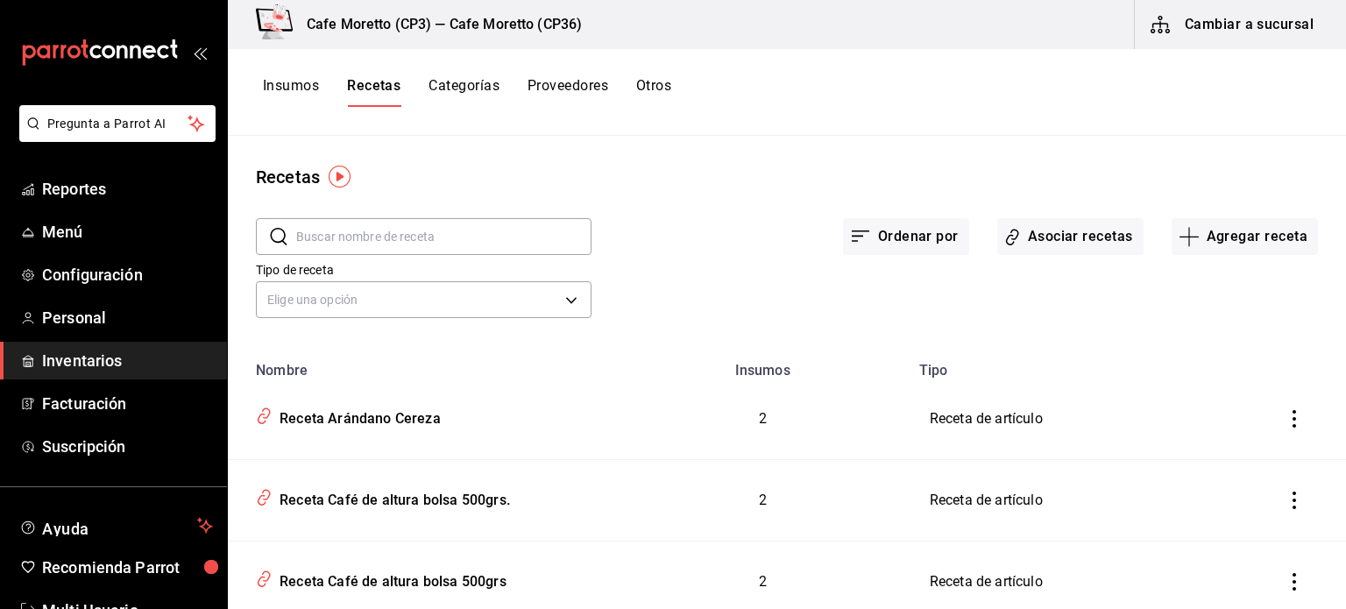
click at [1285, 415] on icon "inventoriesTable" at bounding box center [1294, 419] width 18 height 18
click at [1204, 392] on span "Duplicar" at bounding box center [1212, 394] width 76 height 21
click at [1054, 234] on button "Asociar recetas" at bounding box center [1070, 236] width 146 height 37
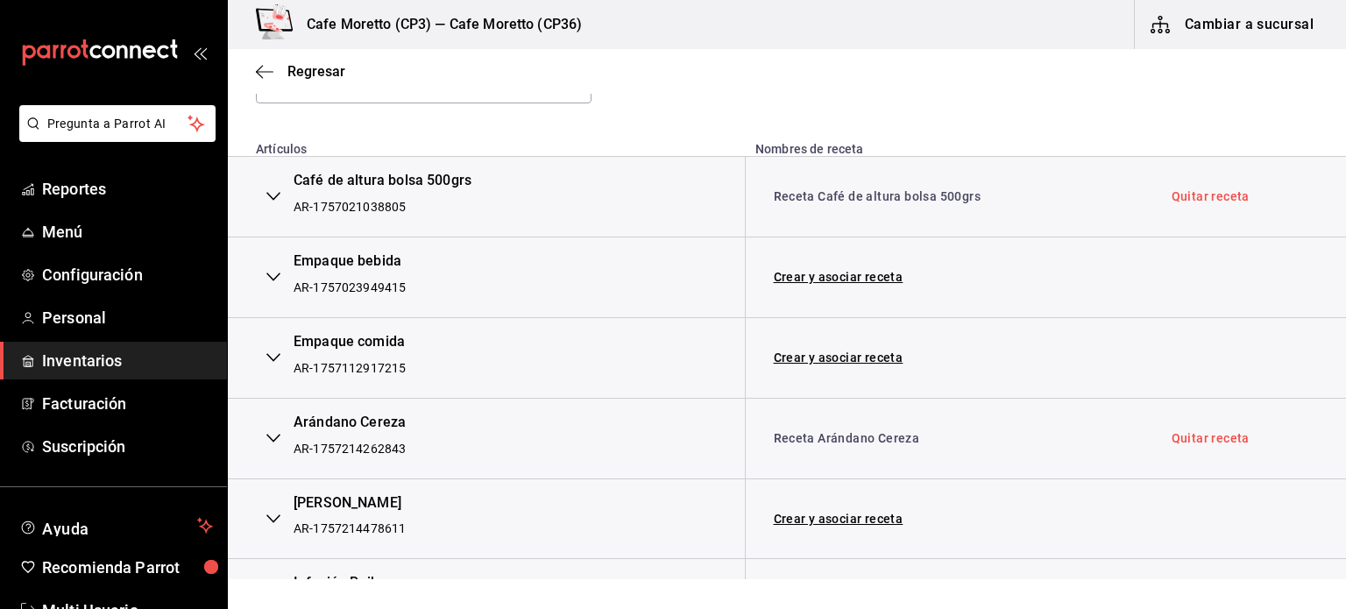
scroll to position [263, 0]
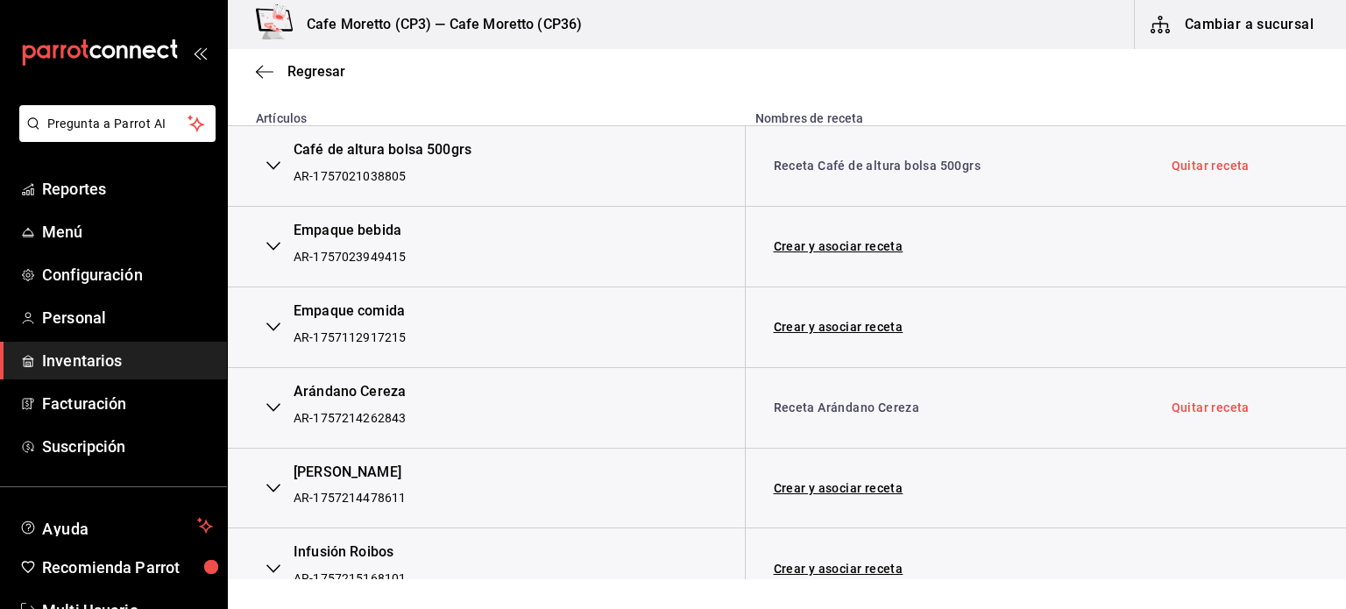
click at [274, 401] on icon "button" at bounding box center [273, 407] width 14 height 14
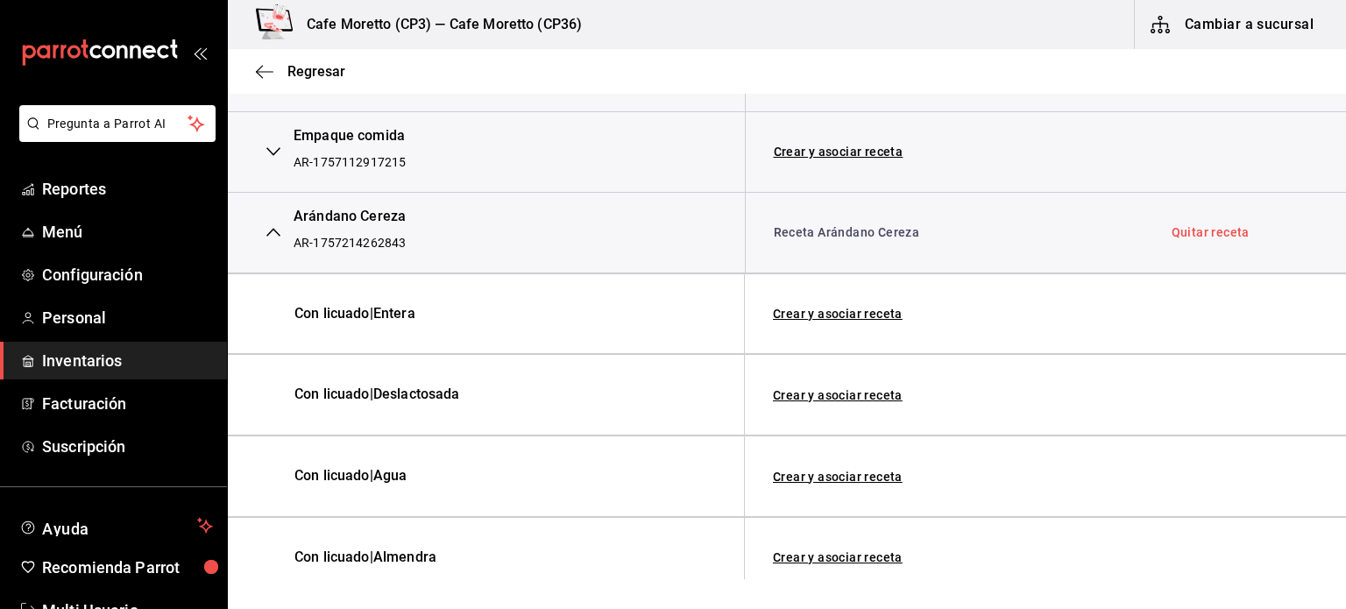
scroll to position [350, 0]
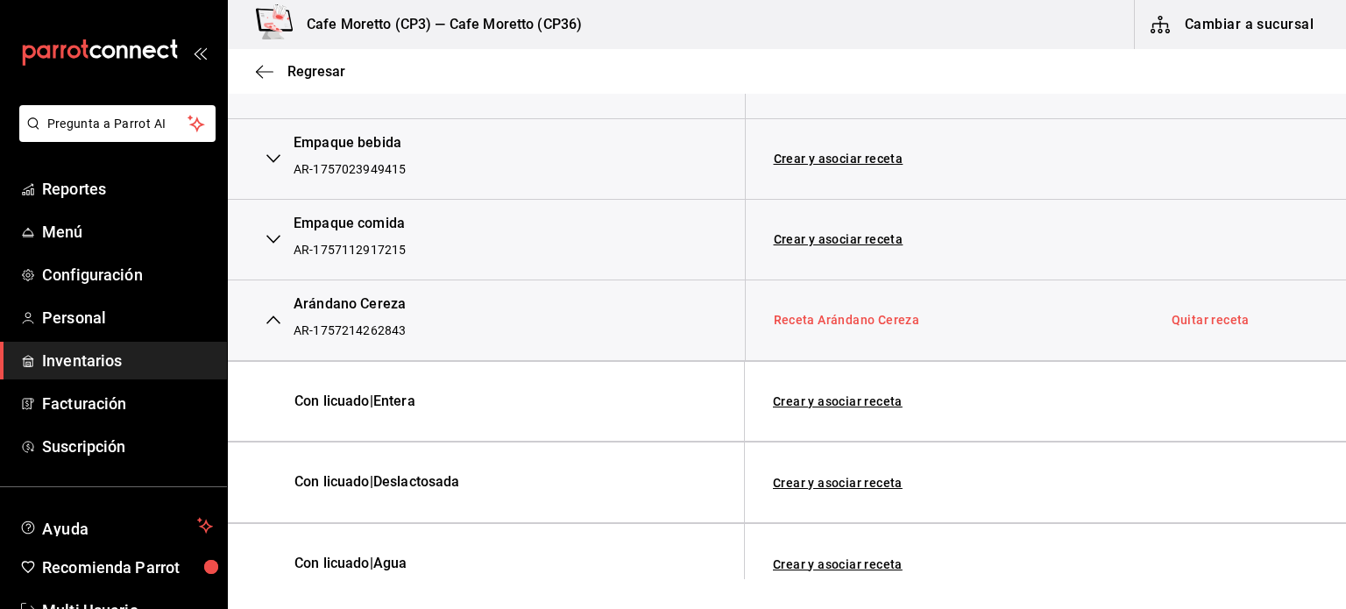
click at [851, 315] on link "Receta Arándano Cereza" at bounding box center [847, 320] width 146 height 14
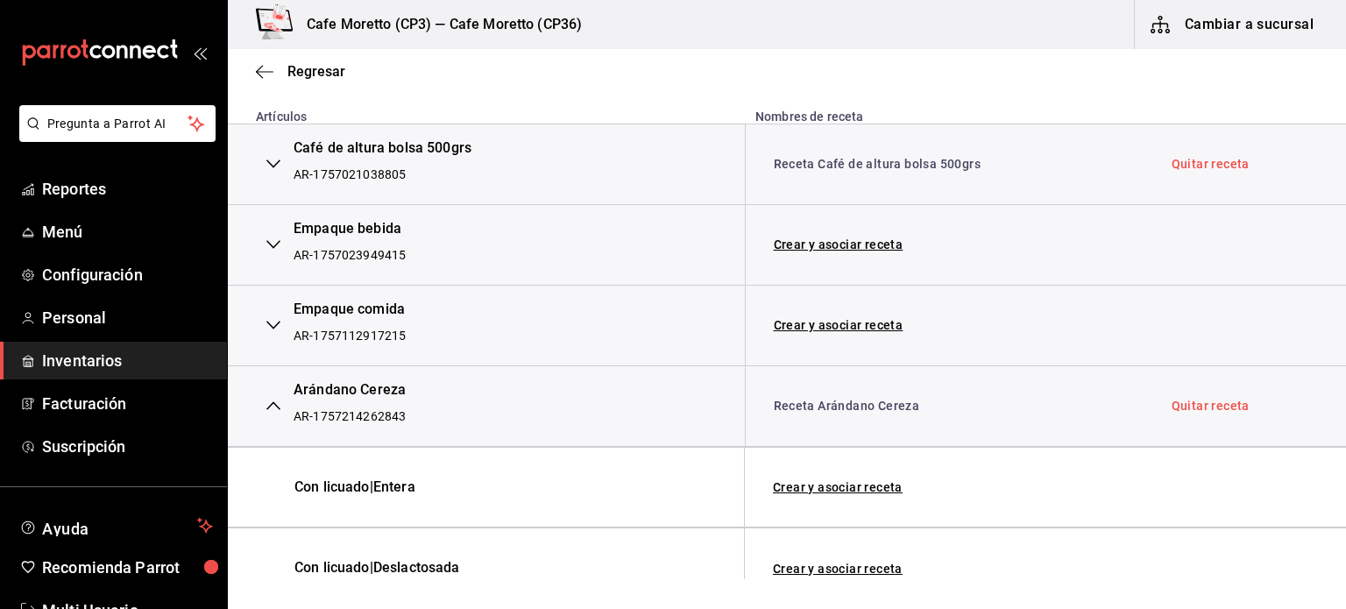
scroll to position [263, 0]
click at [843, 402] on link "Receta Arándano Cereza" at bounding box center [847, 407] width 146 height 14
click at [842, 407] on link "Receta Arándano Cereza" at bounding box center [847, 407] width 146 height 14
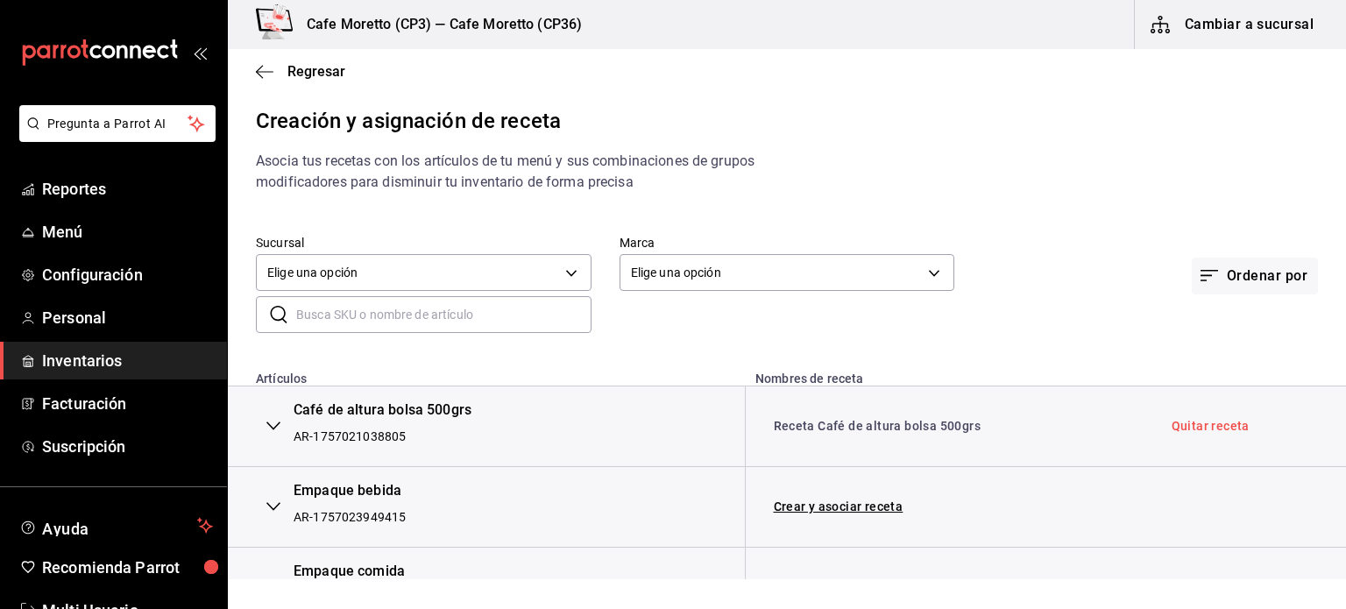
scroll to position [0, 0]
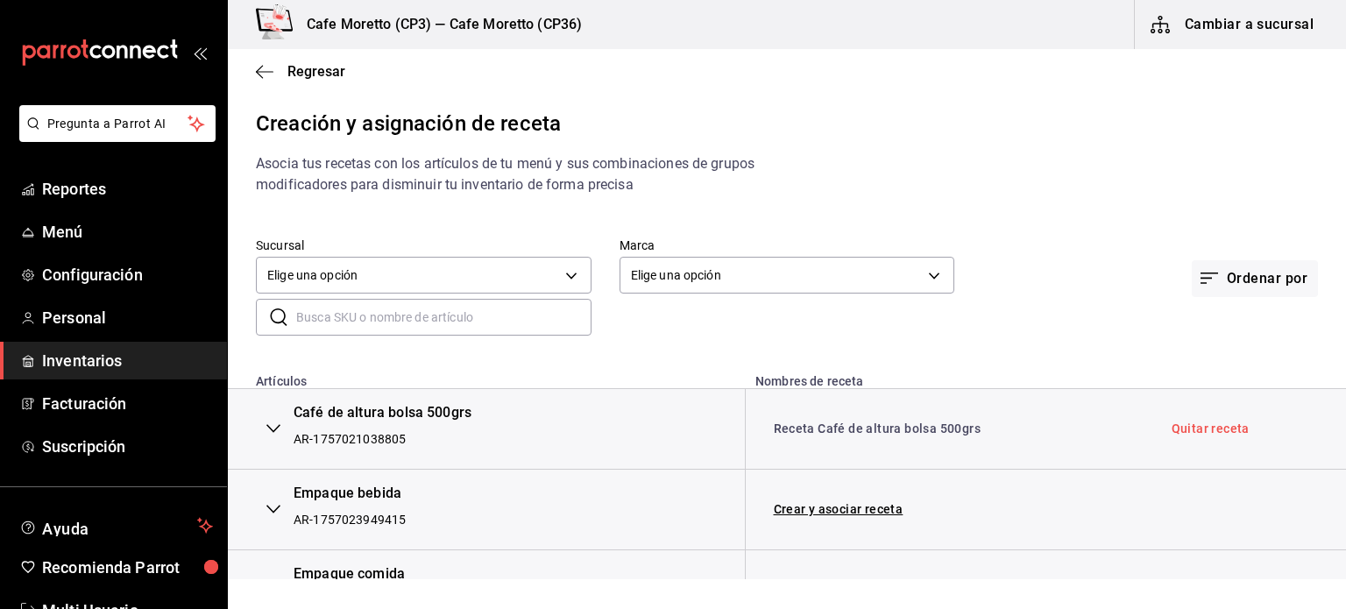
click at [310, 315] on input "text" at bounding box center [443, 317] width 295 height 35
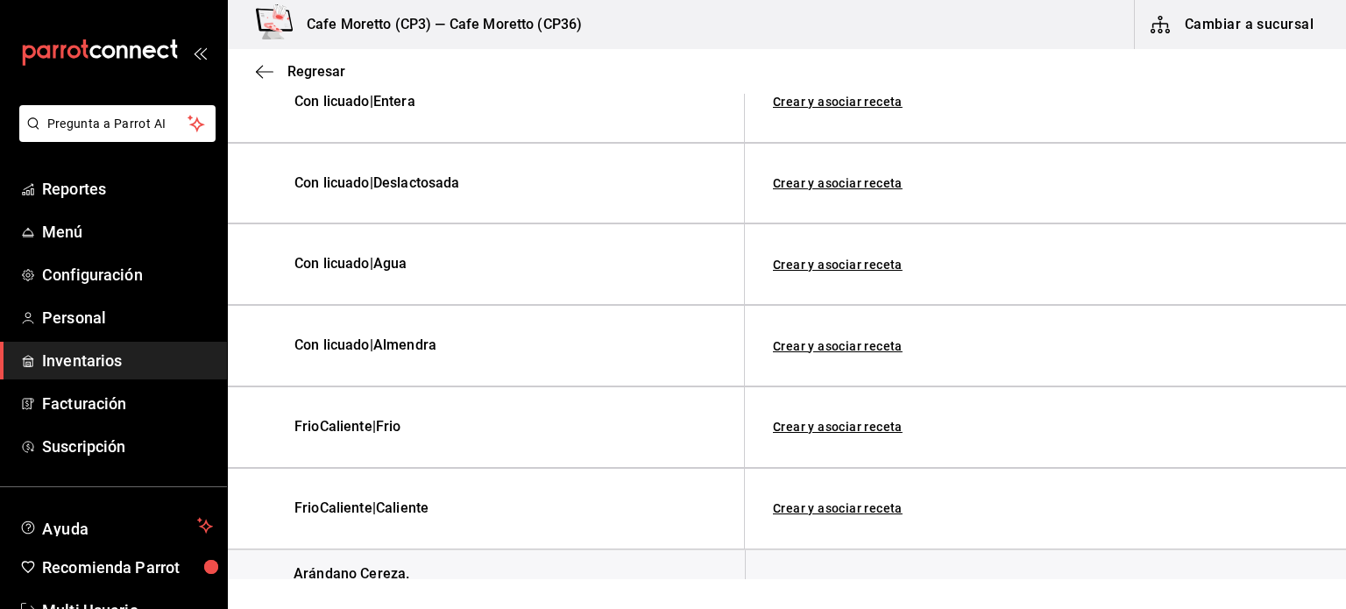
scroll to position [457, 0]
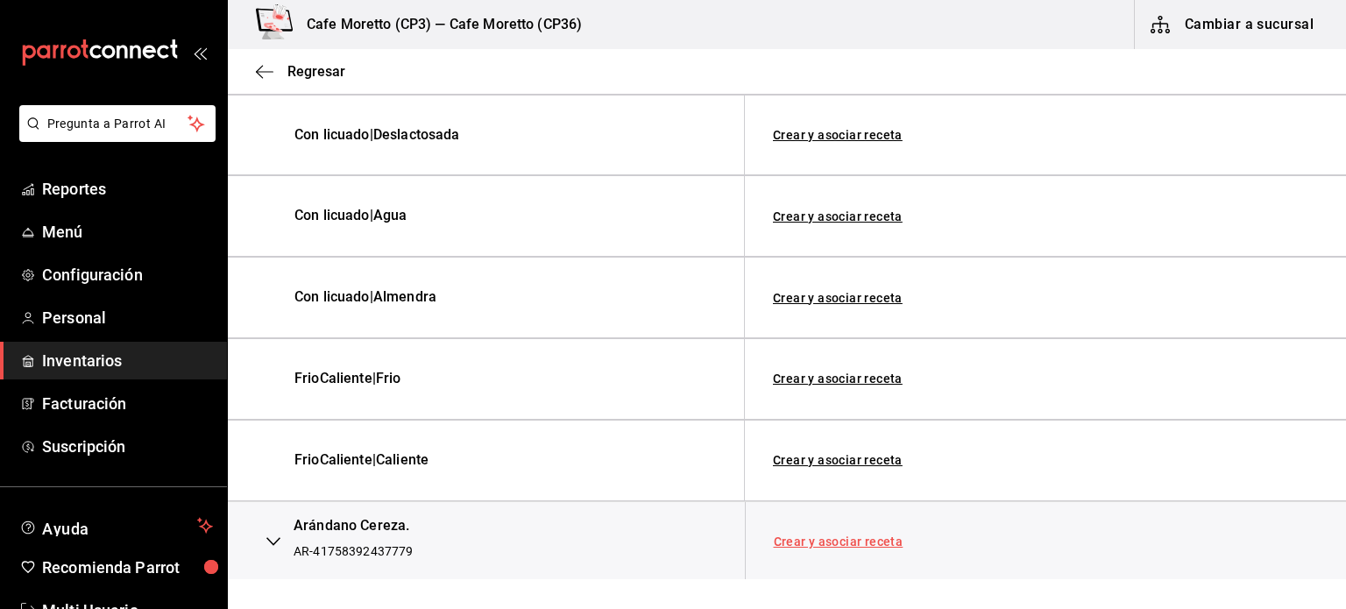
type input "ará"
click at [828, 535] on link "Crear y asociar receta" at bounding box center [839, 541] width 130 height 12
click at [270, 531] on button "button" at bounding box center [273, 541] width 35 height 39
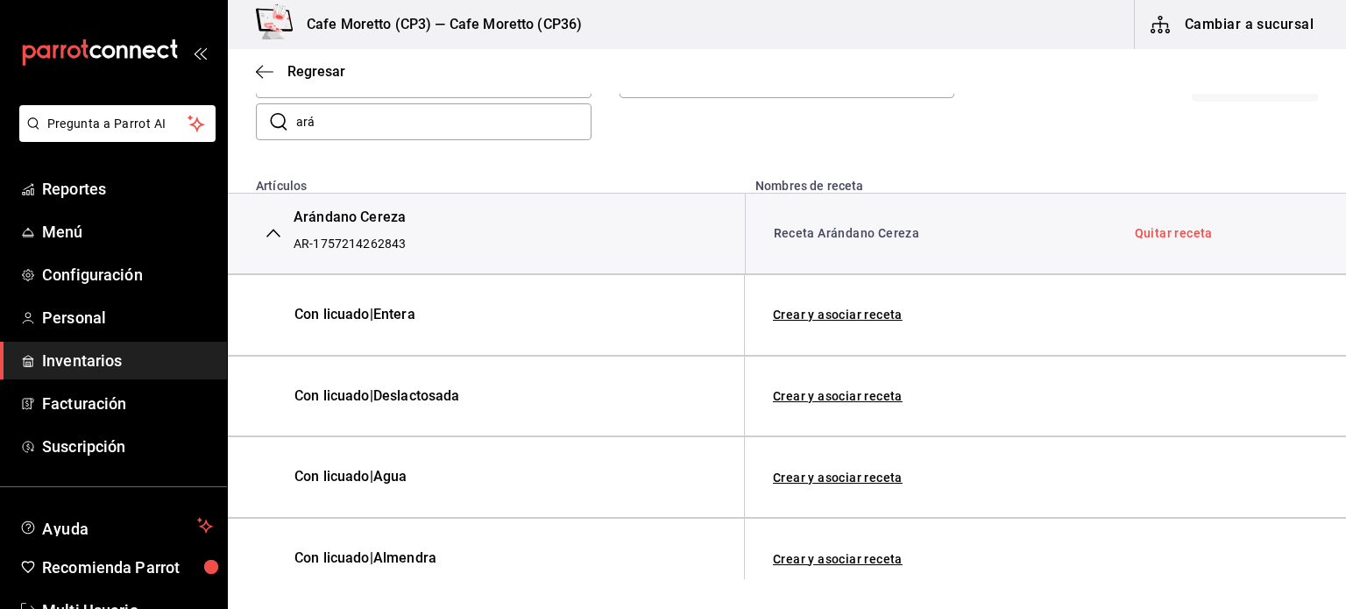
scroll to position [194, 0]
click at [856, 237] on link "Receta Arándano Cereza" at bounding box center [847, 235] width 146 height 14
click at [834, 234] on link "Receta Arándano Cereza" at bounding box center [847, 235] width 146 height 14
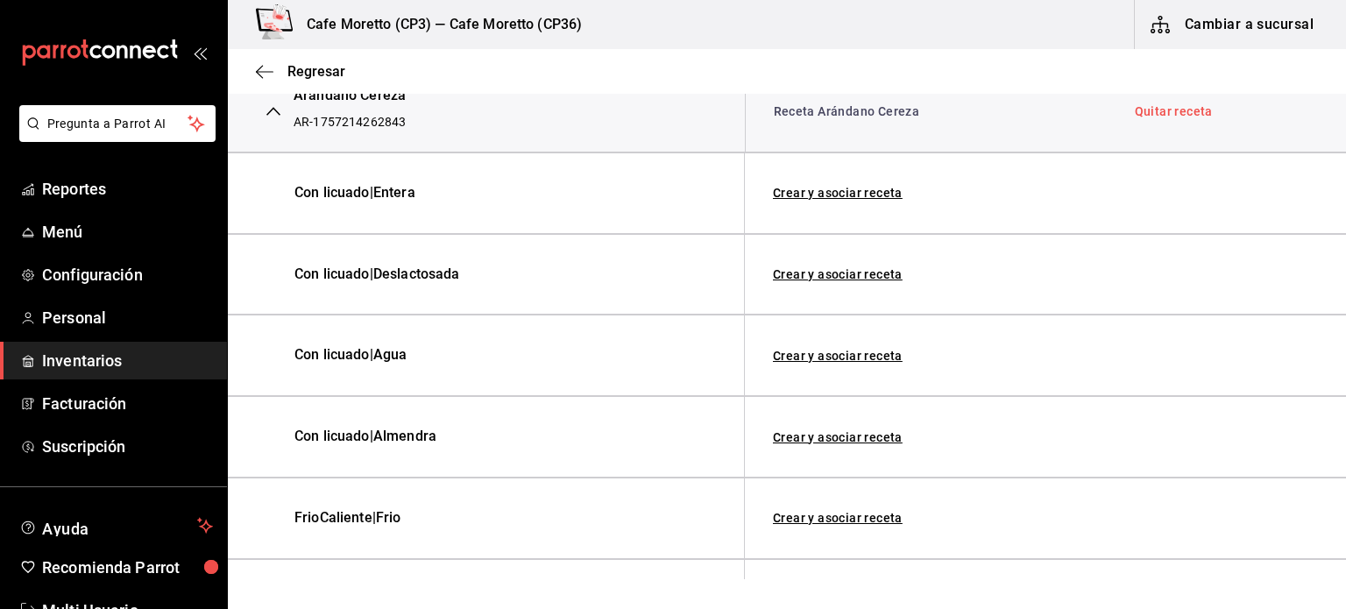
scroll to position [457, 0]
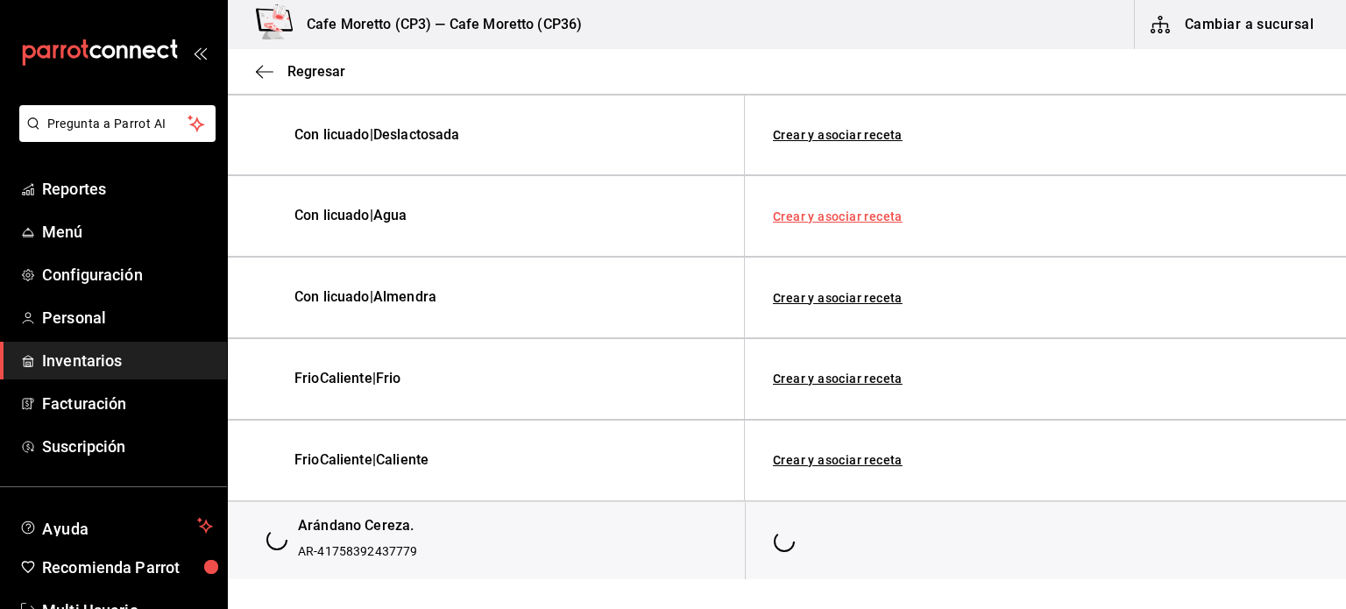
click at [829, 216] on link "Crear y asociar receta" at bounding box center [838, 216] width 130 height 12
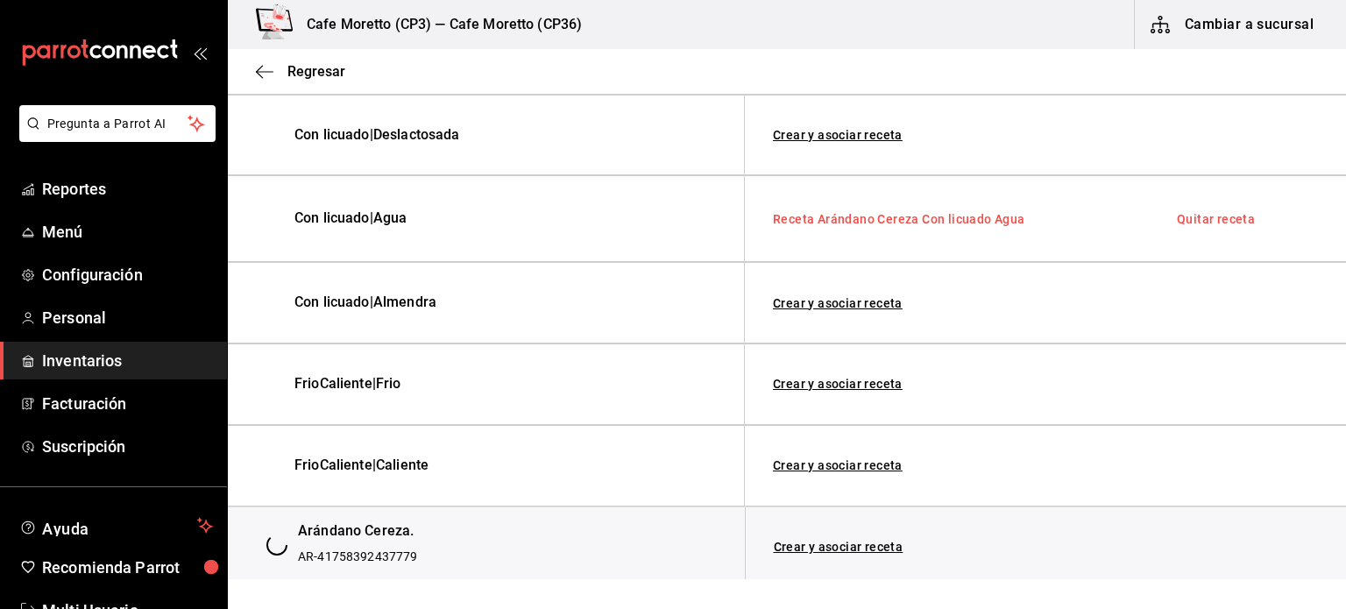
click at [883, 219] on link "Receta Arándano Cereza Con licuado Agua" at bounding box center [899, 219] width 252 height 14
click at [1193, 218] on link "Quitar receta" at bounding box center [1216, 219] width 78 height 12
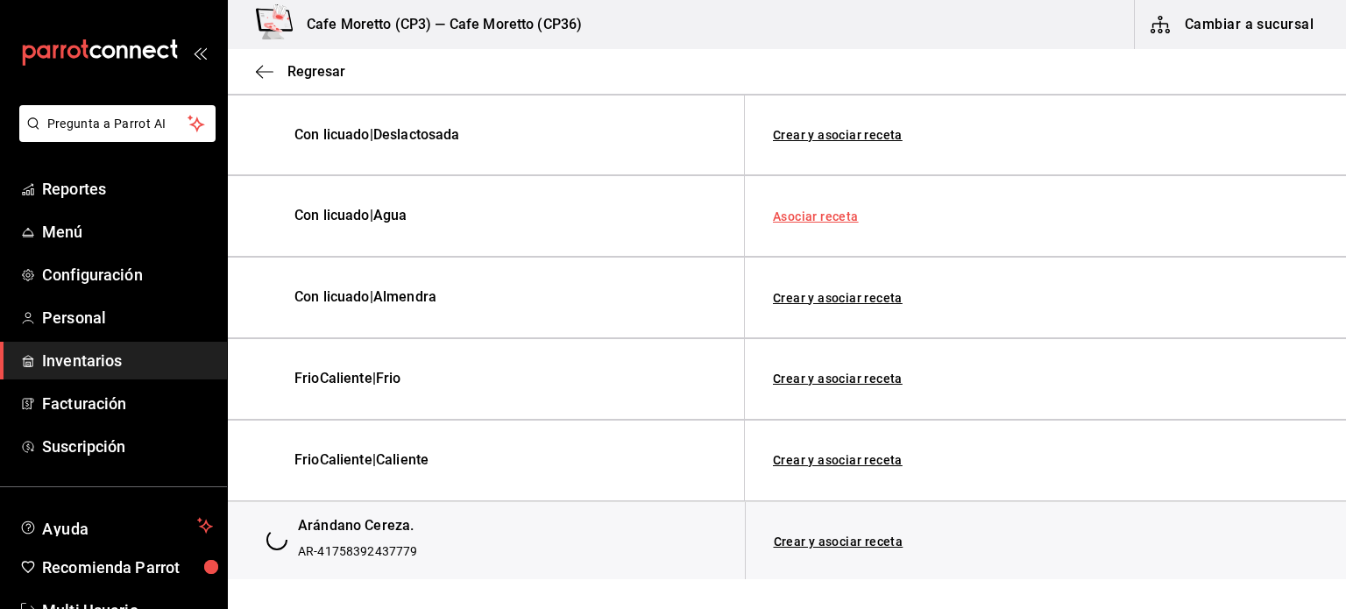
click at [820, 215] on link "Asociar receta" at bounding box center [816, 216] width 86 height 12
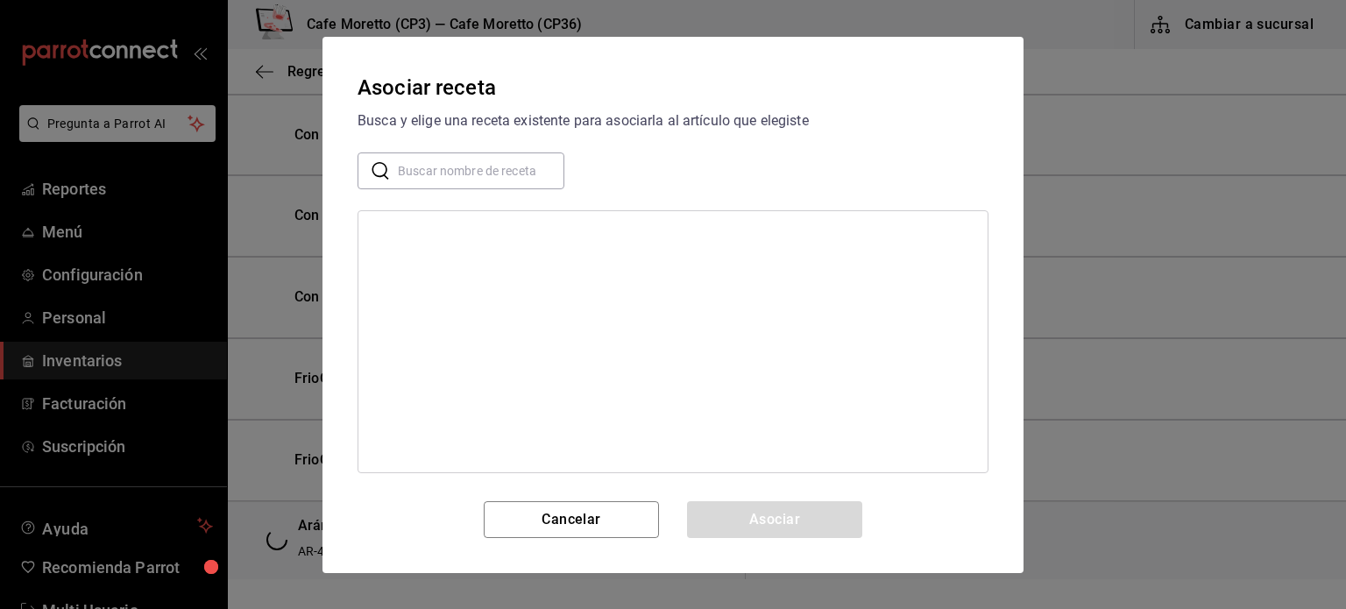
click at [424, 242] on div at bounding box center [672, 341] width 631 height 263
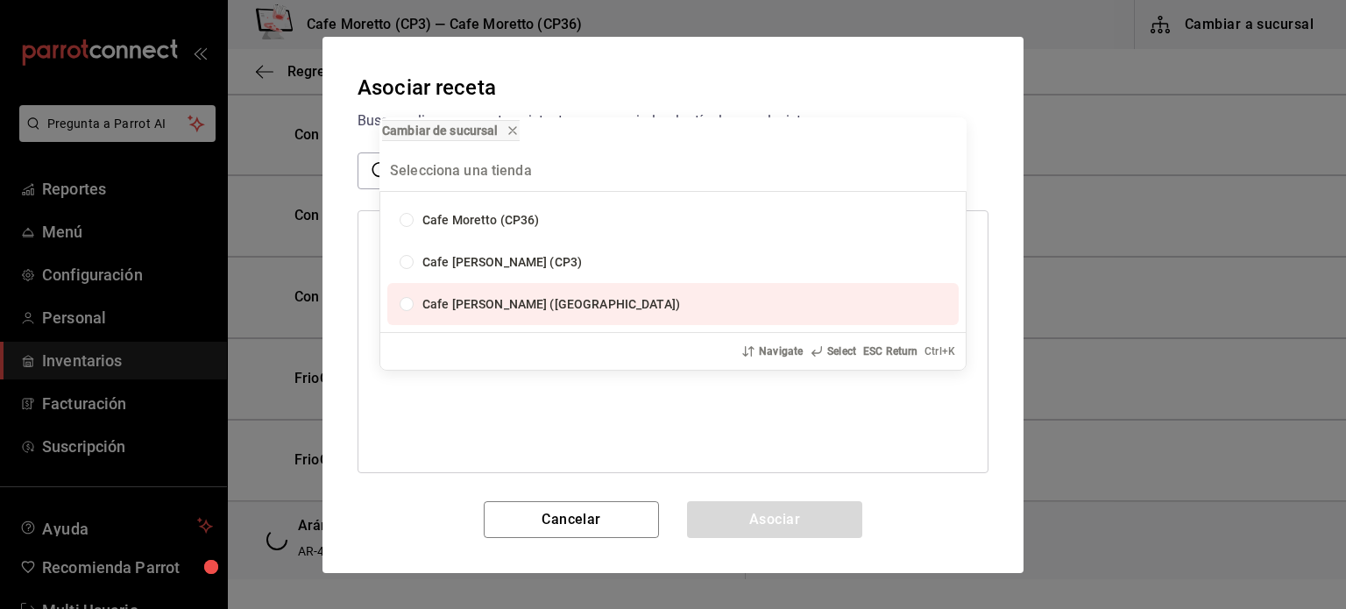
click at [464, 409] on div "Cambiar de sucursal Cafe Moretto (CP36) Cafe Moretto (CP3) Cafe Moretto (Plaza …" at bounding box center [673, 304] width 1346 height 609
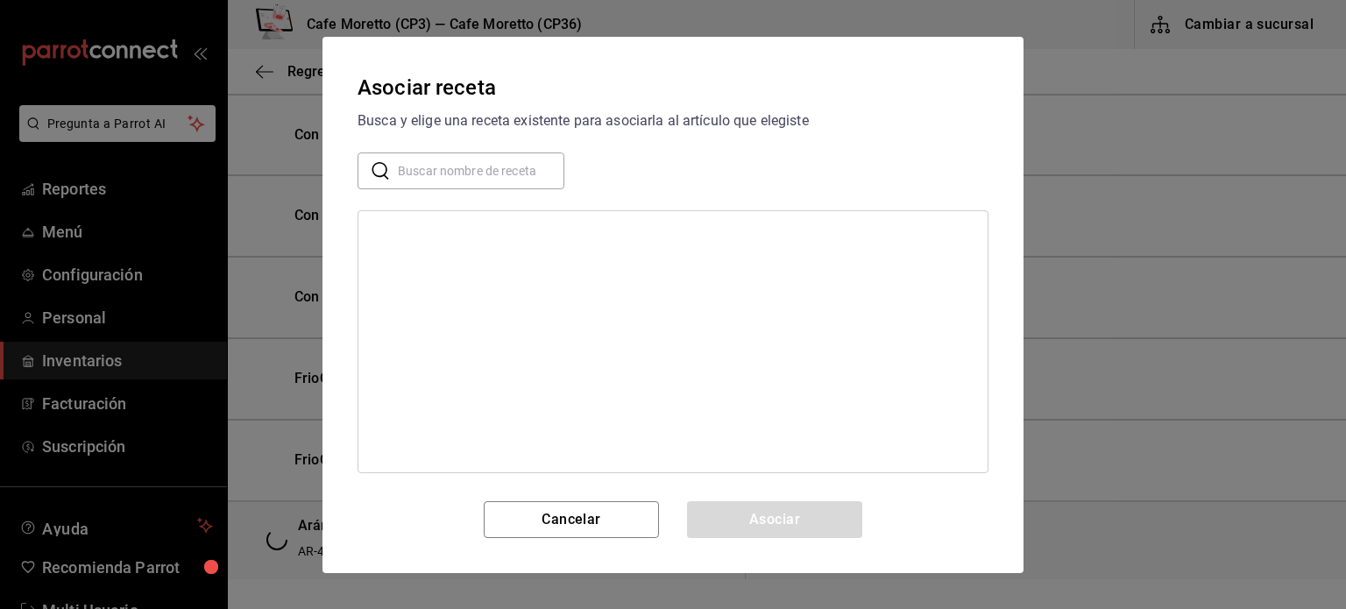
click at [431, 169] on input "text" at bounding box center [481, 169] width 166 height 35
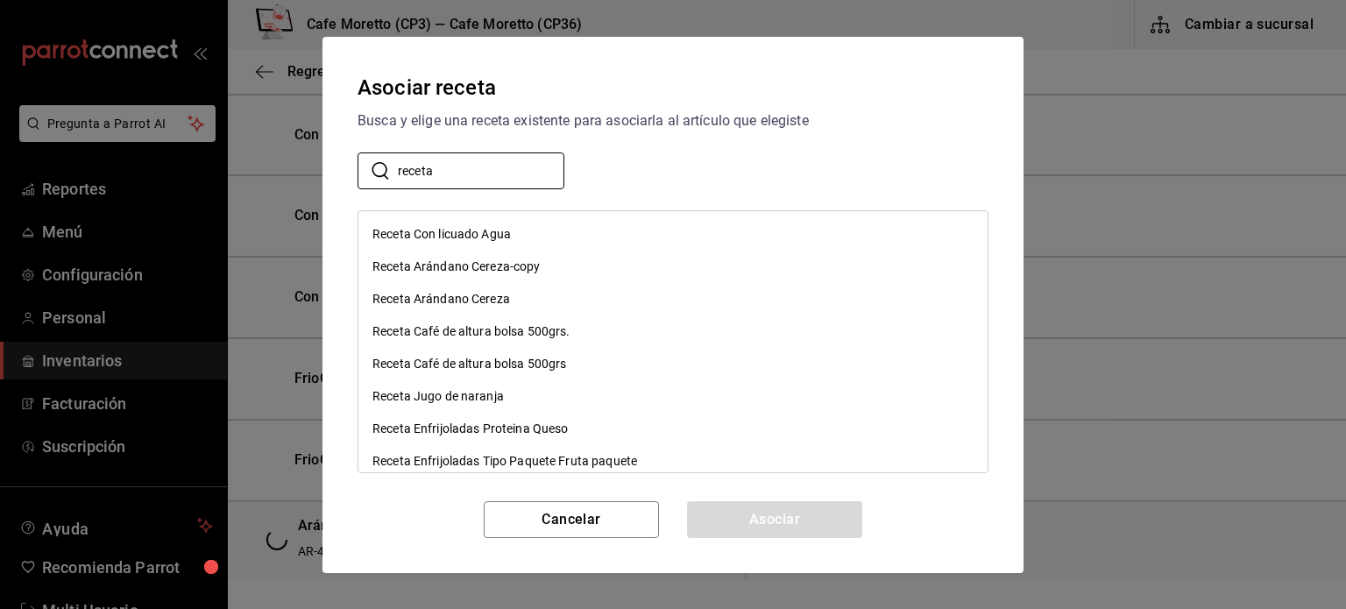
type input "receta"
click at [463, 234] on div "Receta Con licuado Agua" at bounding box center [441, 234] width 138 height 18
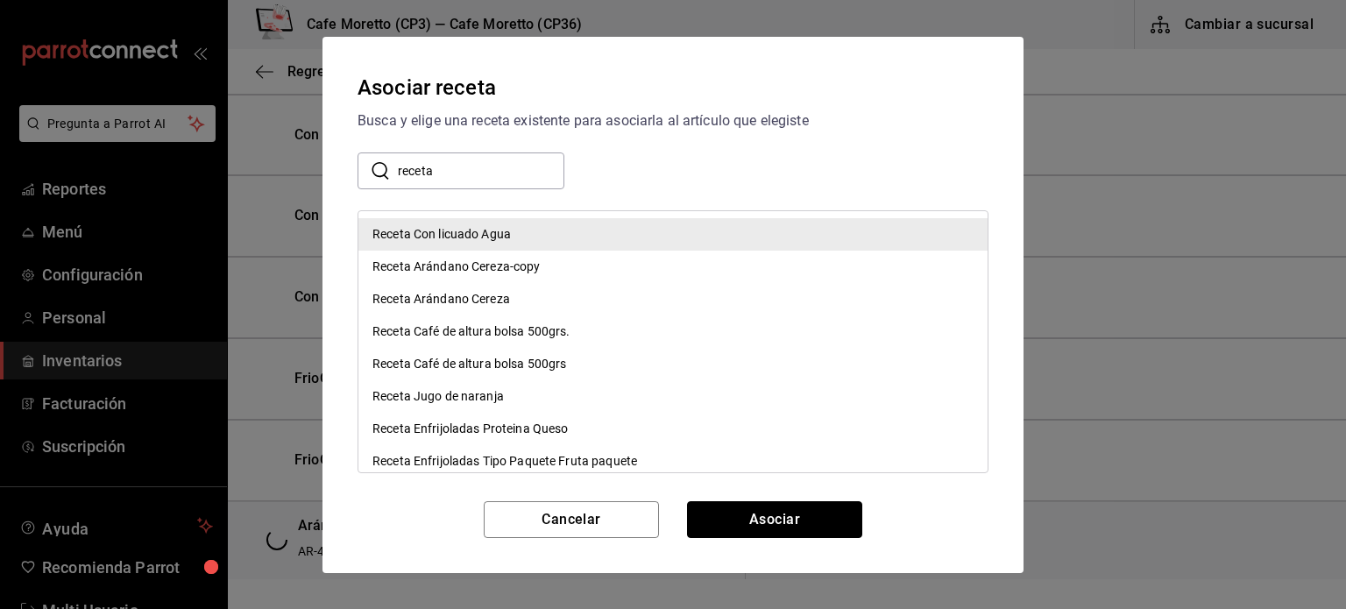
click at [757, 520] on button "Asociar" at bounding box center [774, 519] width 175 height 37
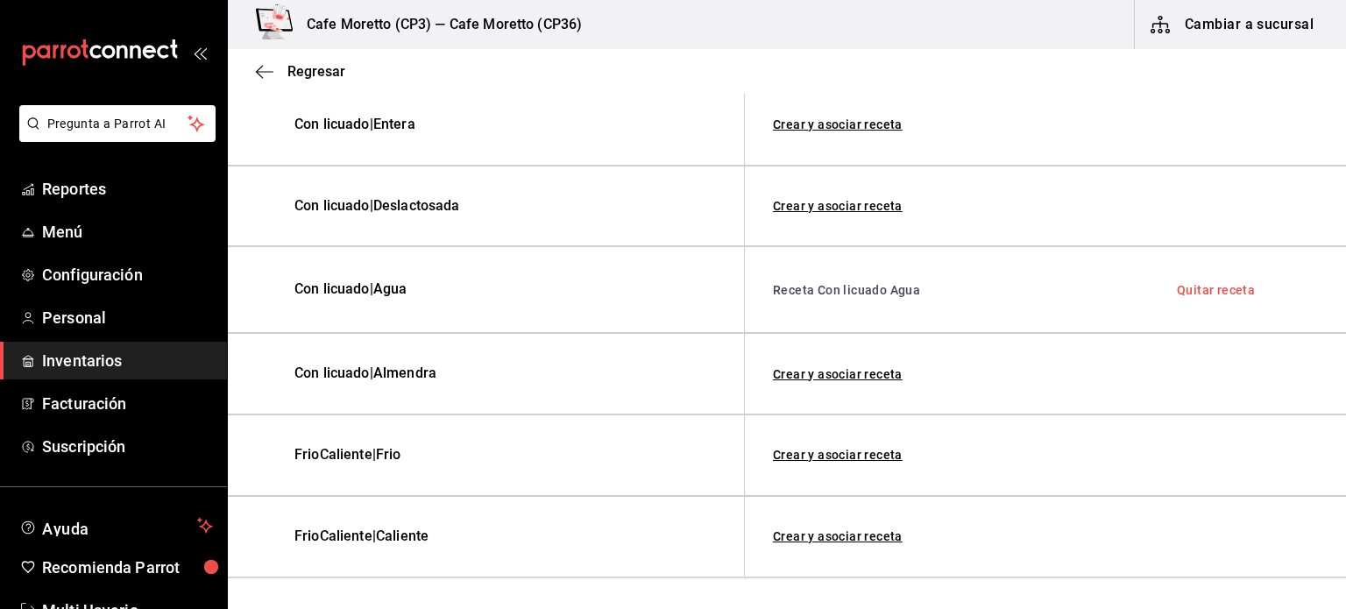
scroll to position [463, 0]
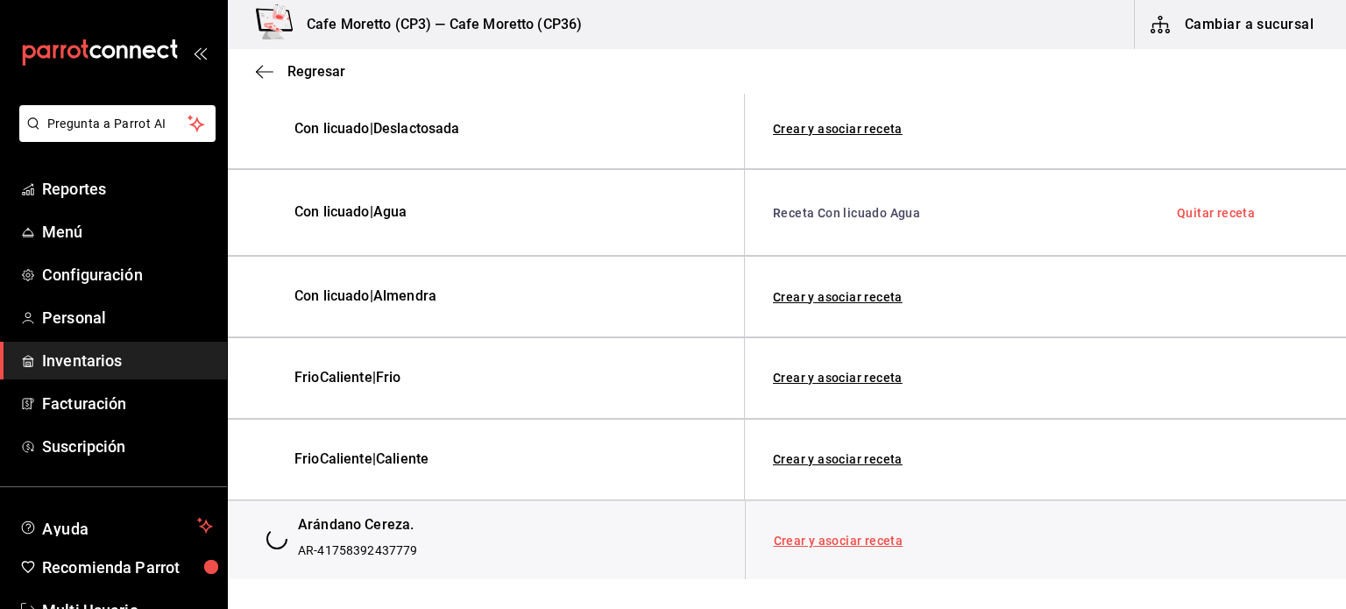
click at [827, 537] on link "Crear y asociar receta" at bounding box center [839, 540] width 130 height 12
click at [1174, 541] on link "Quitar receta" at bounding box center [1176, 540] width 78 height 12
click at [819, 540] on link "Asociar receta" at bounding box center [817, 540] width 86 height 12
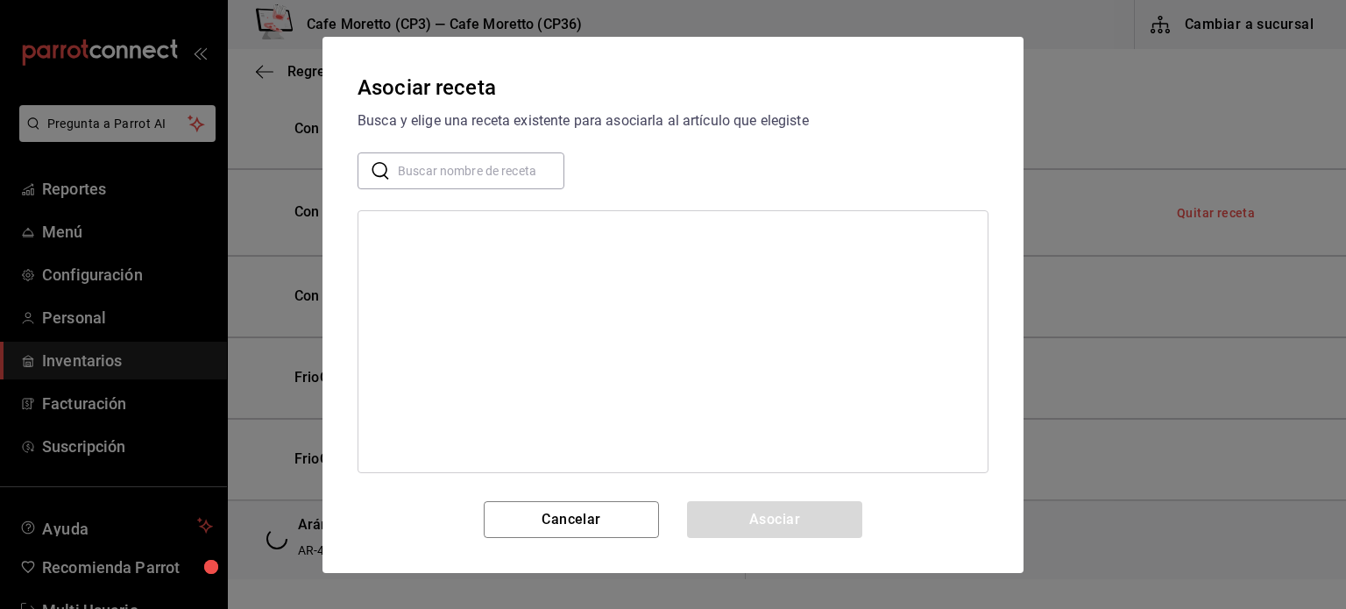
click at [432, 170] on input "text" at bounding box center [481, 169] width 166 height 35
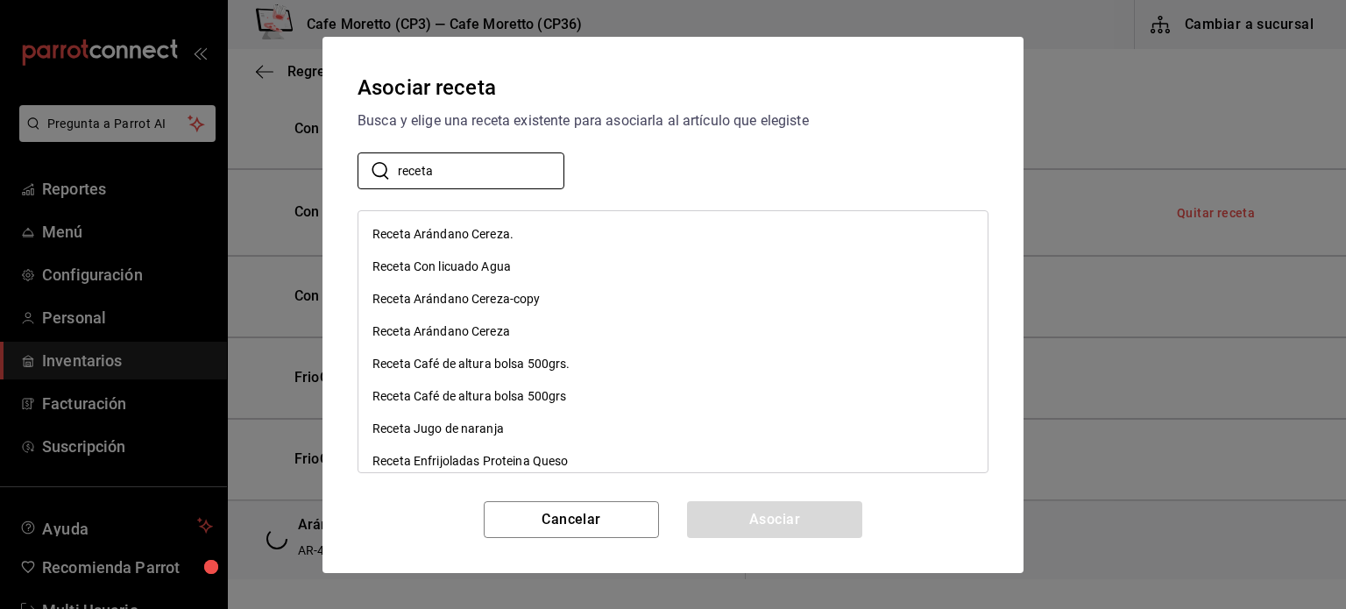
type input "receta"
click at [431, 231] on div "Receta Arándano Cereza." at bounding box center [442, 234] width 141 height 18
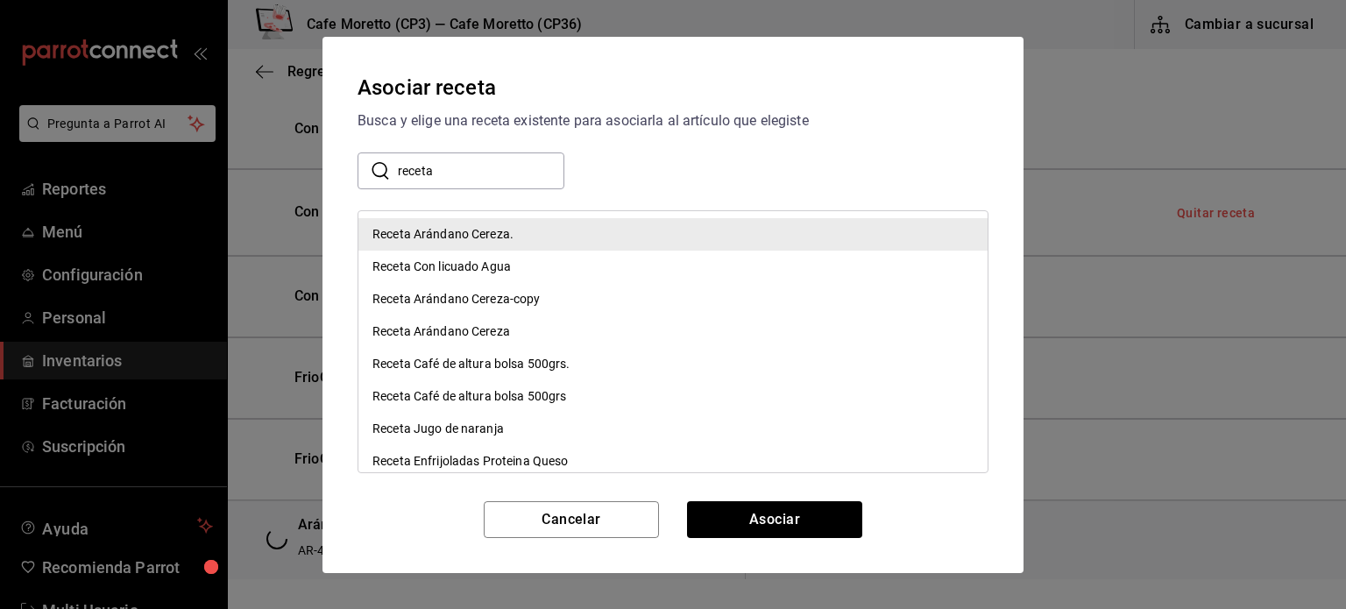
click at [439, 329] on div "Receta Arándano Cereza" at bounding box center [441, 331] width 138 height 18
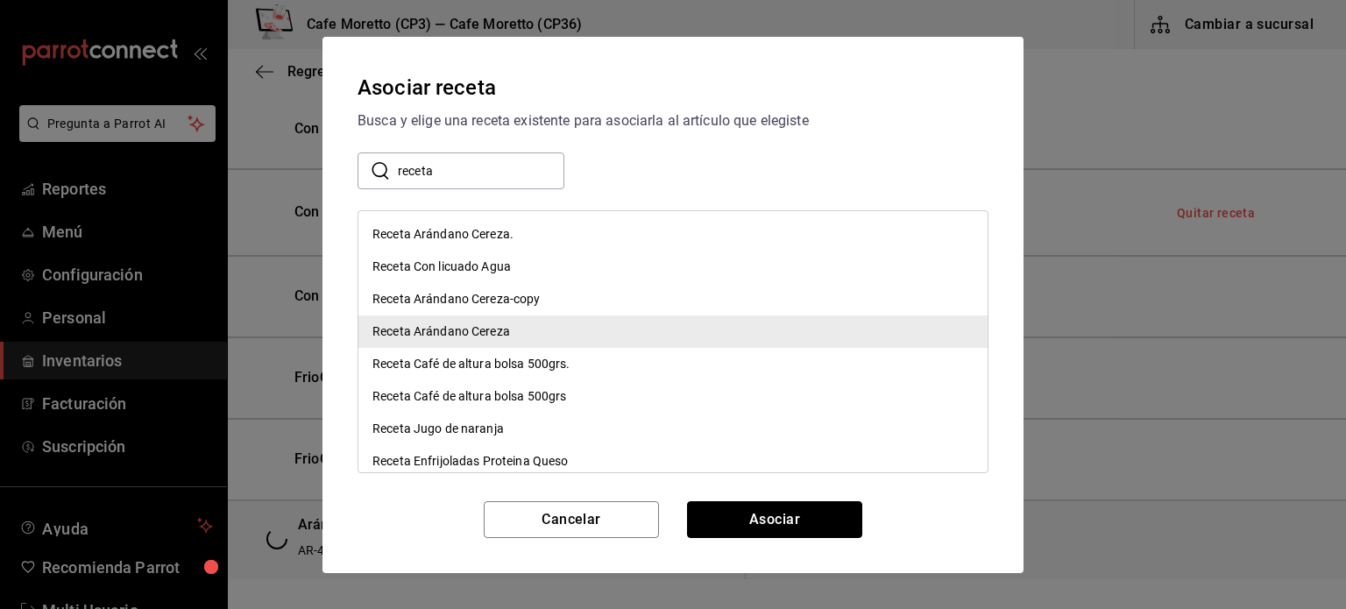
click at [757, 515] on button "Asociar" at bounding box center [774, 519] width 175 height 37
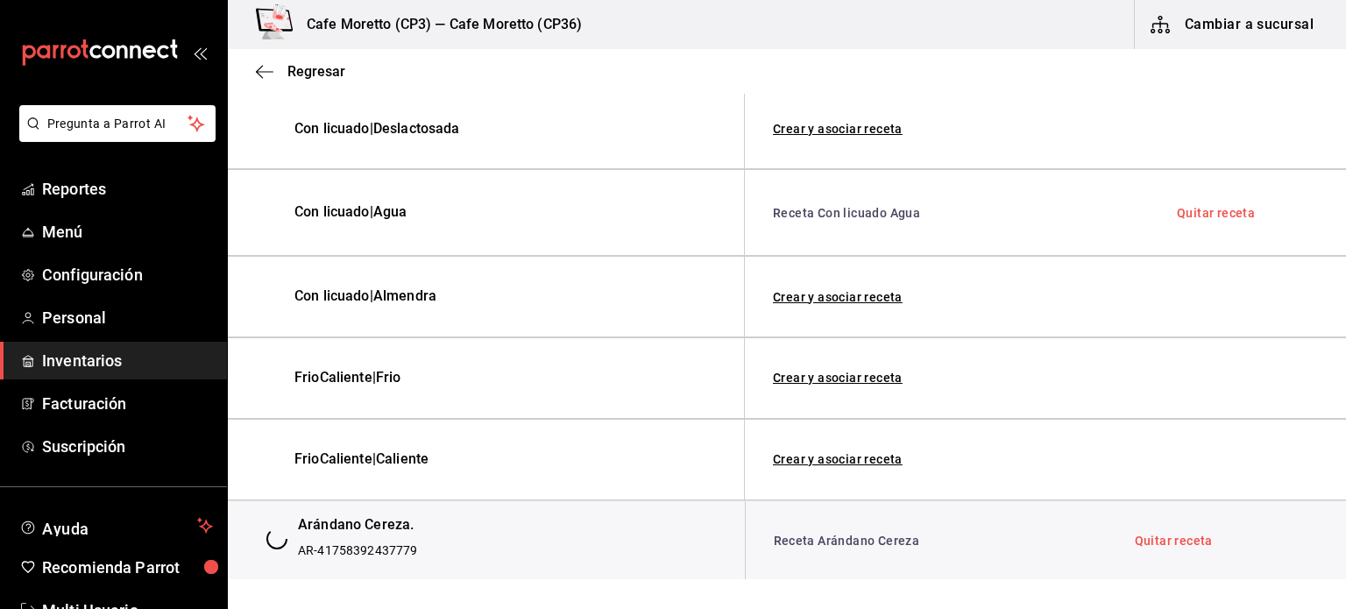
click at [667, 559] on div "Arándano Cereza. AR-41758392437779" at bounding box center [486, 541] width 461 height 52
click at [971, 542] on div "Receta Arándano Cereza" at bounding box center [926, 541] width 333 height 18
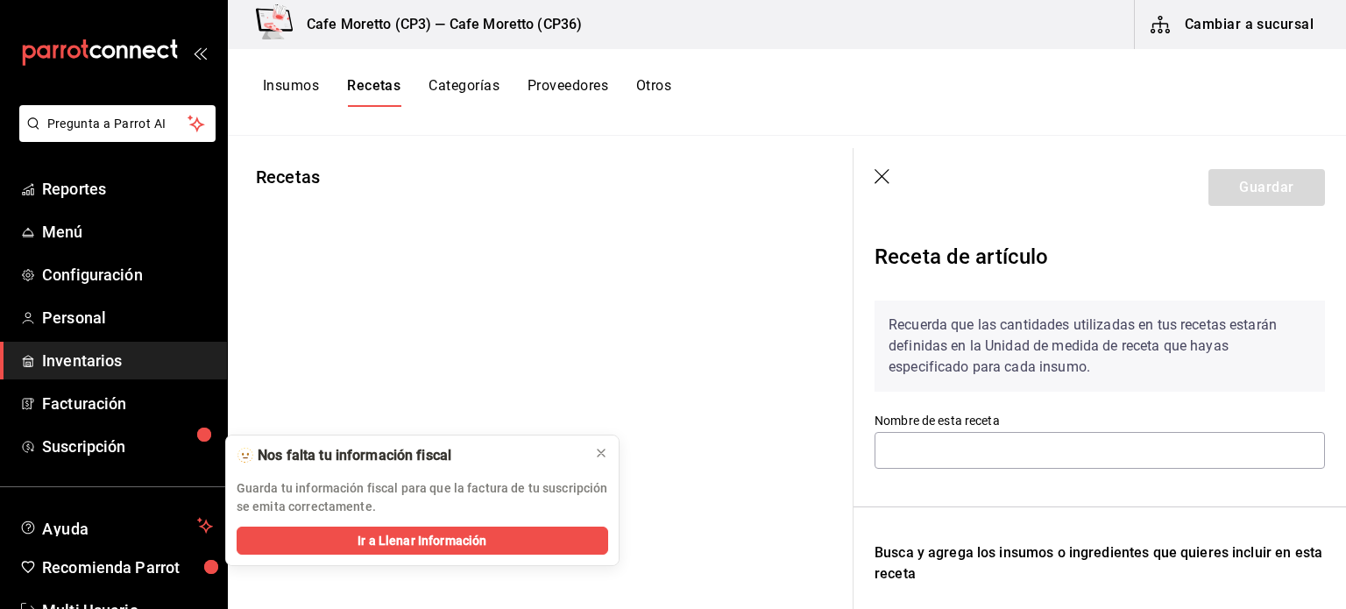
click at [715, 315] on div "Recetas" at bounding box center [540, 366] width 625 height 461
click at [877, 170] on icon "button" at bounding box center [883, 178] width 18 height 18
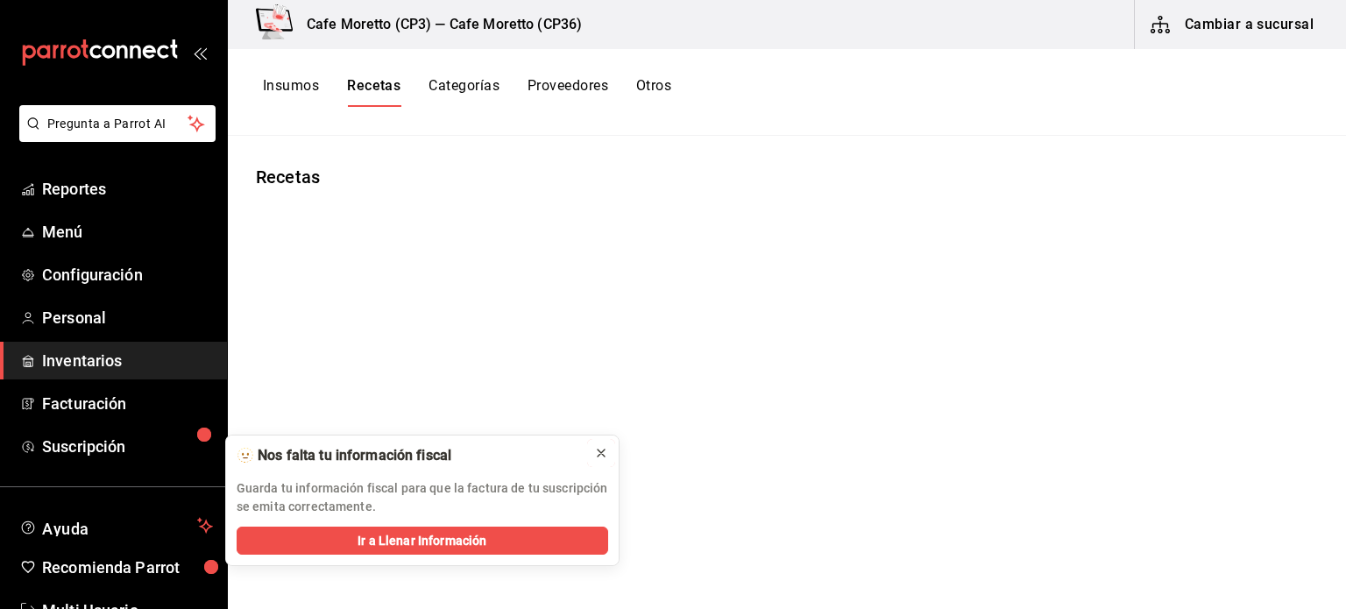
click at [600, 449] on icon at bounding box center [601, 453] width 14 height 14
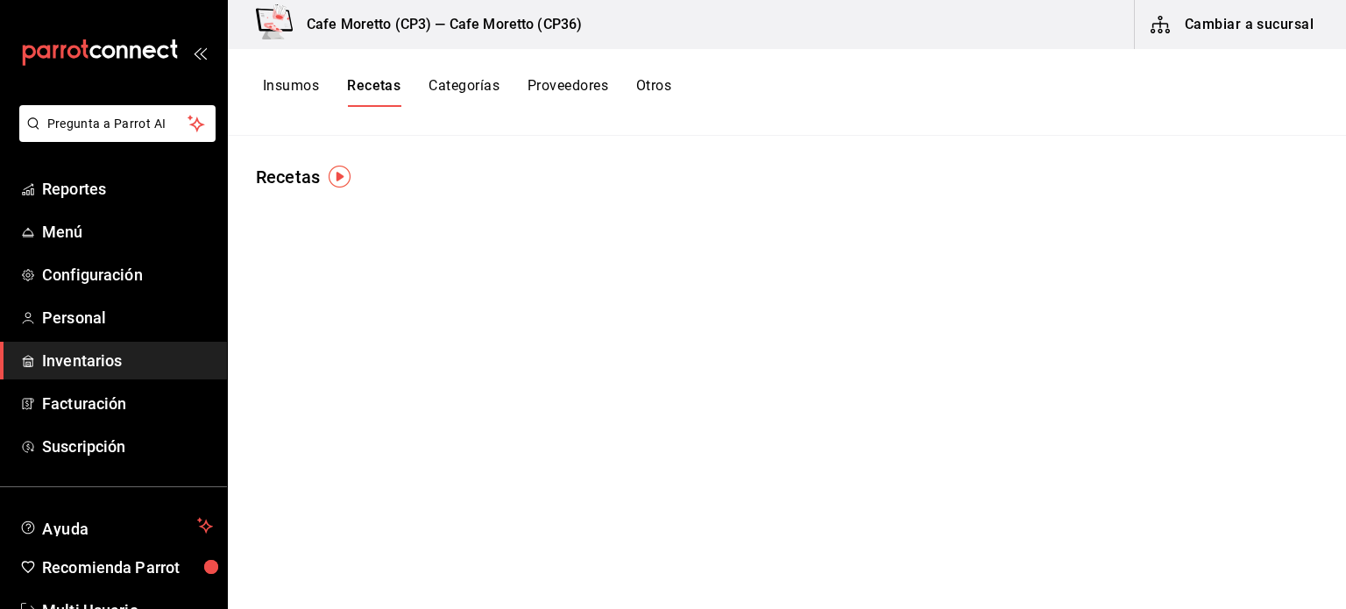
click at [366, 83] on button "Recetas" at bounding box center [373, 92] width 53 height 30
click at [651, 251] on div "Recetas" at bounding box center [787, 366] width 1118 height 461
click at [379, 85] on button "Recetas" at bounding box center [373, 92] width 53 height 30
click at [303, 79] on button "Insumos" at bounding box center [291, 92] width 56 height 30
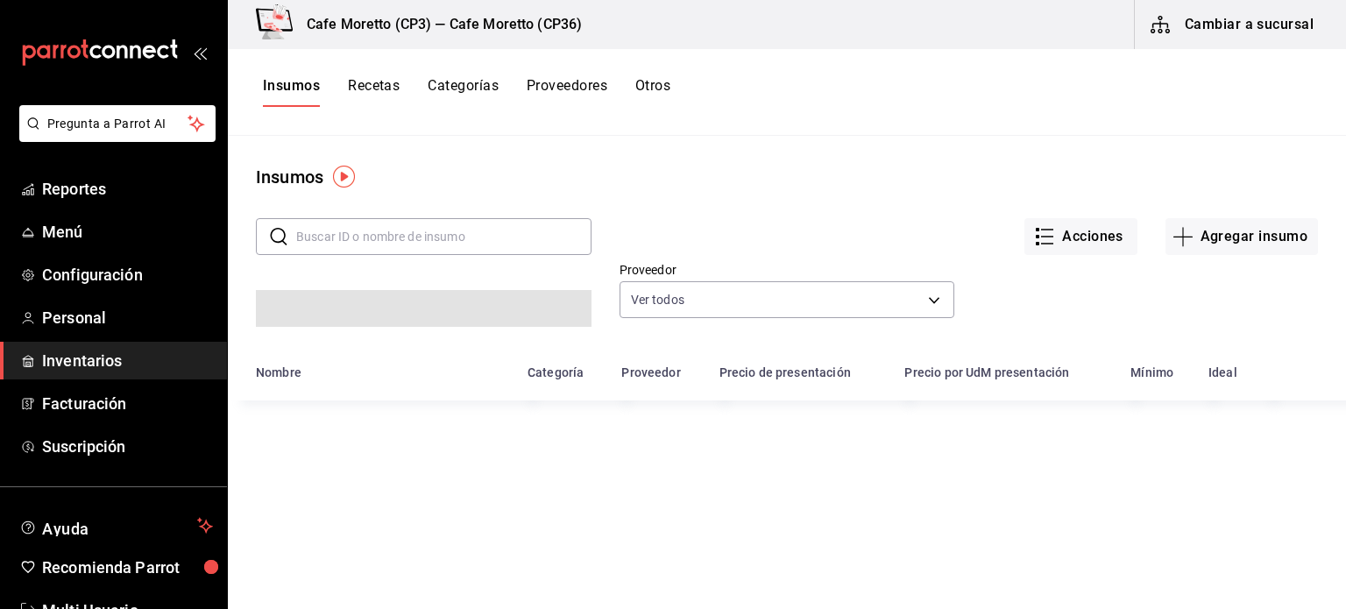
click at [381, 84] on button "Recetas" at bounding box center [374, 92] width 52 height 30
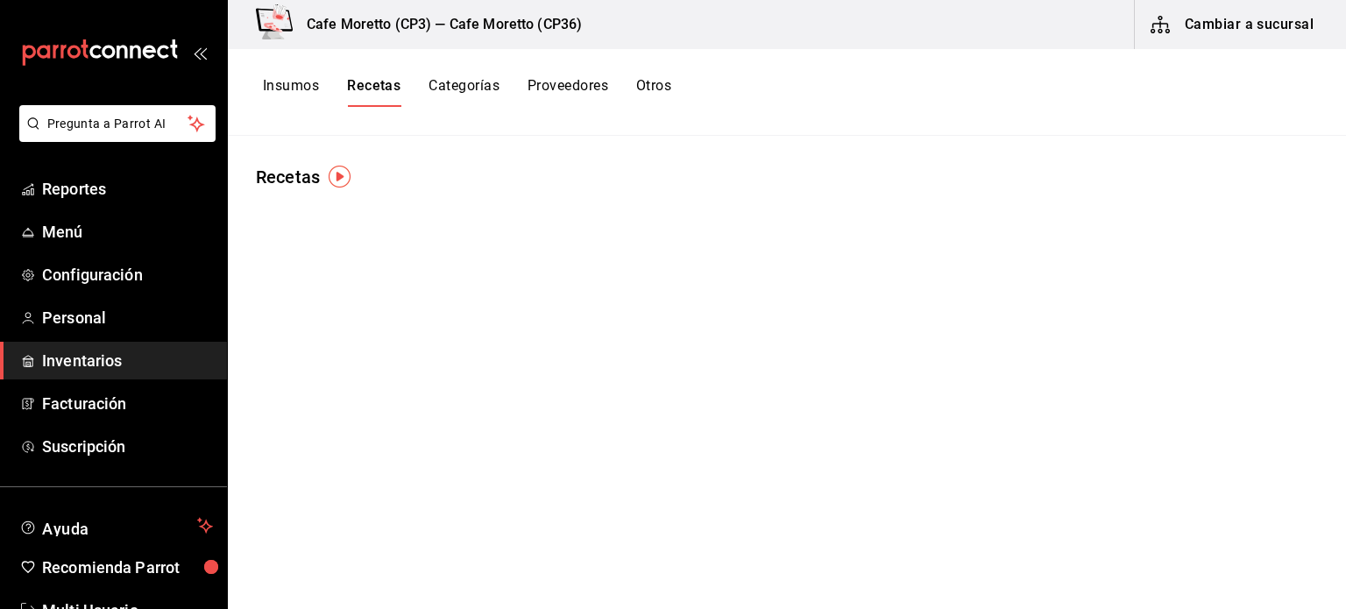
click at [372, 90] on button "Recetas" at bounding box center [373, 92] width 53 height 30
click at [457, 83] on button "Categorías" at bounding box center [463, 92] width 71 height 30
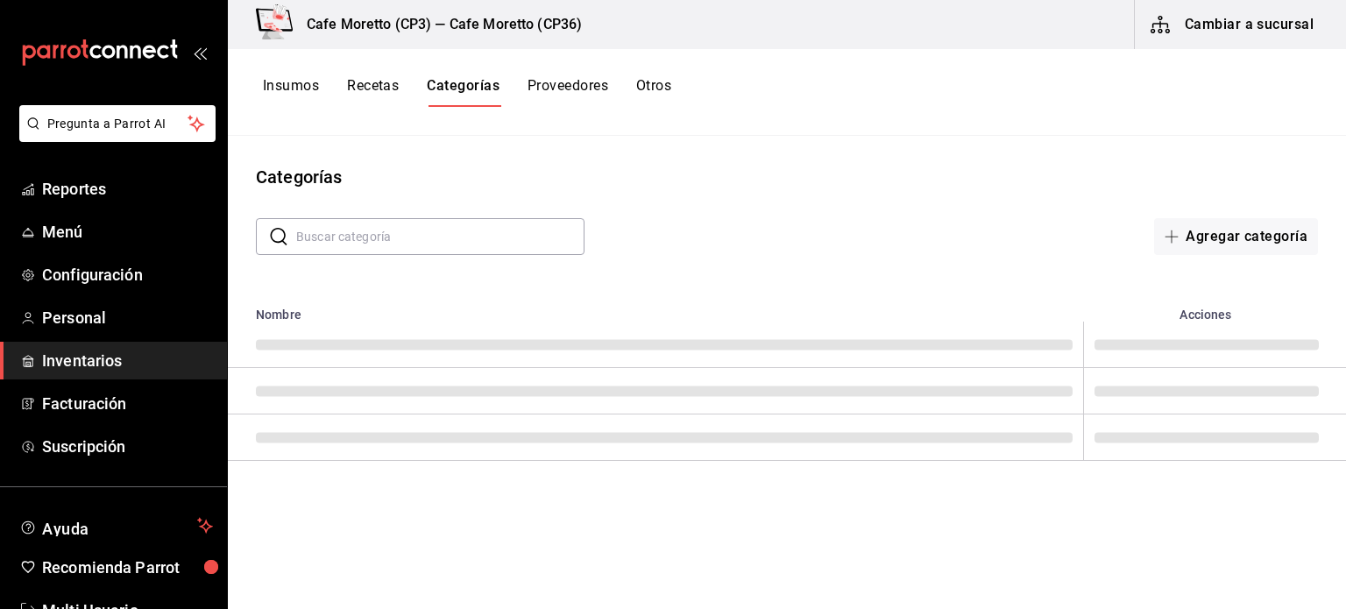
click at [372, 90] on button "Recetas" at bounding box center [373, 92] width 52 height 30
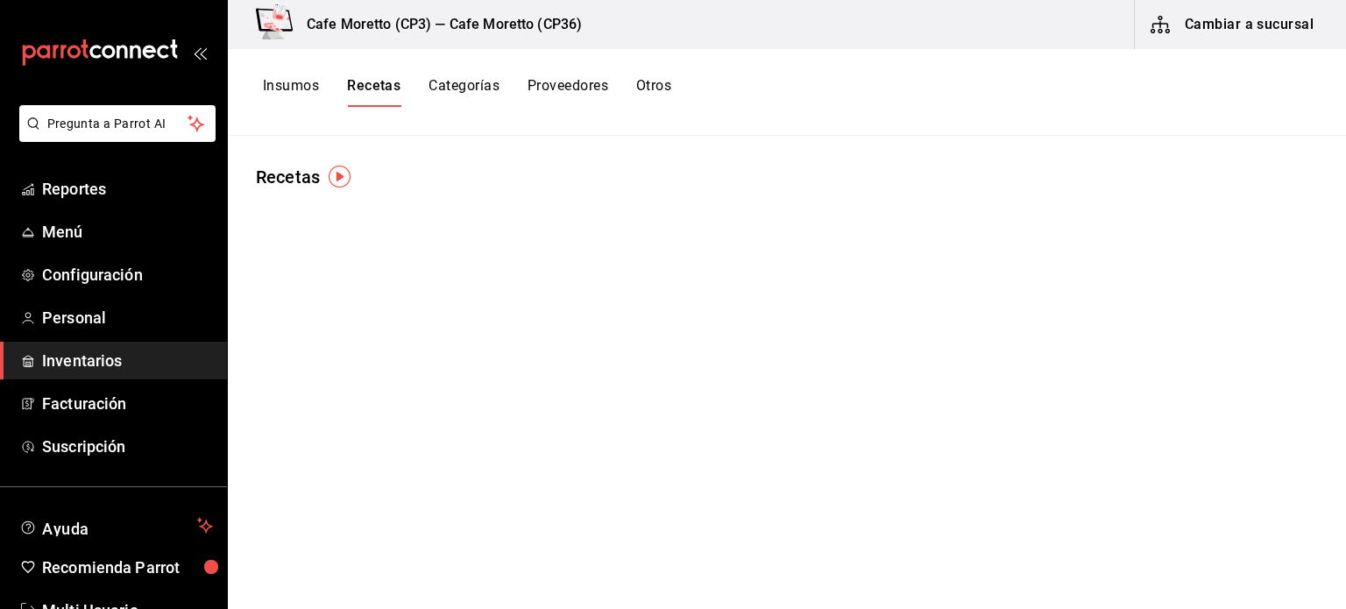
click at [576, 89] on button "Proveedores" at bounding box center [567, 92] width 81 height 30
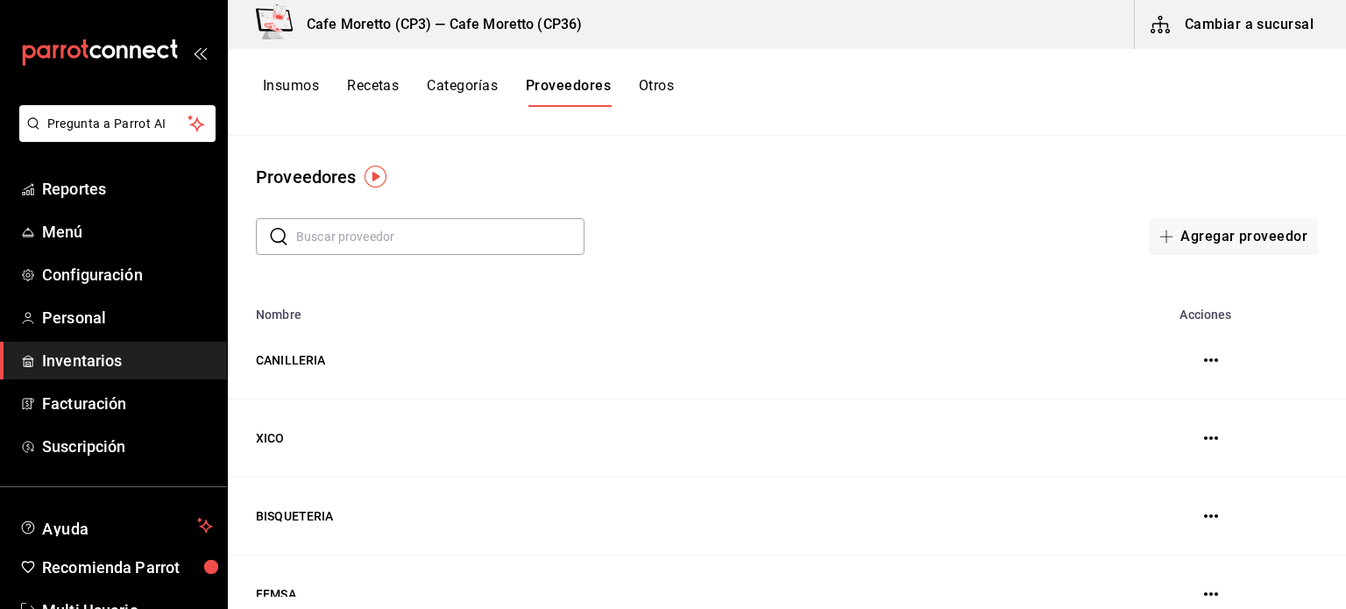
click at [369, 87] on button "Recetas" at bounding box center [373, 92] width 52 height 30
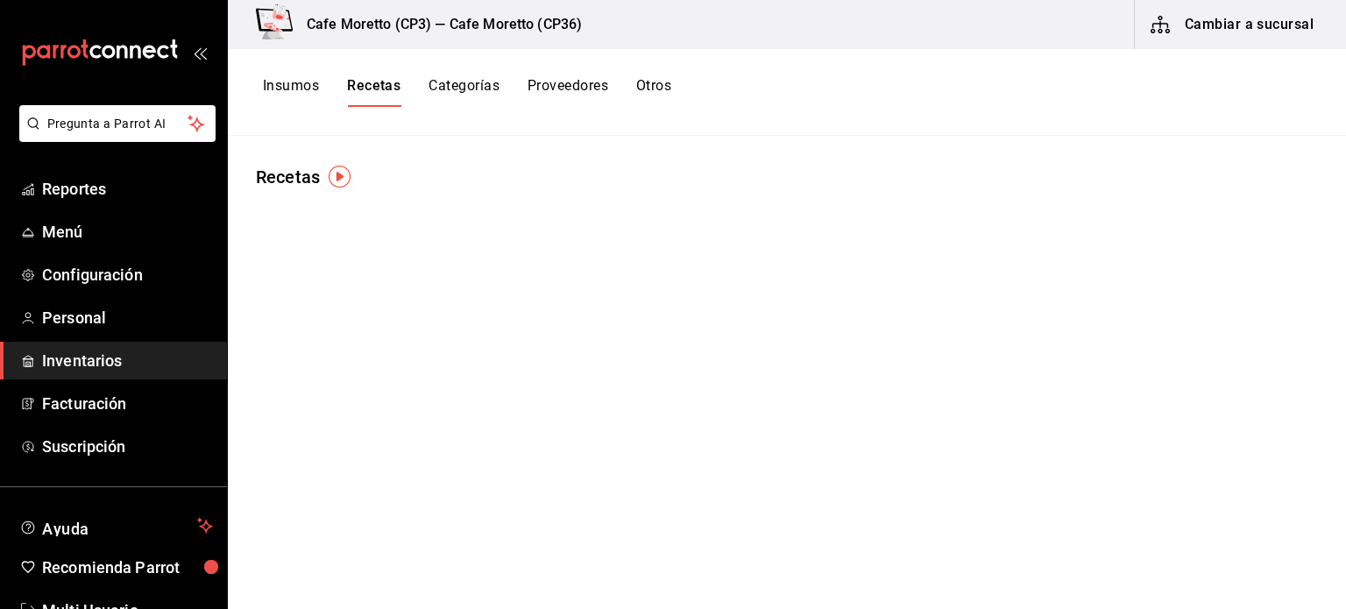
click at [304, 82] on button "Insumos" at bounding box center [291, 92] width 56 height 30
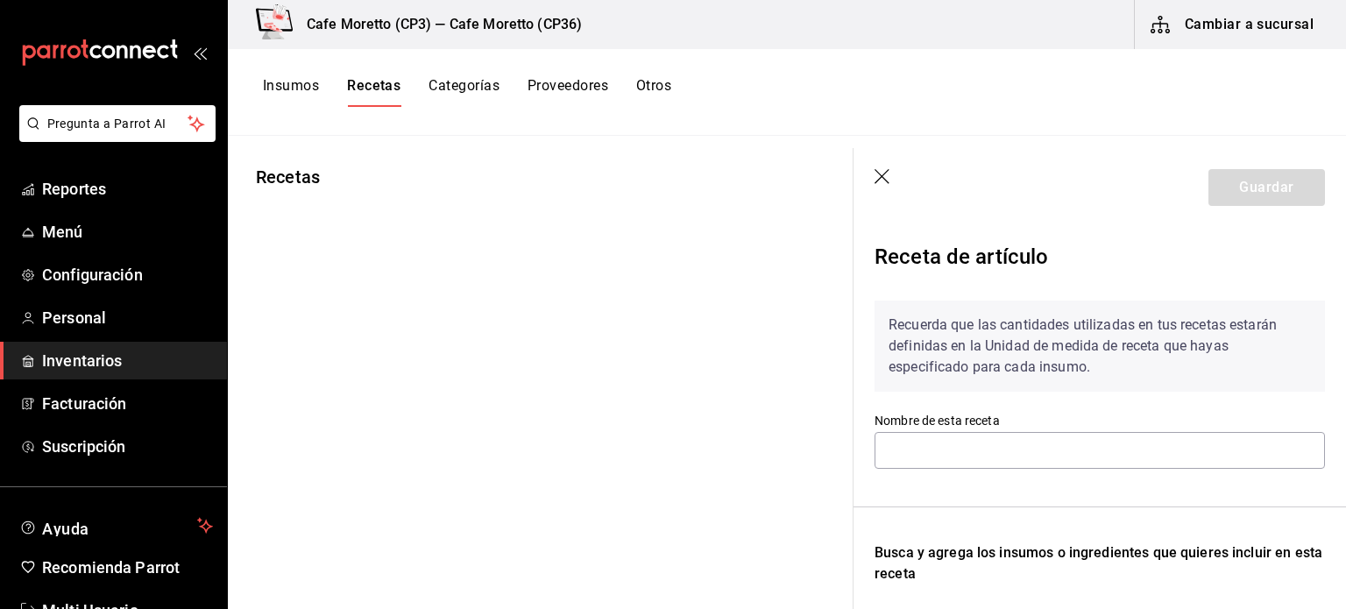
type input "Receta Arándano Cereza"
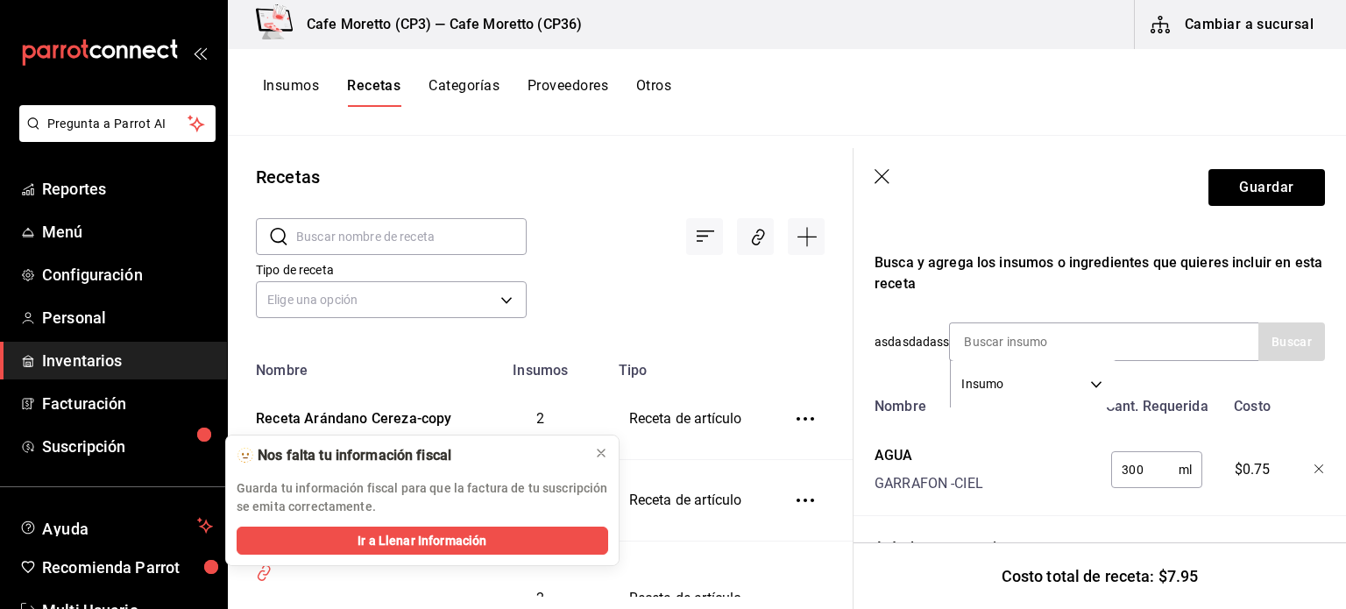
scroll to position [393, 0]
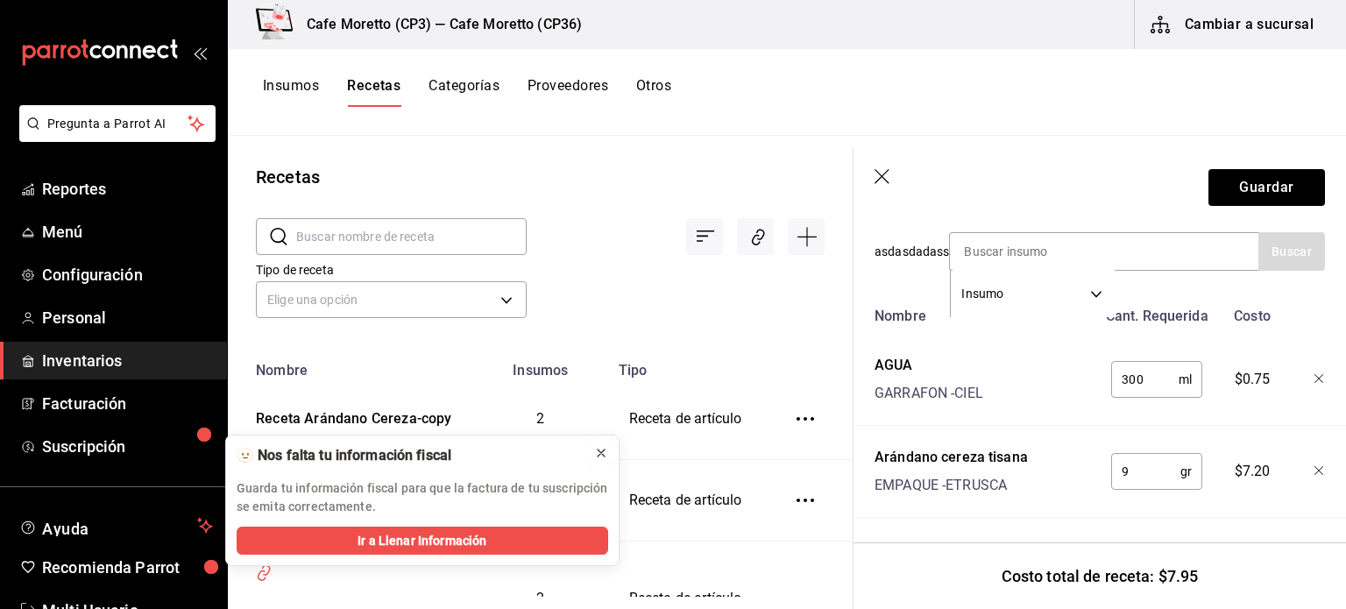
click at [598, 448] on icon at bounding box center [601, 453] width 14 height 14
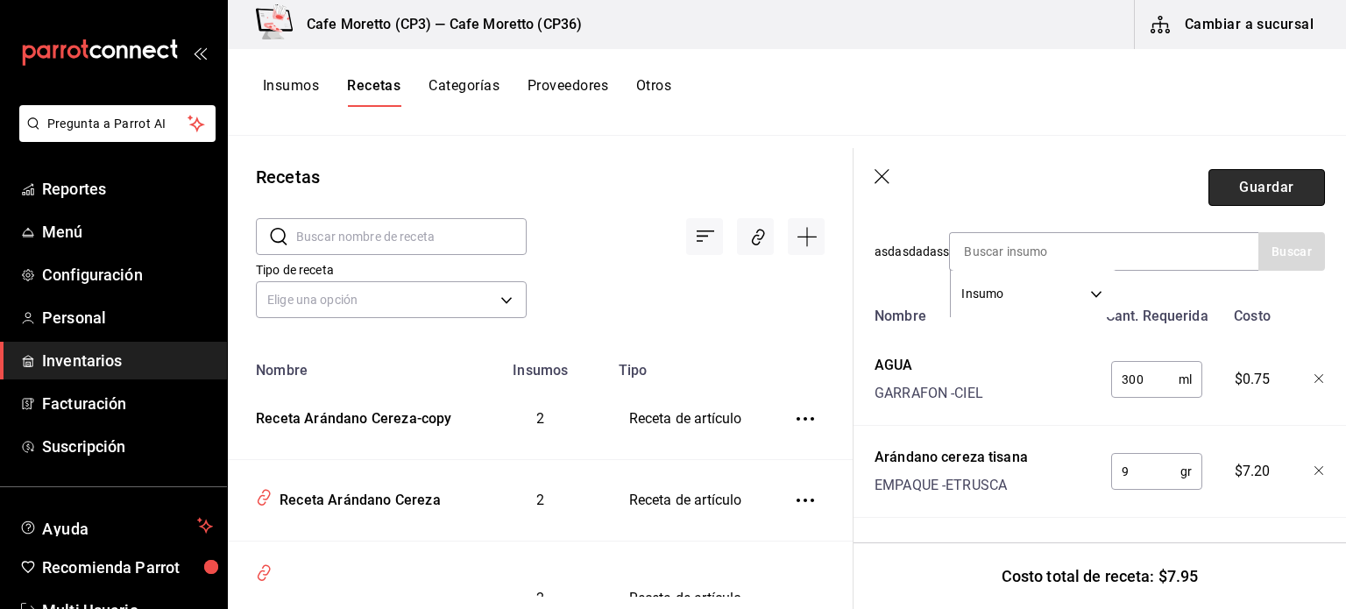
click at [1237, 189] on button "Guardar" at bounding box center [1266, 187] width 117 height 37
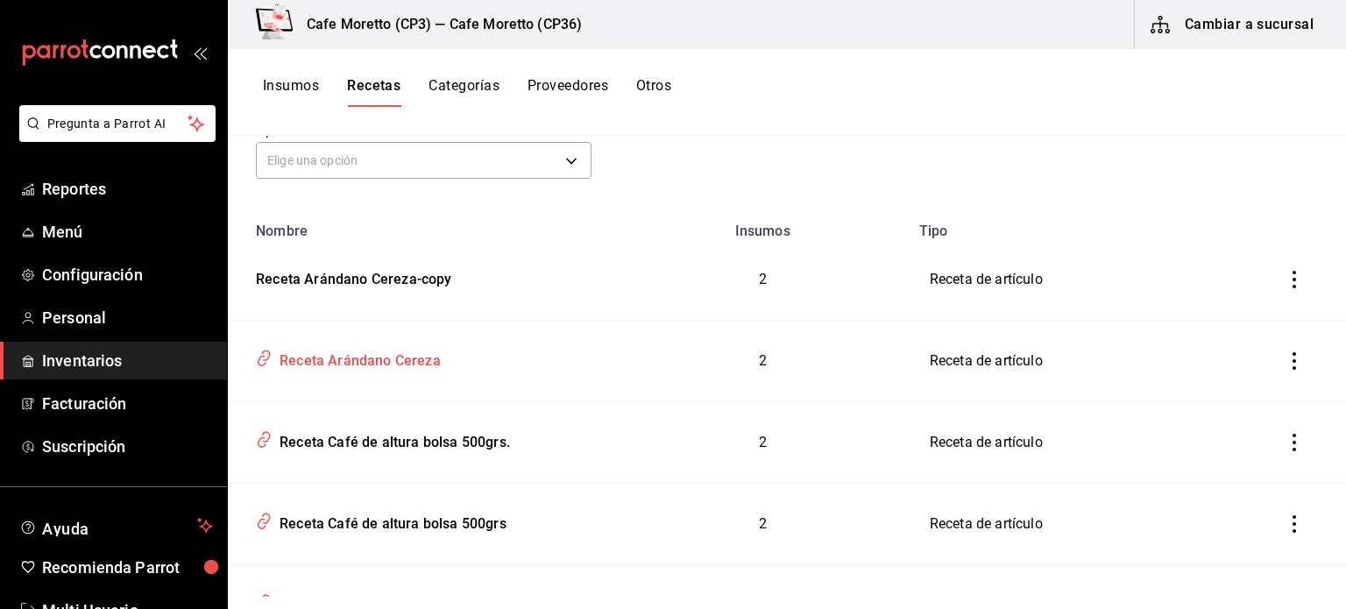
scroll to position [175, 0]
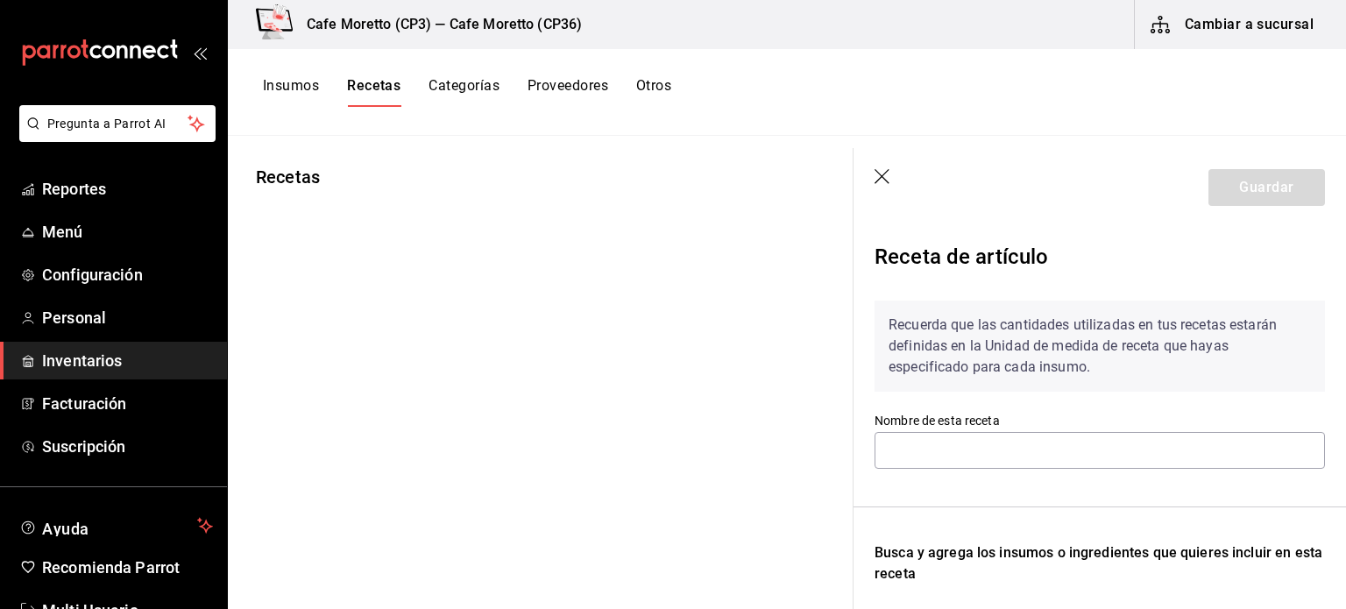
type input "Receta Arándano Cereza"
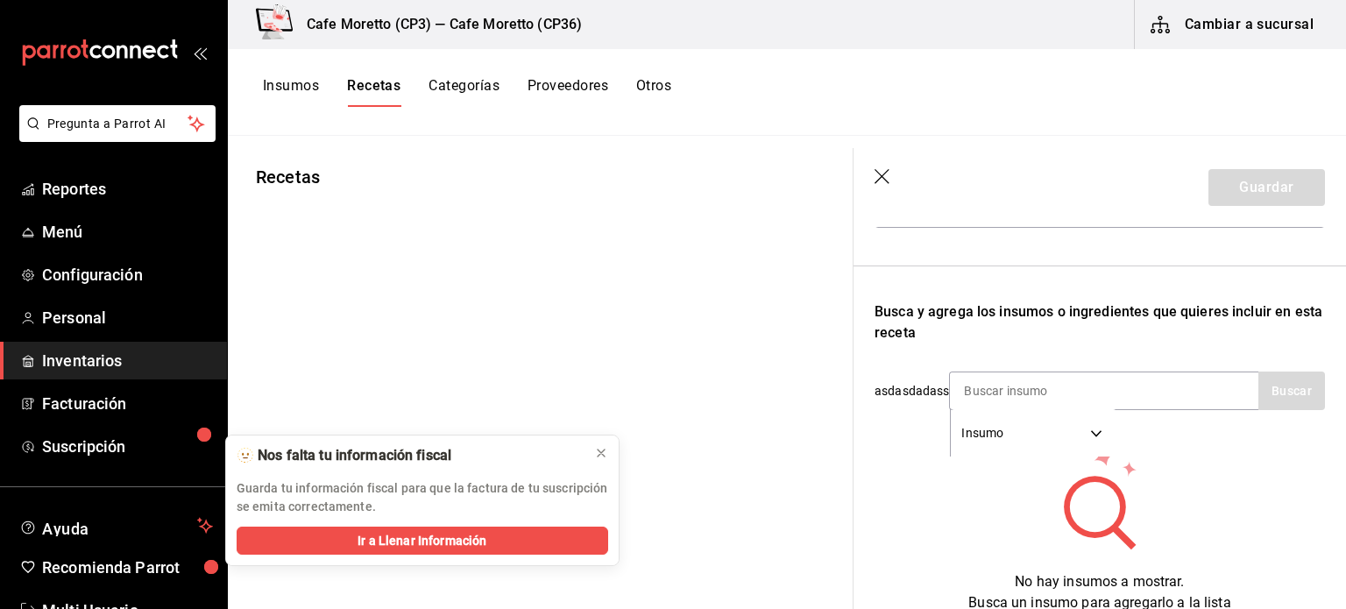
scroll to position [329, 0]
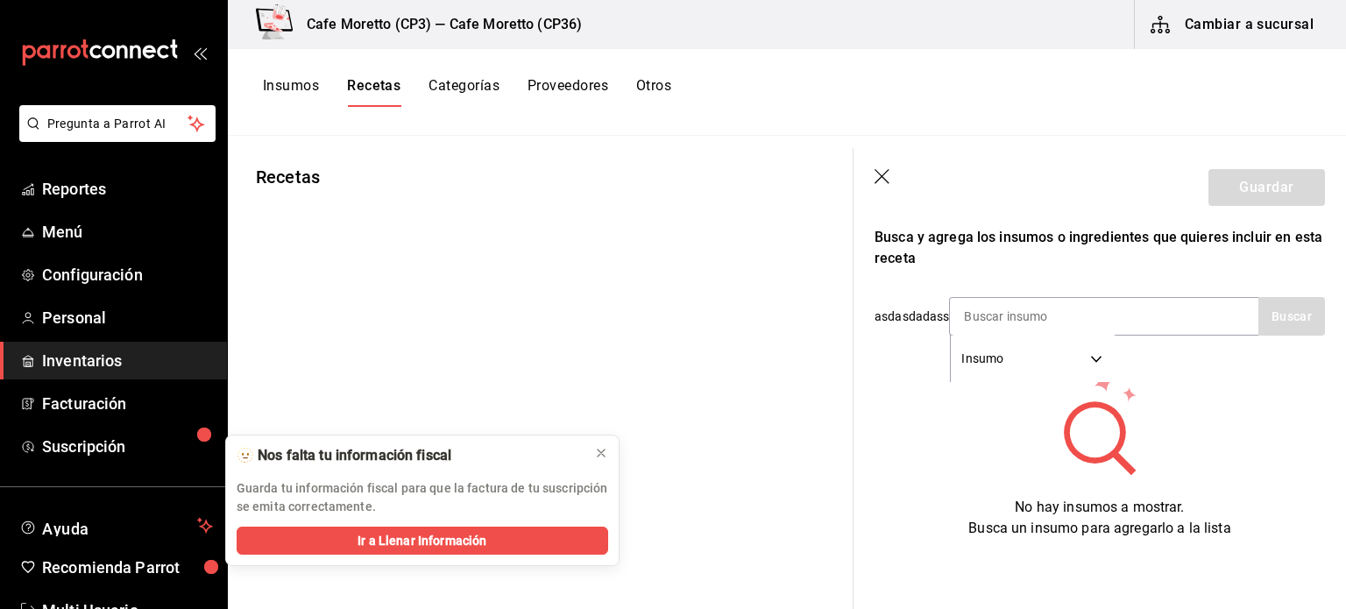
type input "Receta Arándano Cereza"
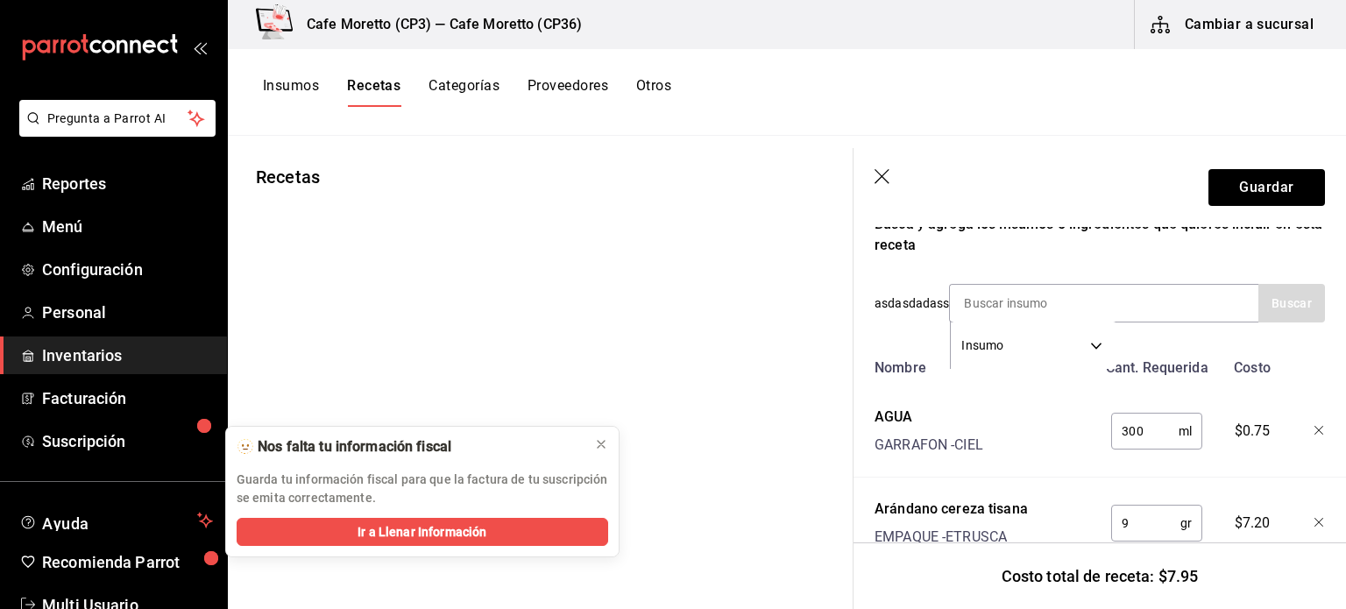
scroll to position [0, 0]
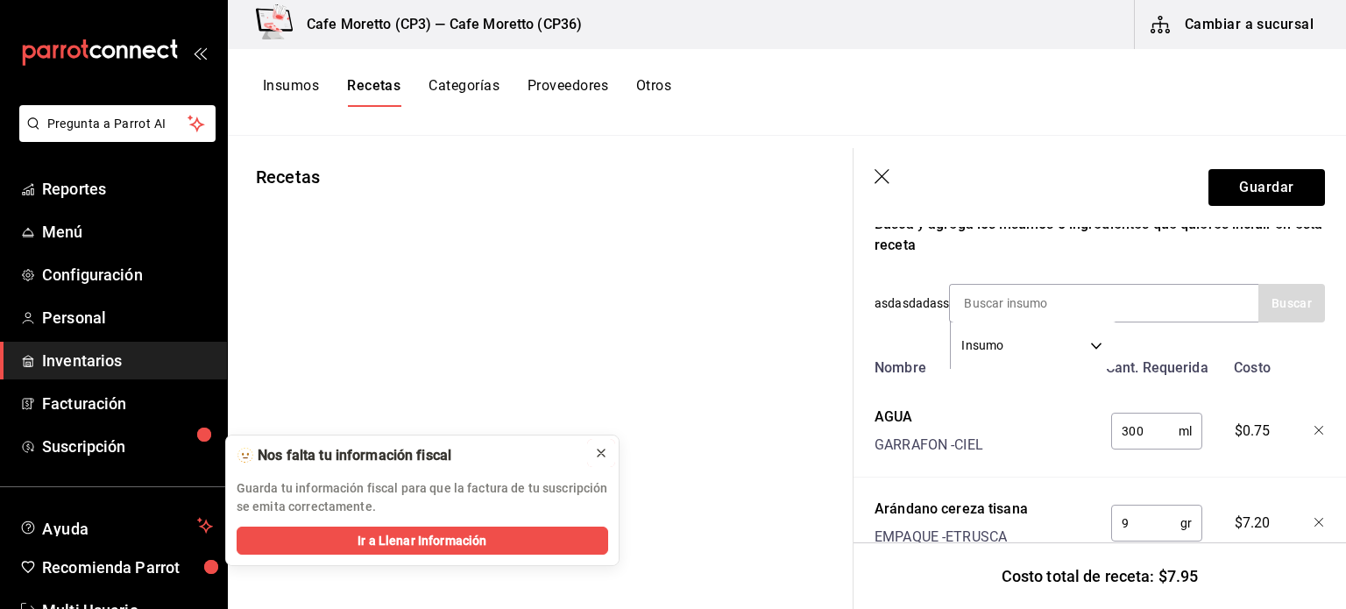
click at [601, 450] on icon at bounding box center [601, 453] width 14 height 14
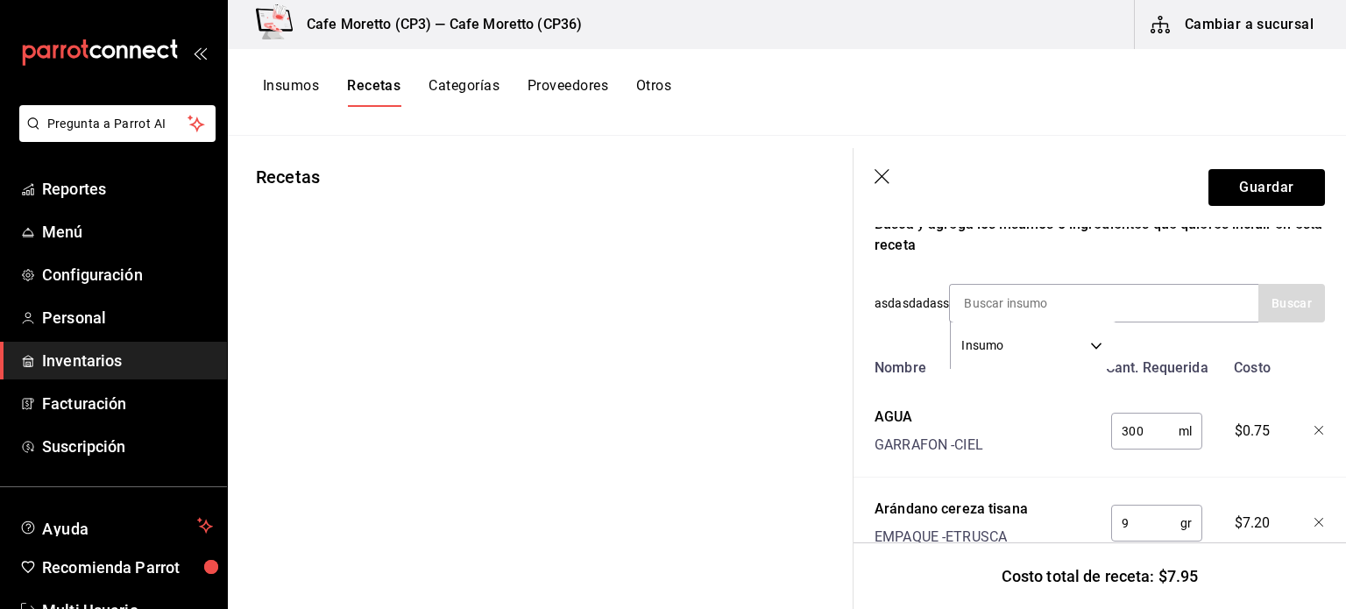
scroll to position [393, 0]
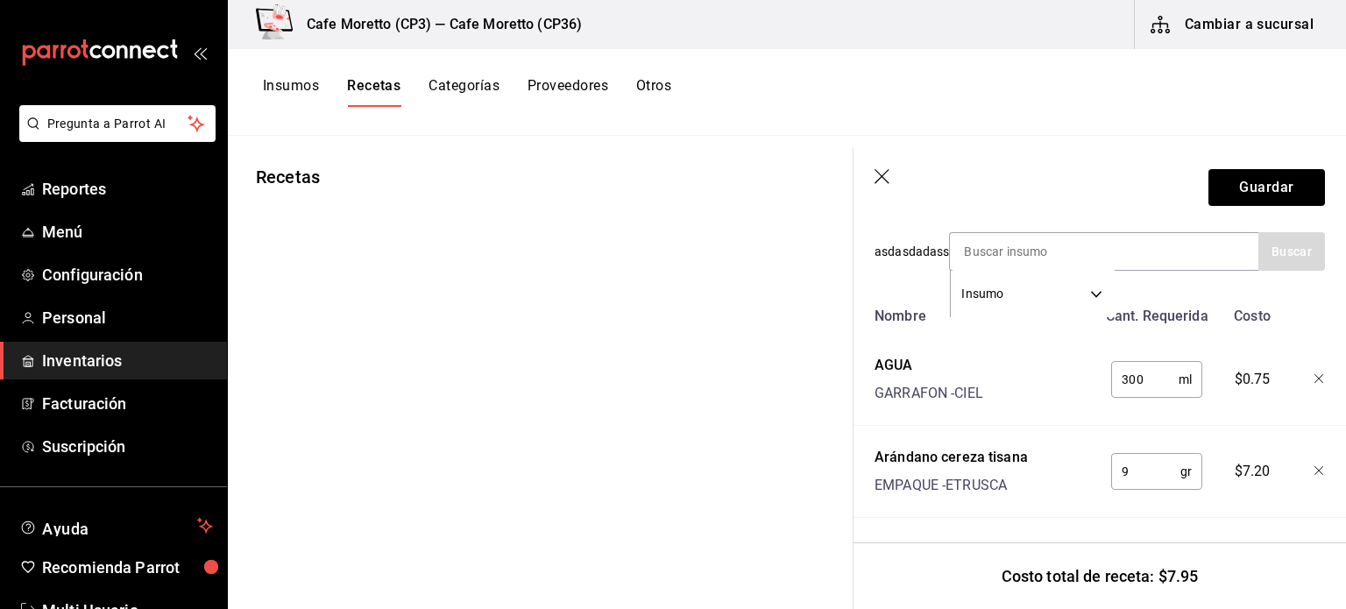
click at [1314, 374] on icon "button" at bounding box center [1319, 379] width 11 height 11
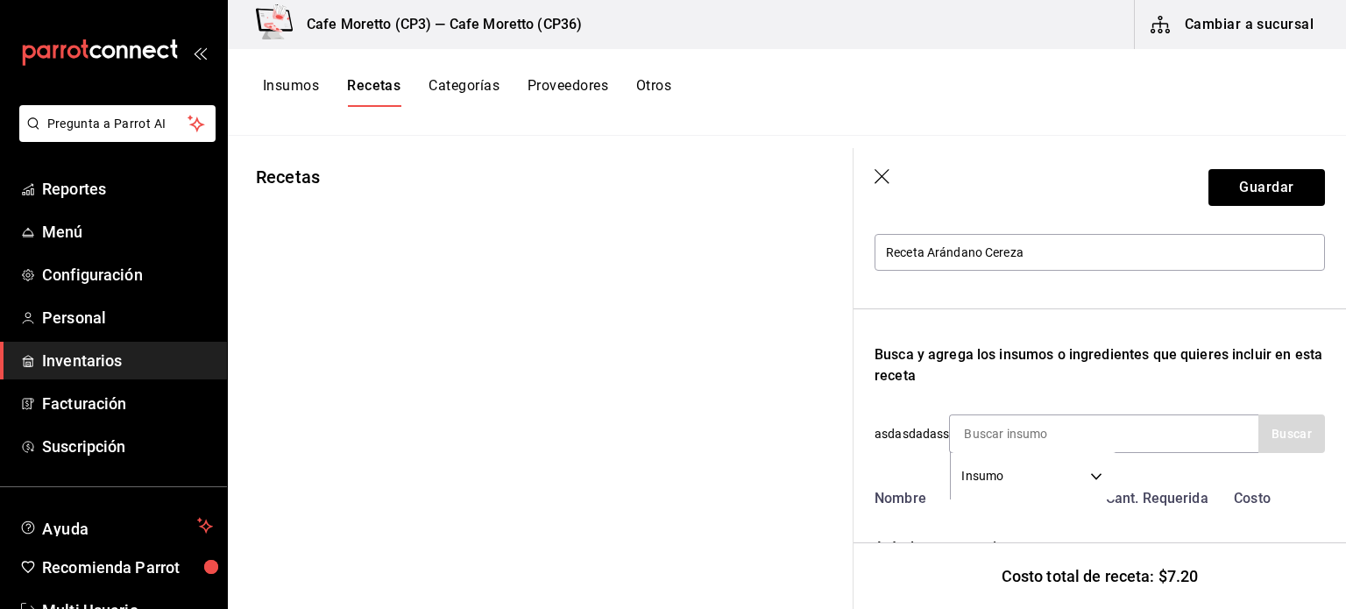
scroll to position [301, 0]
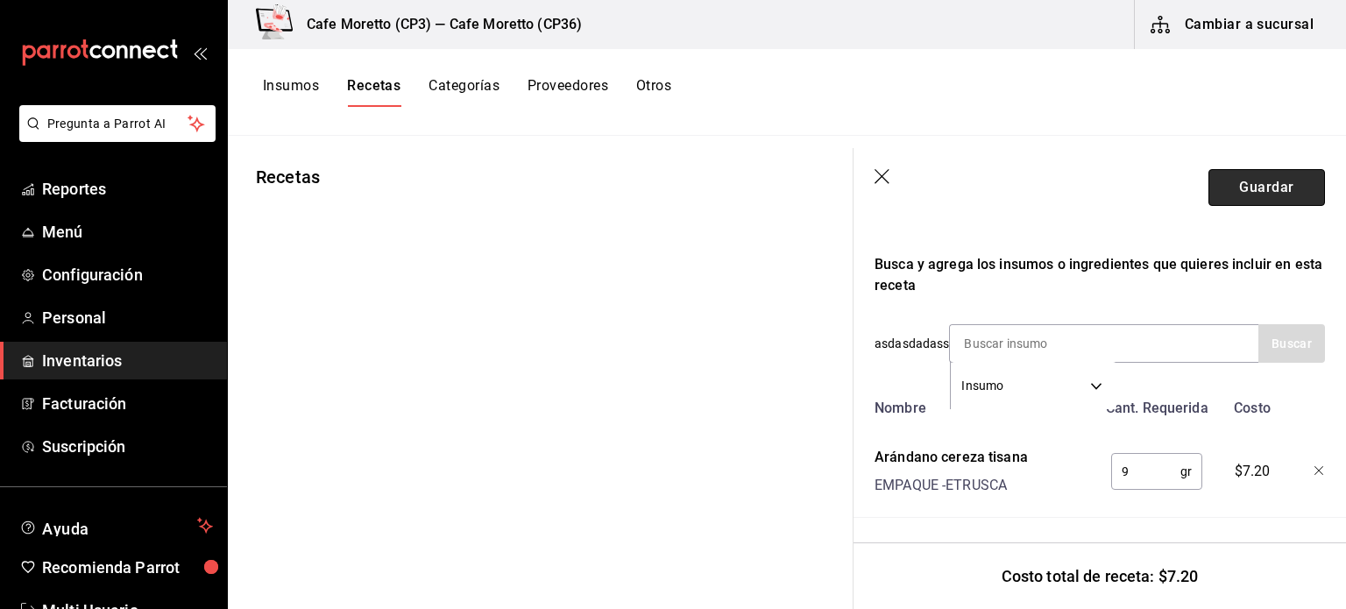
drag, startPoint x: 1248, startPoint y: 185, endPoint x: 1256, endPoint y: 195, distance: 12.5
click at [1251, 189] on button "Guardar" at bounding box center [1266, 187] width 117 height 37
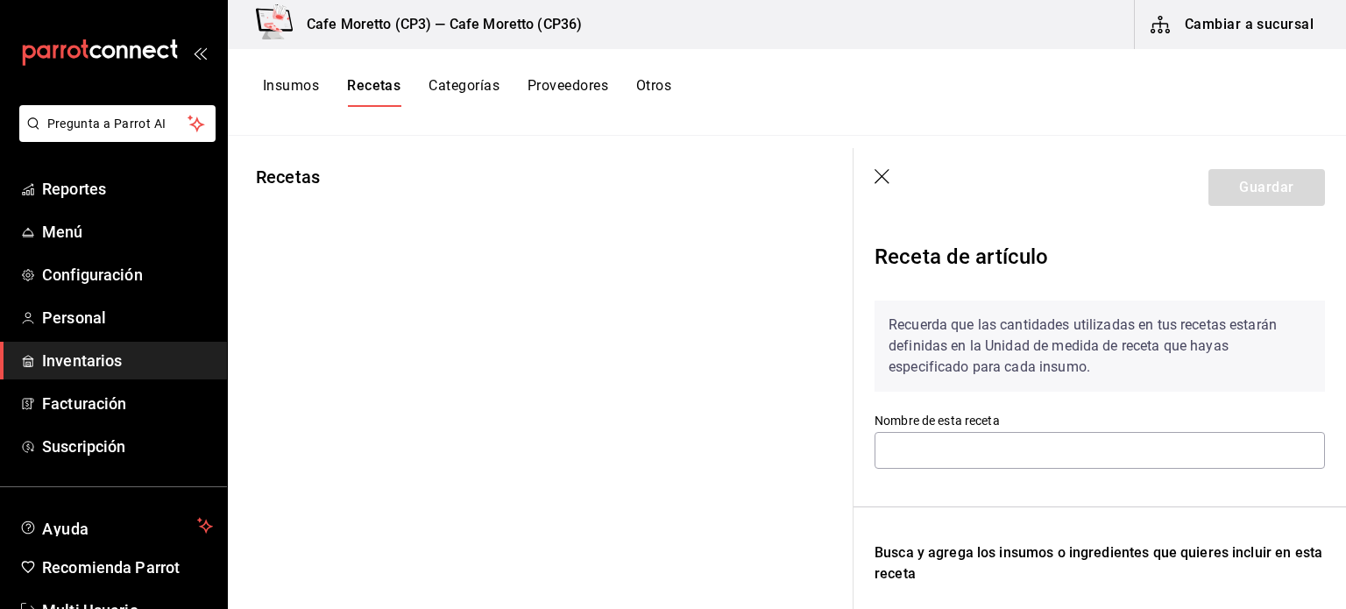
type input "Receta Arándano Cereza"
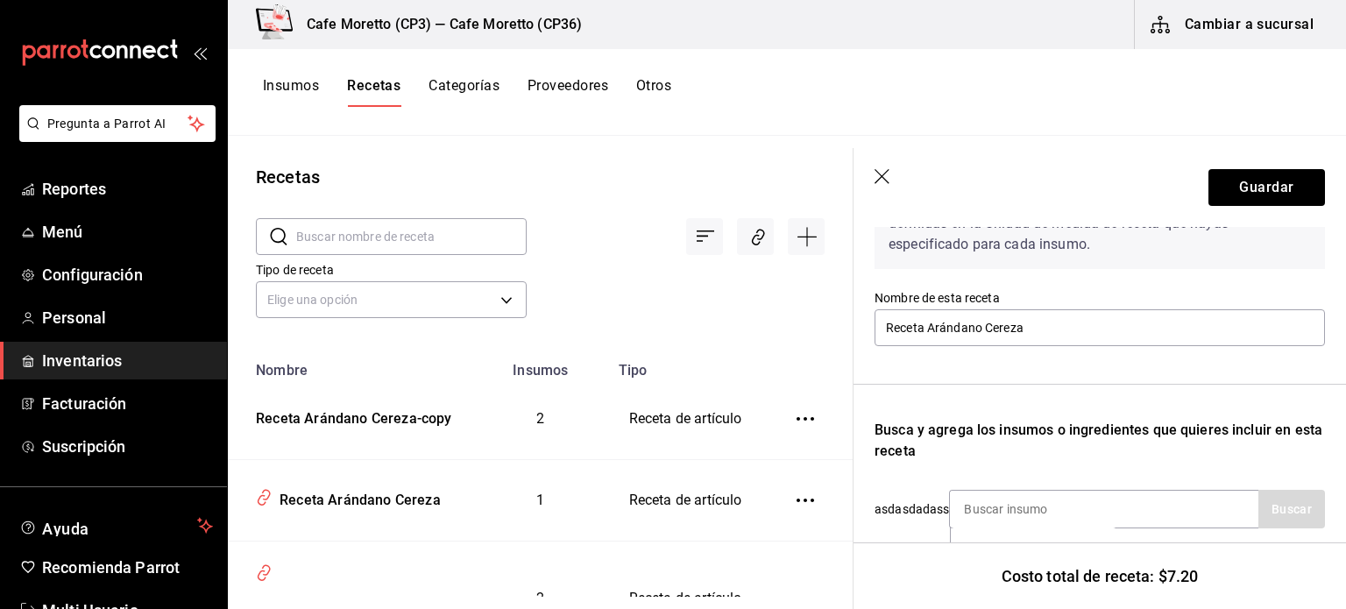
scroll to position [301, 0]
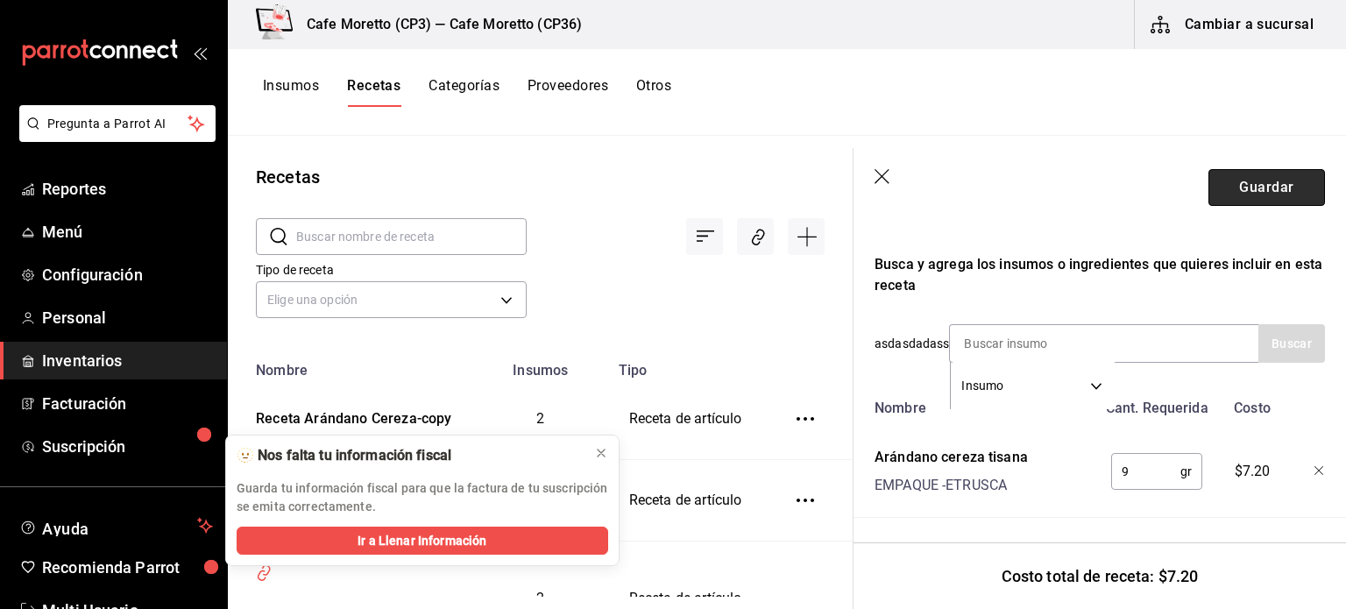
click at [1263, 199] on button "Guardar" at bounding box center [1266, 187] width 117 height 37
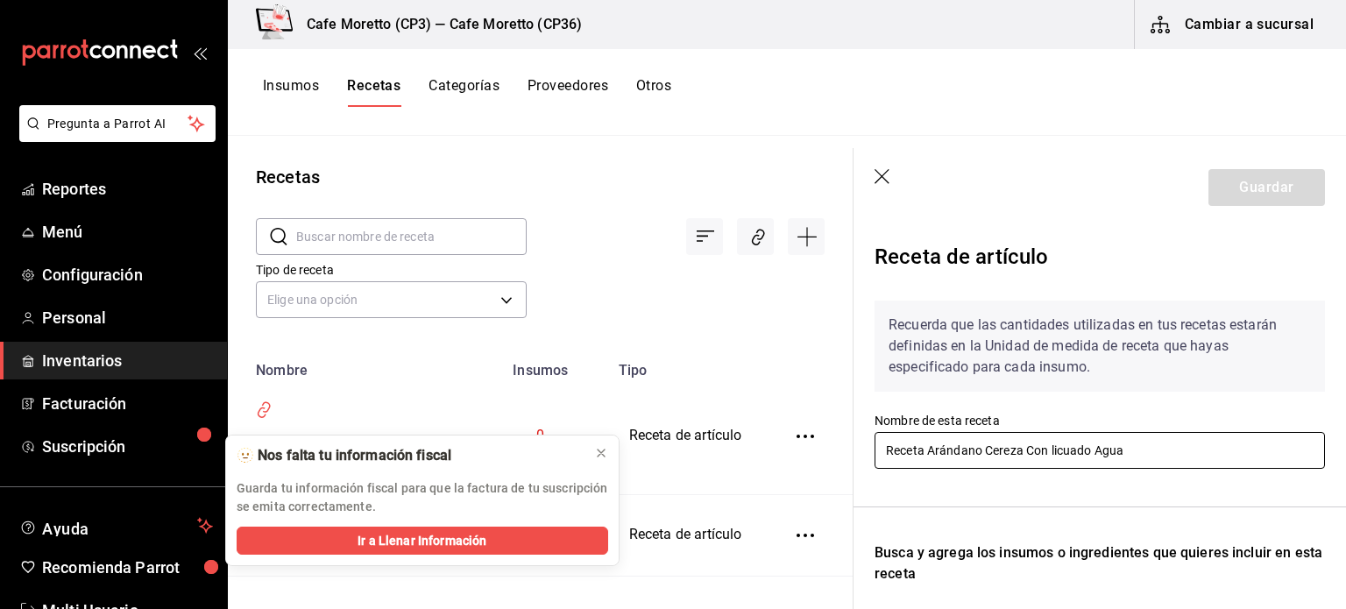
drag, startPoint x: 1022, startPoint y: 451, endPoint x: 852, endPoint y: 454, distance: 170.0
click at [852, 454] on div "Recetas ​ ​ Tipo de receta Elige una opción default Nombre Insumos Tipo Receta …" at bounding box center [787, 366] width 1118 height 461
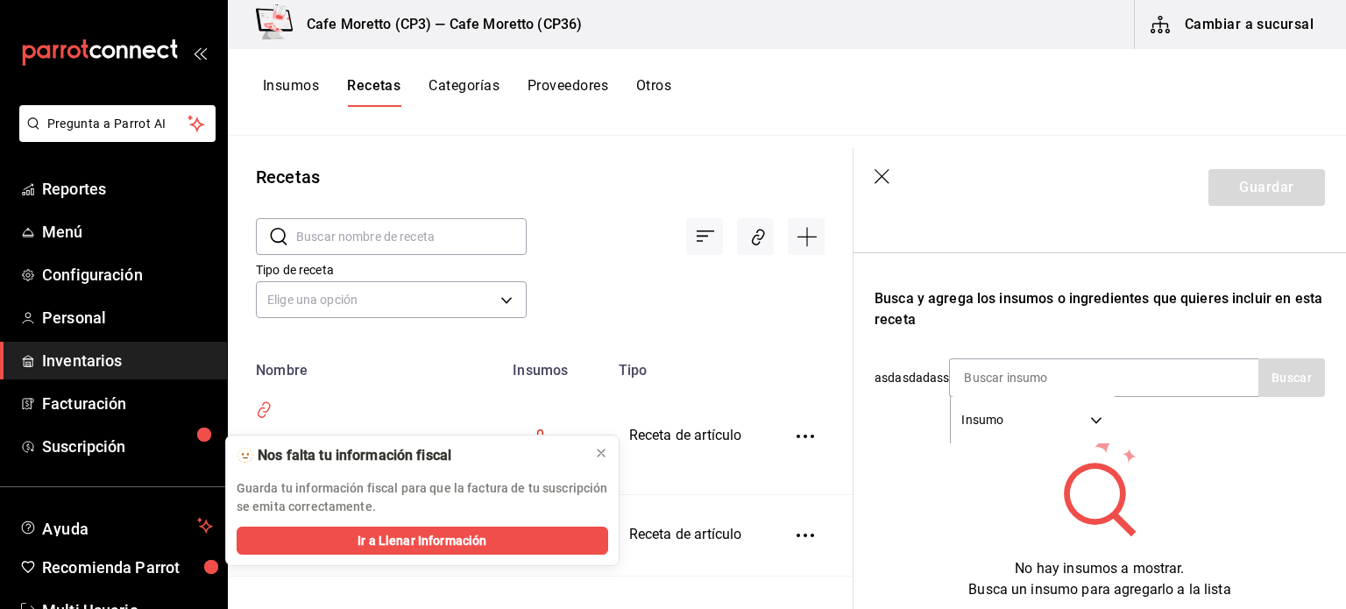
scroll to position [263, 0]
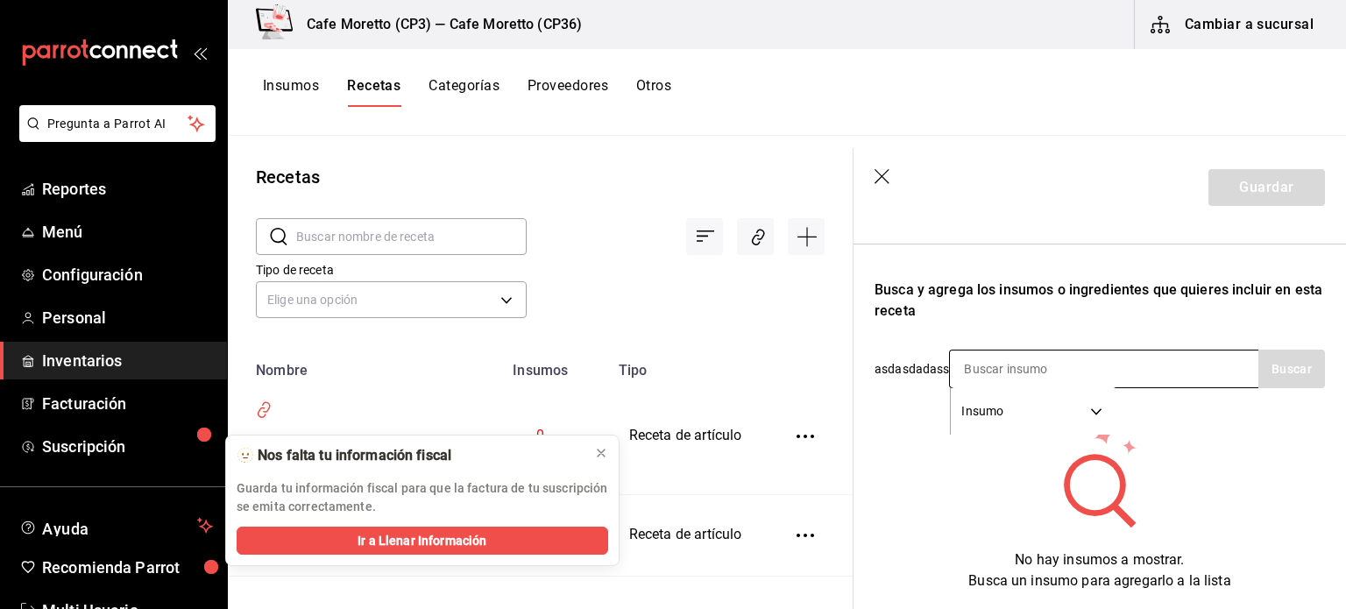
type input "Receta Con licuado Agua"
click at [988, 371] on input at bounding box center [1037, 368] width 175 height 37
type input "agua"
click at [1280, 372] on button "Buscar" at bounding box center [1291, 369] width 67 height 39
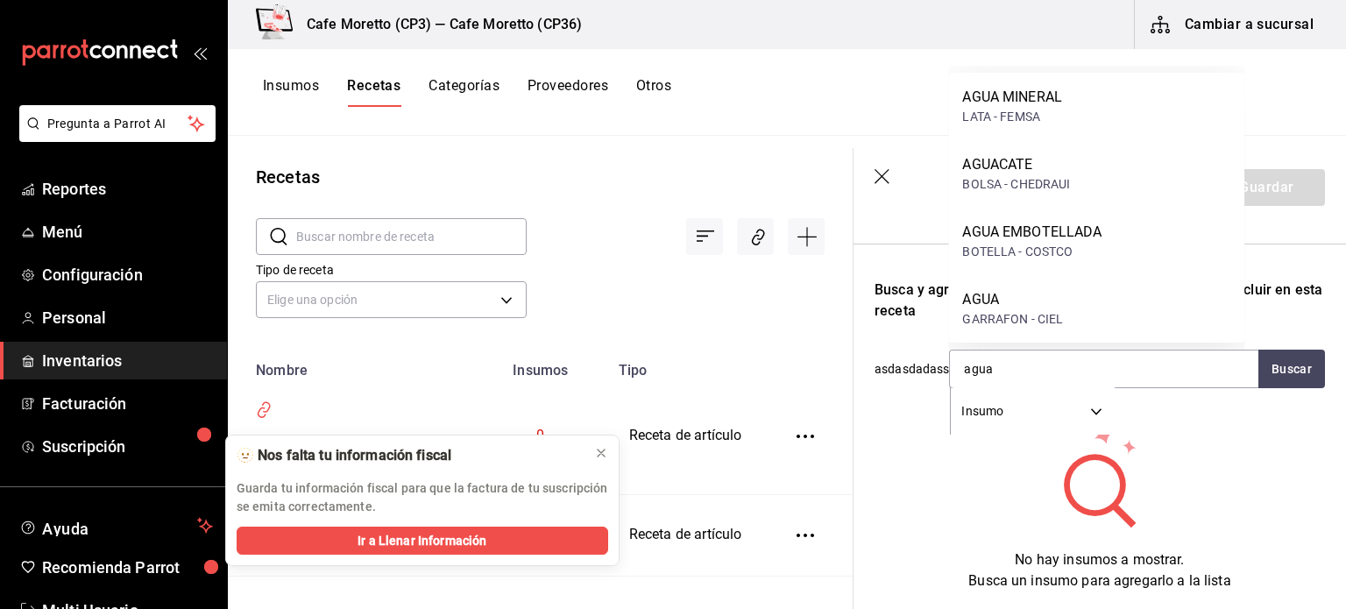
click at [992, 302] on div "AGUA" at bounding box center [1012, 299] width 101 height 21
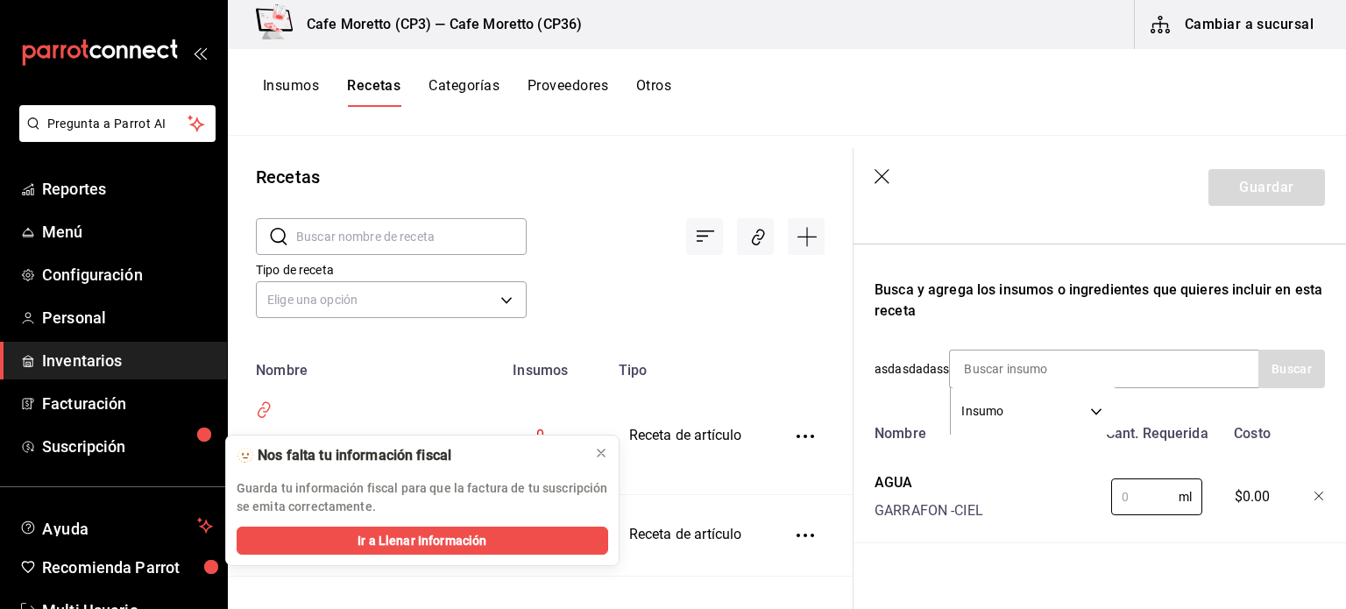
drag, startPoint x: 1132, startPoint y: 495, endPoint x: 1021, endPoint y: 510, distance: 112.3
click at [1021, 510] on div "AGUA GARRAFON - CIEL ml ​ $0.00" at bounding box center [1095, 493] width 457 height 56
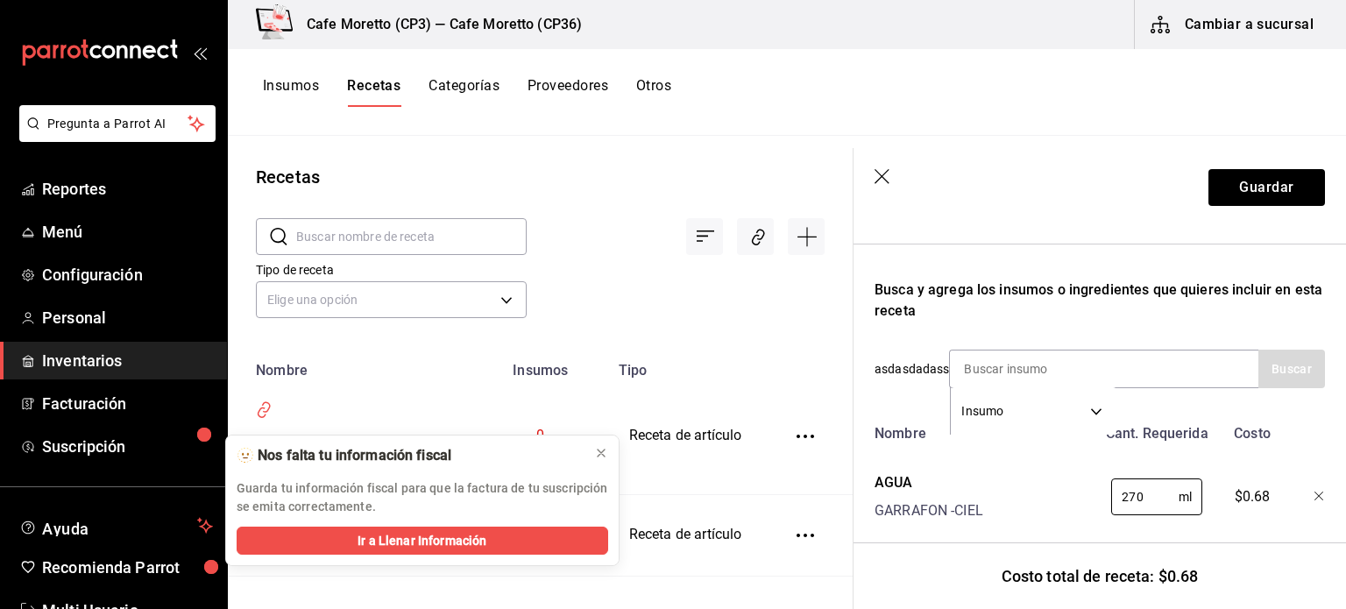
scroll to position [301, 0]
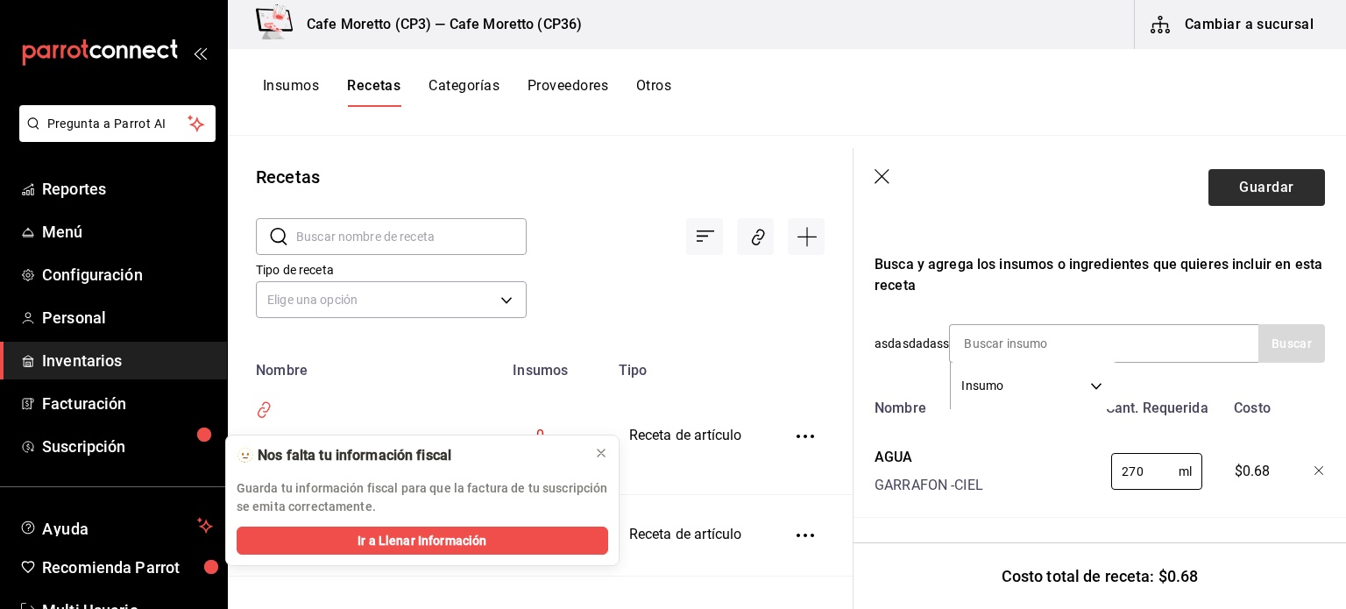
type input "270"
click at [1254, 185] on button "Guardar" at bounding box center [1266, 187] width 117 height 37
